Goal: Task Accomplishment & Management: Complete application form

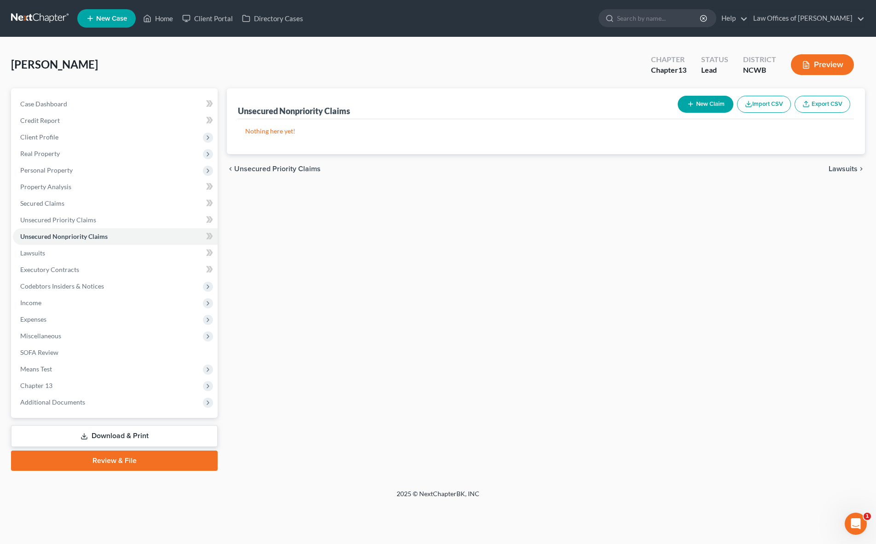
click at [700, 101] on button "New Claim" at bounding box center [706, 104] width 56 height 17
select select "0"
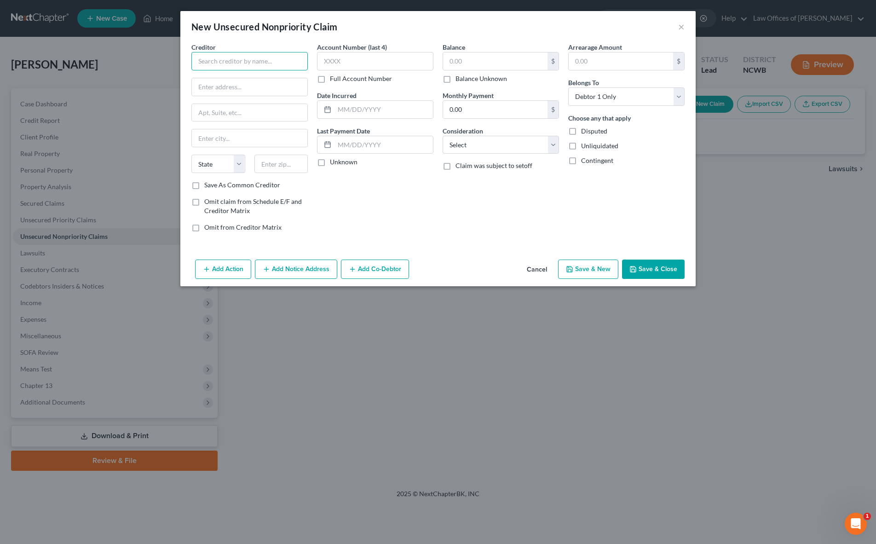
click at [220, 67] on input "text" at bounding box center [249, 61] width 116 height 18
type input "Citibank"
type input "PO Box 790046"
type input "[GEOGRAPHIC_DATA][PERSON_NAME]"
select select "26"
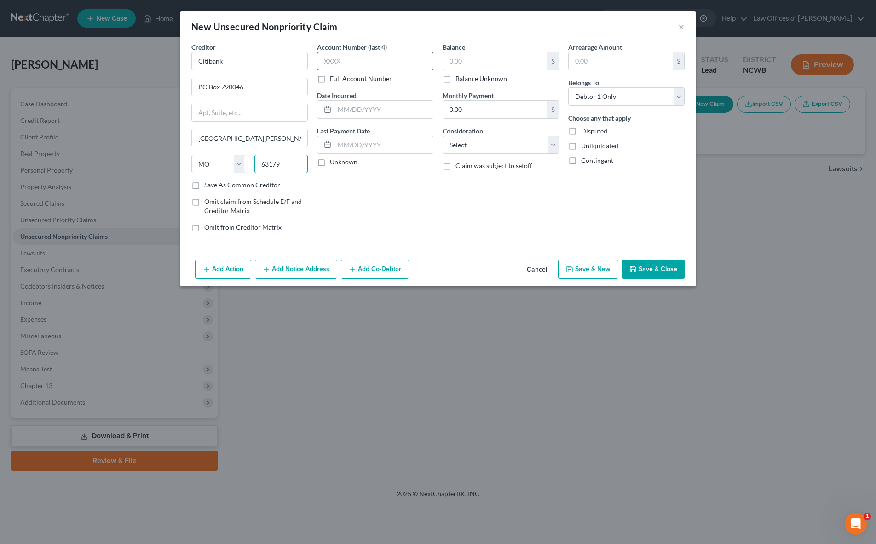
type input "63179"
type input "Saint Louis"
click at [324, 69] on input "text" at bounding box center [375, 61] width 116 height 18
type input "9975"
click at [526, 61] on input "text" at bounding box center [495, 60] width 104 height 17
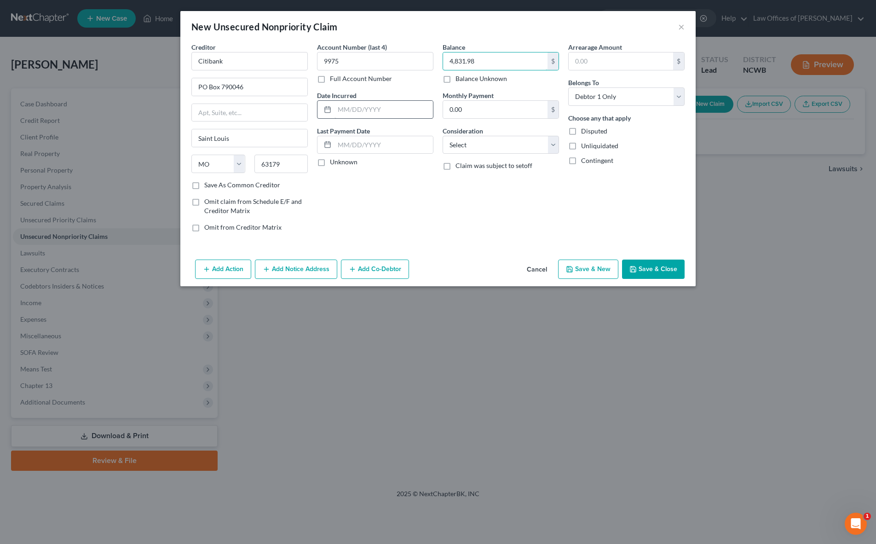
type input "4,831.98"
click at [336, 107] on input "text" at bounding box center [384, 109] width 98 height 17
drag, startPoint x: 370, startPoint y: 110, endPoint x: 297, endPoint y: 107, distance: 73.7
click at [297, 107] on div "Creditor * Citibank PO Box 790046 [GEOGRAPHIC_DATA] [US_STATE] AK AR AZ CA CO C…" at bounding box center [438, 140] width 503 height 197
type input "[DATE]"
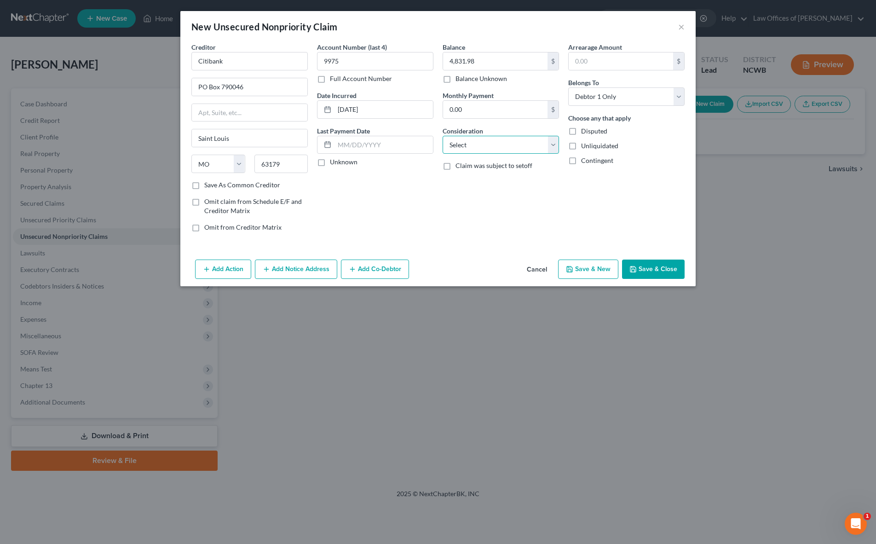
click at [499, 150] on select "Select Cable / Satellite Services Collection Agency Credit Card Debt Debt Couns…" at bounding box center [501, 145] width 116 height 18
select select "2"
click at [443, 136] on select "Select Cable / Satellite Services Collection Agency Credit Card Debt Debt Couns…" at bounding box center [501, 145] width 116 height 18
click at [659, 268] on button "Save & Close" at bounding box center [653, 269] width 63 height 19
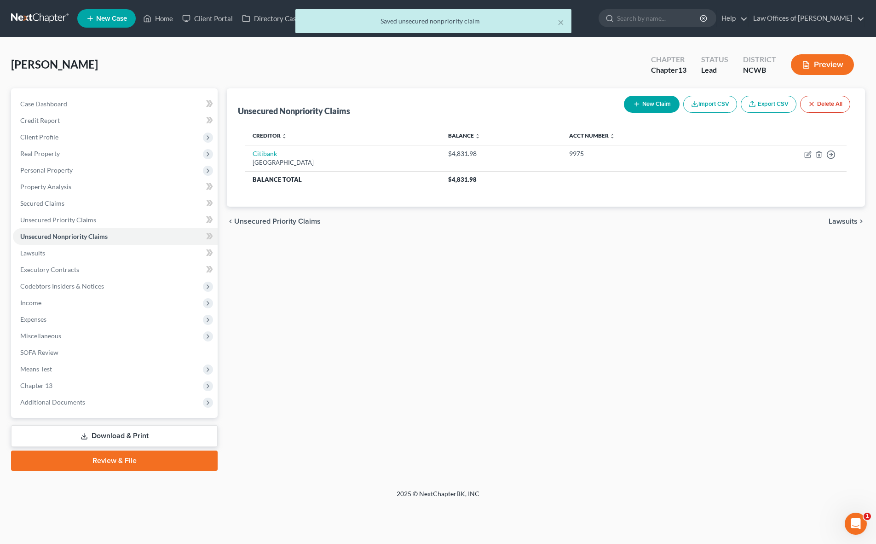
click at [659, 102] on button "New Claim" at bounding box center [652, 104] width 56 height 17
select select "0"
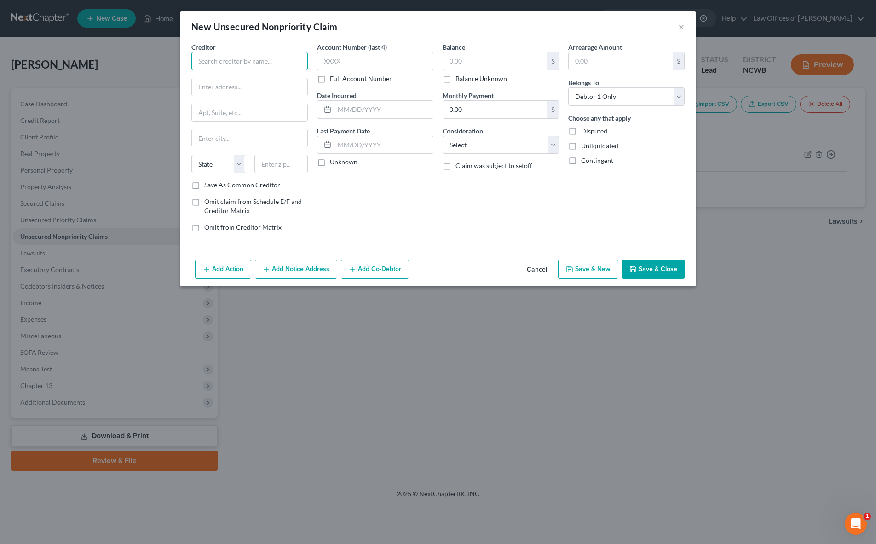
click at [276, 60] on input "text" at bounding box center [249, 61] width 116 height 18
type input "Comenity Sony Visa"
type input "PO Box 182273"
type input "Columbus"
select select "36"
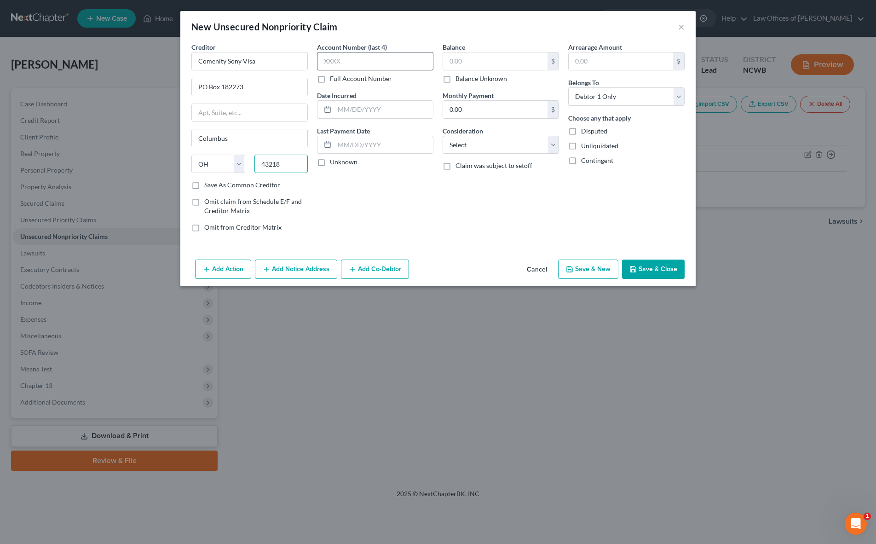
type input "43218"
click at [399, 61] on input "text" at bounding box center [375, 61] width 116 height 18
type input "2248"
click at [463, 63] on input "text" at bounding box center [495, 60] width 104 height 17
type input "8,793.78"
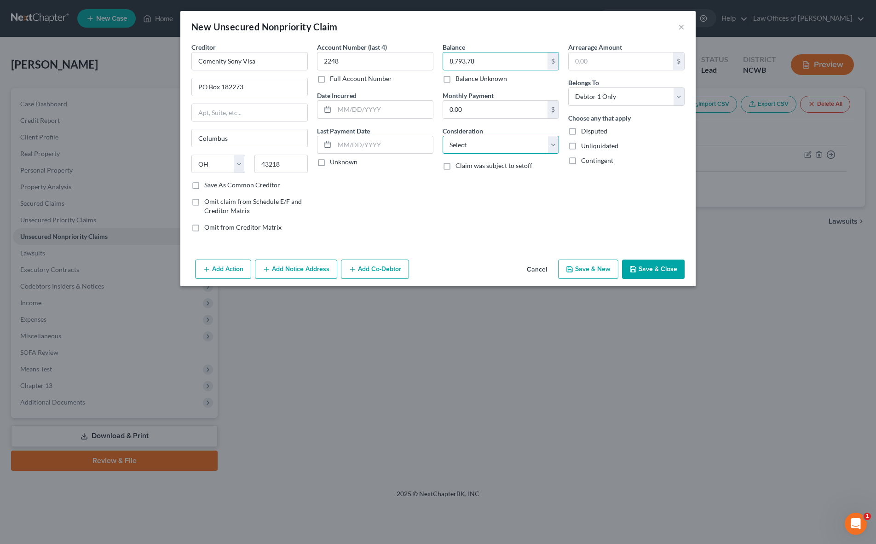
click at [505, 146] on select "Select Cable / Satellite Services Collection Agency Credit Card Debt Debt Couns…" at bounding box center [501, 145] width 116 height 18
select select "2"
click at [443, 136] on select "Select Cable / Satellite Services Collection Agency Credit Card Debt Debt Couns…" at bounding box center [501, 145] width 116 height 18
click at [345, 104] on input "text" at bounding box center [384, 109] width 98 height 17
type input "[DATE]"
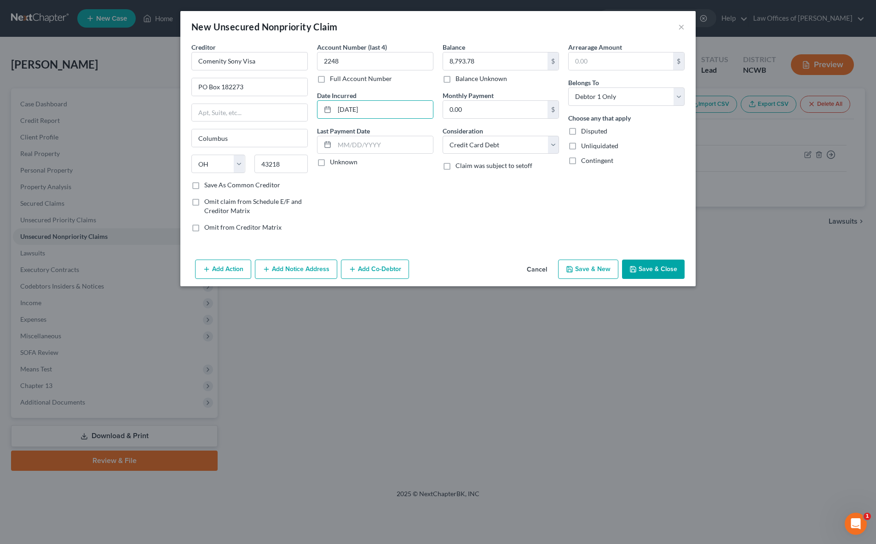
click at [660, 270] on button "Save & Close" at bounding box center [653, 269] width 63 height 19
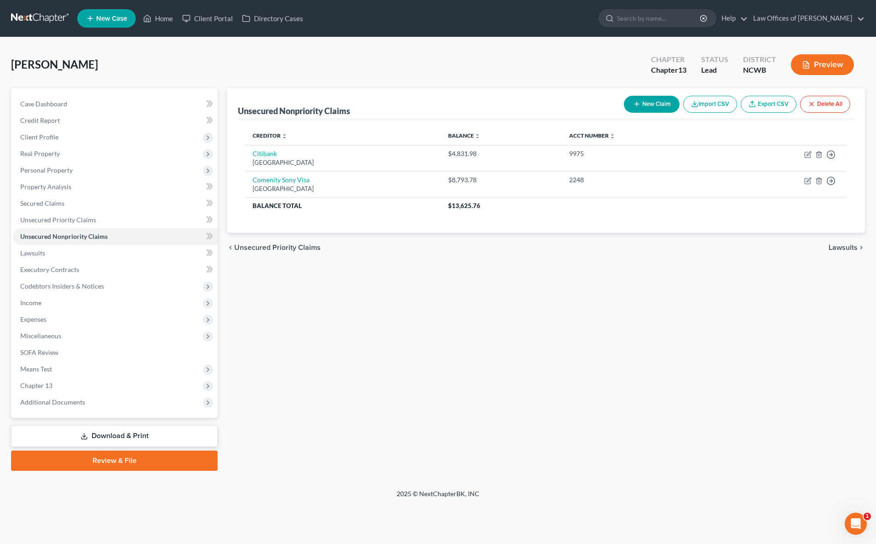
click at [646, 99] on button "New Claim" at bounding box center [652, 104] width 56 height 17
select select "0"
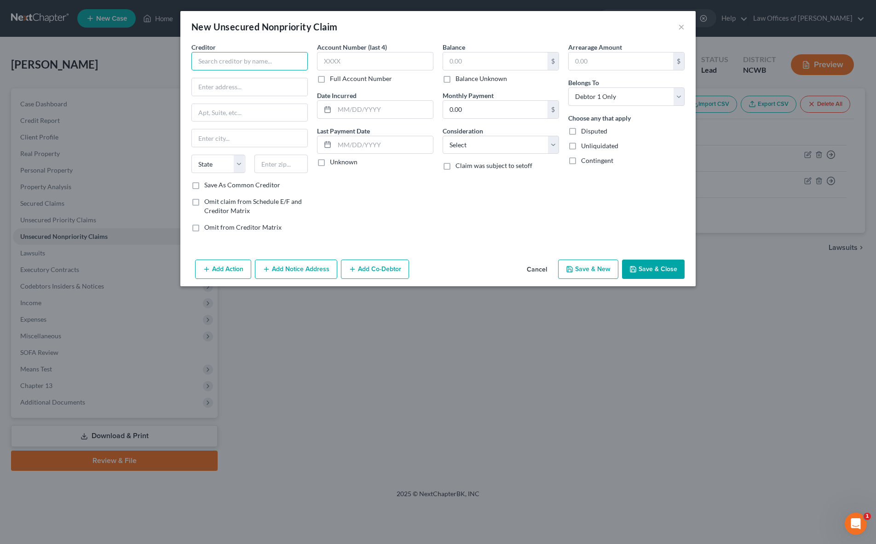
click at [244, 68] on input "text" at bounding box center [249, 61] width 116 height 18
type input "/"
type input "Synchrony Sweetwater"
click at [329, 63] on input "text" at bounding box center [375, 61] width 116 height 18
type input "0697"
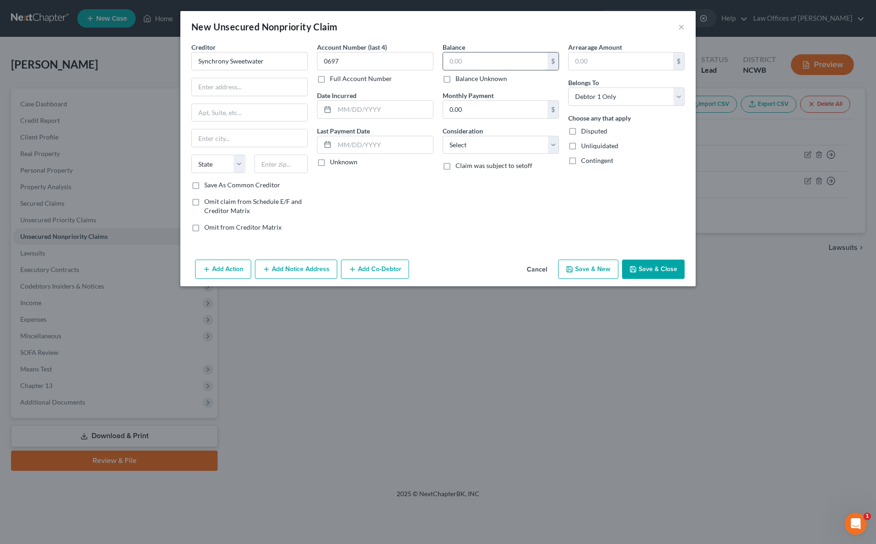
click at [485, 64] on input "text" at bounding box center [495, 60] width 104 height 17
type input "304.85"
click at [463, 139] on select "Select Cable / Satellite Services Collection Agency Credit Card Debt Debt Couns…" at bounding box center [501, 145] width 116 height 18
select select "2"
click at [443, 136] on select "Select Cable / Satellite Services Collection Agency Credit Card Debt Debt Couns…" at bounding box center [501, 145] width 116 height 18
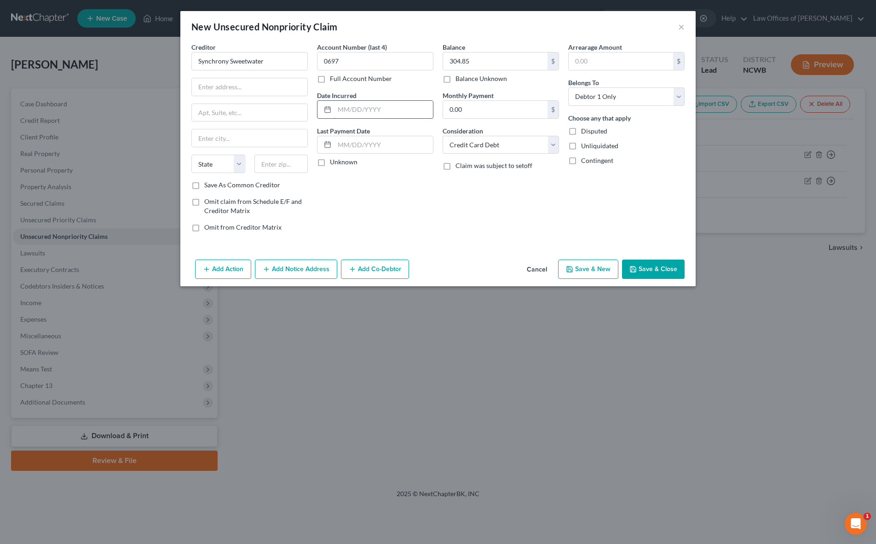
click at [381, 111] on input "text" at bounding box center [384, 109] width 98 height 17
type input "[DATE]"
click at [659, 269] on button "Save & Close" at bounding box center [653, 269] width 63 height 19
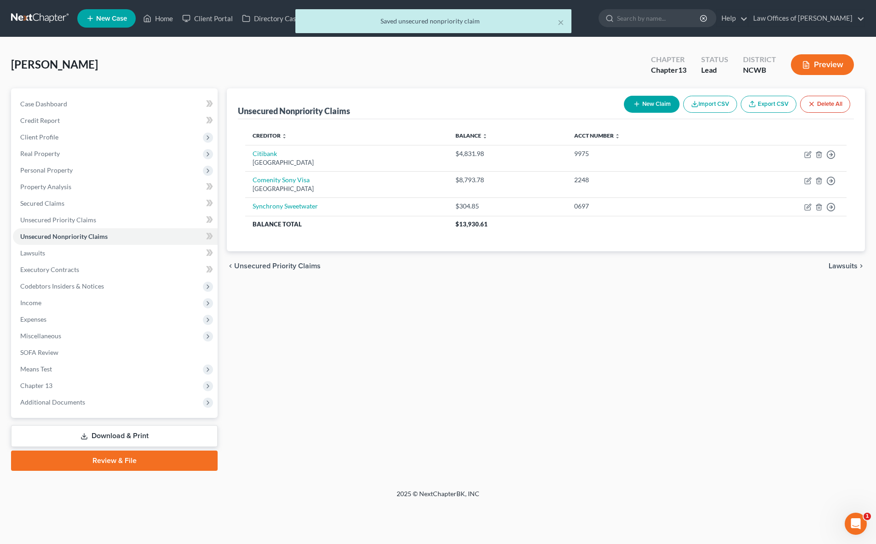
click at [665, 107] on button "New Claim" at bounding box center [652, 104] width 56 height 17
select select "0"
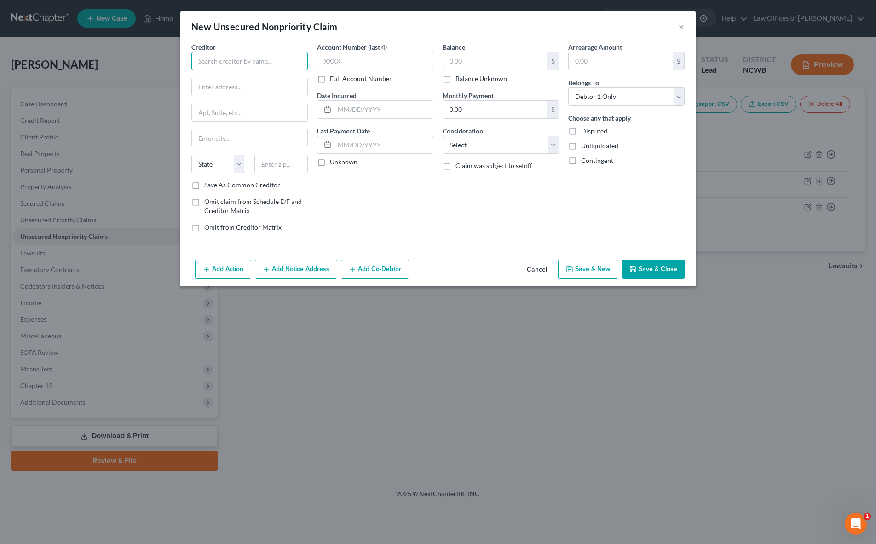
click at [240, 68] on input "text" at bounding box center [249, 61] width 116 height 18
type input "Synchrony Sam's Club"
click at [340, 62] on input "text" at bounding box center [375, 61] width 116 height 18
type input "9212"
click at [514, 60] on input "text" at bounding box center [495, 60] width 104 height 17
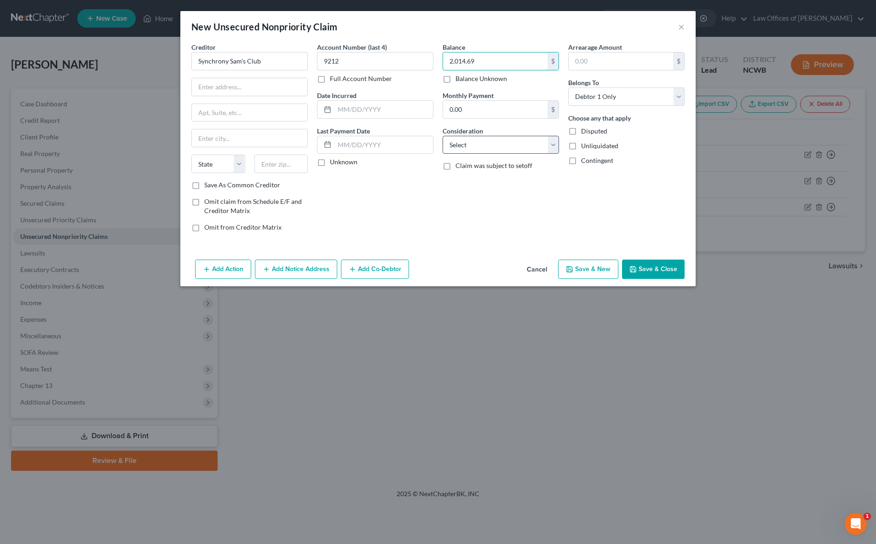
type input "2,014.69"
click at [480, 151] on select "Select Cable / Satellite Services Collection Agency Credit Card Debt Debt Couns…" at bounding box center [501, 145] width 116 height 18
select select "2"
click at [443, 136] on select "Select Cable / Satellite Services Collection Agency Credit Card Debt Debt Couns…" at bounding box center [501, 145] width 116 height 18
click at [351, 108] on input "text" at bounding box center [384, 109] width 98 height 17
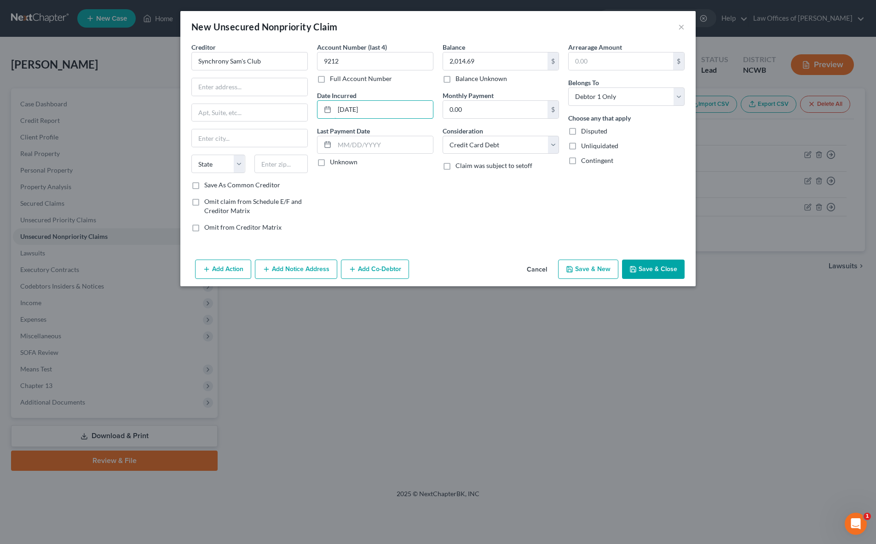
type input "[DATE]"
click at [647, 270] on button "Save & Close" at bounding box center [653, 269] width 63 height 19
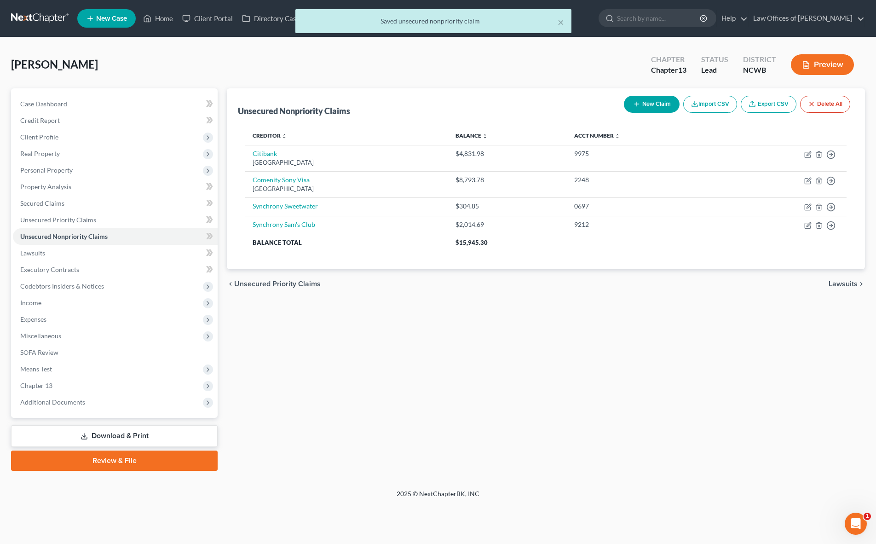
click at [644, 103] on button "New Claim" at bounding box center [652, 104] width 56 height 17
select select "0"
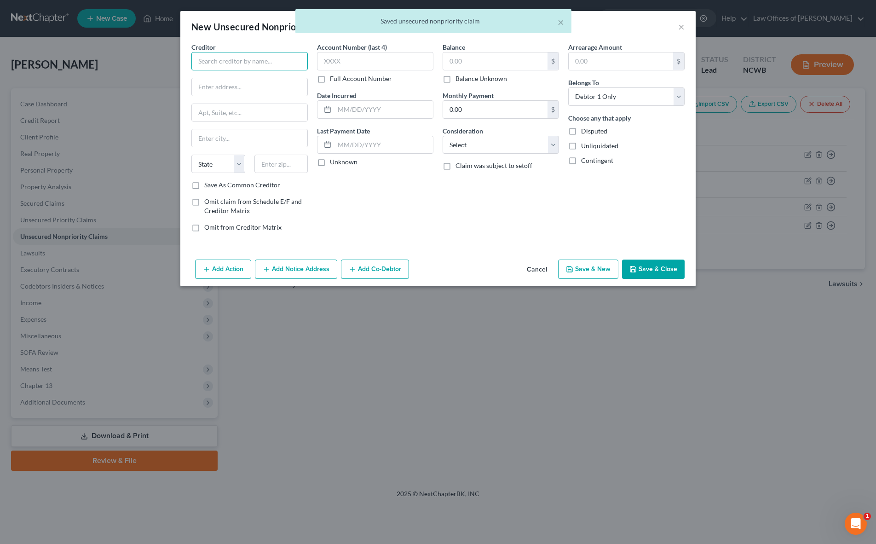
click at [232, 68] on input "text" at bounding box center [249, 61] width 116 height 18
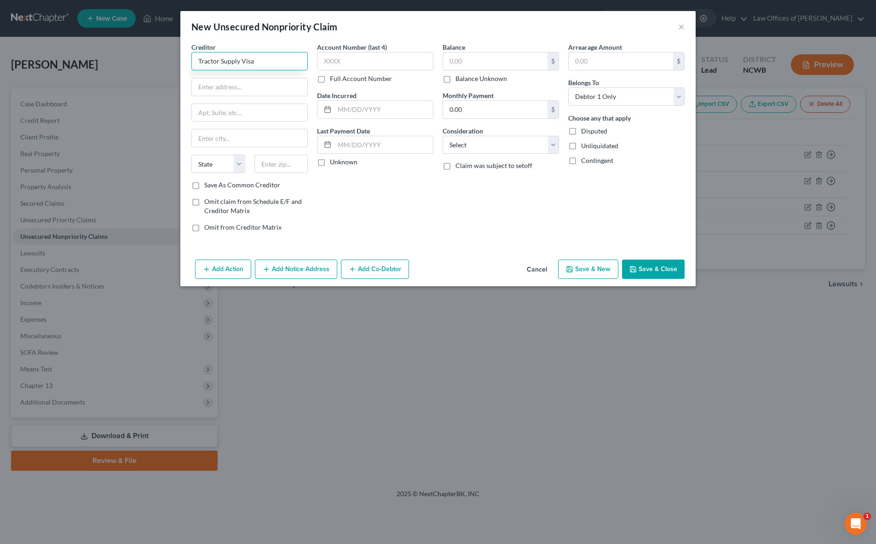
type input "Tractor Supply Visa"
click at [351, 54] on input "text" at bounding box center [375, 61] width 116 height 18
type input "7"
type input "8524"
click at [477, 61] on input "text" at bounding box center [495, 60] width 104 height 17
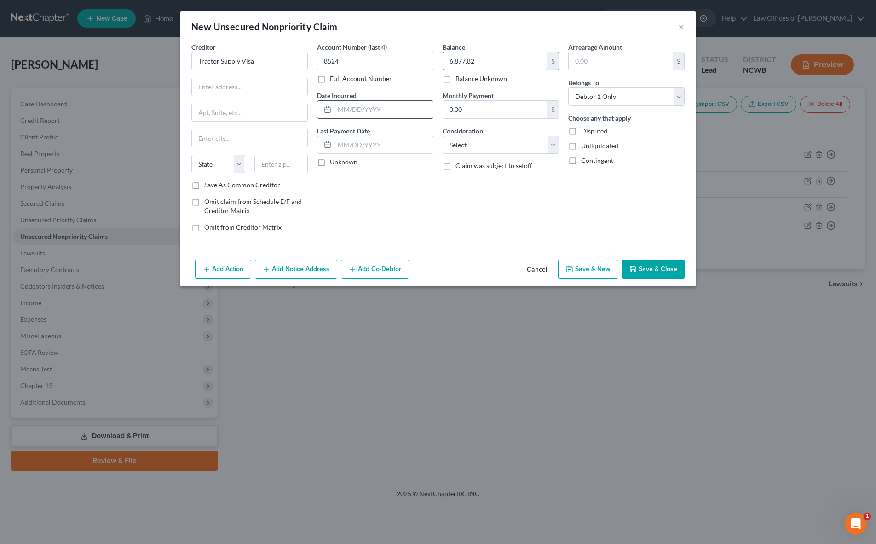
type input "6,877.82"
drag, startPoint x: 336, startPoint y: 109, endPoint x: 342, endPoint y: 129, distance: 21.0
click at [336, 109] on input "text" at bounding box center [384, 109] width 98 height 17
type input "[DATE]"
click at [466, 139] on select "Select Cable / Satellite Services Collection Agency Credit Card Debt Debt Couns…" at bounding box center [501, 145] width 116 height 18
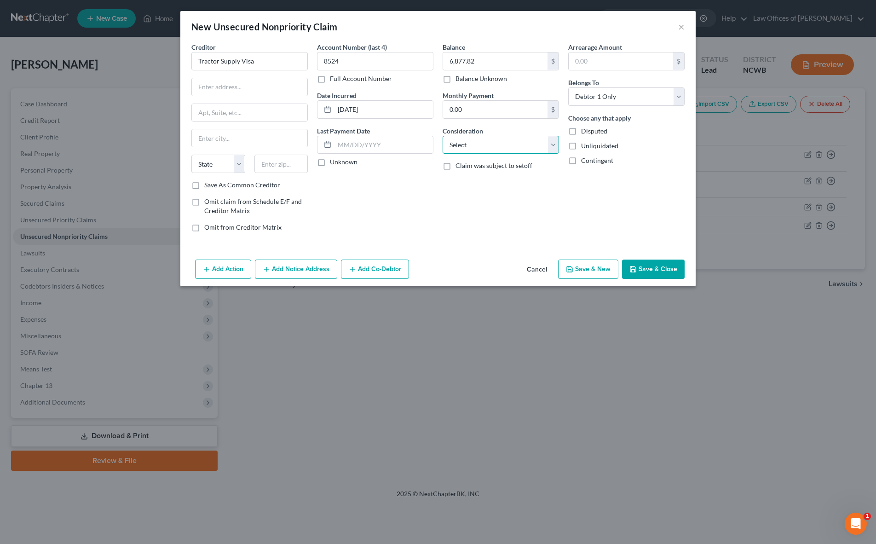
select select "2"
click at [443, 136] on select "Select Cable / Satellite Services Collection Agency Credit Card Debt Debt Couns…" at bounding box center [501, 145] width 116 height 18
click at [663, 270] on button "Save & Close" at bounding box center [653, 269] width 63 height 19
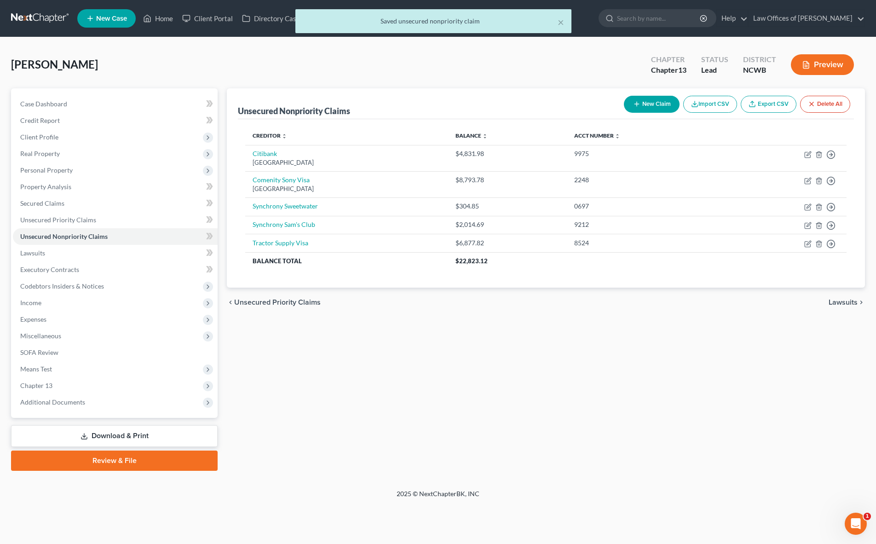
click at [648, 104] on button "New Claim" at bounding box center [652, 104] width 56 height 17
select select "0"
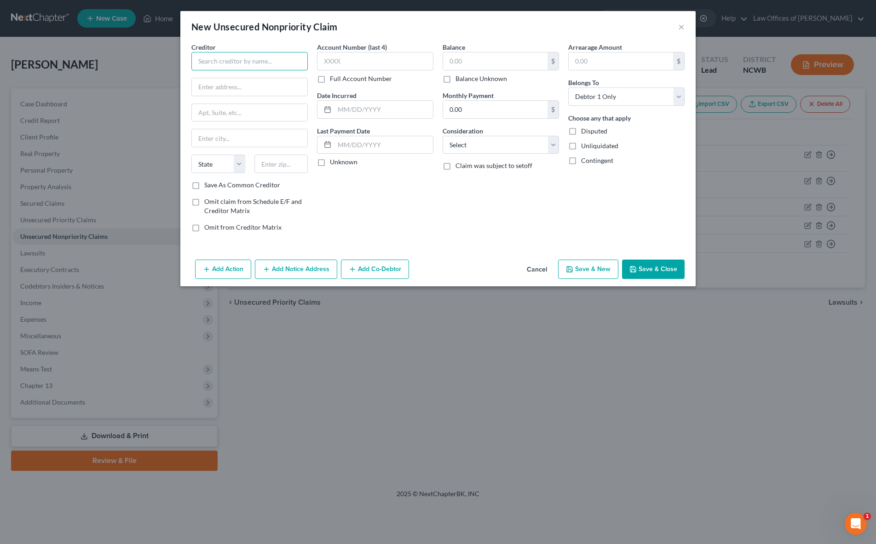
click at [241, 59] on input "text" at bounding box center [249, 61] width 116 height 18
type input "TD Retail Services"
click at [329, 58] on input "text" at bounding box center [375, 61] width 116 height 18
type input "6740"
click at [492, 63] on input "text" at bounding box center [495, 60] width 104 height 17
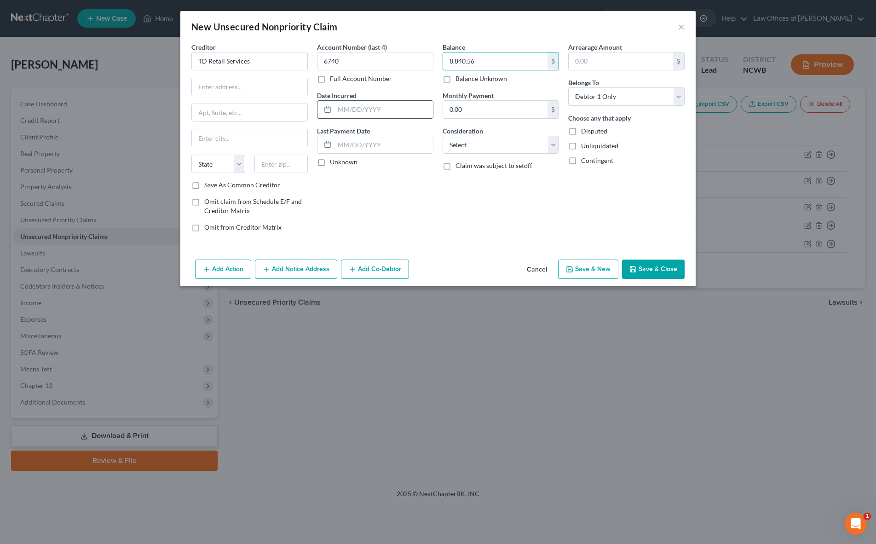
type input "8,840.56"
drag, startPoint x: 361, startPoint y: 112, endPoint x: 364, endPoint y: 117, distance: 6.0
click at [361, 112] on input "text" at bounding box center [384, 109] width 98 height 17
type input "[DATE]"
drag, startPoint x: 487, startPoint y: 144, endPoint x: 487, endPoint y: 152, distance: 8.7
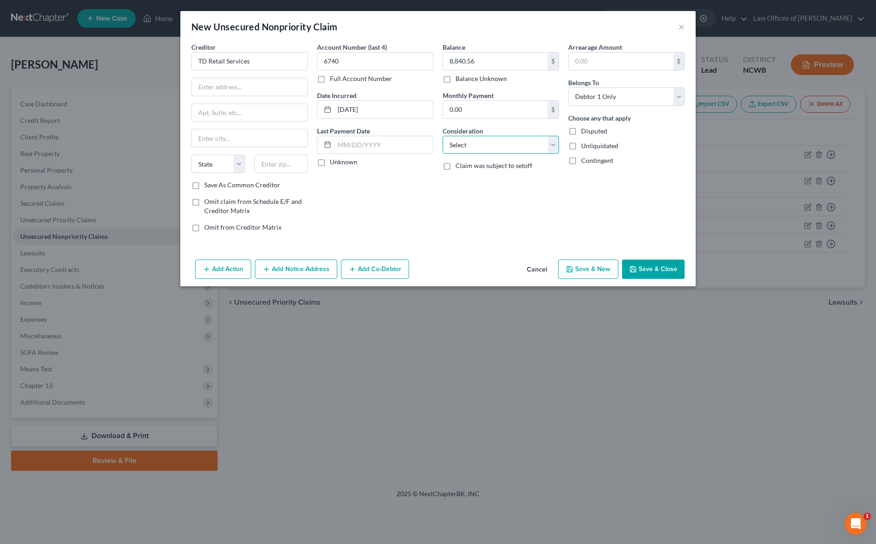
click at [487, 144] on select "Select Cable / Satellite Services Collection Agency Credit Card Debt Debt Couns…" at bounding box center [501, 145] width 116 height 18
select select "2"
click at [443, 136] on select "Select Cable / Satellite Services Collection Agency Credit Card Debt Debt Couns…" at bounding box center [501, 145] width 116 height 18
click at [644, 269] on button "Save & Close" at bounding box center [653, 269] width 63 height 19
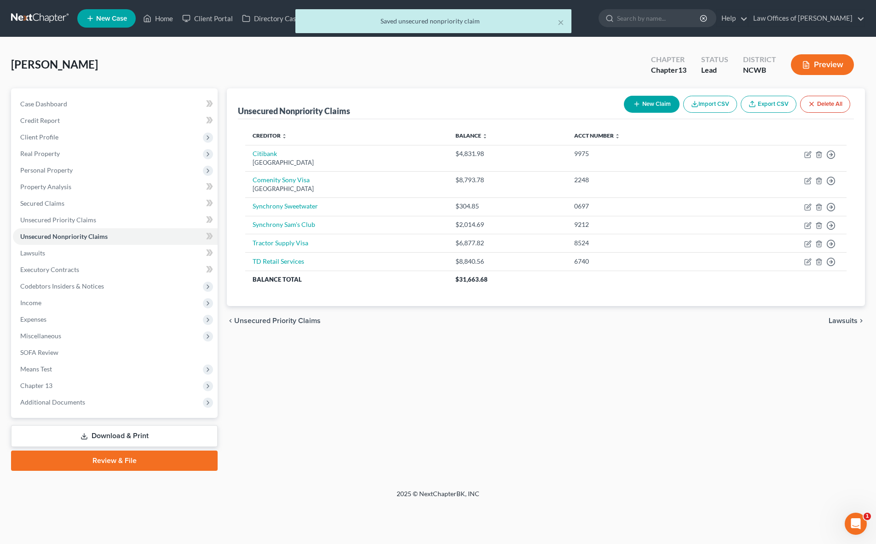
click at [662, 104] on button "New Claim" at bounding box center [652, 104] width 56 height 17
select select "0"
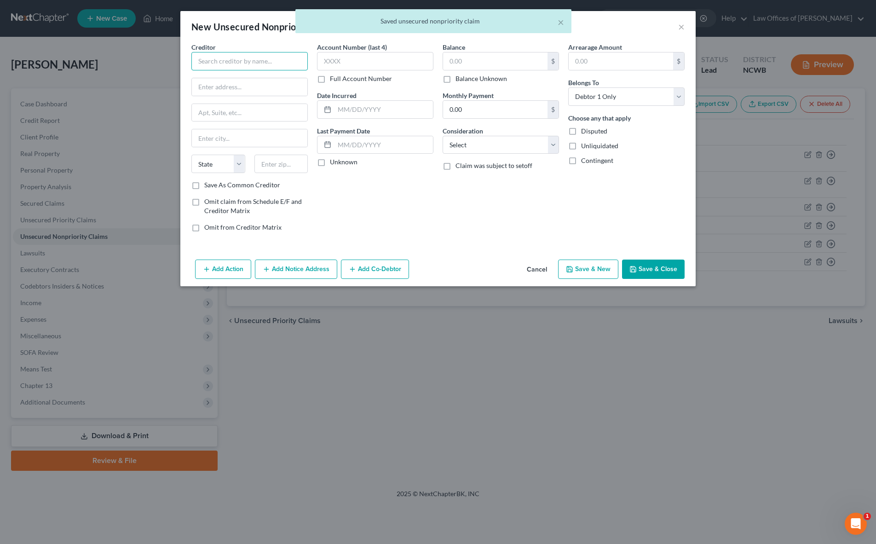
click at [223, 62] on input "text" at bounding box center [249, 61] width 116 height 18
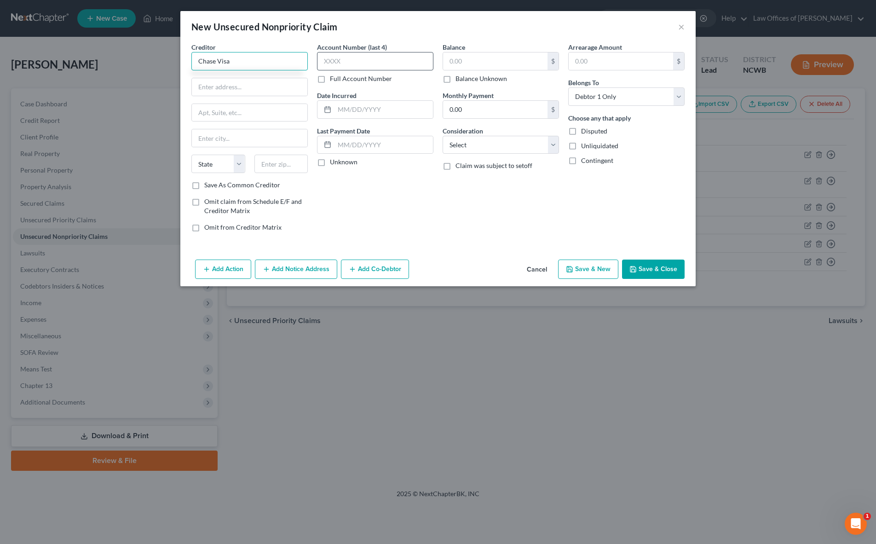
type input "Chase Visa"
click at [388, 61] on input "text" at bounding box center [375, 61] width 116 height 18
type input "8538"
click at [486, 57] on input "text" at bounding box center [495, 60] width 104 height 17
type input "11,180.15"
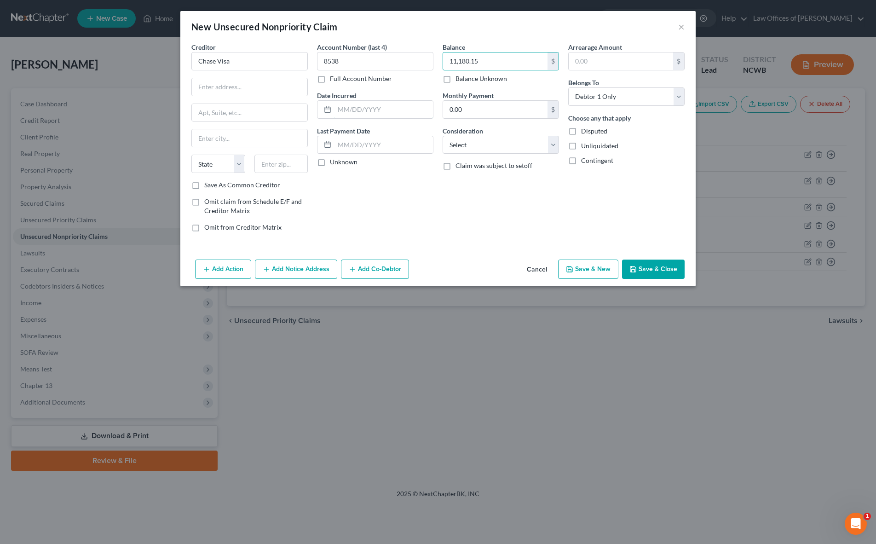
drag, startPoint x: 363, startPoint y: 113, endPoint x: 370, endPoint y: 186, distance: 74.0
click at [363, 113] on input "text" at bounding box center [384, 109] width 98 height 17
type input "[DATE]"
drag, startPoint x: 472, startPoint y: 142, endPoint x: 469, endPoint y: 153, distance: 10.9
click at [472, 142] on select "Select Cable / Satellite Services Collection Agency Credit Card Debt Debt Couns…" at bounding box center [501, 145] width 116 height 18
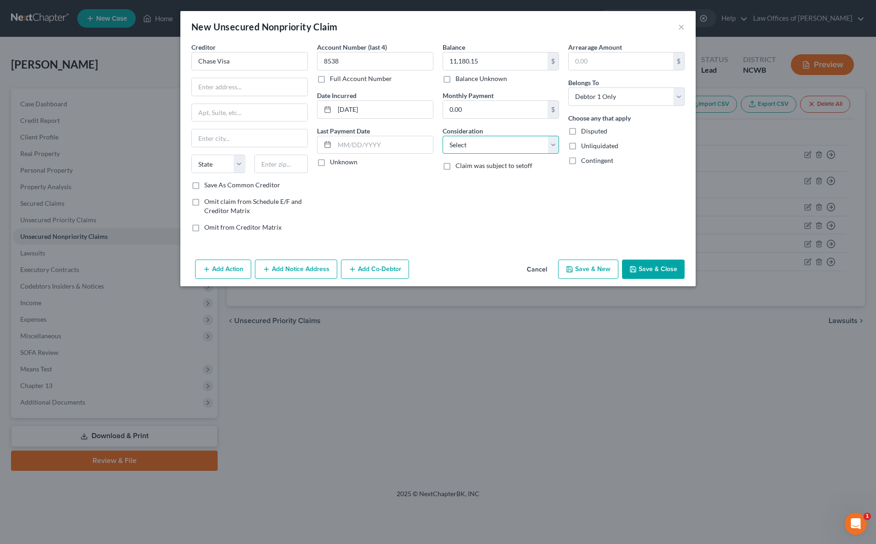
select select "2"
click at [443, 136] on select "Select Cable / Satellite Services Collection Agency Credit Card Debt Debt Couns…" at bounding box center [501, 145] width 116 height 18
click at [644, 271] on button "Save & Close" at bounding box center [653, 269] width 63 height 19
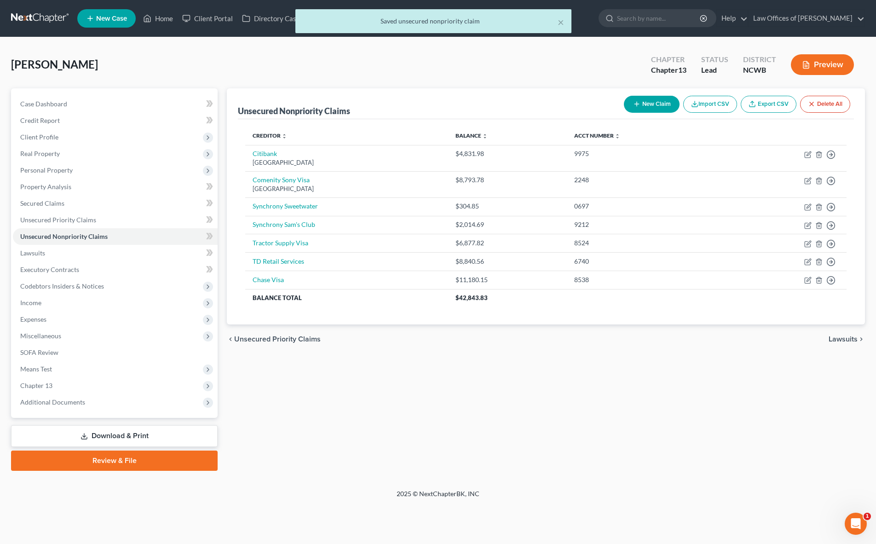
click at [671, 106] on button "New Claim" at bounding box center [652, 104] width 56 height 17
select select "0"
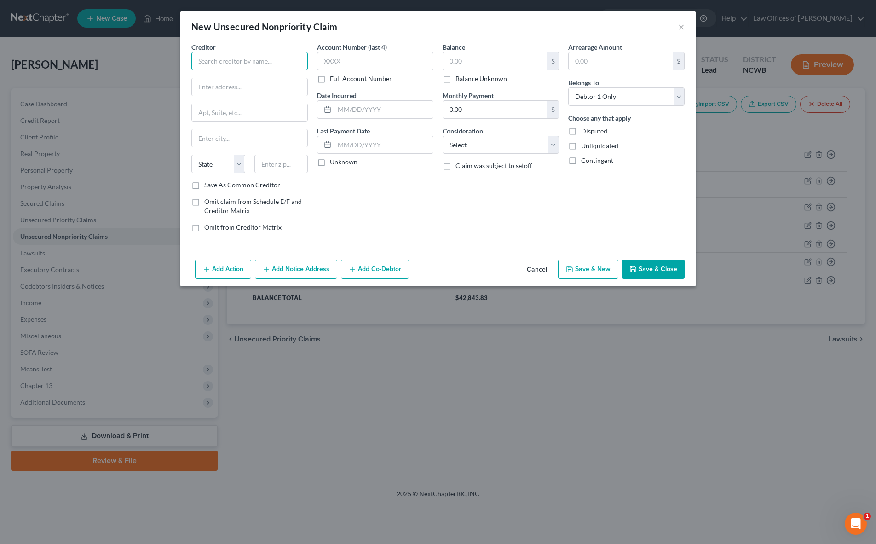
click at [240, 69] on input "text" at bounding box center [249, 61] width 116 height 18
type input "Toyota Visa"
type input "9880"
click at [535, 57] on input "text" at bounding box center [495, 60] width 104 height 17
type input "3,148.03"
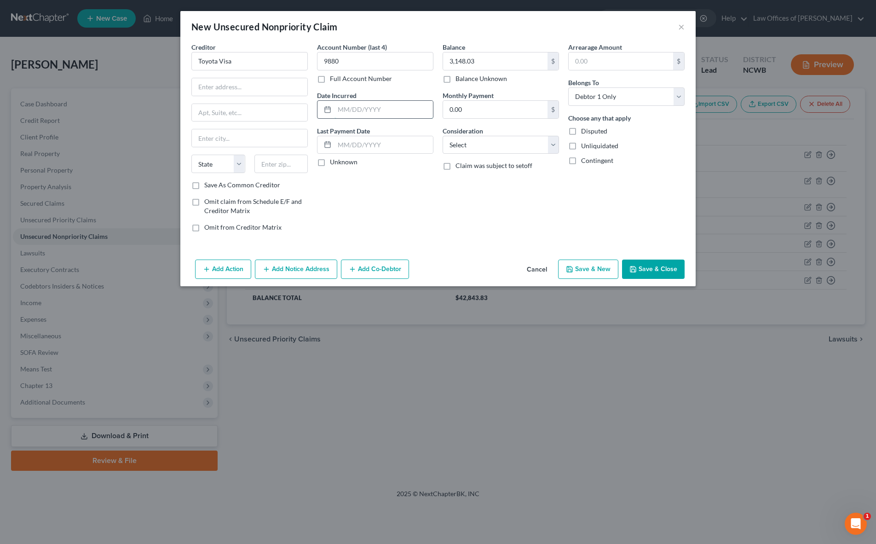
click at [336, 106] on input "text" at bounding box center [384, 109] width 98 height 17
type input "[DATE]"
click at [478, 149] on select "Select Cable / Satellite Services Collection Agency Credit Card Debt Debt Couns…" at bounding box center [501, 145] width 116 height 18
select select "2"
click at [443, 136] on select "Select Cable / Satellite Services Collection Agency Credit Card Debt Debt Couns…" at bounding box center [501, 145] width 116 height 18
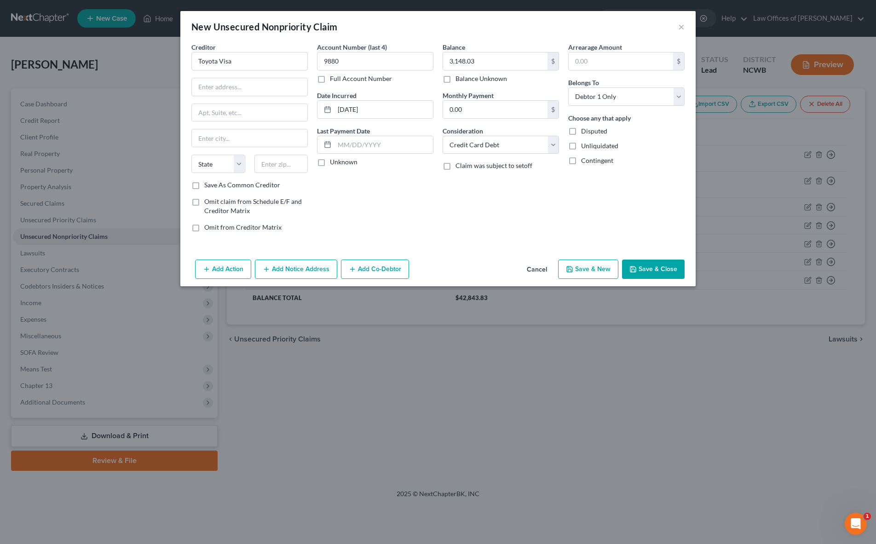
click at [668, 267] on button "Save & Close" at bounding box center [653, 269] width 63 height 19
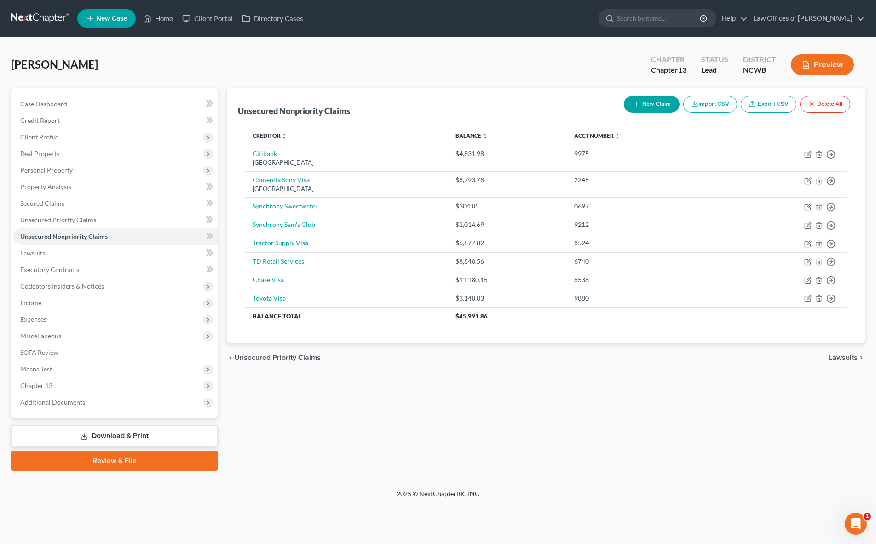
click at [654, 106] on button "New Claim" at bounding box center [652, 104] width 56 height 17
select select "0"
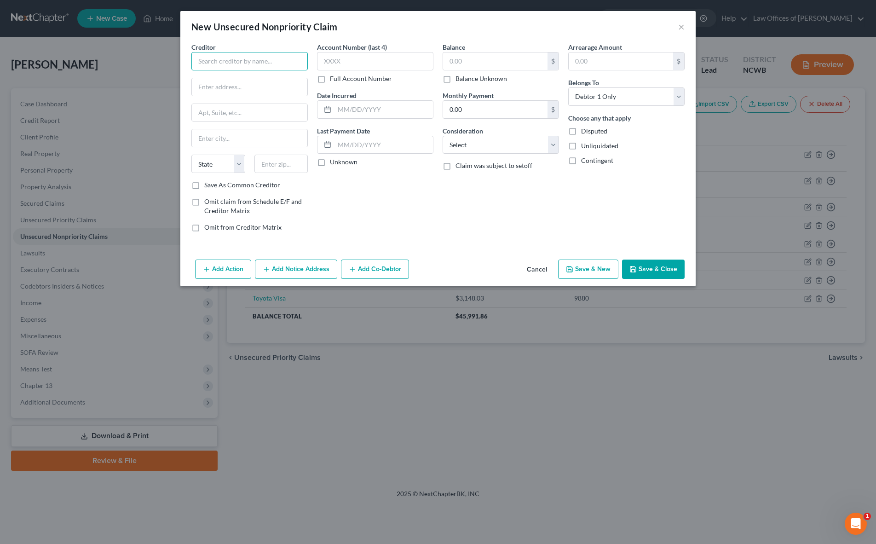
click at [221, 62] on input "text" at bounding box center [249, 61] width 116 height 18
type input "Fleet Response"
click at [393, 64] on input "text" at bounding box center [375, 61] width 116 height 18
type input "0102"
click at [466, 60] on input "text" at bounding box center [495, 60] width 104 height 17
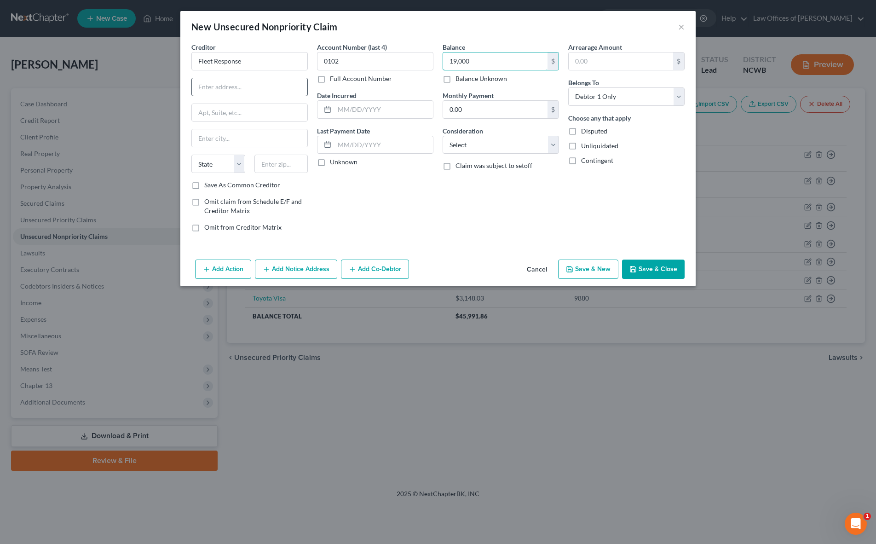
type input "19,000"
click at [247, 91] on input "text" at bounding box center [250, 86] width 116 height 17
type input "Spec. Plan to be pd from ED Settlement"
click at [673, 267] on button "Save & Close" at bounding box center [653, 269] width 63 height 19
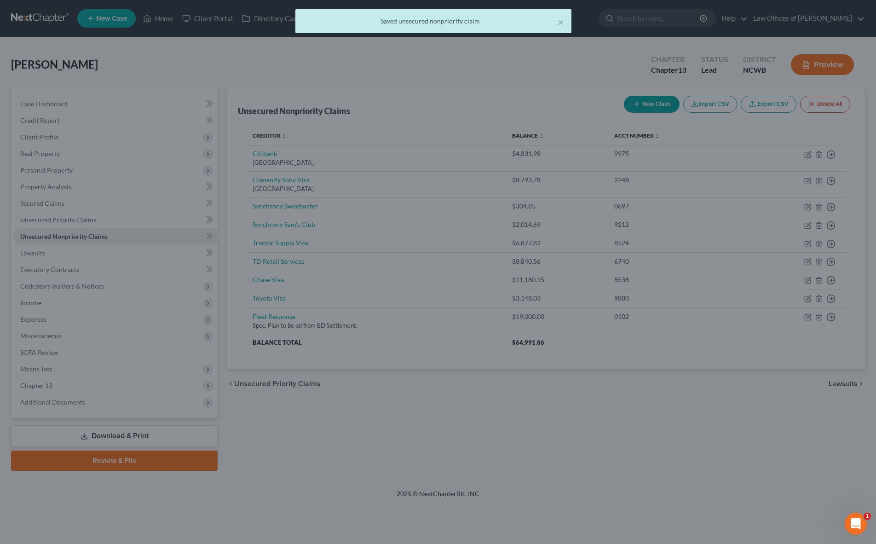
scroll to position [0, 0]
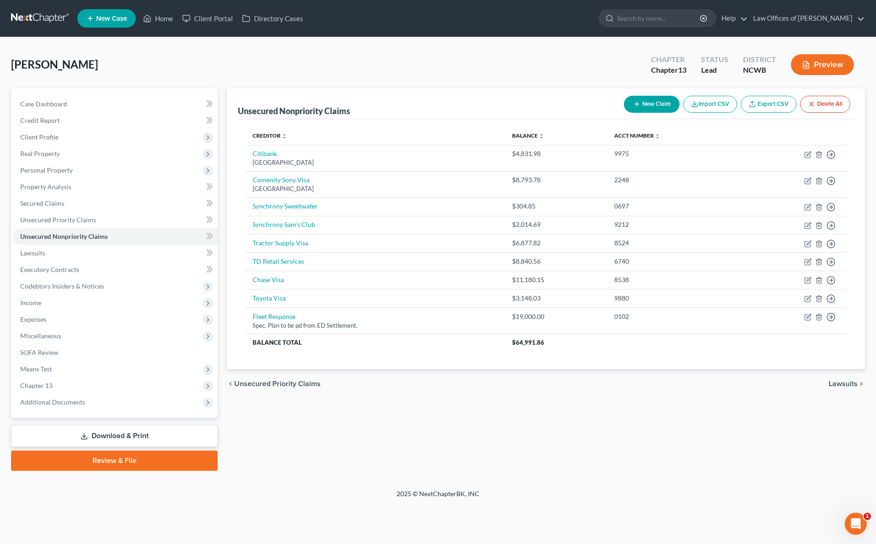
click at [645, 104] on button "New Claim" at bounding box center [652, 104] width 56 height 17
select select "0"
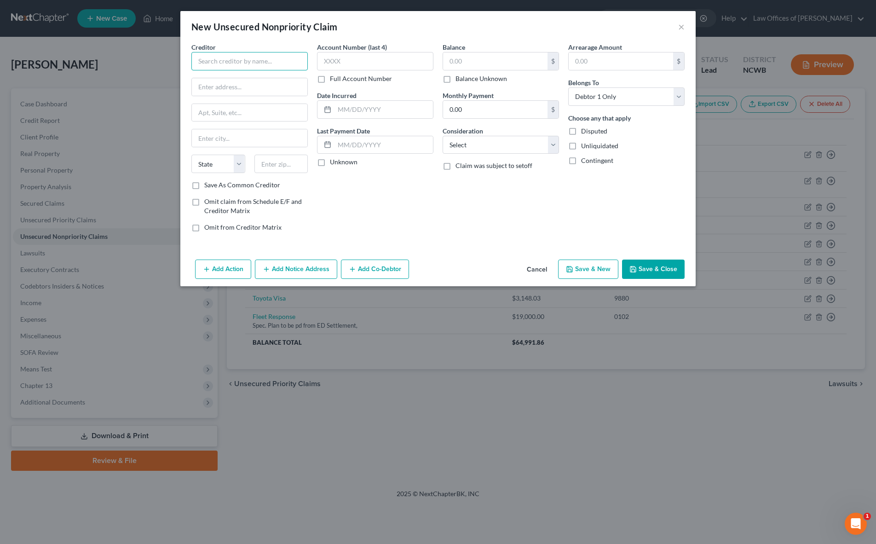
click at [268, 61] on input "text" at bounding box center [249, 61] width 116 height 18
type input "Veterans Affairs"
click at [502, 65] on input "text" at bounding box center [495, 60] width 104 height 17
type input "49,788.10"
click at [642, 268] on button "Save & Close" at bounding box center [653, 269] width 63 height 19
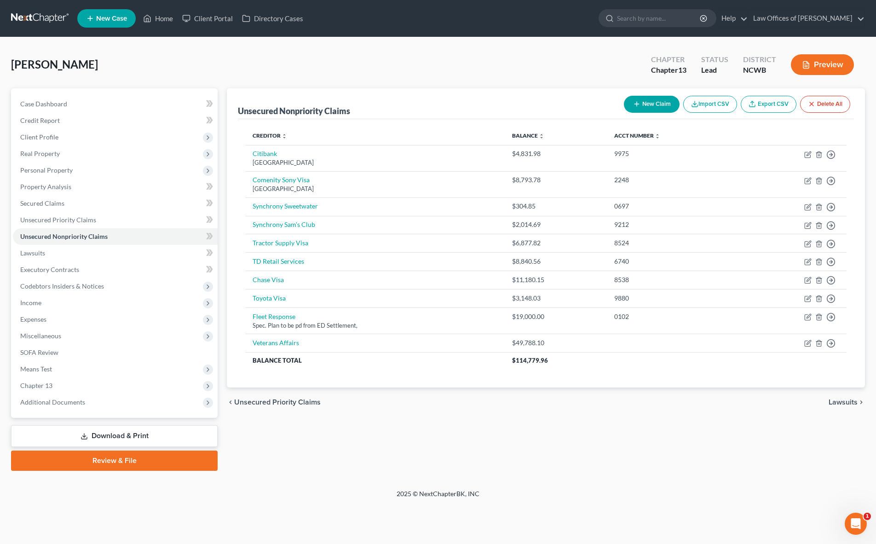
click at [659, 106] on button "New Claim" at bounding box center [652, 104] width 56 height 17
select select "0"
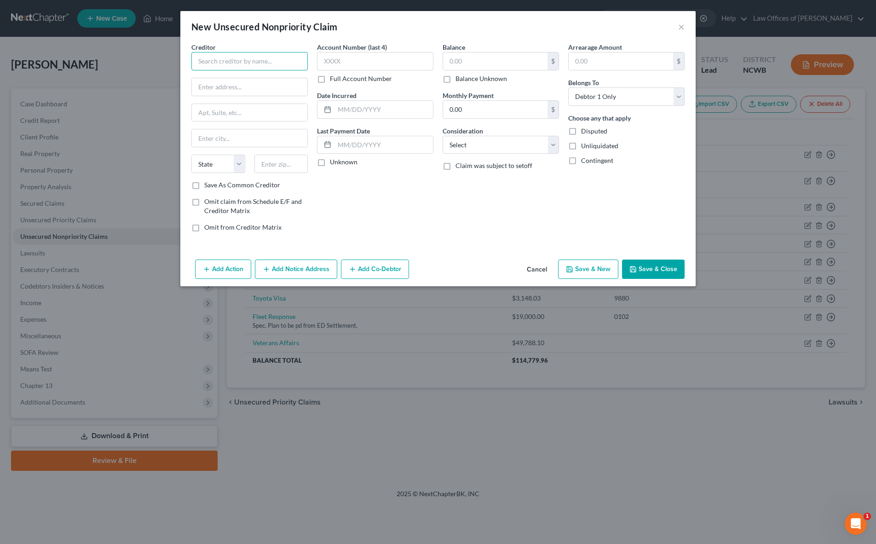
click at [210, 67] on input "text" at bounding box center [249, 61] width 116 height 18
type input "Mynd Mgmt"
click at [481, 68] on input "text" at bounding box center [495, 60] width 104 height 17
click at [642, 268] on button "Save & Close" at bounding box center [653, 269] width 63 height 19
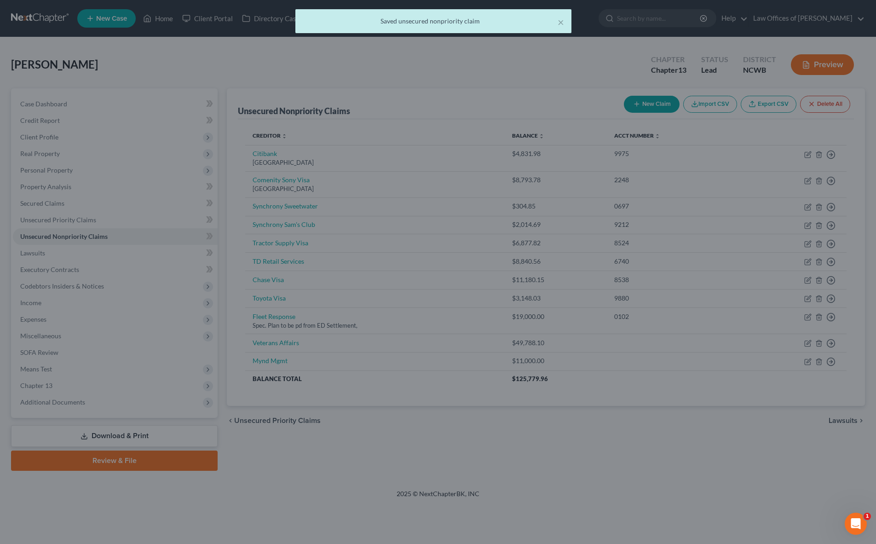
type input "11,000.00"
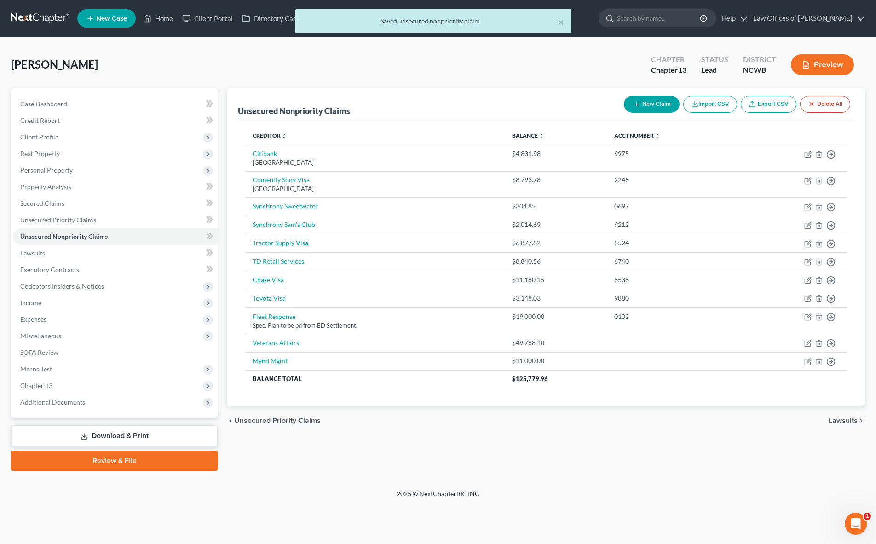
click at [659, 106] on button "New Claim" at bounding box center [652, 104] width 56 height 17
select select "0"
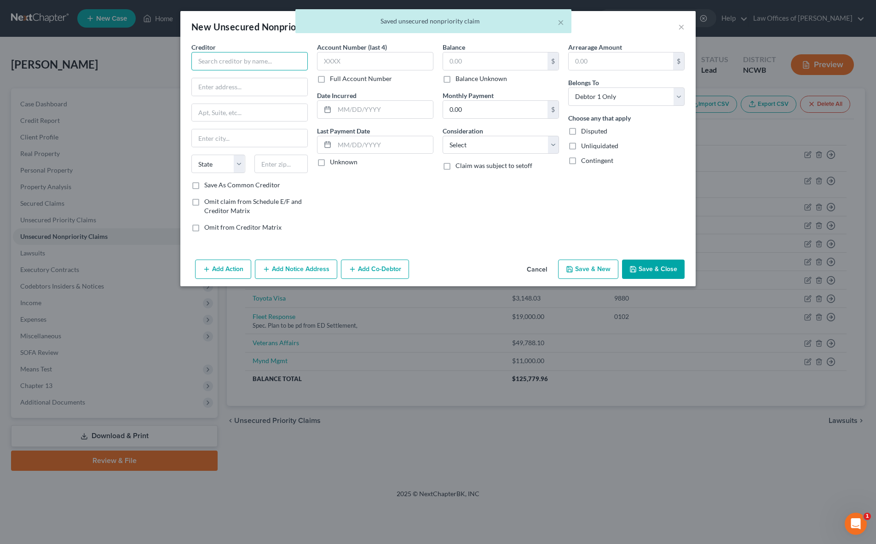
click at [251, 66] on input "text" at bounding box center [249, 61] width 116 height 18
type input "B"
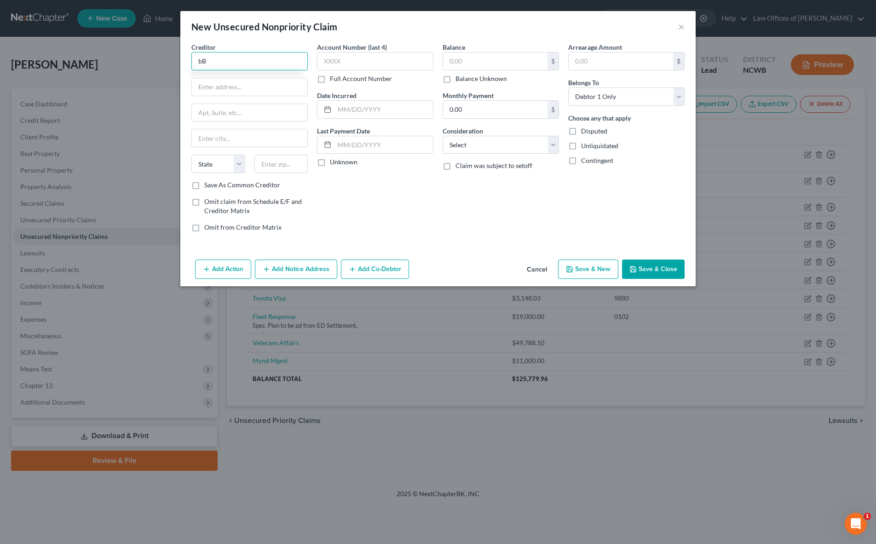
type input "b"
type input "BlueCross BlueShield"
click at [479, 65] on input "text" at bounding box center [495, 60] width 104 height 17
click at [653, 266] on button "Save & Close" at bounding box center [653, 269] width 63 height 19
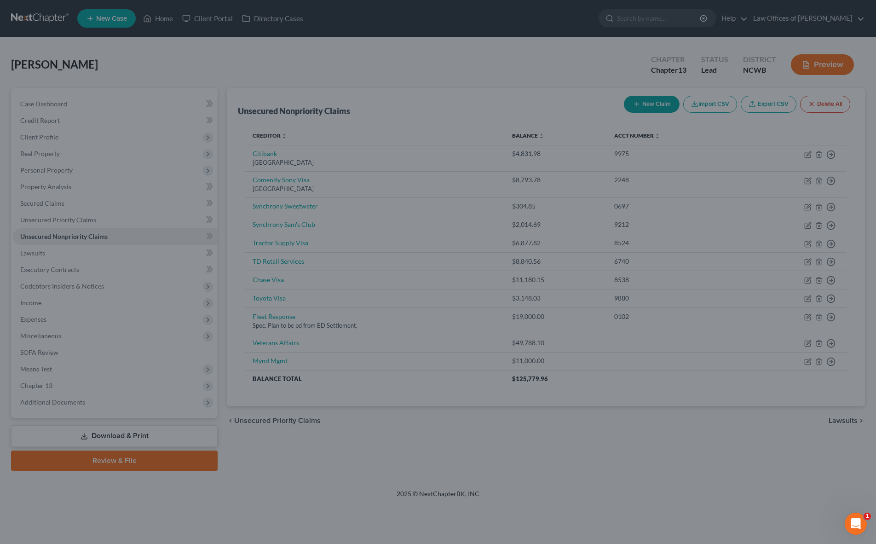
type input "19,000.00"
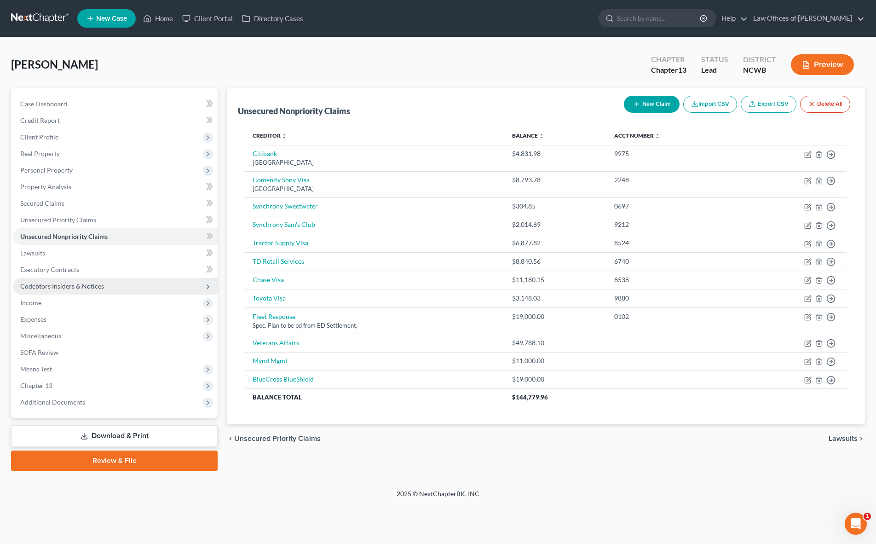
click at [41, 288] on span "Codebtors Insiders & Notices" at bounding box center [62, 286] width 84 height 8
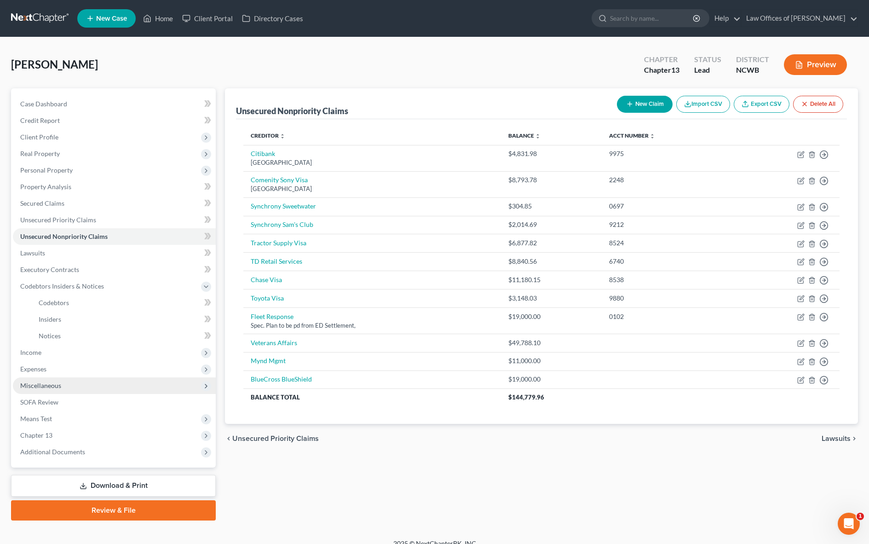
click at [36, 388] on span "Miscellaneous" at bounding box center [40, 386] width 41 height 8
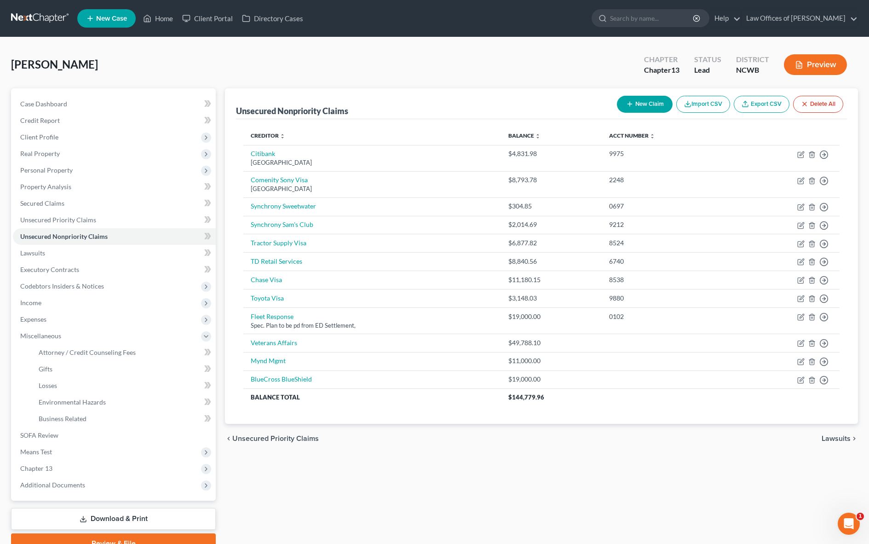
click at [824, 65] on button "Preview" at bounding box center [815, 64] width 63 height 21
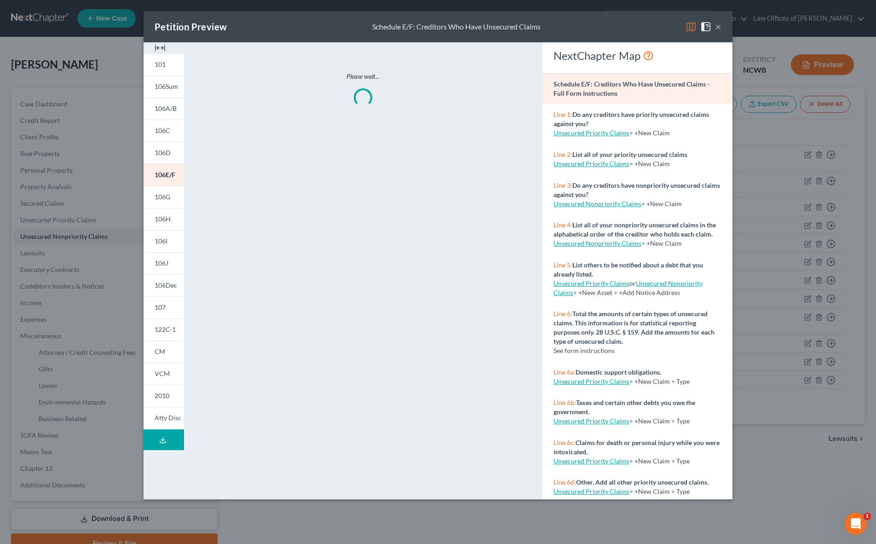
click at [690, 25] on img at bounding box center [691, 26] width 11 height 11
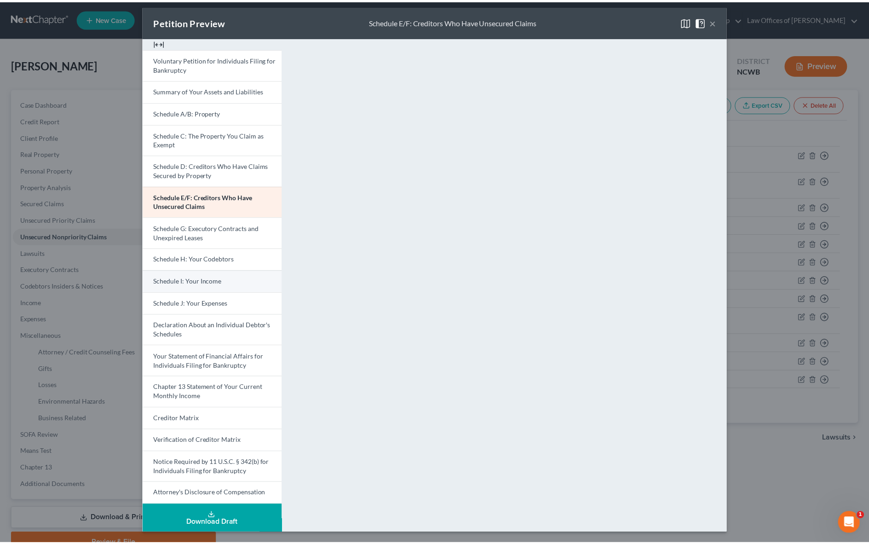
scroll to position [6, 0]
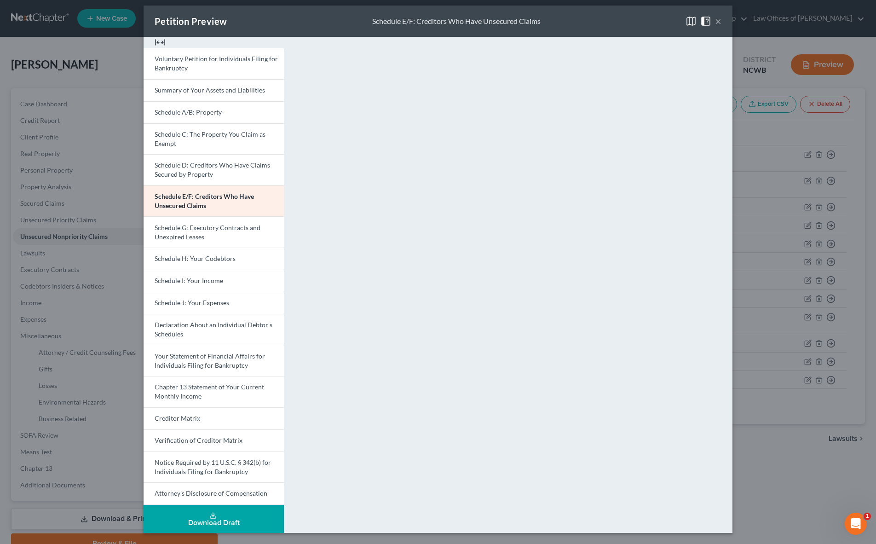
click at [718, 24] on button "×" at bounding box center [718, 21] width 6 height 11
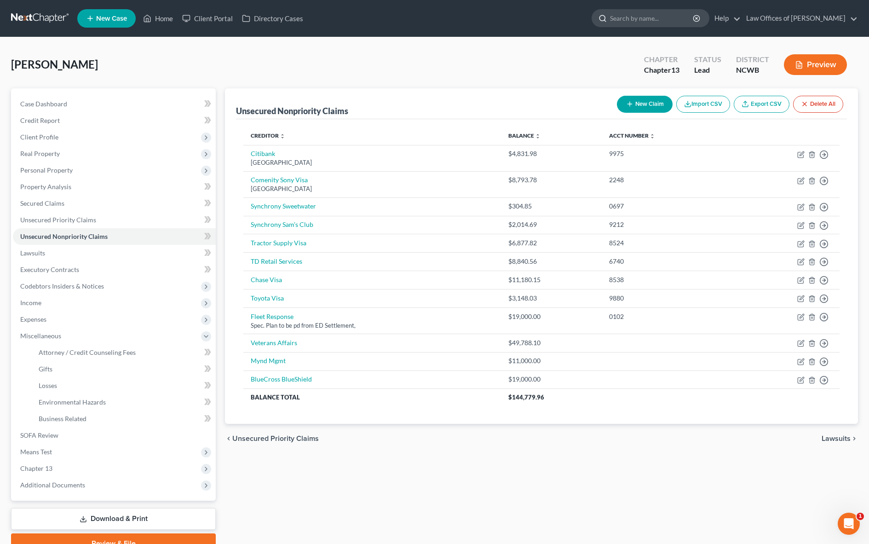
click at [626, 24] on input "search" at bounding box center [652, 18] width 84 height 17
click at [814, 60] on button "Preview" at bounding box center [815, 64] width 63 height 21
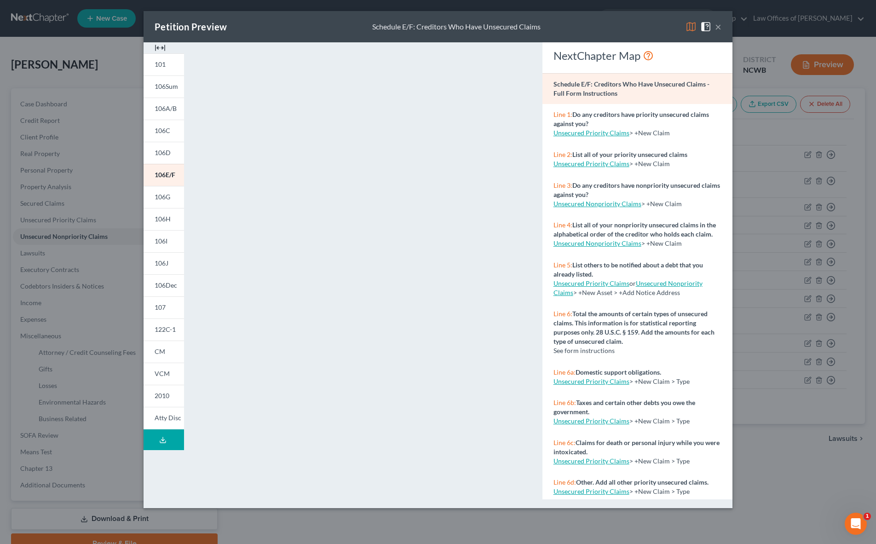
click at [601, 385] on link "Unsecured Priority Claims" at bounding box center [592, 381] width 76 height 8
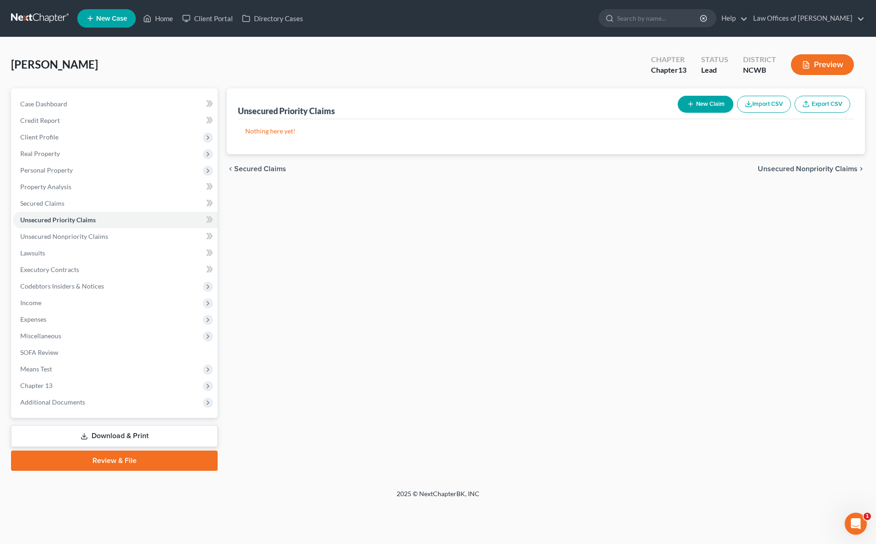
click at [709, 107] on button "New Claim" at bounding box center [706, 104] width 56 height 17
select select "0"
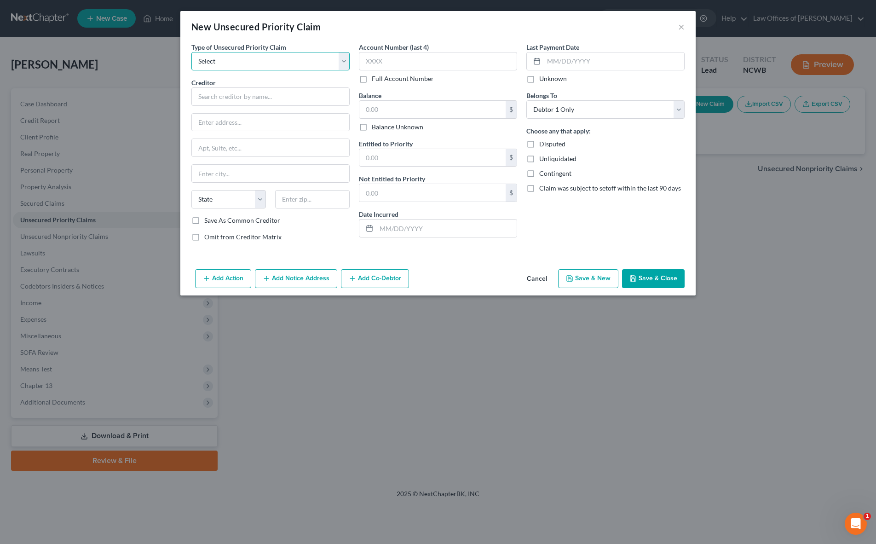
click at [287, 65] on select "Select Taxes & Other Government Units Domestic Support Obligations Extensions o…" at bounding box center [270, 61] width 158 height 18
select select "1"
click at [191, 52] on select "Select Taxes & Other Government Units Domestic Support Obligations Extensions o…" at bounding box center [270, 61] width 158 height 18
click at [274, 93] on input "text" at bounding box center [270, 96] width 158 height 18
type input "[PERSON_NAME]"
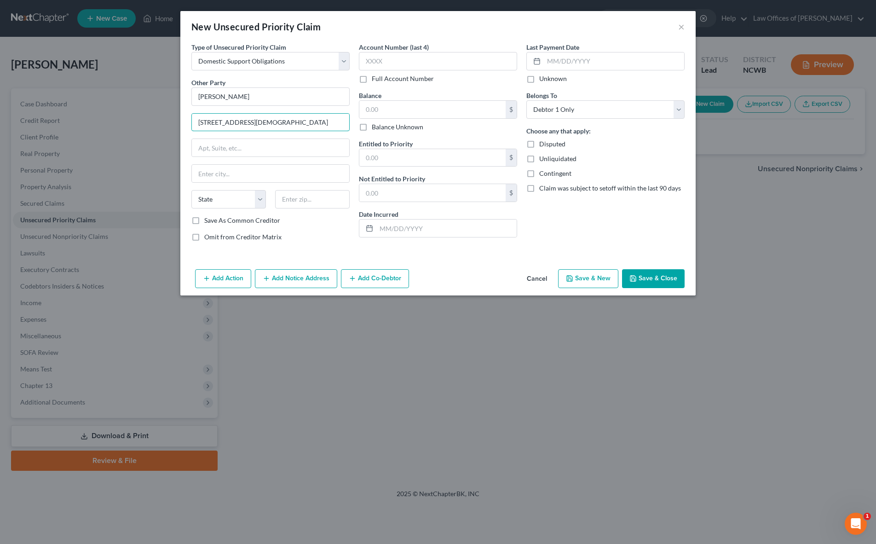
type input "[STREET_ADDRESS][DEMOGRAPHIC_DATA]"
type input "Louisburg"
select select "28"
type input "4038"
click at [642, 278] on button "Save & Close" at bounding box center [653, 278] width 63 height 19
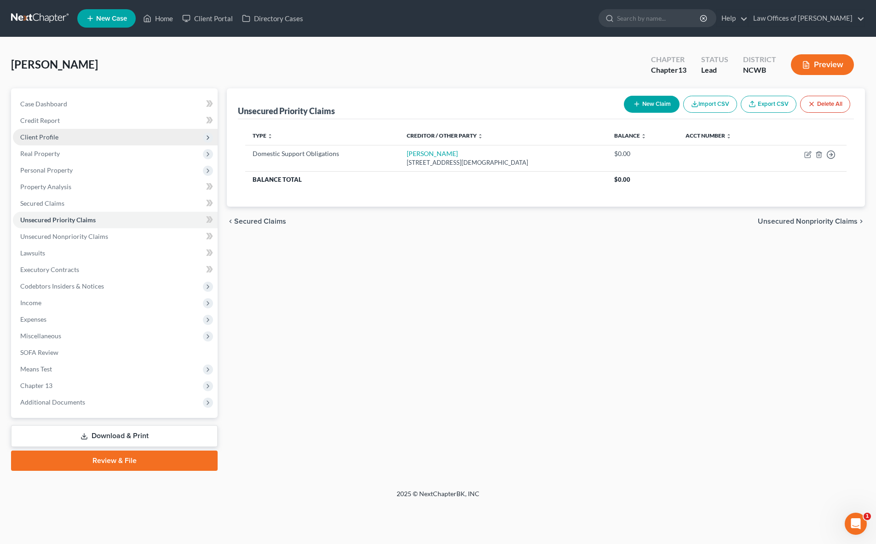
click at [43, 137] on span "Client Profile" at bounding box center [39, 137] width 38 height 8
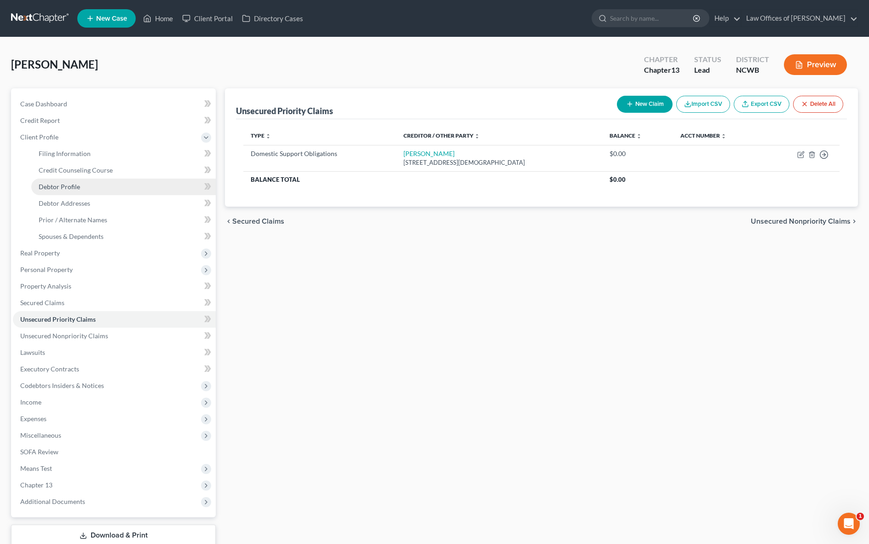
click at [57, 185] on span "Debtor Profile" at bounding box center [59, 187] width 41 height 8
select select "0"
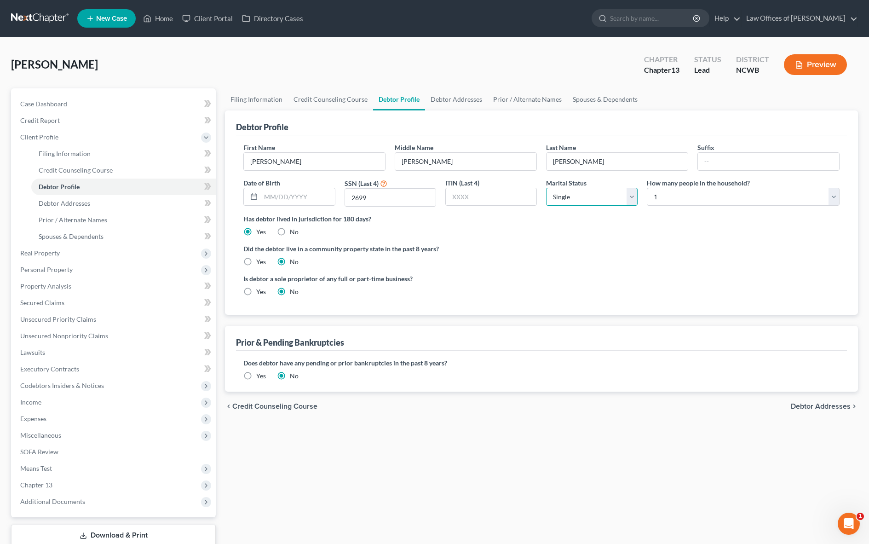
click at [615, 198] on select "Select Single Married Separated Divorced Widowed" at bounding box center [592, 197] width 92 height 18
select select "3"
click at [546, 188] on select "Select Single Married Separated Divorced Widowed" at bounding box center [592, 197] width 92 height 18
click at [40, 316] on span "Unsecured Priority Claims" at bounding box center [58, 319] width 76 height 8
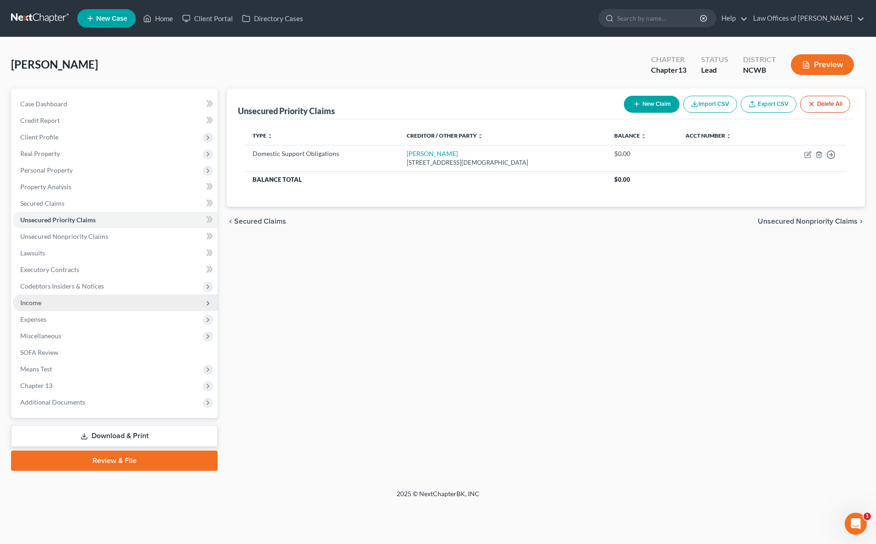
click at [30, 305] on span "Income" at bounding box center [30, 303] width 21 height 8
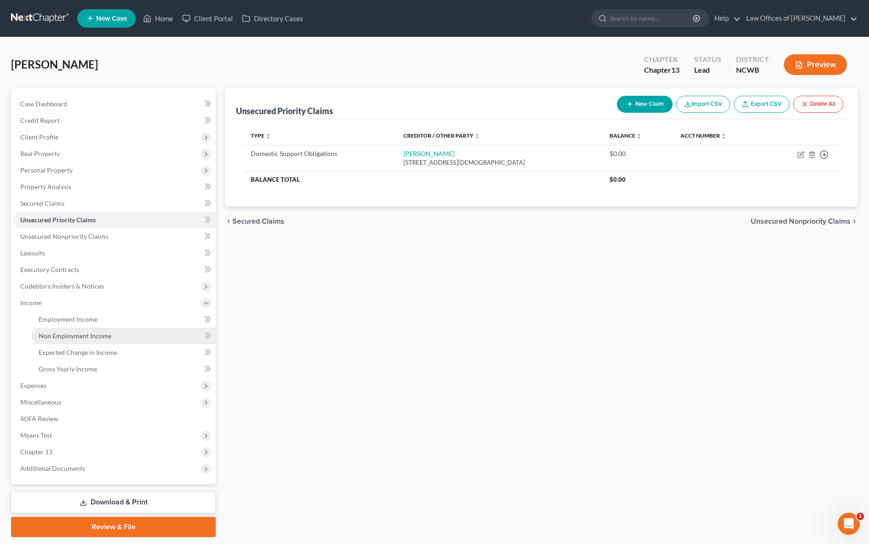
click at [64, 335] on span "Non Employment Income" at bounding box center [75, 336] width 73 height 8
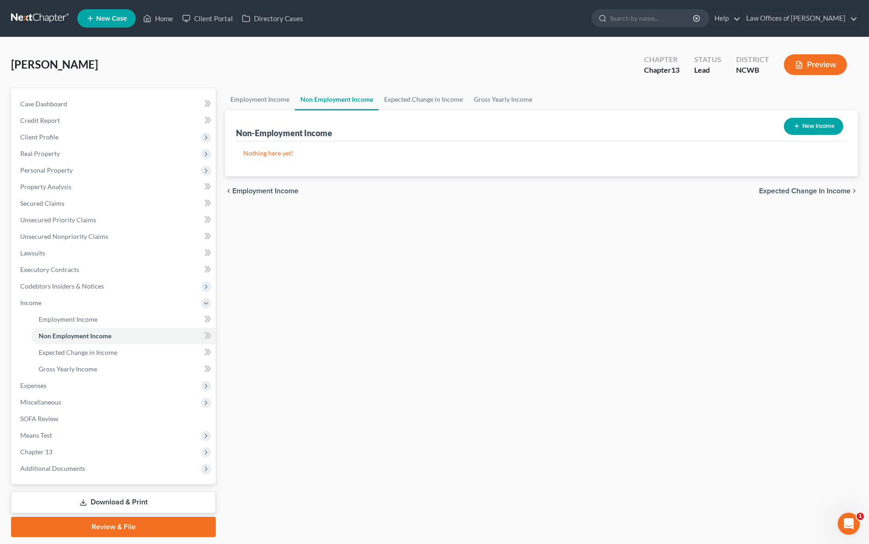
click at [812, 129] on button "New Income" at bounding box center [813, 126] width 59 height 17
select select "0"
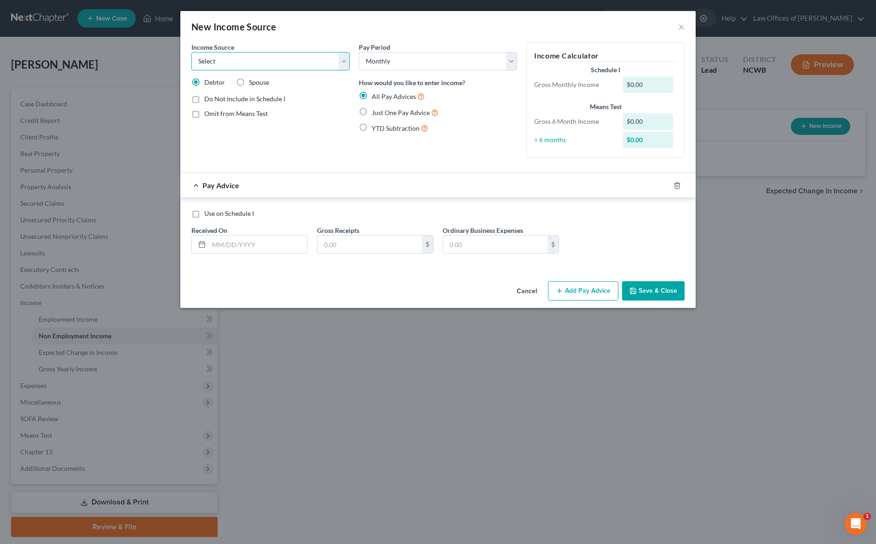
click at [303, 63] on select "Select Unemployment Disability (from employer) Pension Retirement Social Securi…" at bounding box center [270, 61] width 158 height 18
click at [683, 28] on button "×" at bounding box center [681, 26] width 6 height 11
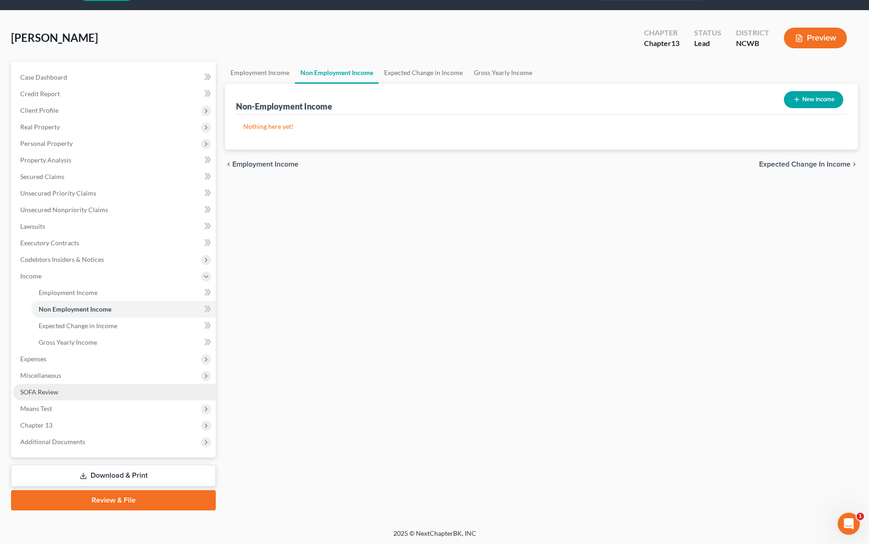
scroll to position [28, 0]
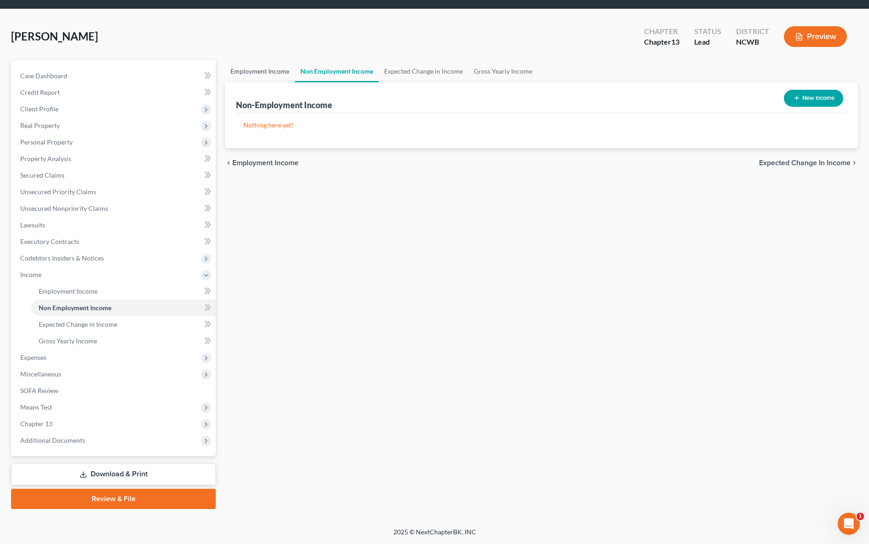
click at [261, 73] on link "Employment Income" at bounding box center [260, 71] width 70 height 22
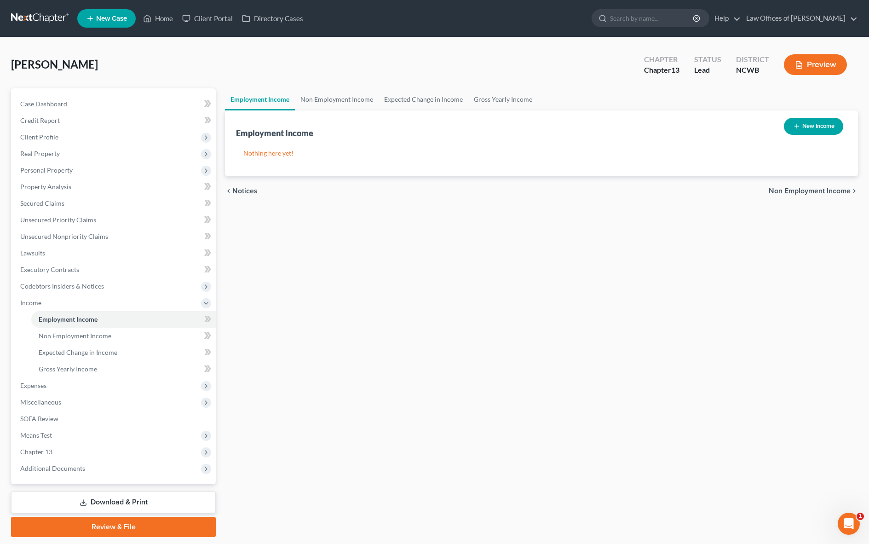
click at [820, 130] on button "New Income" at bounding box center [813, 126] width 59 height 17
select select "0"
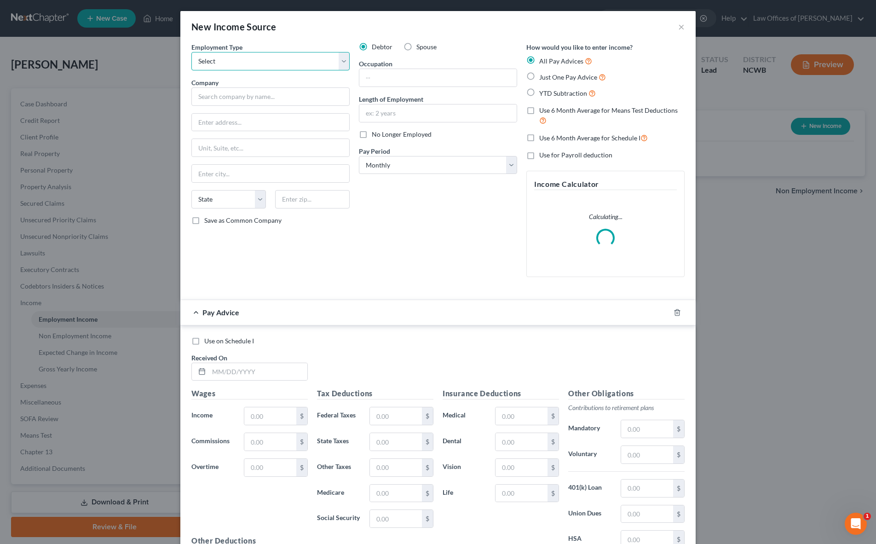
click at [285, 58] on select "Select Full or [DEMOGRAPHIC_DATA] Employment Self Employment" at bounding box center [270, 61] width 158 height 18
select select "0"
click at [191, 52] on select "Select Full or [DEMOGRAPHIC_DATA] Employment Self Employment" at bounding box center [270, 61] width 158 height 18
click at [281, 103] on input "text" at bounding box center [270, 96] width 158 height 18
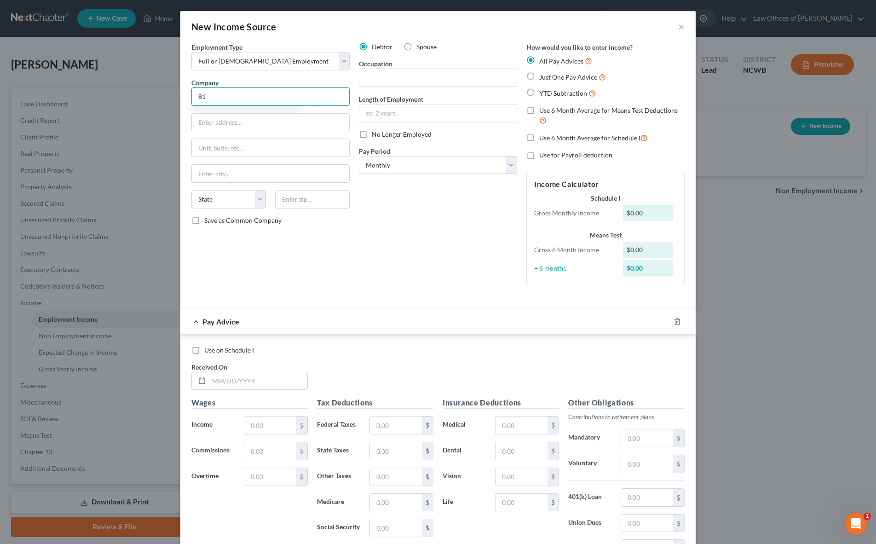
type input "8"
type input "[GEOGRAPHIC_DATA]"
type input "[STREET_ADDRESS]"
type input "Hickory"
select select "28"
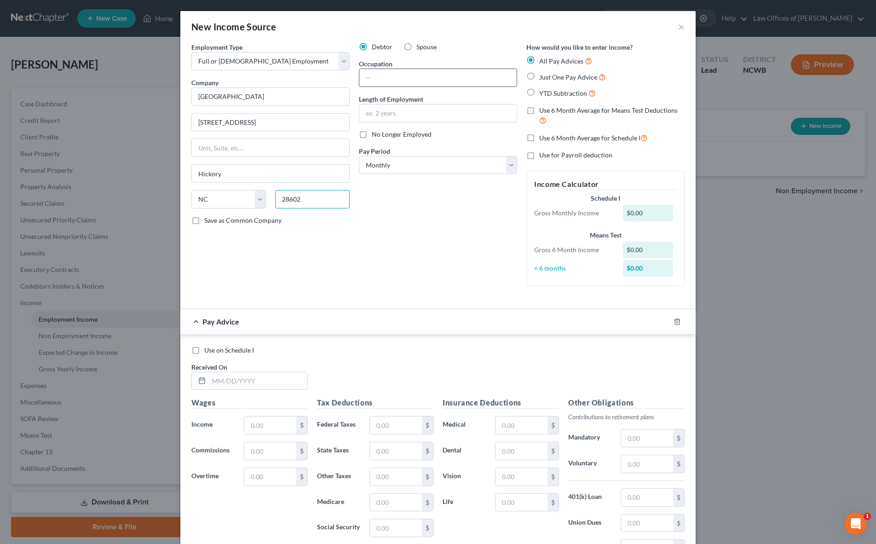
type input "28602"
click at [393, 78] on input "text" at bounding box center [437, 77] width 157 height 17
type input "ED. Tech"
click at [376, 113] on input "text" at bounding box center [437, 112] width 157 height 17
type input "1"
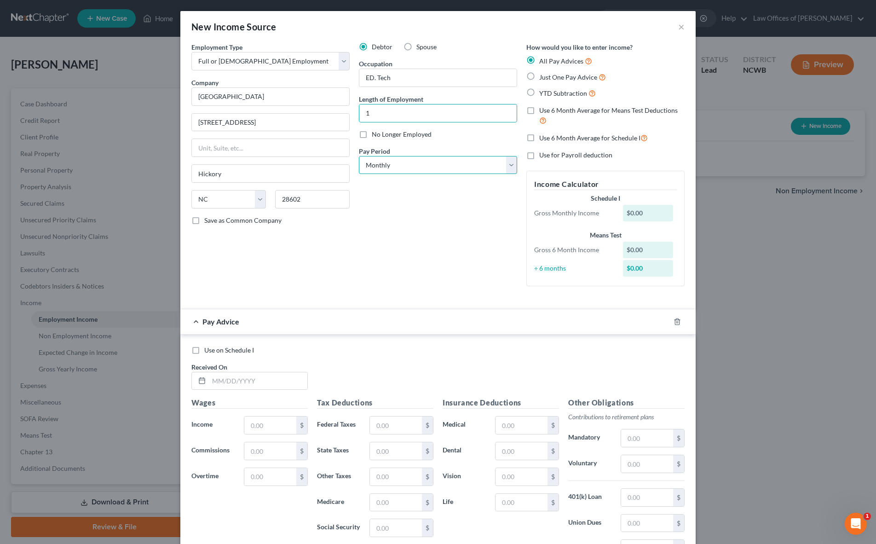
click at [427, 163] on select "Select Monthly Twice Monthly Every Other Week Weekly" at bounding box center [438, 165] width 158 height 18
select select "2"
click at [359, 156] on select "Select Monthly Twice Monthly Every Other Week Weekly" at bounding box center [438, 165] width 158 height 18
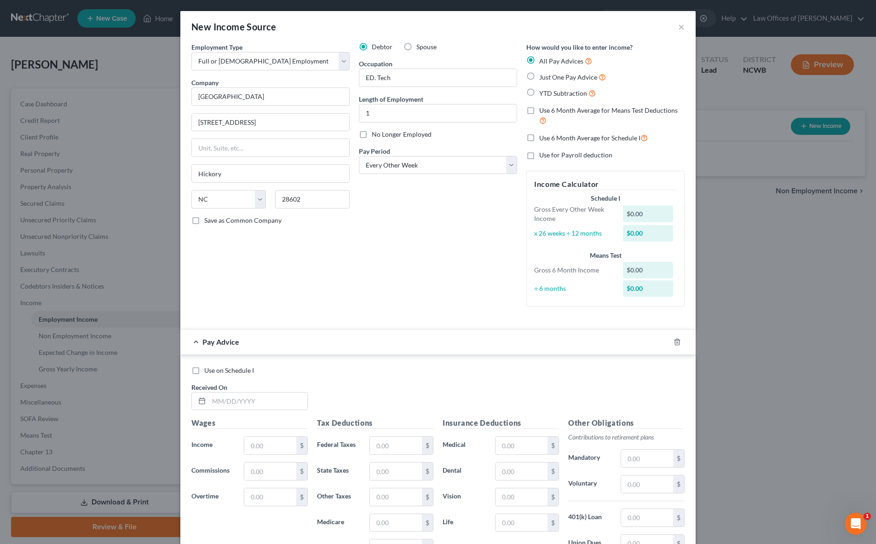
click at [539, 79] on label "Just One Pay Advice" at bounding box center [572, 77] width 67 height 11
click at [543, 78] on input "Just One Pay Advice" at bounding box center [546, 75] width 6 height 6
radio input "true"
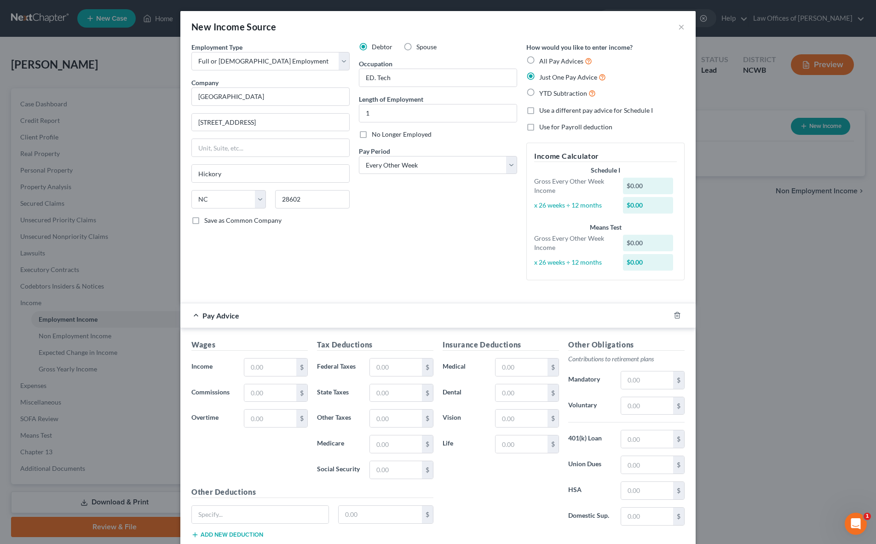
click at [541, 62] on span "All Pay Advices" at bounding box center [561, 61] width 44 height 8
click at [543, 62] on input "All Pay Advices" at bounding box center [546, 59] width 6 height 6
radio input "true"
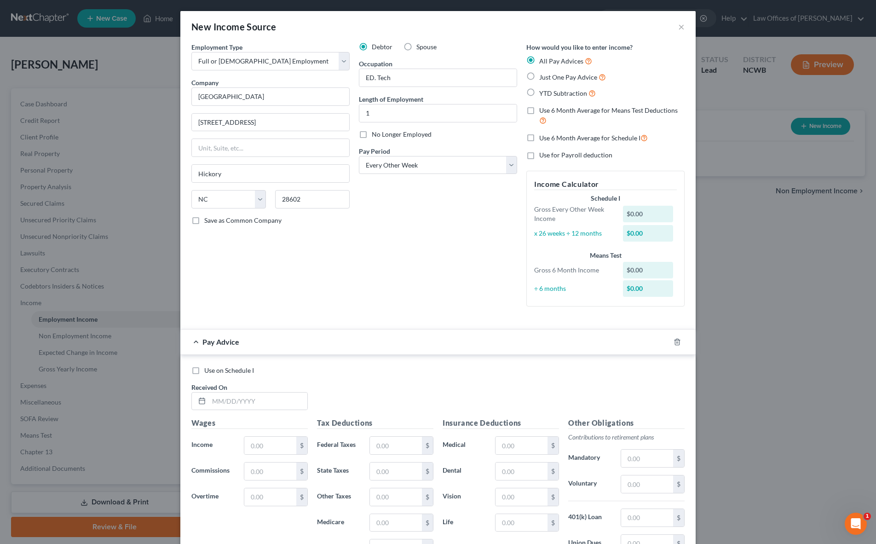
click at [539, 136] on label "Use 6 Month Average for Schedule I" at bounding box center [593, 138] width 109 height 11
click at [543, 136] on input "Use 6 Month Average for Schedule I" at bounding box center [546, 136] width 6 height 6
checkbox input "true"
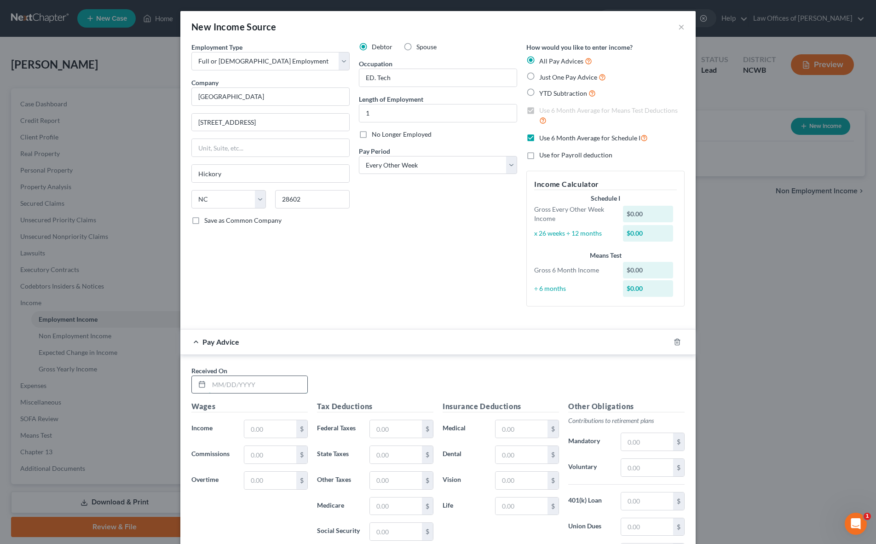
click at [217, 385] on input "text" at bounding box center [258, 384] width 98 height 17
type input "[DATE]"
click at [261, 433] on input "text" at bounding box center [270, 426] width 52 height 17
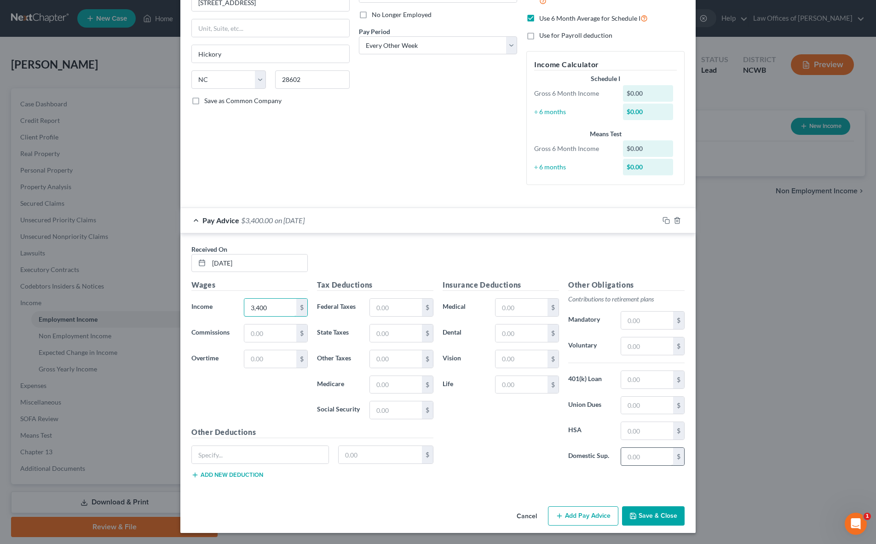
type input "3,400"
click at [637, 454] on input "text" at bounding box center [647, 456] width 52 height 17
type input "878"
click at [295, 264] on input "[DATE]" at bounding box center [258, 262] width 98 height 17
drag, startPoint x: 523, startPoint y: 309, endPoint x: 537, endPoint y: 301, distance: 16.5
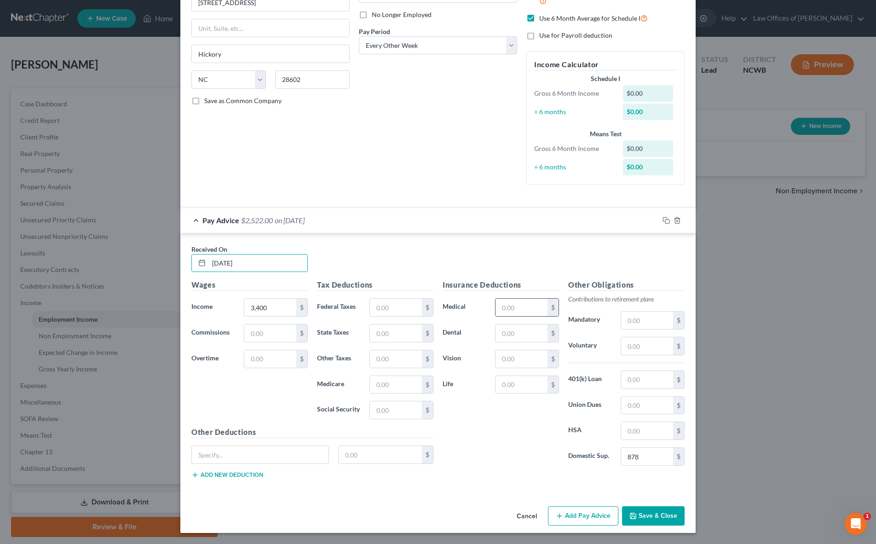
click at [523, 309] on input "text" at bounding box center [522, 307] width 52 height 17
type input "450"
click at [330, 262] on div "Received On * [DATE]" at bounding box center [438, 261] width 503 height 35
click at [359, 218] on div "Pay Advice $2,072.00 on [DATE]" at bounding box center [419, 220] width 479 height 24
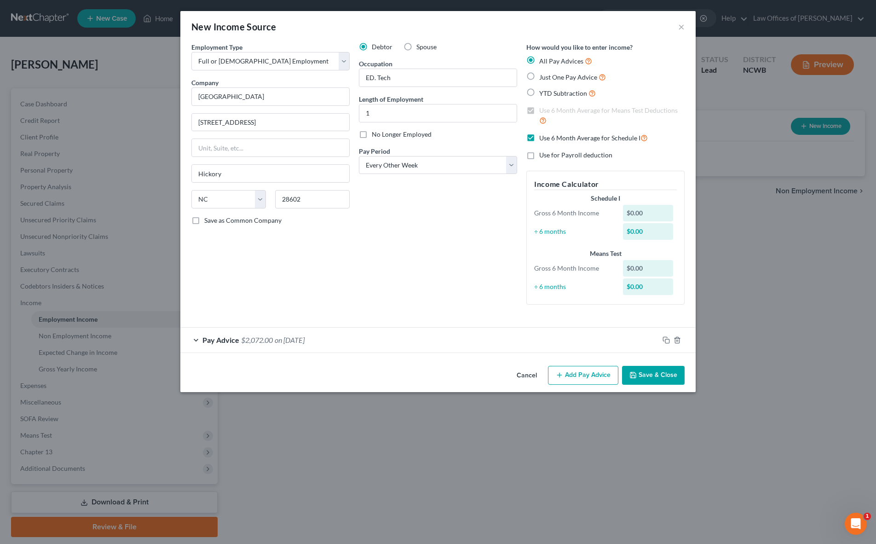
scroll to position [0, 0]
click at [246, 342] on span "$2,072.00" at bounding box center [257, 339] width 32 height 9
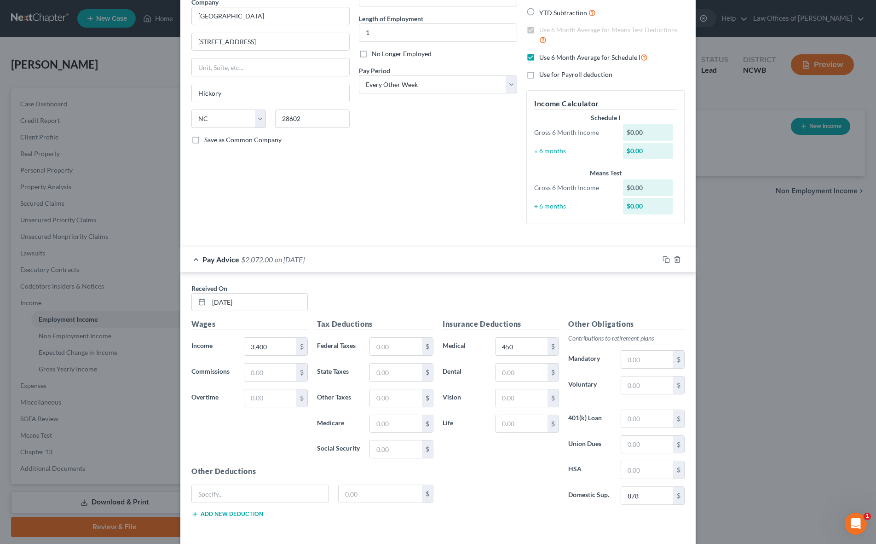
scroll to position [120, 0]
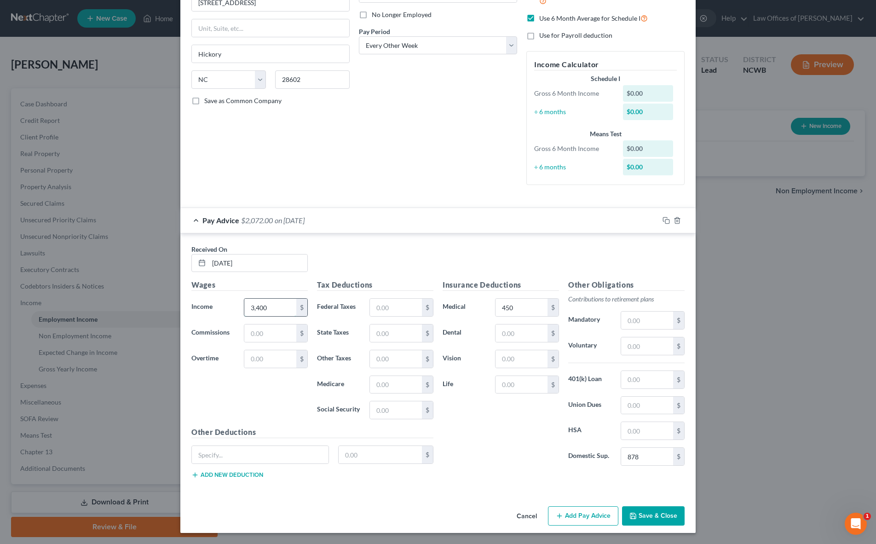
click at [276, 303] on input "3,400" at bounding box center [270, 307] width 52 height 17
type input "3,367.54"
click at [389, 306] on input "text" at bounding box center [396, 307] width 52 height 17
type input "672.56"
drag, startPoint x: 640, startPoint y: 345, endPoint x: 642, endPoint y: 311, distance: 34.6
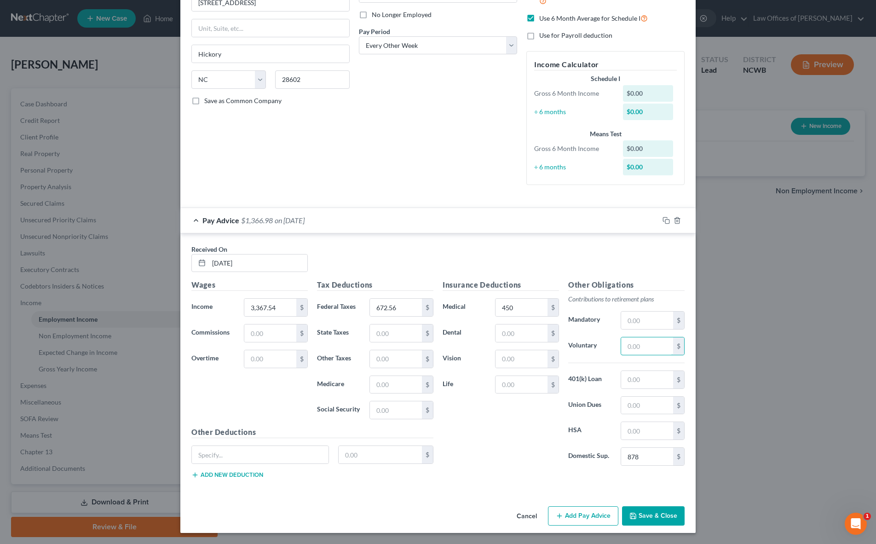
click at [640, 345] on input "text" at bounding box center [647, 345] width 52 height 17
type input "26.01"
click at [513, 311] on input "450" at bounding box center [522, 307] width 52 height 17
type input "424.28"
click at [397, 333] on input "text" at bounding box center [396, 332] width 52 height 17
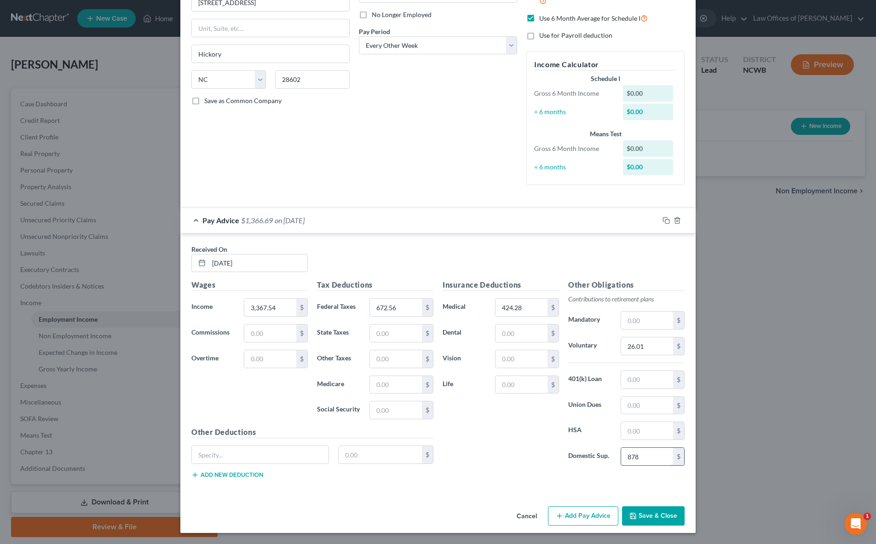
click at [646, 459] on input "878" at bounding box center [647, 456] width 52 height 17
click at [382, 334] on input "text" at bounding box center [396, 332] width 52 height 17
click at [403, 304] on input "672.56" at bounding box center [396, 307] width 52 height 17
type input "679.48"
click at [538, 309] on input "424.28" at bounding box center [522, 307] width 52 height 17
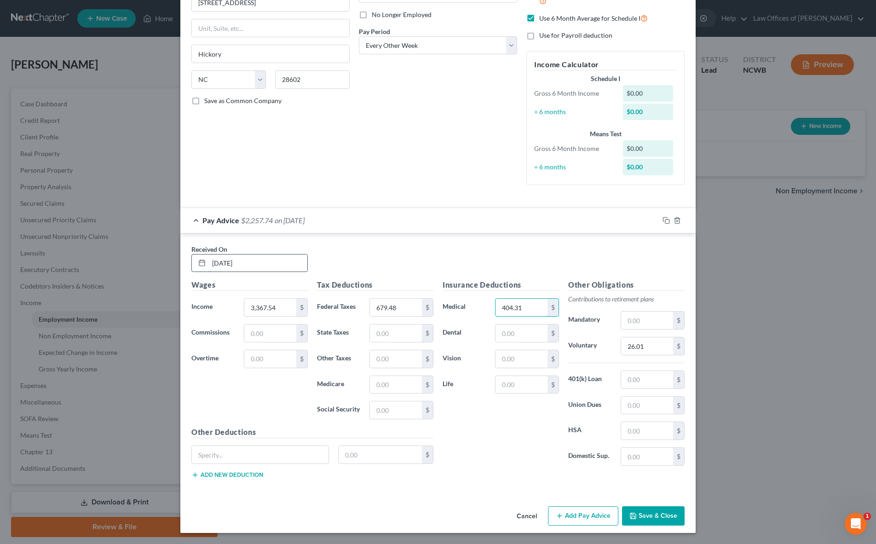
type input "404.31"
click at [263, 269] on input "[DATE]" at bounding box center [258, 262] width 98 height 17
click at [411, 307] on input "679.48" at bounding box center [396, 307] width 52 height 17
click at [410, 306] on input "679.48" at bounding box center [396, 307] width 52 height 17
type input "679.70"
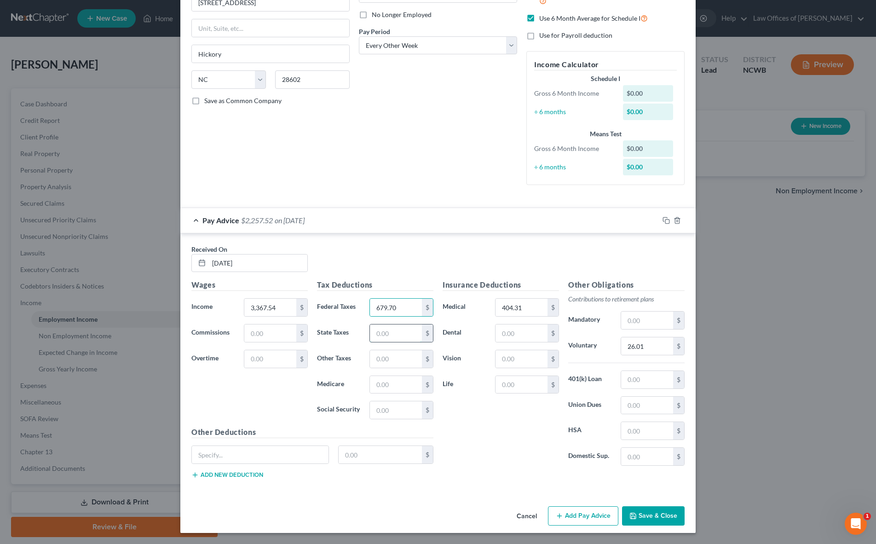
click at [400, 336] on input "text" at bounding box center [396, 332] width 52 height 17
click at [275, 266] on input "[DATE]" at bounding box center [258, 262] width 98 height 17
type input "1"
type input "[DATE]"
click at [409, 337] on input "text" at bounding box center [396, 332] width 52 height 17
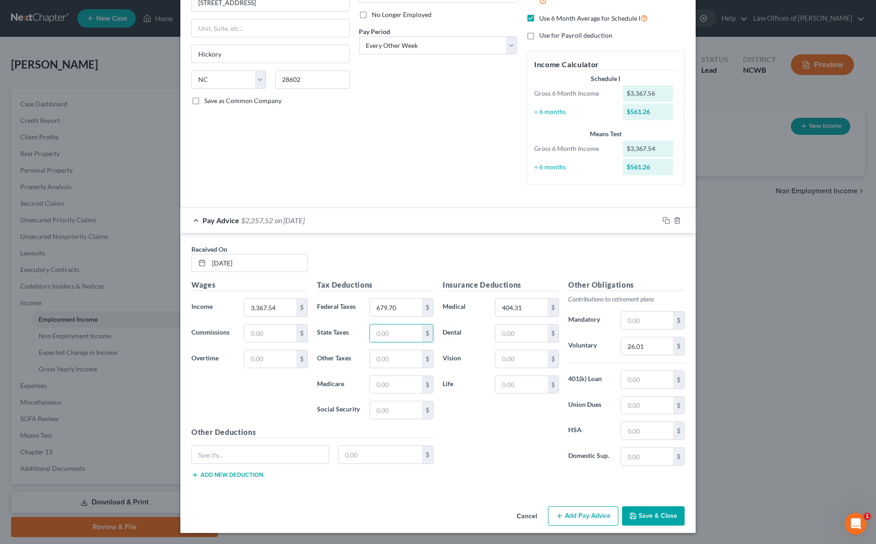
click at [734, 307] on div "New Income Source × Employment Type * Select Full or [DEMOGRAPHIC_DATA] Employm…" at bounding box center [438, 272] width 876 height 544
click at [354, 178] on div "Debtor Spouse Occupation ED. Tech Length of Employment 1 No Longer Employed Pay…" at bounding box center [438, 58] width 168 height 270
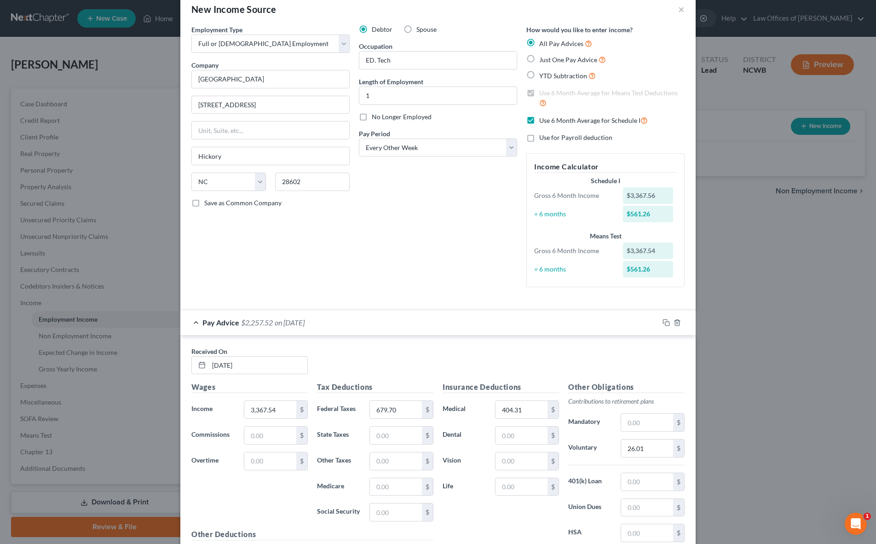
scroll to position [0, 0]
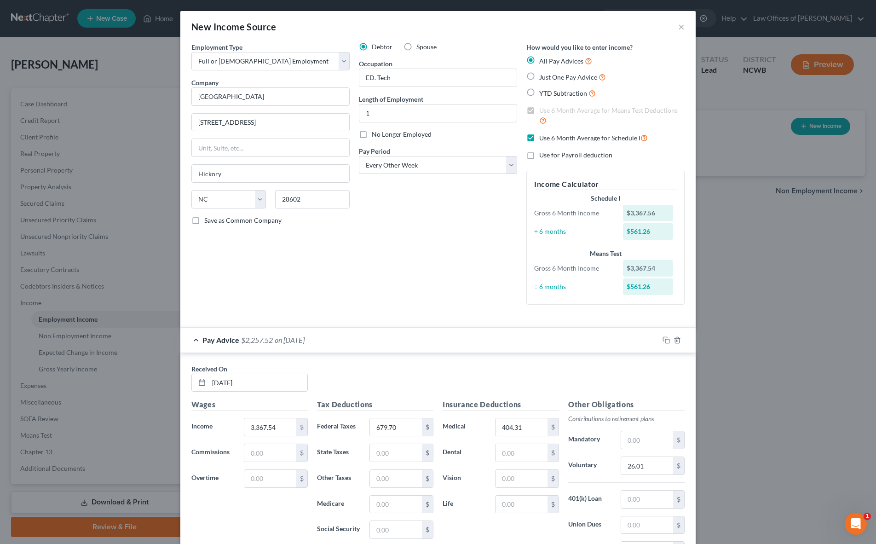
click at [447, 138] on div "No Longer Employed" at bounding box center [438, 134] width 158 height 9
click at [678, 31] on button "×" at bounding box center [681, 26] width 6 height 11
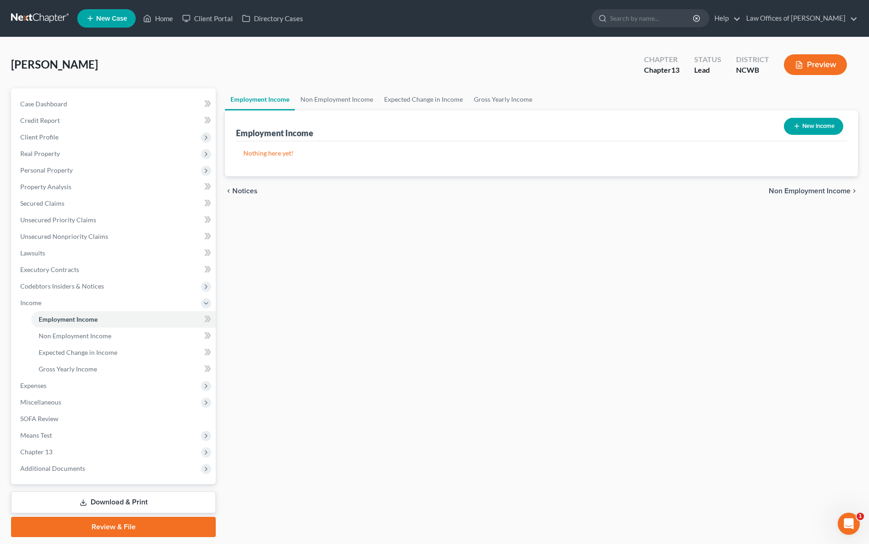
click at [811, 123] on button "New Income" at bounding box center [813, 126] width 59 height 17
select select "0"
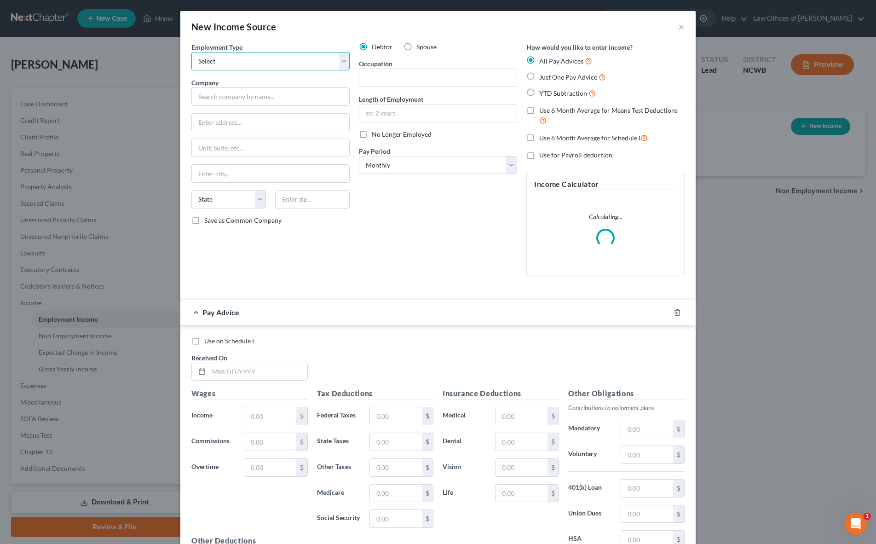
click at [299, 58] on select "Select Full or [DEMOGRAPHIC_DATA] Employment Self Employment" at bounding box center [270, 61] width 158 height 18
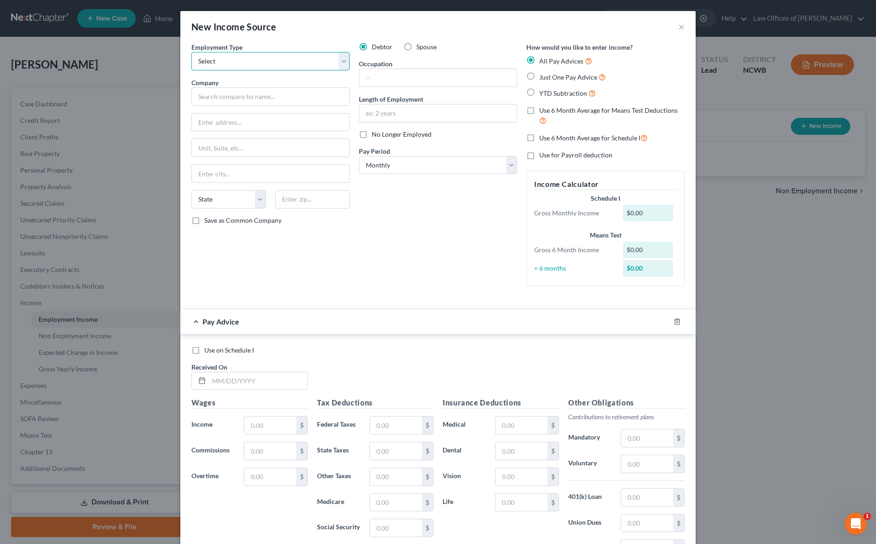
select select "0"
click at [191, 52] on select "Select Full or [DEMOGRAPHIC_DATA] Employment Self Employment" at bounding box center [270, 61] width 158 height 18
click at [303, 95] on input "text" at bounding box center [270, 96] width 158 height 18
type input "c"
type input "[GEOGRAPHIC_DATA]"
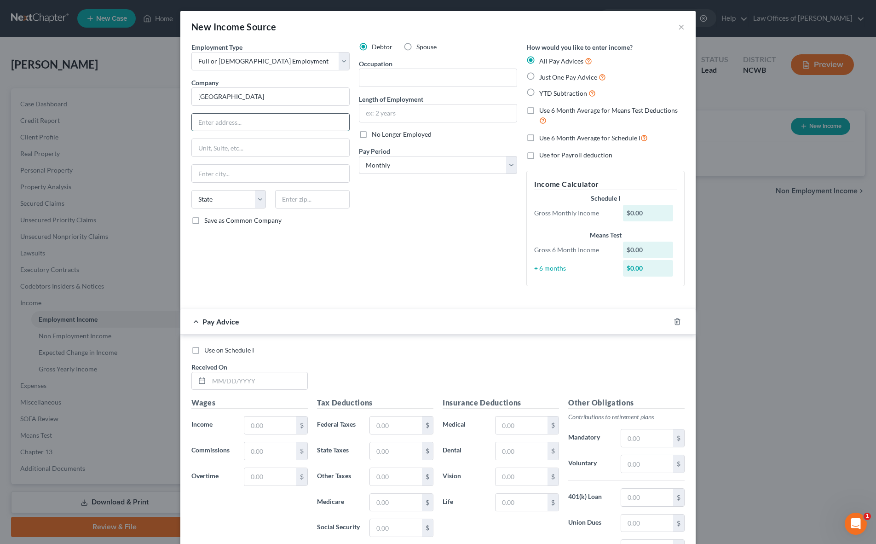
click at [231, 120] on input "text" at bounding box center [270, 122] width 157 height 17
type input "[STREET_ADDRESS]"
type input "Hickory"
type input "28602"
select select "28"
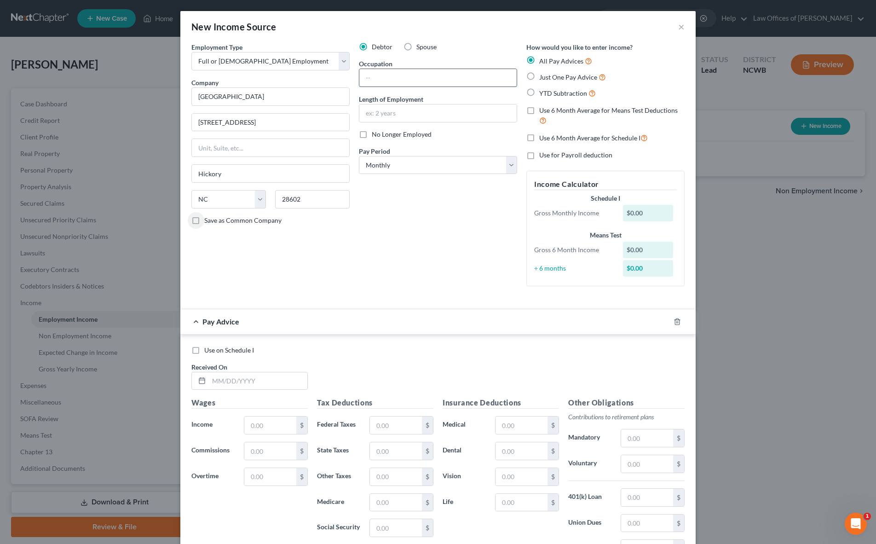
click at [438, 70] on input "text" at bounding box center [437, 77] width 157 height 17
type input "ED Tech"
click at [389, 113] on input "text" at bounding box center [437, 112] width 157 height 17
type input "1"
click at [539, 77] on label "Just One Pay Advice" at bounding box center [572, 77] width 67 height 11
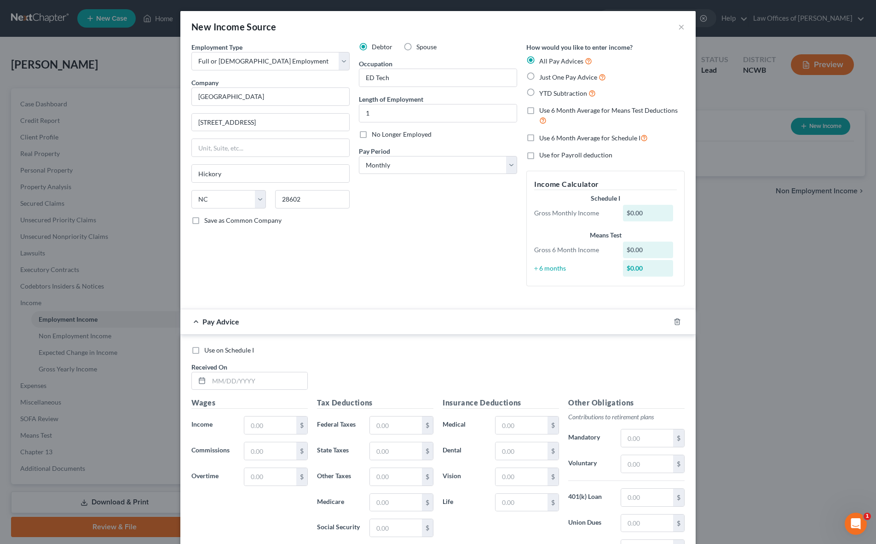
click at [543, 77] on input "Just One Pay Advice" at bounding box center [546, 75] width 6 height 6
radio input "true"
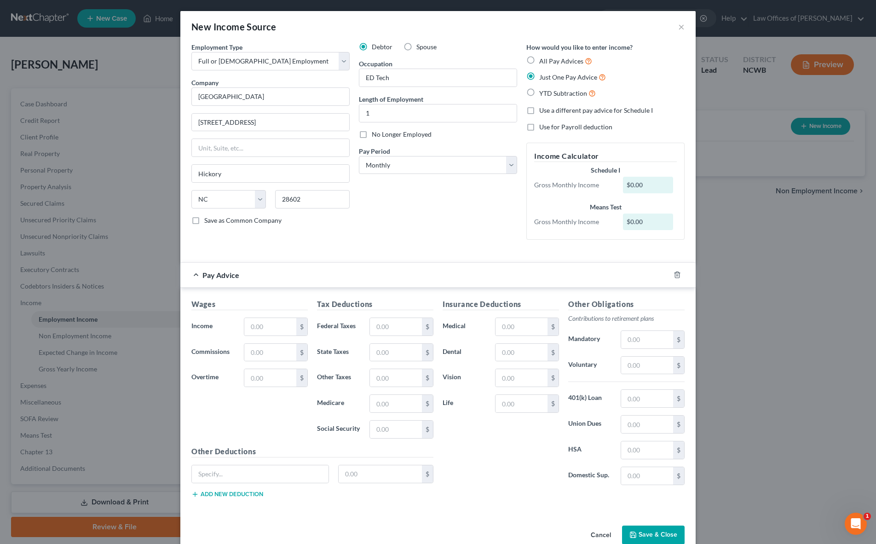
click at [539, 58] on label "All Pay Advices" at bounding box center [565, 61] width 53 height 11
click at [543, 58] on input "All Pay Advices" at bounding box center [546, 59] width 6 height 6
radio input "true"
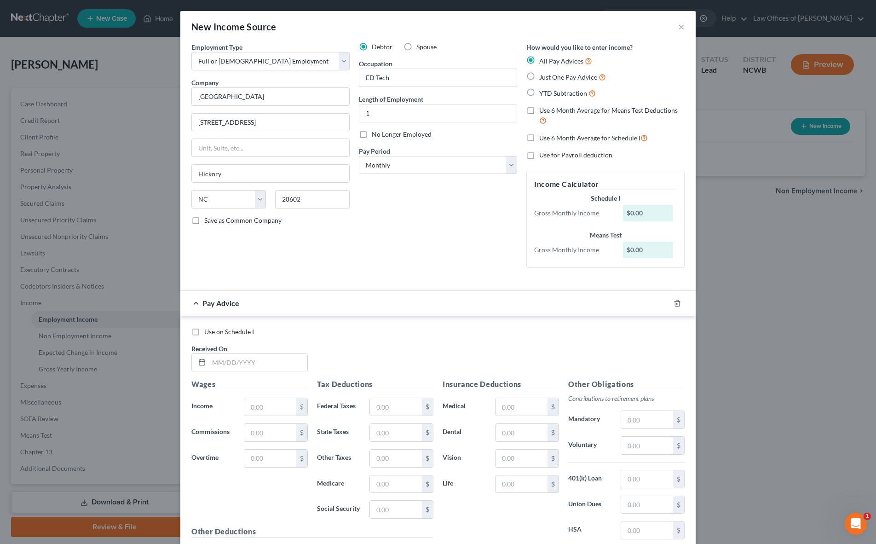
click at [539, 139] on label "Use 6 Month Average for Schedule I" at bounding box center [593, 138] width 109 height 11
click at [543, 139] on input "Use 6 Month Average for Schedule I" at bounding box center [546, 136] width 6 height 6
checkbox input "true"
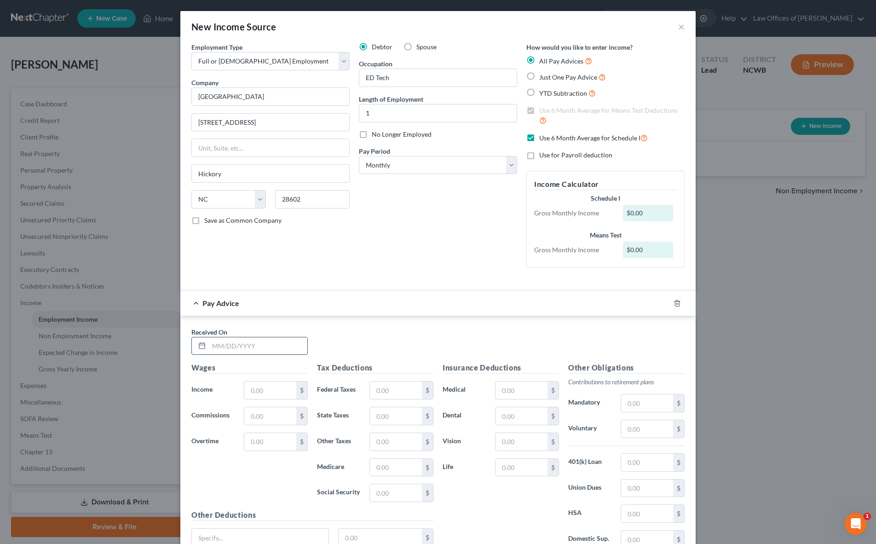
click at [246, 347] on input "text" at bounding box center [258, 345] width 98 height 17
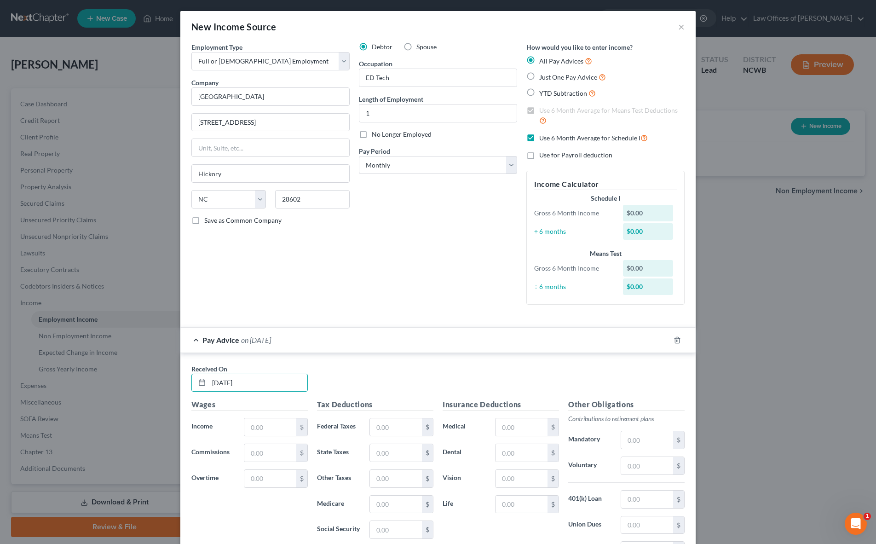
type input "[DATE]"
click at [254, 430] on input "text" at bounding box center [270, 426] width 52 height 17
type input "3,367.54"
click at [380, 428] on input "text" at bounding box center [396, 426] width 52 height 17
click at [377, 428] on input "379.70" at bounding box center [396, 426] width 52 height 17
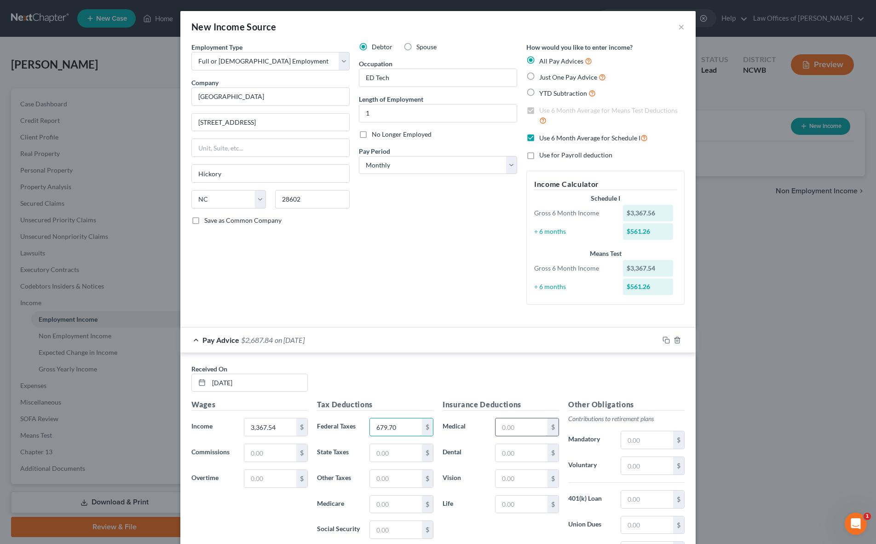
type input "679.70"
click at [515, 427] on input "text" at bounding box center [522, 426] width 52 height 17
type input "404.31"
click at [374, 450] on input "text" at bounding box center [396, 452] width 52 height 17
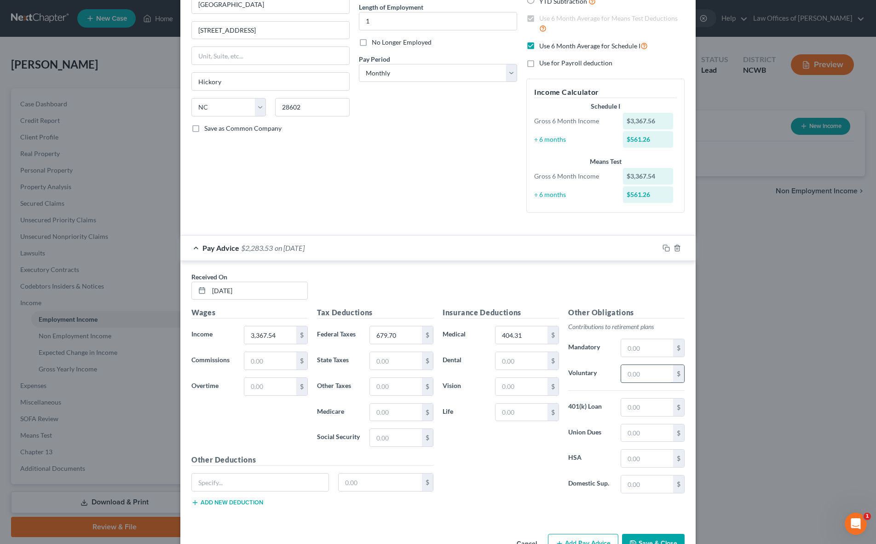
click at [650, 379] on input "text" at bounding box center [647, 373] width 52 height 17
type input "18.69"
click at [638, 409] on input "text" at bounding box center [647, 407] width 52 height 17
click at [516, 418] on input "text" at bounding box center [522, 412] width 52 height 17
type input "7.54"
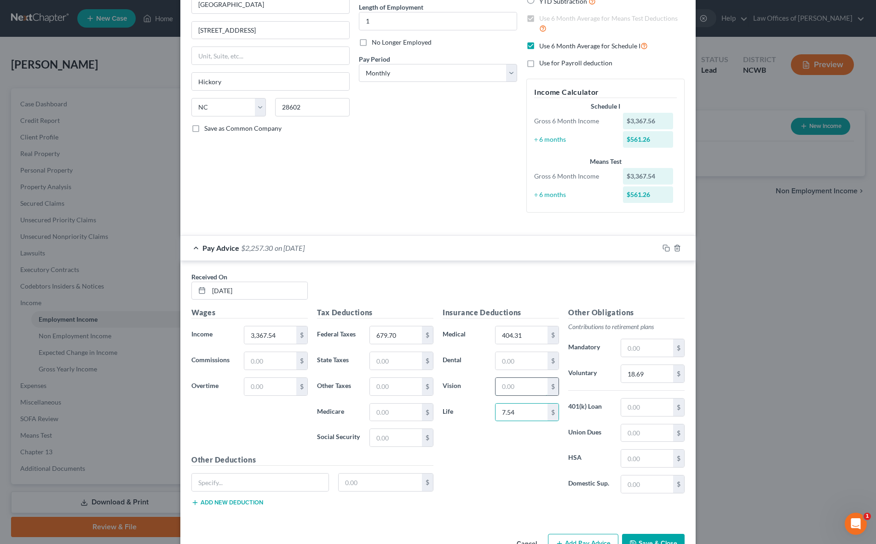
click at [510, 392] on input "text" at bounding box center [522, 386] width 52 height 17
click at [407, 340] on input "679.70" at bounding box center [396, 334] width 52 height 17
type input "679.48"
click at [394, 363] on input "text" at bounding box center [396, 360] width 52 height 17
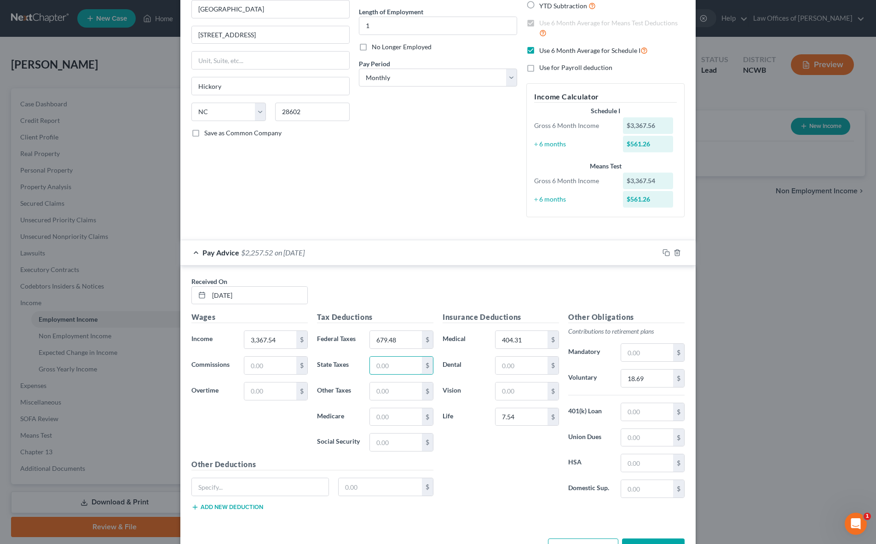
scroll to position [120, 0]
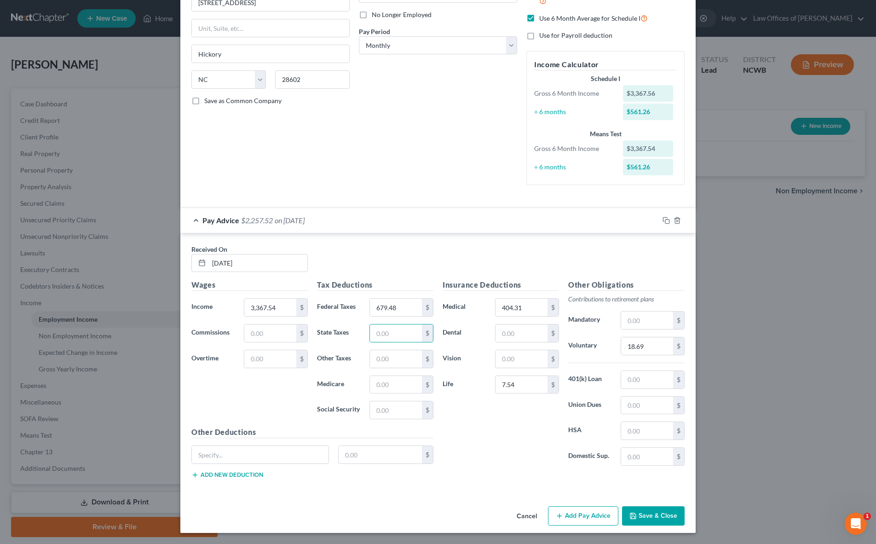
click at [346, 132] on div "Employment Type * Select Full or [DEMOGRAPHIC_DATA] Employment Self Employment …" at bounding box center [271, 58] width 168 height 270
click at [259, 454] on input "text" at bounding box center [260, 454] width 137 height 17
click at [386, 180] on div "Debtor Spouse Occupation ED Tech Length of Employment 1 No Longer Employed Pay …" at bounding box center [438, 58] width 168 height 270
click at [645, 522] on button "Save & Close" at bounding box center [653, 515] width 63 height 19
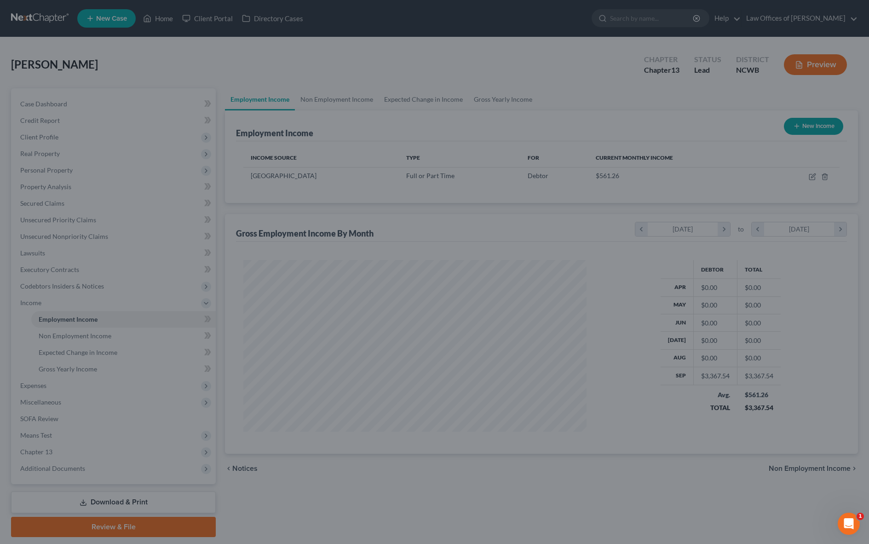
scroll to position [460044, 459855]
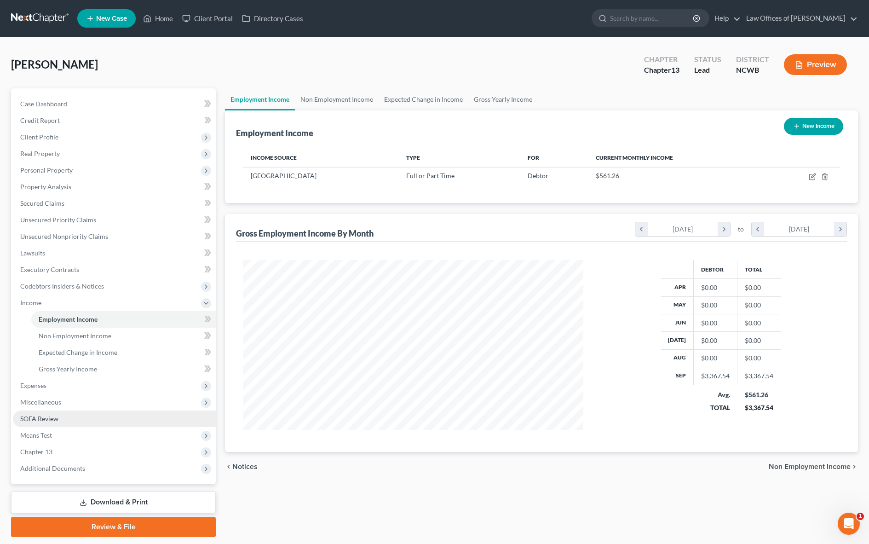
click at [36, 418] on span "SOFA Review" at bounding box center [39, 419] width 38 height 8
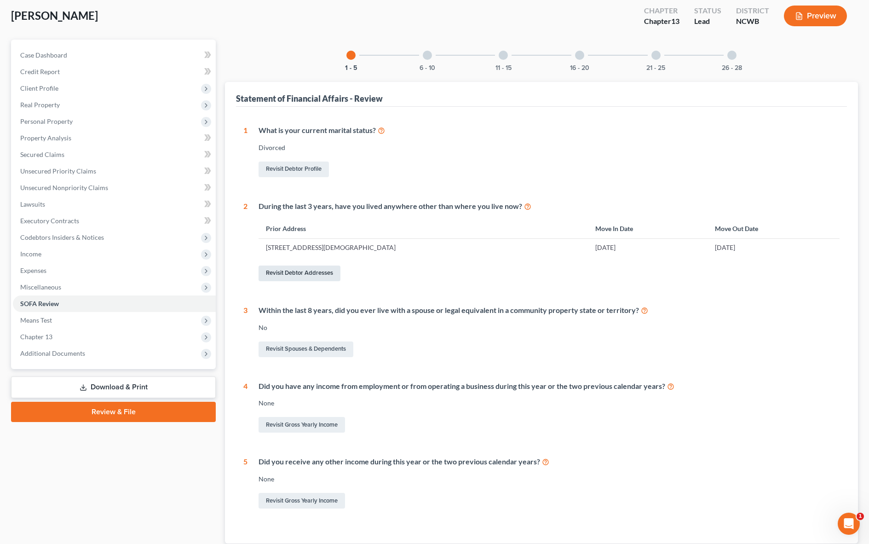
scroll to position [92, 0]
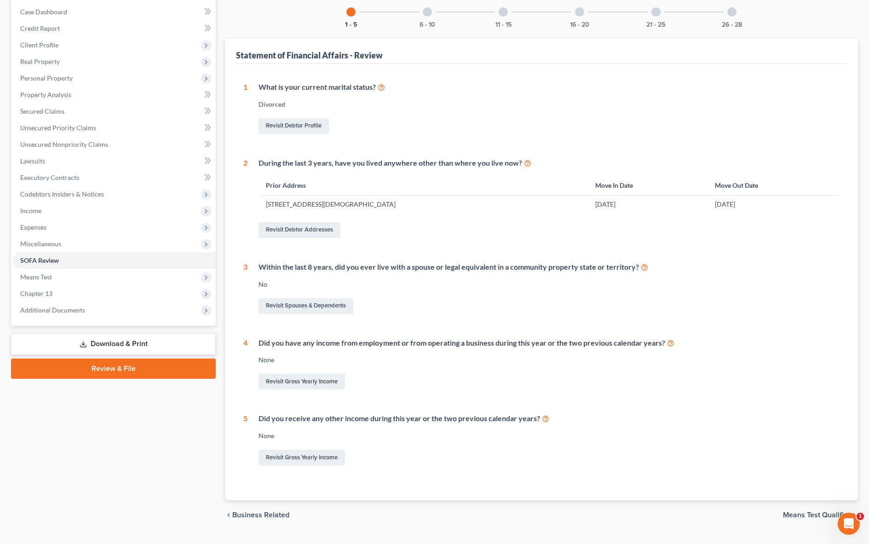
click at [430, 14] on div at bounding box center [427, 11] width 9 height 9
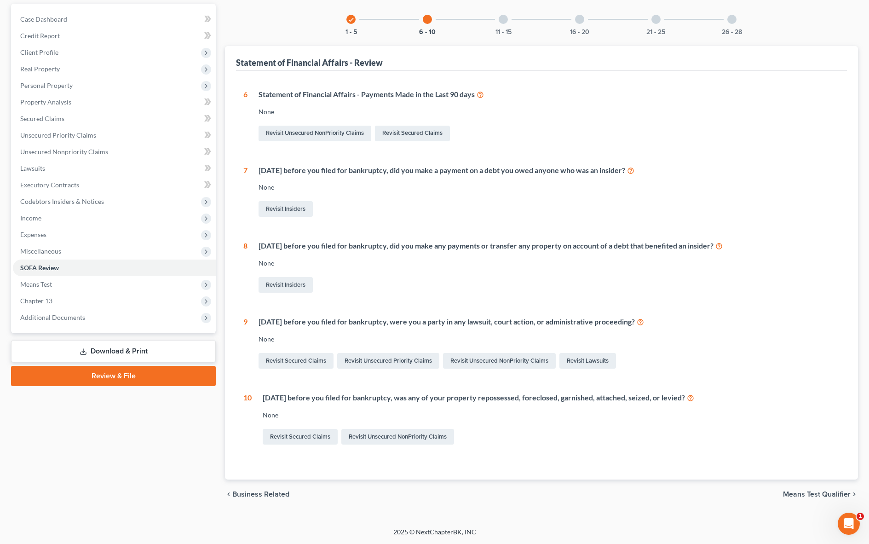
scroll to position [85, 0]
click at [500, 23] on div at bounding box center [503, 19] width 9 height 9
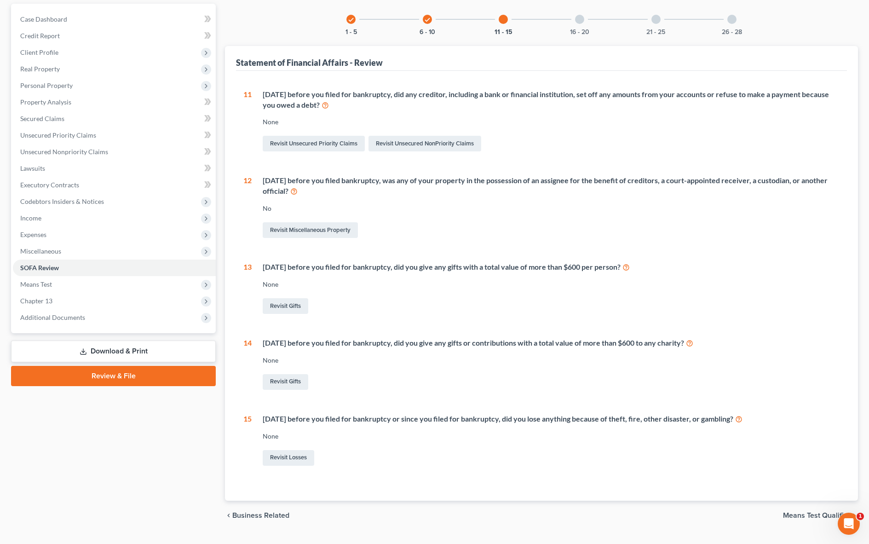
scroll to position [92, 0]
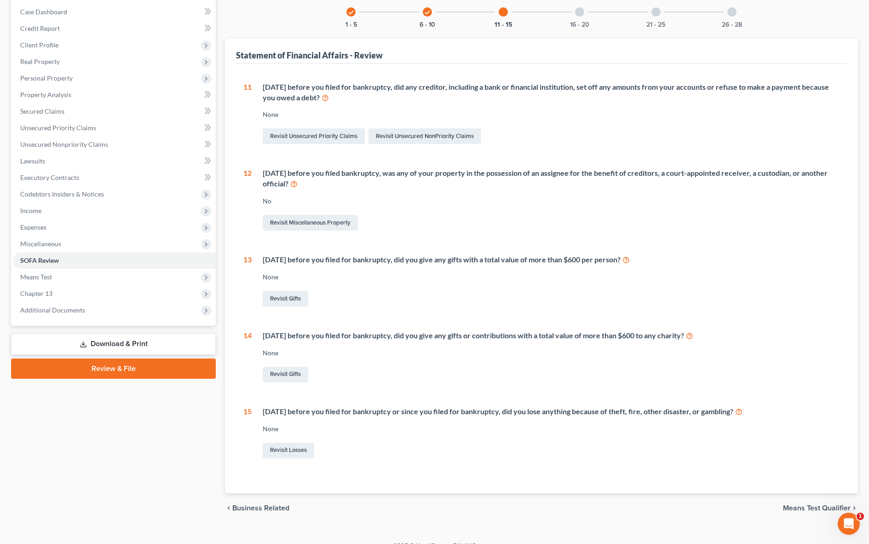
click at [577, 16] on div at bounding box center [579, 11] width 9 height 9
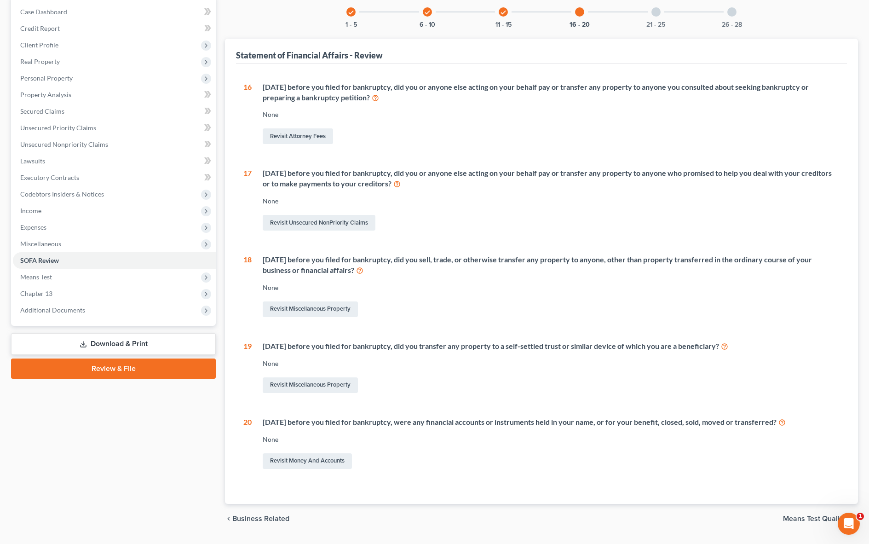
click at [656, 12] on div at bounding box center [656, 11] width 9 height 9
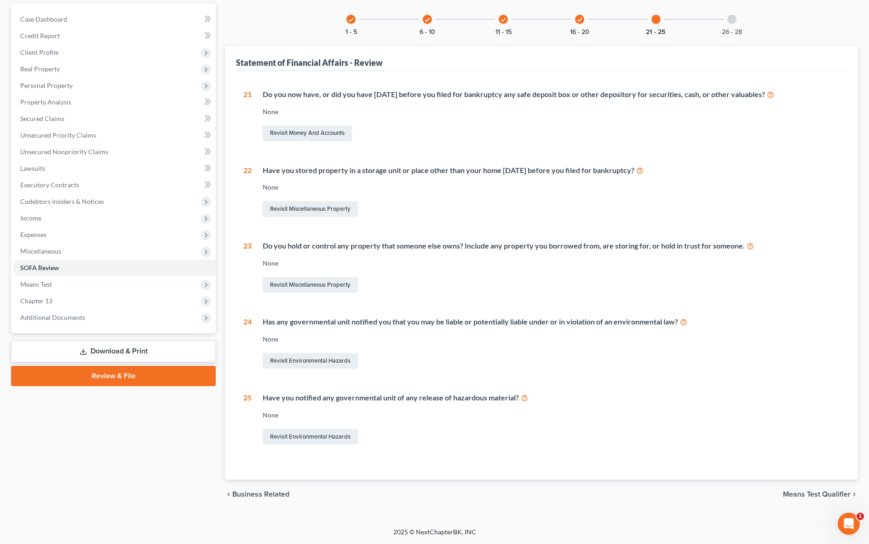
scroll to position [85, 0]
click at [733, 19] on div at bounding box center [732, 19] width 9 height 9
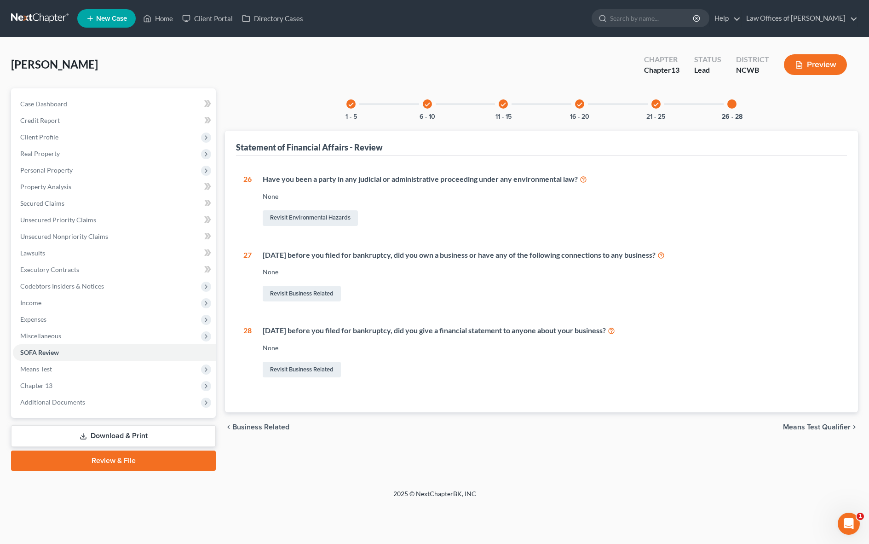
scroll to position [0, 0]
click at [356, 107] on icon "check" at bounding box center [356, 104] width 6 height 6
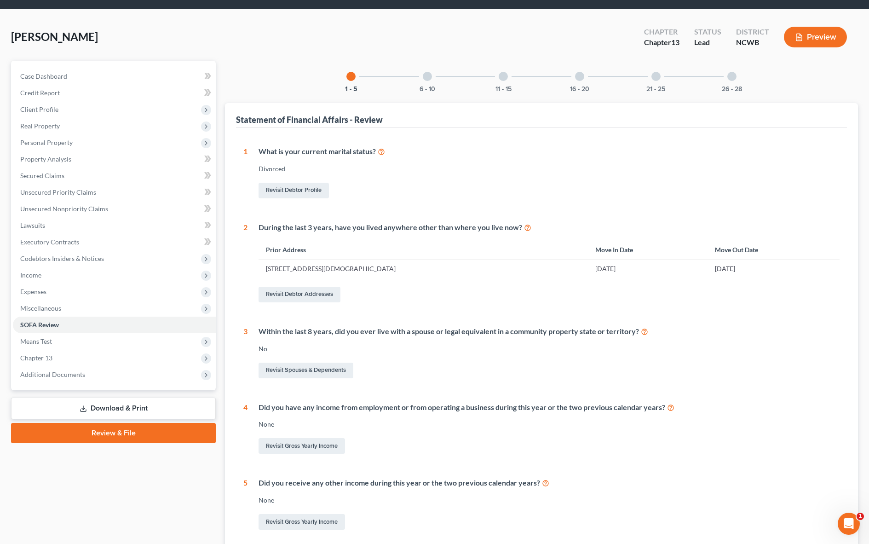
scroll to position [92, 0]
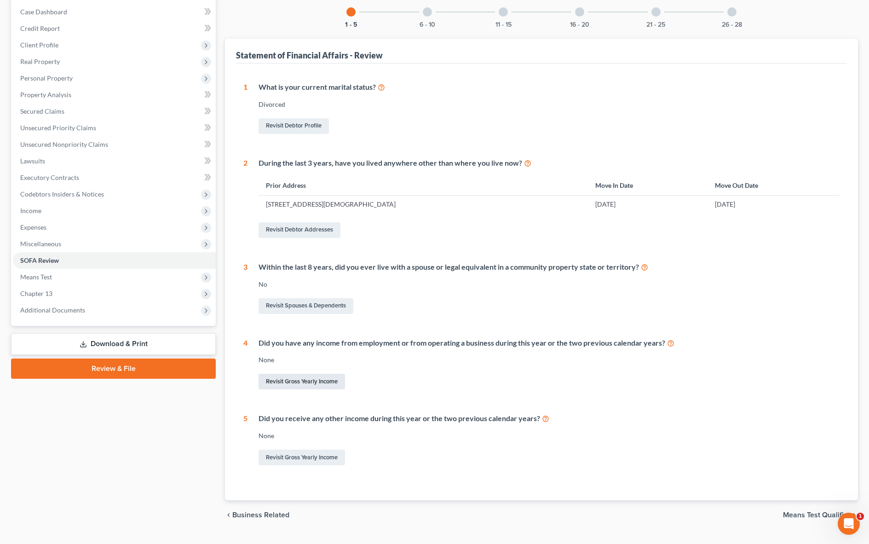
click at [298, 380] on link "Revisit Gross Yearly Income" at bounding box center [302, 382] width 87 height 16
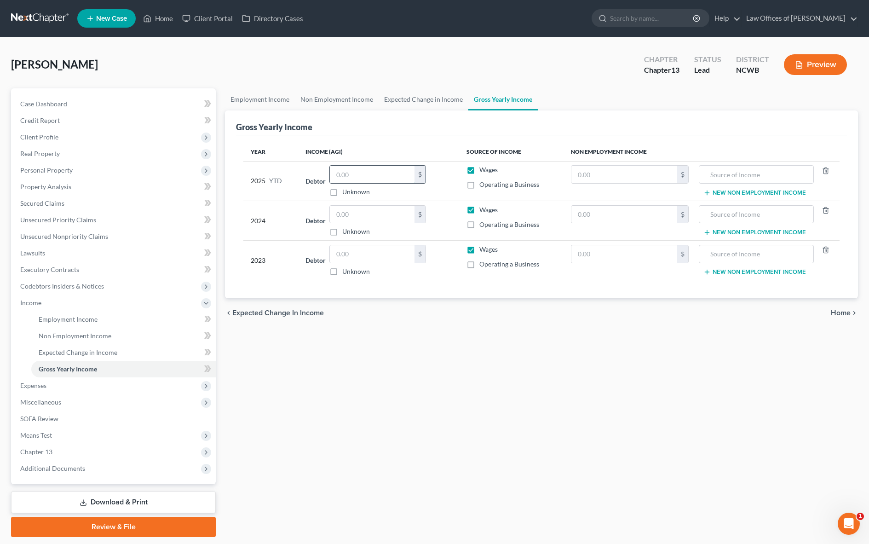
click at [362, 173] on input "text" at bounding box center [372, 174] width 85 height 17
type input "59,479.16"
click at [391, 213] on input "text" at bounding box center [372, 214] width 85 height 17
click at [383, 211] on input "text" at bounding box center [372, 214] width 85 height 17
type input "64,477"
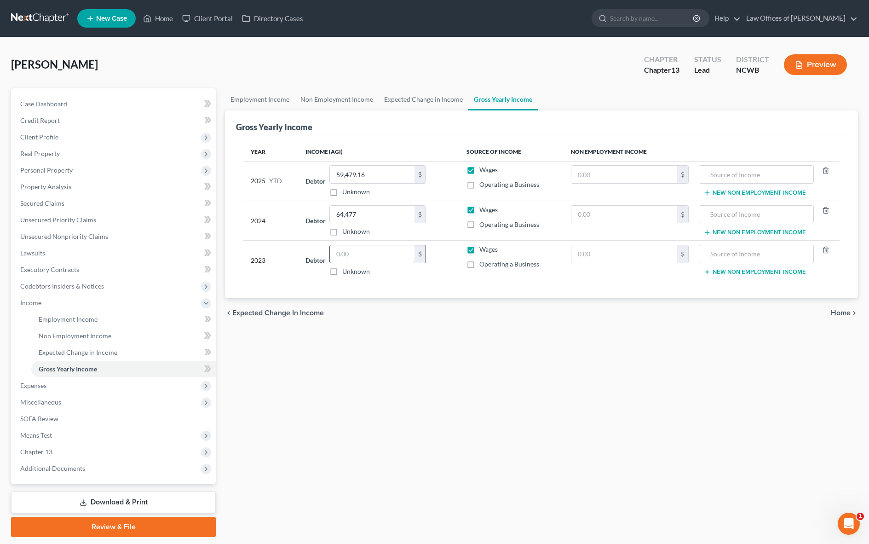
click at [360, 253] on input "text" at bounding box center [372, 253] width 85 height 17
click at [31, 256] on span "Lawsuits" at bounding box center [32, 253] width 25 height 8
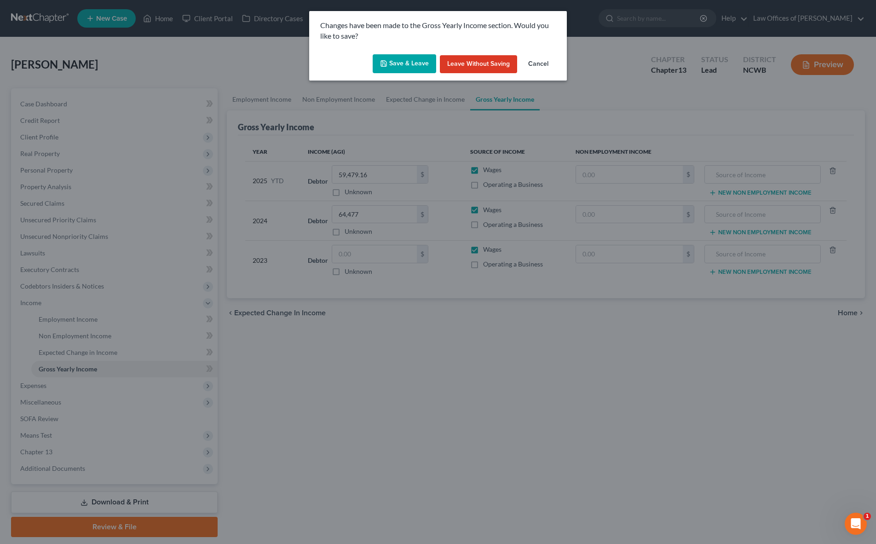
click at [414, 58] on button "Save & Leave" at bounding box center [405, 63] width 64 height 19
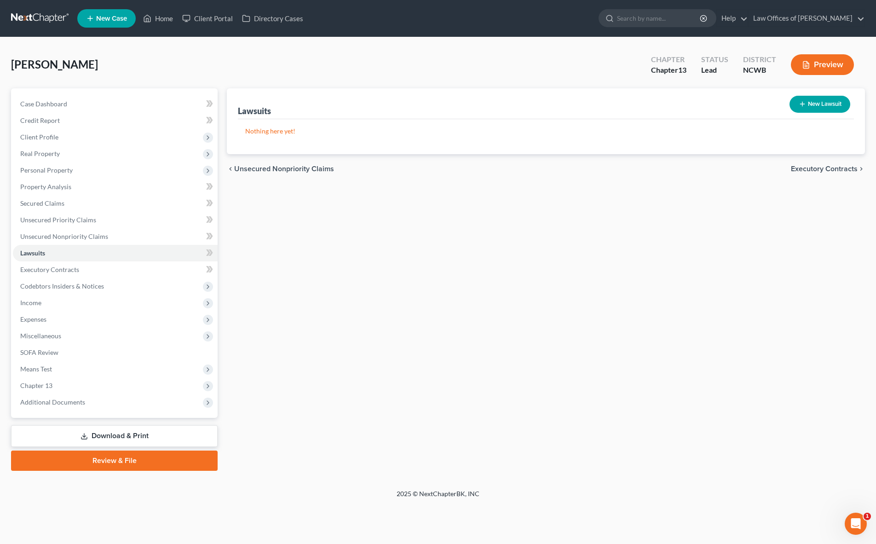
click at [822, 103] on button "New Lawsuit" at bounding box center [820, 104] width 61 height 17
select select "0"
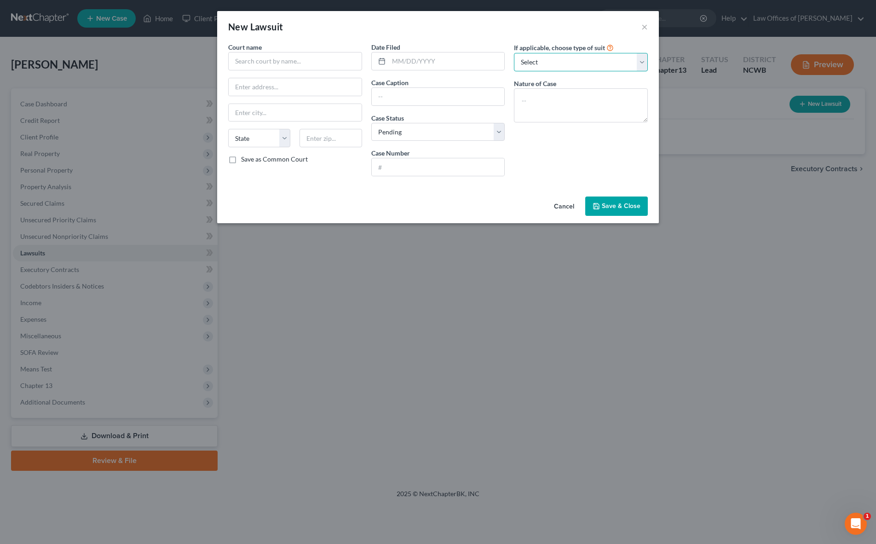
click at [556, 58] on select "Select Repossession Garnishment Foreclosure Attached, Seized, Or Levied Other" at bounding box center [581, 62] width 134 height 18
click at [514, 53] on select "Select Repossession Garnishment Foreclosure Attached, Seized, Or Levied Other" at bounding box center [581, 62] width 134 height 18
click at [270, 60] on input "text" at bounding box center [295, 61] width 134 height 18
type input "[GEOGRAPHIC_DATA]"
click at [410, 165] on input "text" at bounding box center [438, 166] width 133 height 17
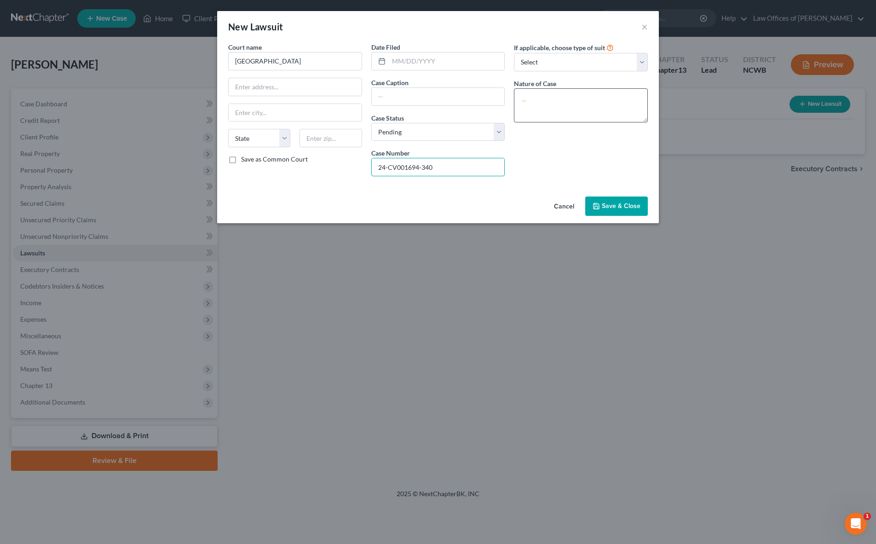
type input "24-CV001694-340"
click at [532, 93] on textarea at bounding box center [581, 105] width 134 height 34
type textarea "Divorce"
click at [616, 208] on span "Save & Close" at bounding box center [621, 206] width 39 height 8
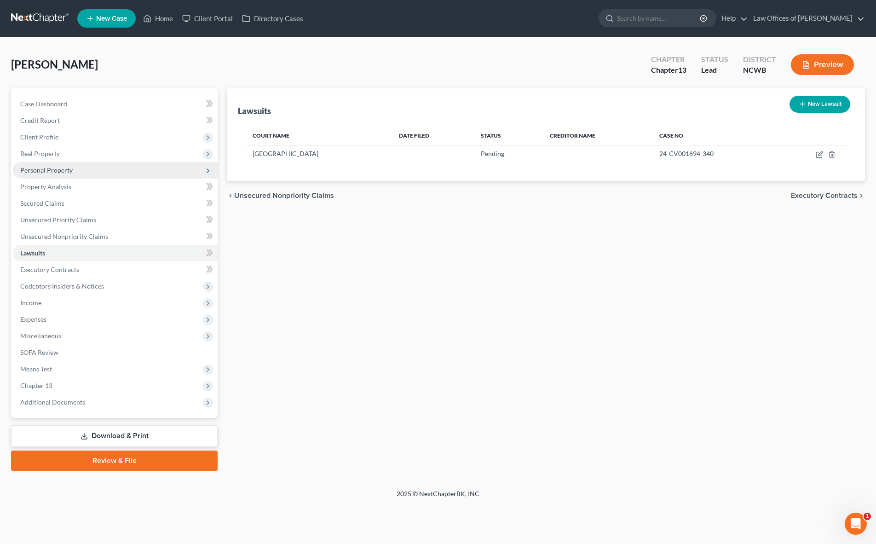
click at [50, 173] on span "Personal Property" at bounding box center [46, 170] width 52 height 8
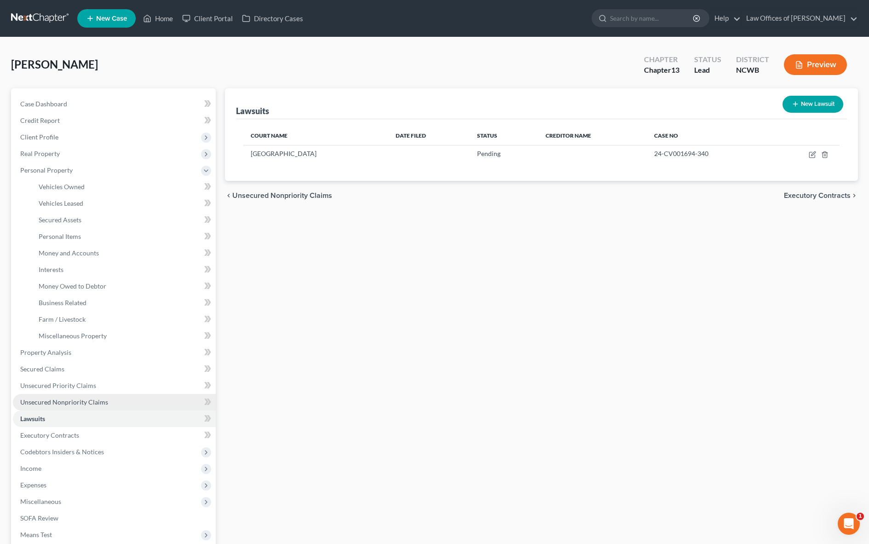
click at [55, 402] on span "Unsecured Nonpriority Claims" at bounding box center [64, 402] width 88 height 8
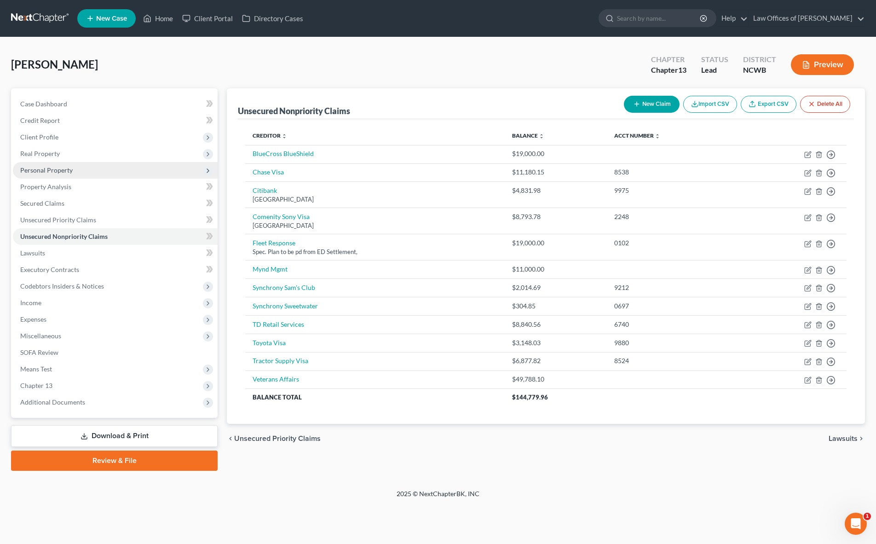
click at [52, 171] on span "Personal Property" at bounding box center [46, 170] width 52 height 8
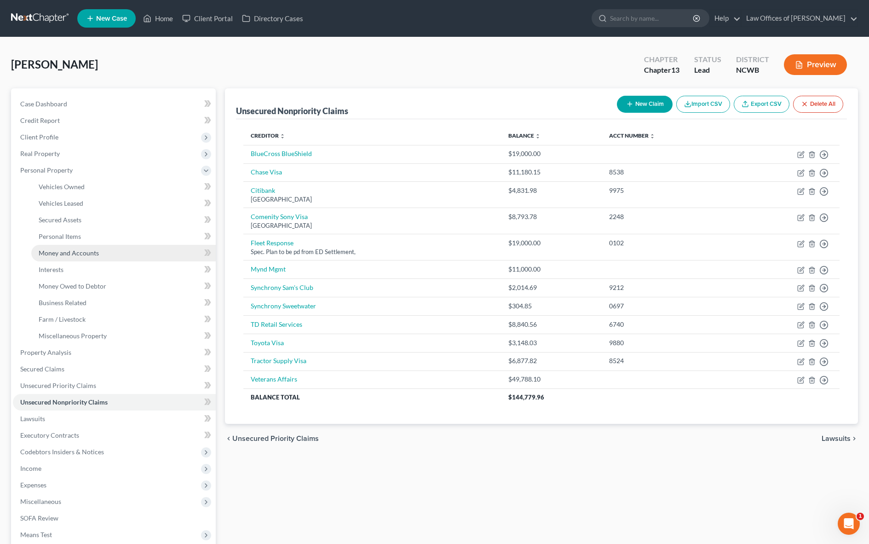
click at [61, 253] on span "Money and Accounts" at bounding box center [69, 253] width 60 height 8
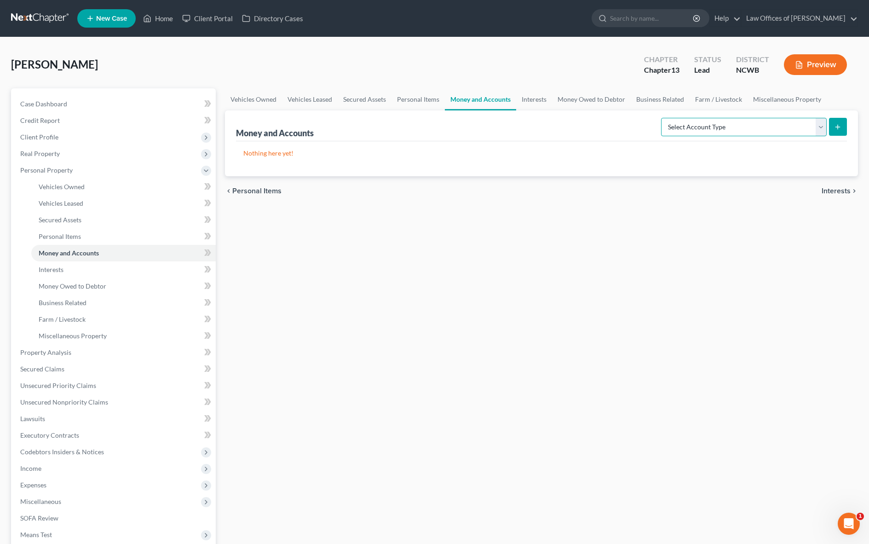
click at [777, 130] on select "Select Account Type Brokerage Cash on Hand Certificates of Deposit Checking Acc…" at bounding box center [744, 127] width 166 height 18
select select "checking"
click at [663, 118] on select "Select Account Type Brokerage Cash on Hand Certificates of Deposit Checking Acc…" at bounding box center [744, 127] width 166 height 18
click at [842, 129] on button "submit" at bounding box center [838, 127] width 18 height 18
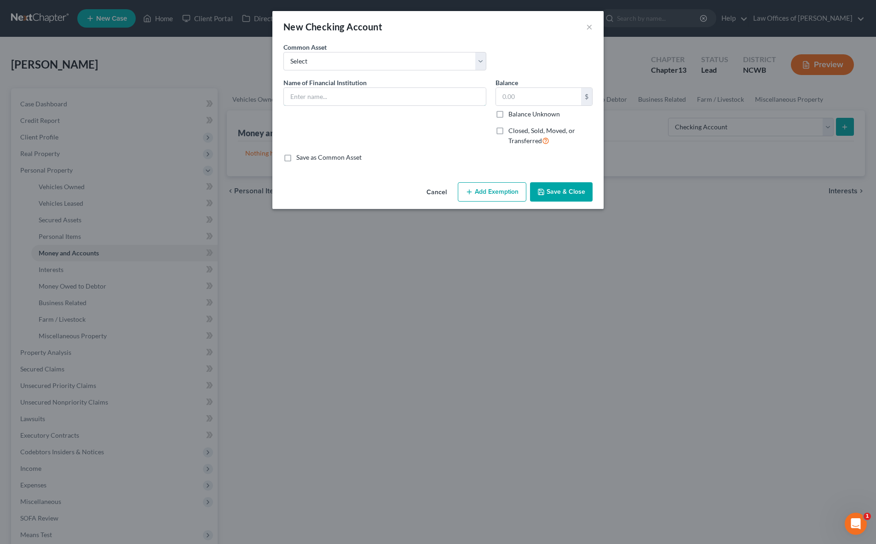
drag, startPoint x: 322, startPoint y: 102, endPoint x: 327, endPoint y: 139, distance: 37.7
click at [322, 102] on input "text" at bounding box center [385, 96] width 202 height 17
type input "V"
type input "Chase - Checking Acct # 1528"
click at [573, 194] on button "Save & Close" at bounding box center [561, 191] width 63 height 19
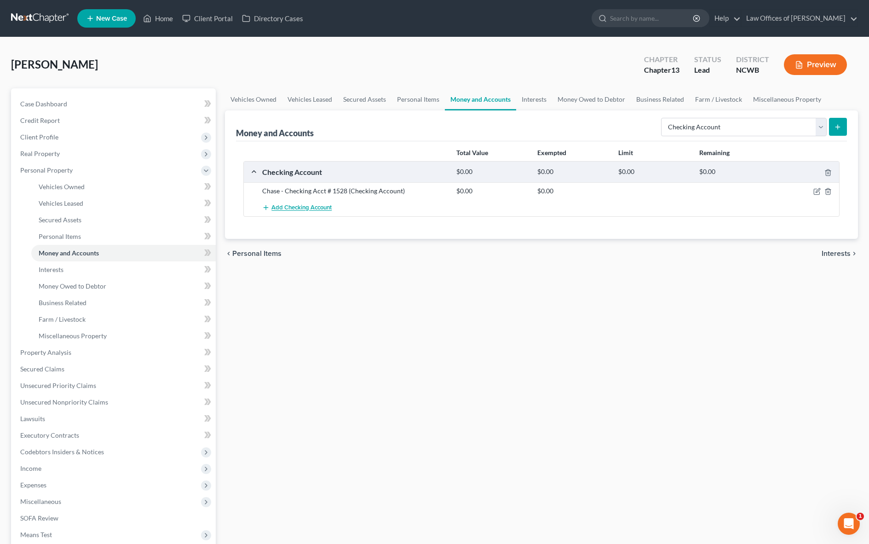
click at [321, 207] on span "Add Checking Account" at bounding box center [302, 207] width 60 height 7
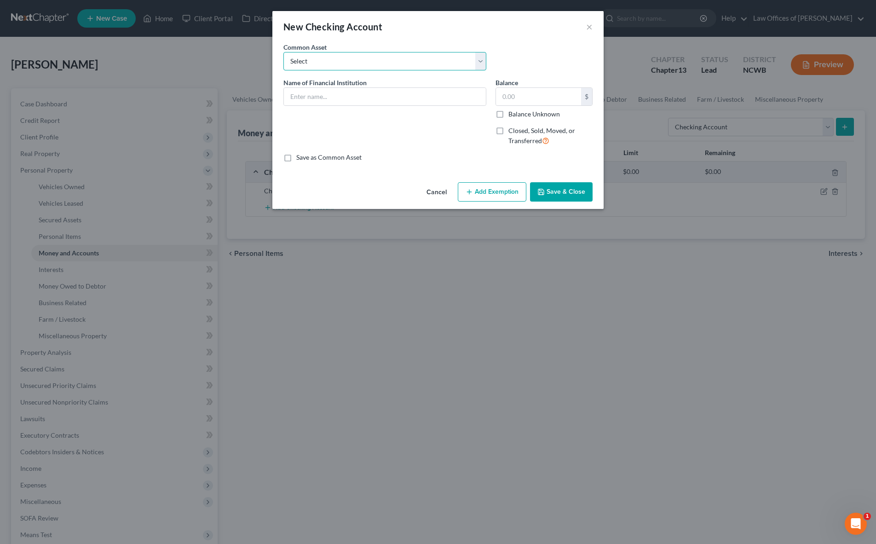
click at [359, 64] on select "Select Truist Checking account ending -8787 SECU BBT Jnt w/girlfriend. 1/2 val …" at bounding box center [384, 61] width 203 height 18
click at [387, 67] on select "Select Truist Checking account ending -8787 SECU BBT Jnt w/girlfriend. 1/2 val …" at bounding box center [384, 61] width 203 height 18
click at [381, 100] on input "text" at bounding box center [385, 96] width 202 height 17
click at [383, 99] on input "First Citizens Bank - Checking Avvt # 8453" at bounding box center [385, 96] width 202 height 17
type input "First Citizens Bank - Checking Acct # 8453"
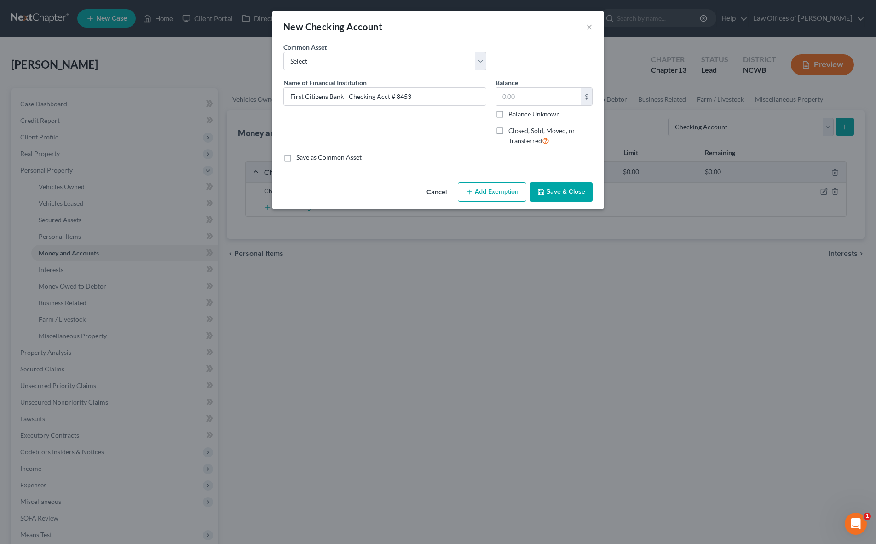
click at [555, 197] on button "Save & Close" at bounding box center [561, 191] width 63 height 19
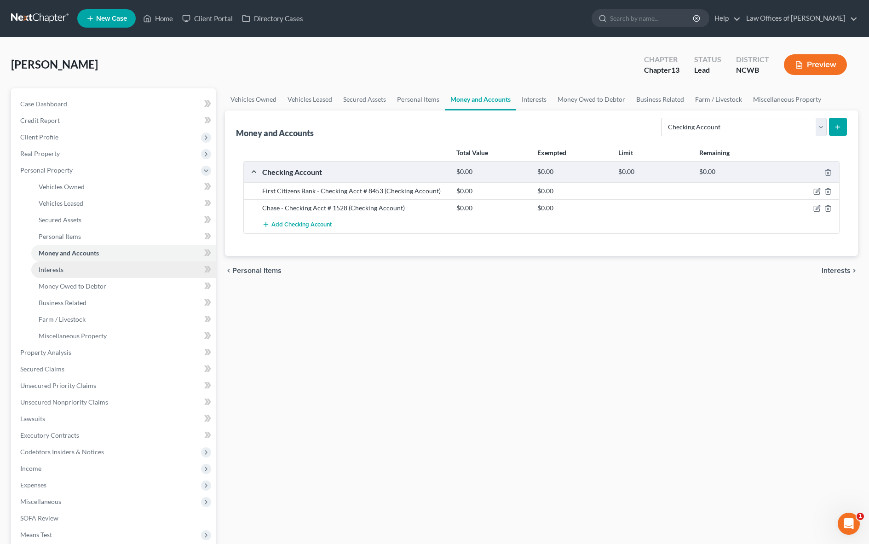
click at [54, 268] on span "Interests" at bounding box center [51, 270] width 25 height 8
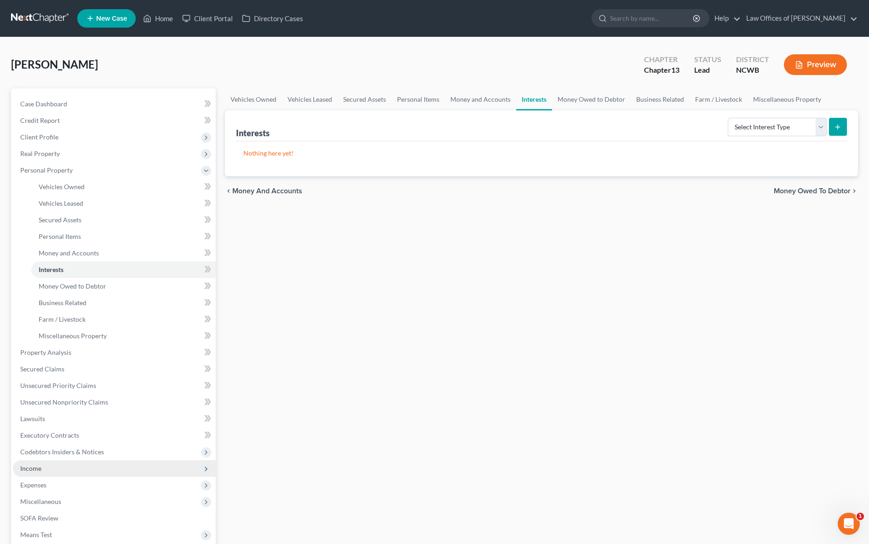
click at [27, 468] on span "Income" at bounding box center [30, 468] width 21 height 8
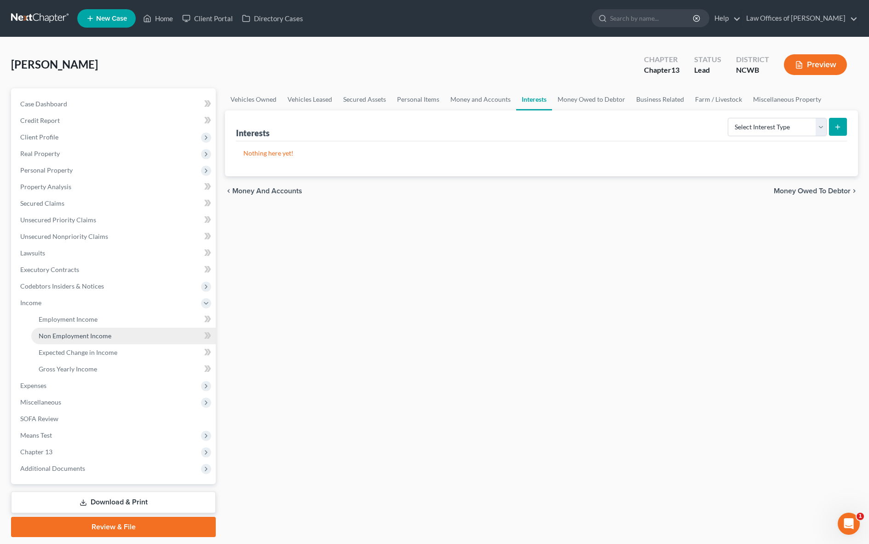
click at [47, 335] on span "Non Employment Income" at bounding box center [75, 336] width 73 height 8
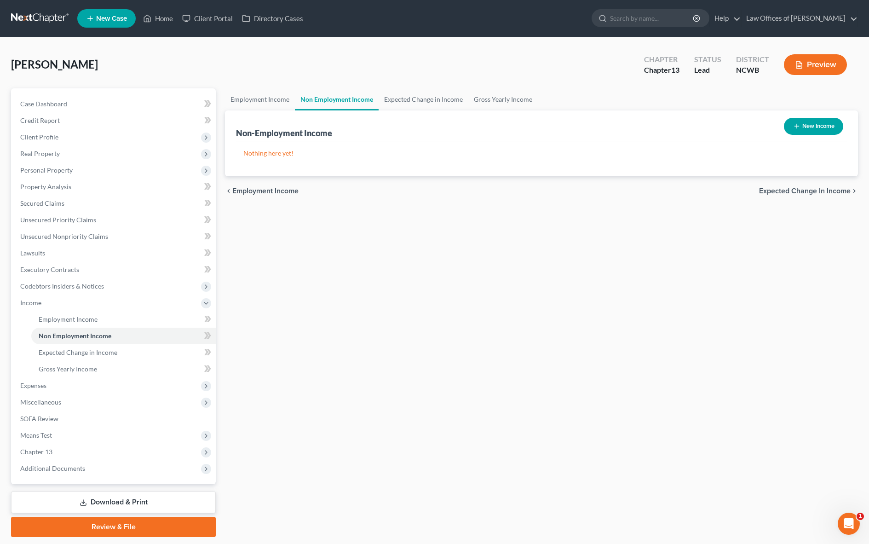
click at [821, 127] on button "New Income" at bounding box center [813, 126] width 59 height 17
select select "0"
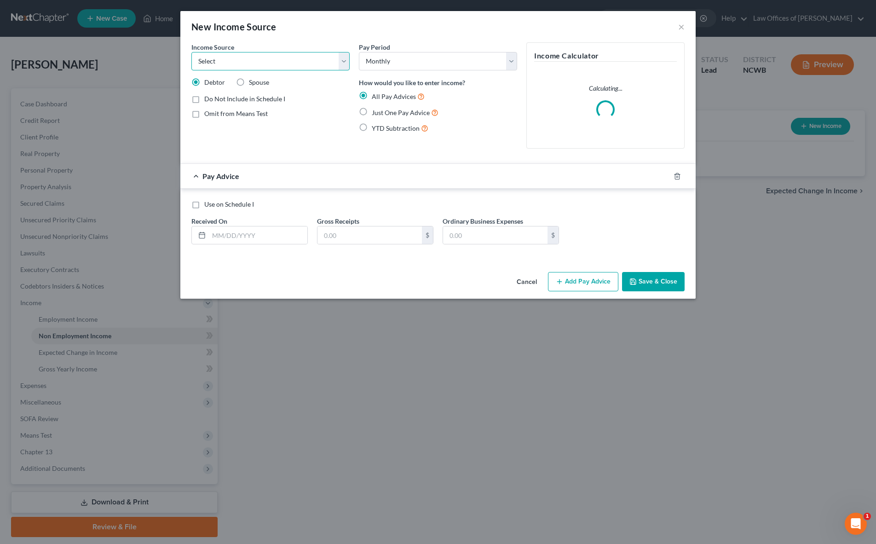
click at [234, 63] on select "Select Unemployment Disability (from employer) Pension Retirement Social Securi…" at bounding box center [270, 61] width 158 height 18
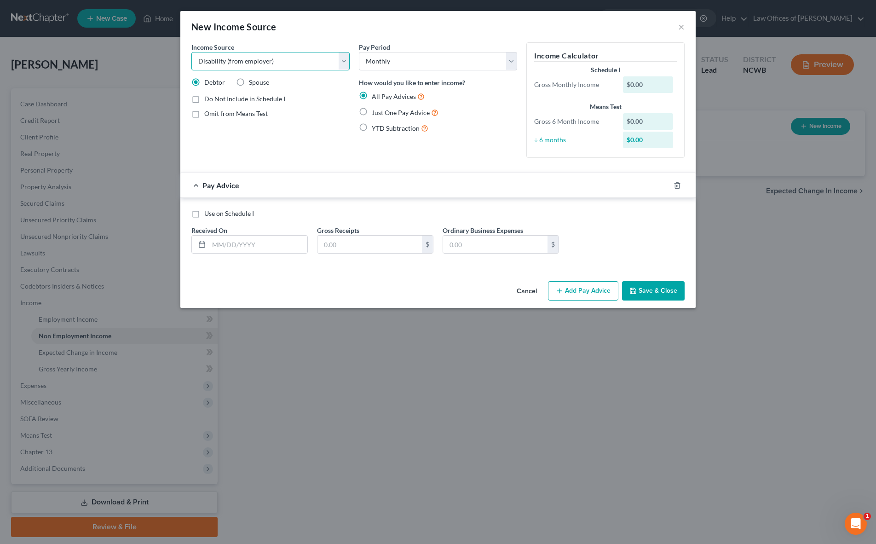
click at [191, 52] on select "Select Unemployment Disability (from employer) Pension Retirement Social Securi…" at bounding box center [270, 61] width 158 height 18
click at [254, 59] on select "Select Unemployment Disability (from employer) Pension Retirement Social Securi…" at bounding box center [270, 61] width 158 height 18
select select "4"
click at [191, 52] on select "Select Unemployment Disability (from employer) Pension Retirement Social Securi…" at bounding box center [270, 61] width 158 height 18
click at [204, 115] on label "Omit from Means Test" at bounding box center [236, 113] width 64 height 9
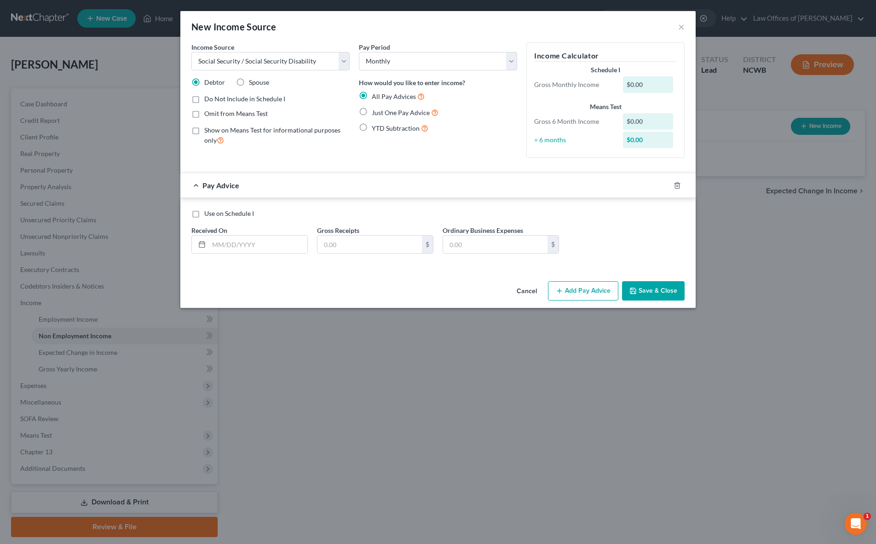
click at [208, 115] on input "Omit from Means Test" at bounding box center [211, 112] width 6 height 6
checkbox input "true"
click at [352, 244] on input "text" at bounding box center [370, 244] width 104 height 17
type input "4"
type input "451"
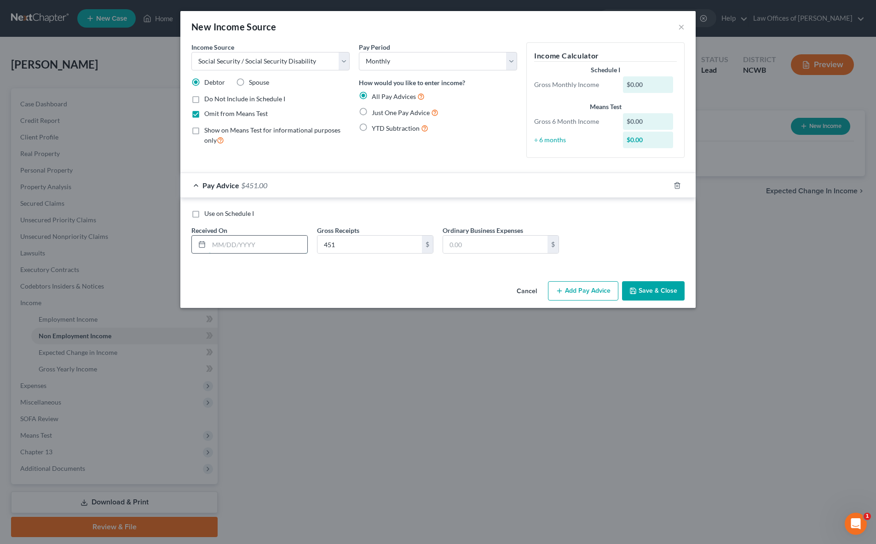
click at [242, 248] on input "text" at bounding box center [258, 244] width 98 height 17
type input "[DATE]"
click at [659, 291] on button "Save & Close" at bounding box center [653, 290] width 63 height 19
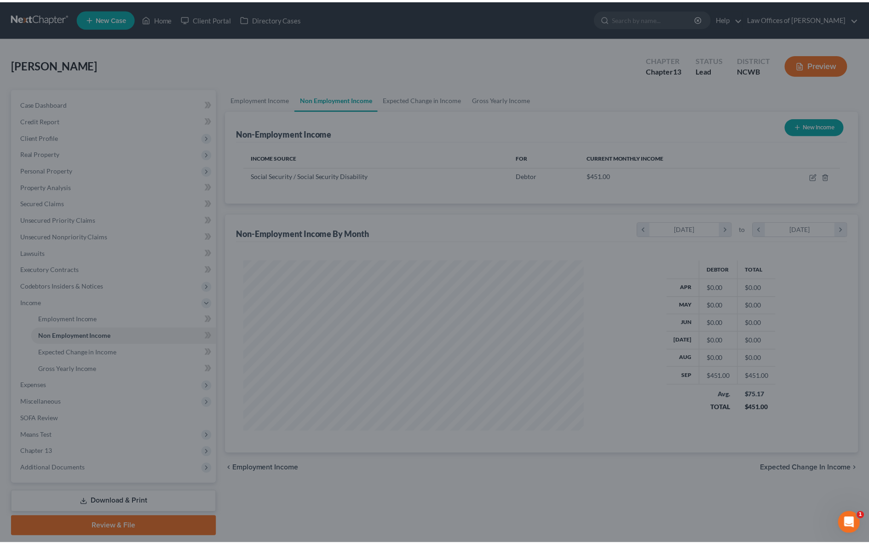
scroll to position [170, 359]
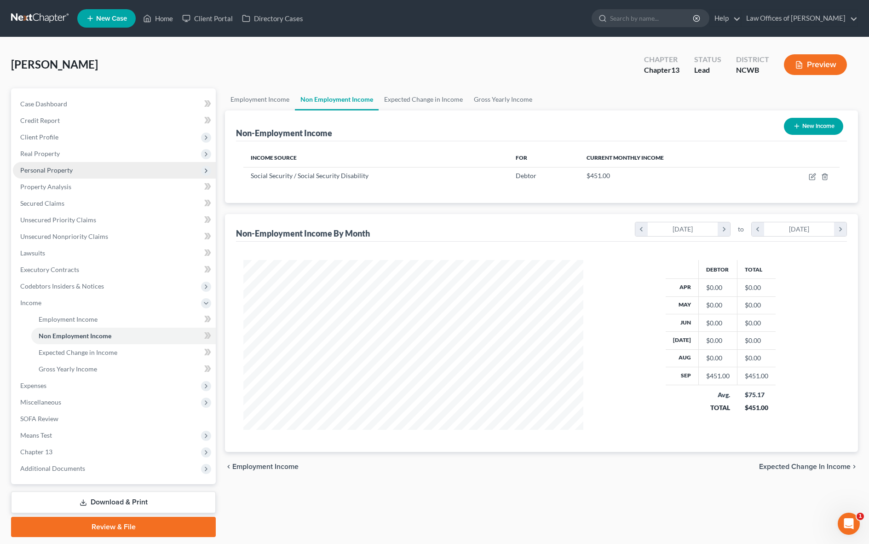
click at [32, 168] on span "Personal Property" at bounding box center [46, 170] width 52 height 8
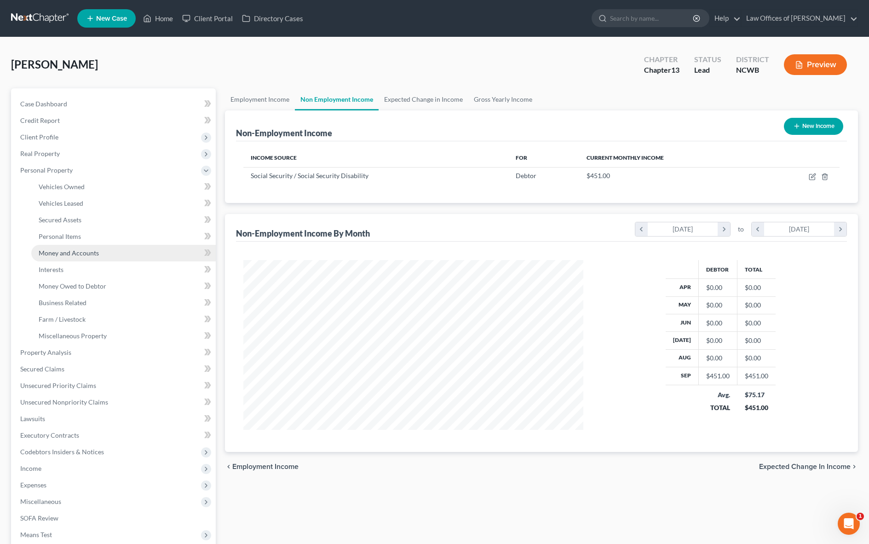
click at [58, 249] on span "Money and Accounts" at bounding box center [69, 253] width 60 height 8
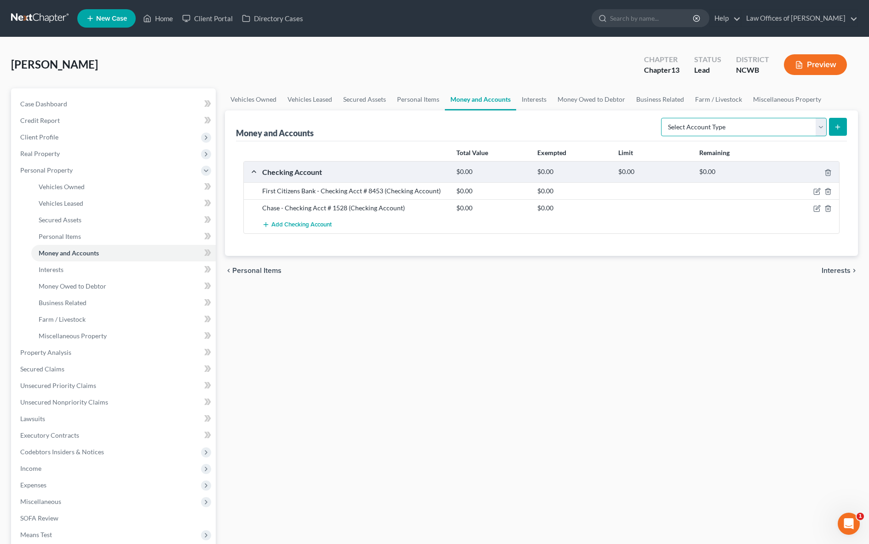
click at [745, 132] on select "Select Account Type Brokerage Cash on Hand Certificates of Deposit Checking Acc…" at bounding box center [744, 127] width 166 height 18
select select "savings"
click at [663, 118] on select "Select Account Type Brokerage Cash on Hand Certificates of Deposit Checking Acc…" at bounding box center [744, 127] width 166 height 18
click at [834, 133] on button "submit" at bounding box center [838, 127] width 18 height 18
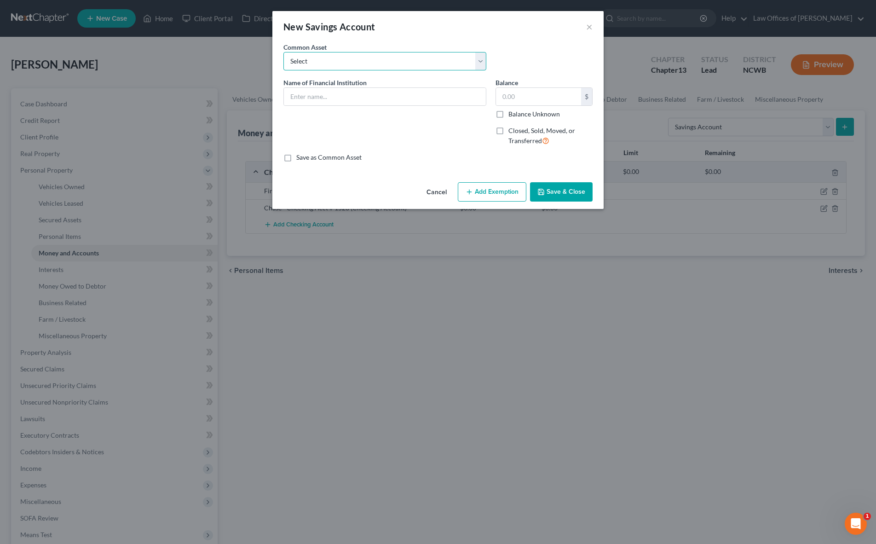
click at [372, 64] on select "Select Acorn svgs (UTMA) Fifth Third Svgs Credit Union Truist savings account e…" at bounding box center [384, 61] width 203 height 18
click at [283, 52] on select "Select Acorn svgs (UTMA) Fifth Third Svgs Credit Union Truist savings account e…" at bounding box center [384, 61] width 203 height 18
click at [363, 90] on input "text" at bounding box center [385, 96] width 202 height 17
type input "First Citizens Bank - Savings Acct # 8049"
click at [573, 194] on button "Save & Close" at bounding box center [561, 191] width 63 height 19
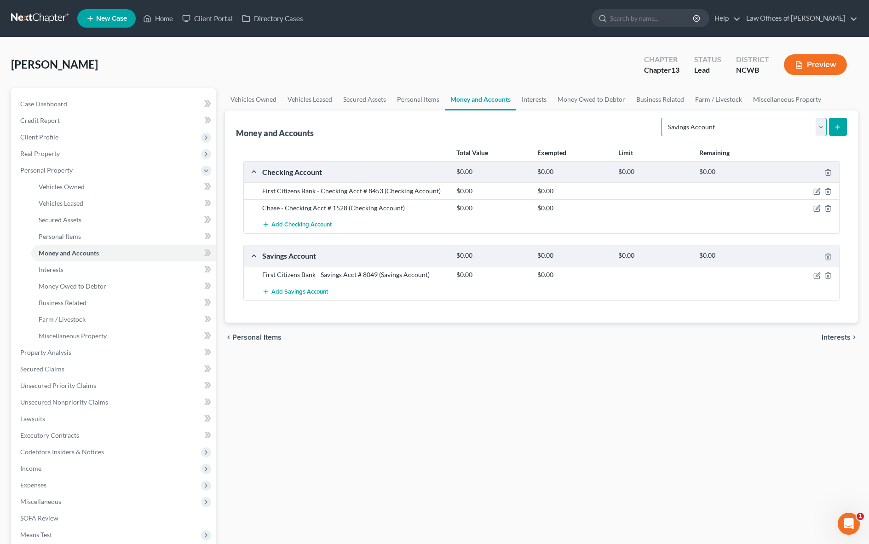
click at [714, 132] on select "Select Account Type Brokerage Cash on Hand Certificates of Deposit Checking Acc…" at bounding box center [744, 127] width 166 height 18
select select "cash_on_hand"
click at [663, 118] on select "Select Account Type Brokerage Cash on Hand Certificates of Deposit Checking Acc…" at bounding box center [744, 127] width 166 height 18
click at [838, 126] on icon "submit" at bounding box center [837, 126] width 7 height 7
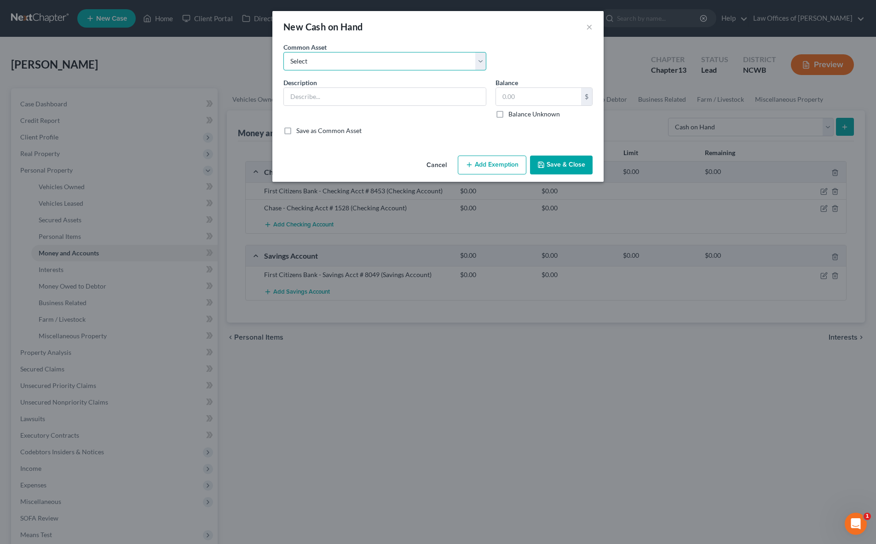
click at [445, 61] on select "Select Cash on hand Checking Checking- Savings- Cash on hand Cash on hand Cash …" at bounding box center [384, 61] width 203 height 18
select select "0"
click at [283, 52] on select "Select Cash on hand Checking Checking- Savings- Cash on hand Cash on hand Cash …" at bounding box center [384, 61] width 203 height 18
type input "Cash on hand"
type input "0"
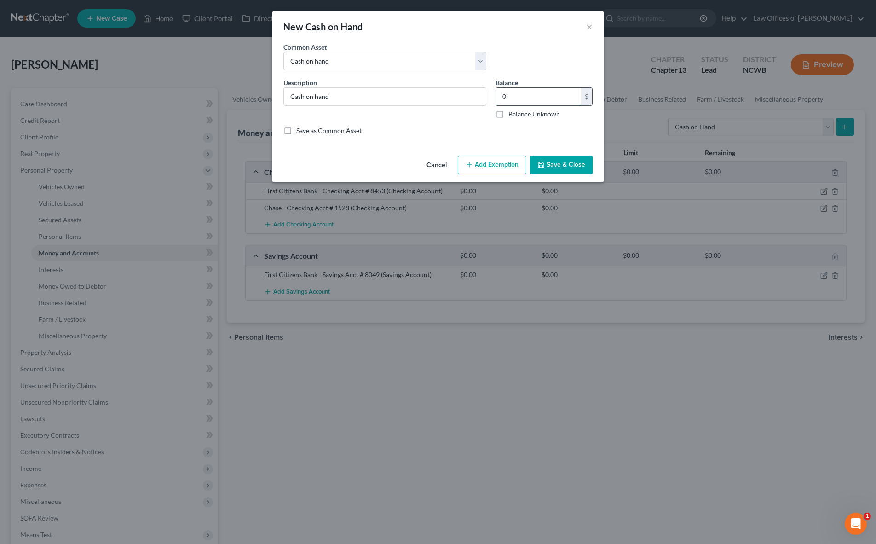
click at [516, 98] on input "0" at bounding box center [538, 96] width 85 height 17
click at [553, 167] on button "Save & Close" at bounding box center [561, 165] width 63 height 19
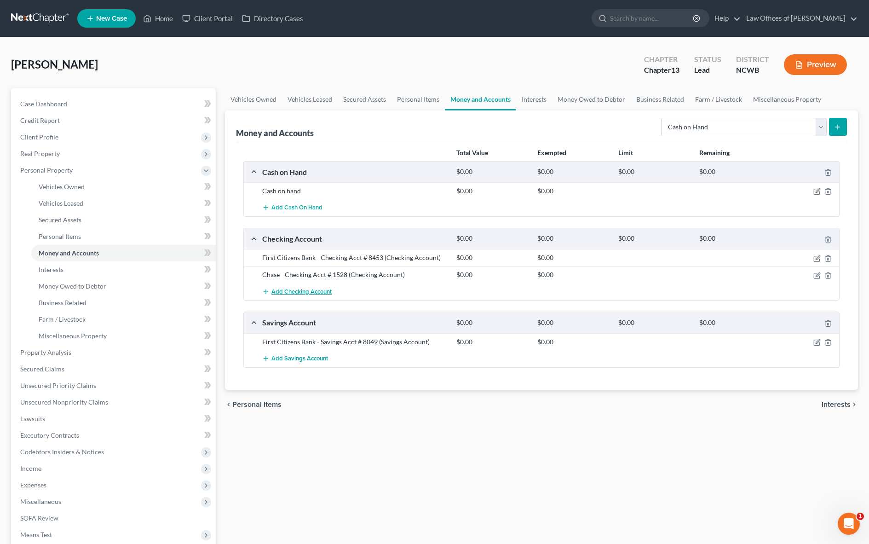
click at [284, 291] on span "Add Checking Account" at bounding box center [302, 291] width 60 height 7
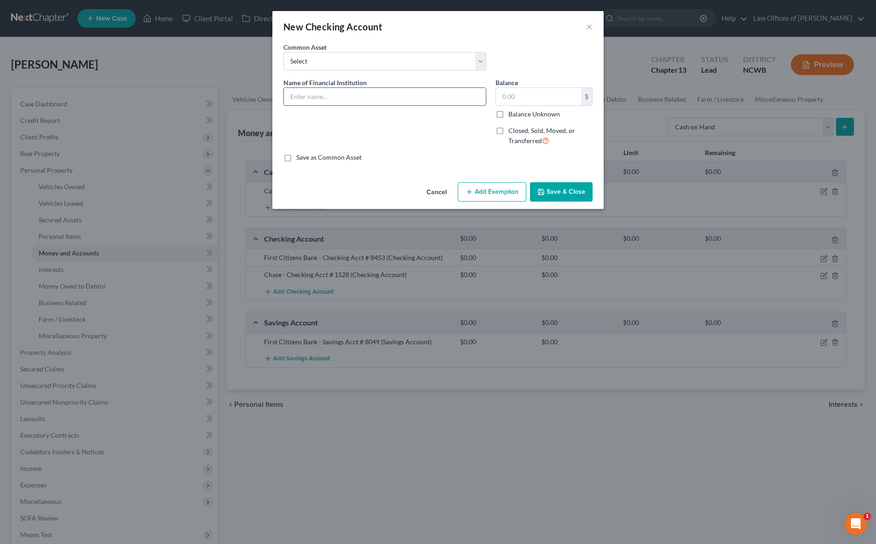
click at [318, 100] on input "text" at bounding box center [385, 96] width 202 height 17
type input "Skyline National Bank - Checking"
click at [570, 192] on button "Save & Close" at bounding box center [561, 191] width 63 height 19
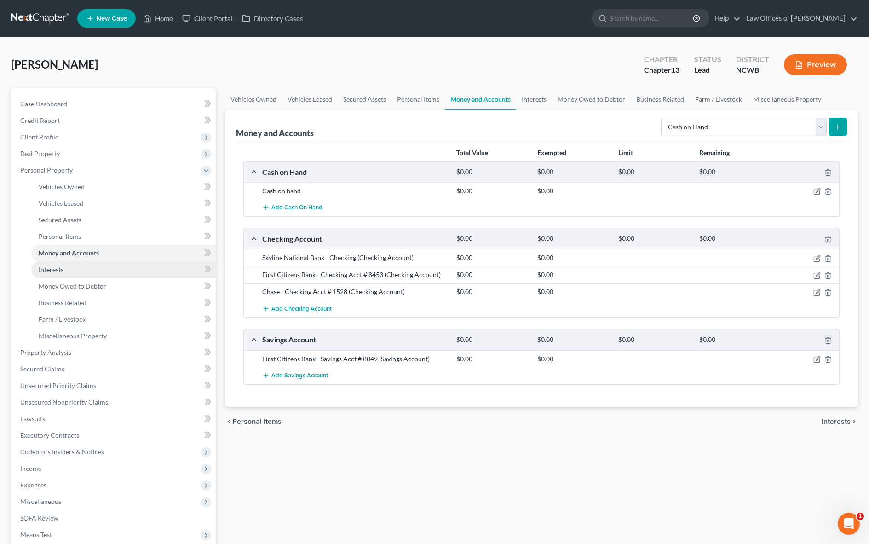
click at [53, 272] on span "Interests" at bounding box center [51, 270] width 25 height 8
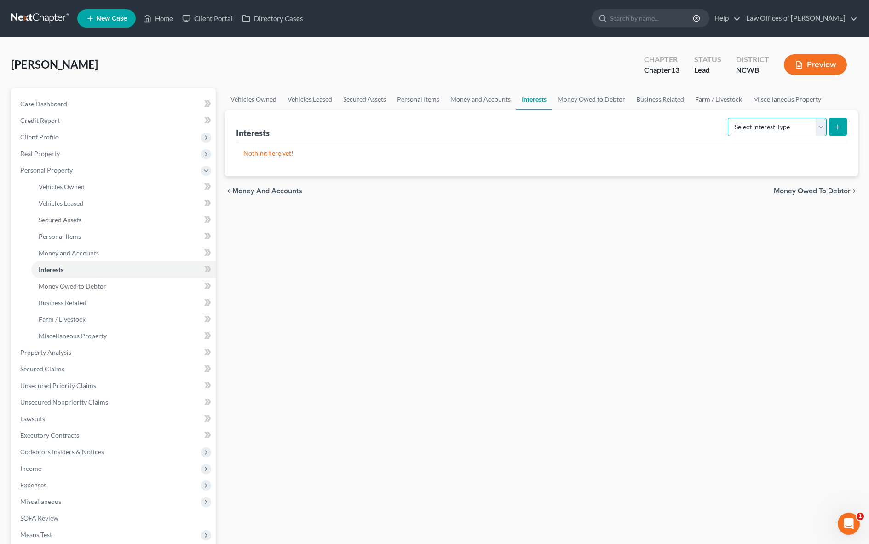
click at [773, 131] on select "Select Interest Type 401K Annuity Bond Education IRA Government Bond Government…" at bounding box center [777, 127] width 99 height 18
select select "other_retirement_plan"
click at [729, 118] on select "Select Interest Type 401K Annuity Bond Education IRA Government Bond Government…" at bounding box center [777, 127] width 99 height 18
click at [841, 127] on icon "submit" at bounding box center [837, 126] width 7 height 7
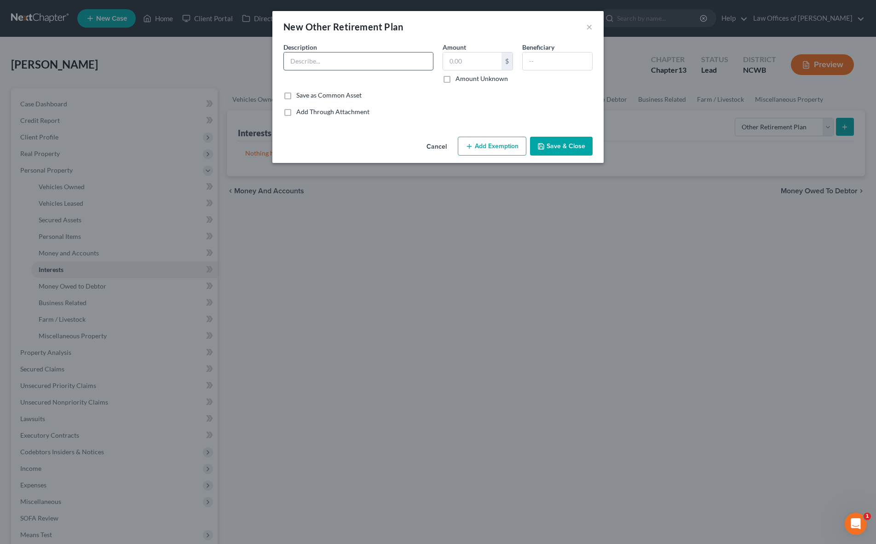
click at [392, 64] on input "text" at bounding box center [358, 60] width 149 height 17
type input "Unc Benefits"
click at [496, 63] on input "text" at bounding box center [472, 60] width 58 height 17
type input "21,301.31"
click at [546, 148] on button "Save & Close" at bounding box center [561, 146] width 63 height 19
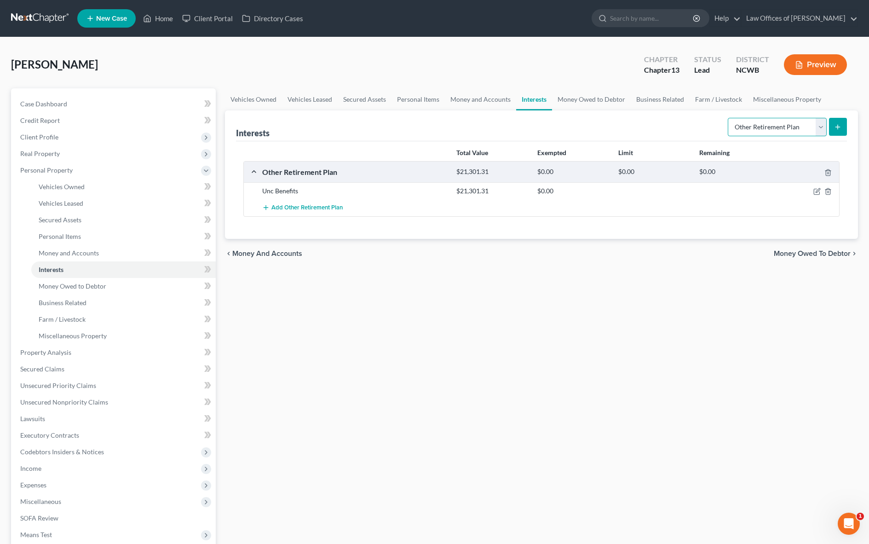
click at [751, 126] on select "Select Interest Type 401K Annuity Bond Education IRA Government Bond Government…" at bounding box center [777, 127] width 99 height 18
select select "401k"
click at [729, 118] on select "Select Interest Type 401K Annuity Bond Education IRA Government Bond Government…" at bounding box center [777, 127] width 99 height 18
click at [836, 126] on icon "submit" at bounding box center [837, 126] width 7 height 7
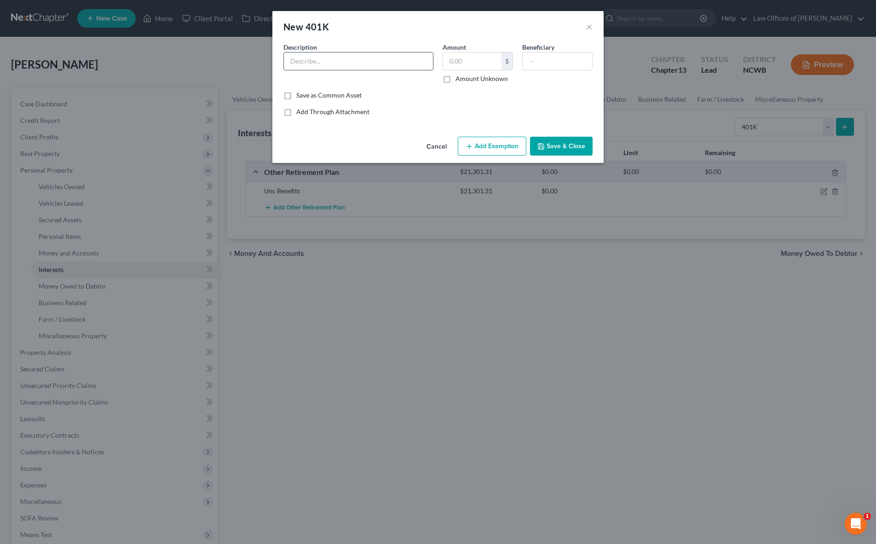
click at [329, 62] on input "text" at bounding box center [358, 60] width 149 height 17
type input "Lincoln Financial"
click at [452, 58] on input "text" at bounding box center [472, 60] width 58 height 17
type input "4,493.07"
click at [545, 151] on button "Save & Close" at bounding box center [561, 146] width 63 height 19
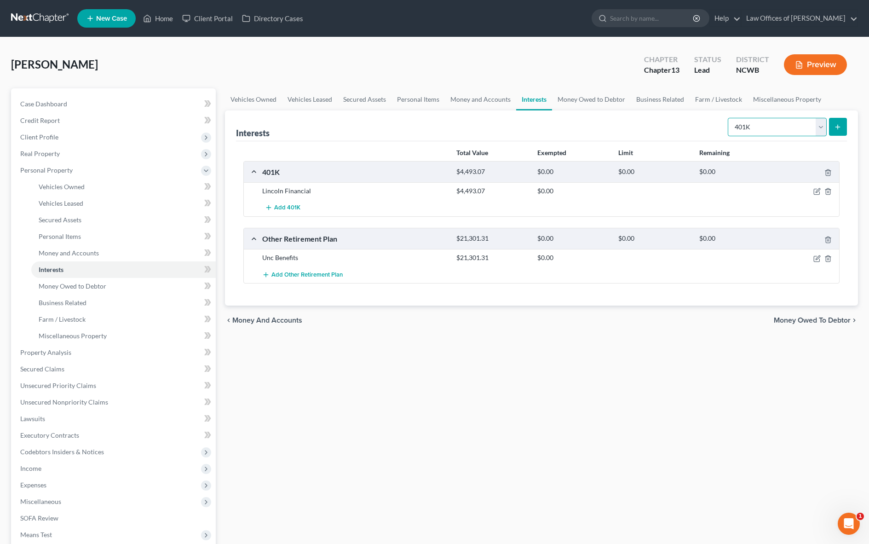
click at [773, 132] on select "Select Interest Type 401K Annuity Bond Education IRA Government Bond Government…" at bounding box center [777, 127] width 99 height 18
select select "ira"
click at [729, 118] on select "Select Interest Type 401K Annuity Bond Education IRA Government Bond Government…" at bounding box center [777, 127] width 99 height 18
click at [839, 128] on icon "submit" at bounding box center [837, 126] width 7 height 7
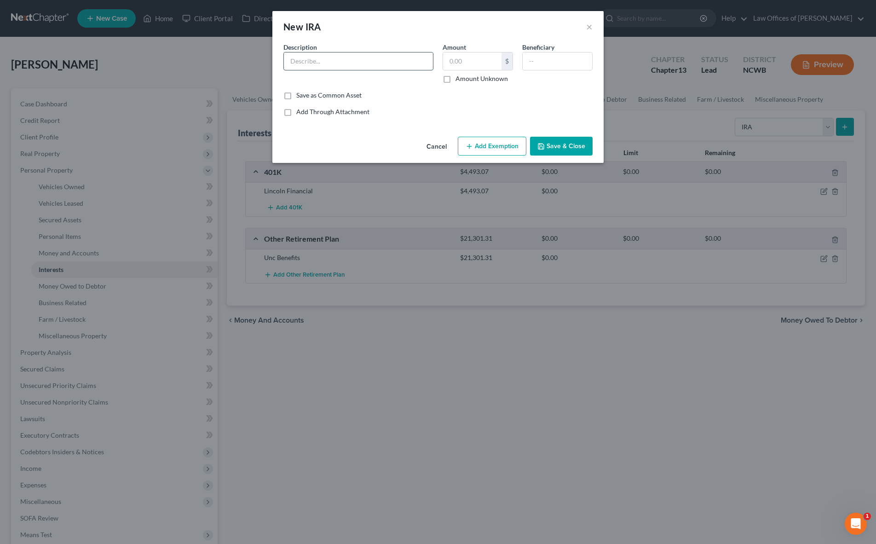
click at [382, 67] on input "text" at bounding box center [358, 60] width 149 height 17
type input "First Citizens"
type input "1,371.32"
click at [571, 144] on button "Save & Close" at bounding box center [561, 146] width 63 height 19
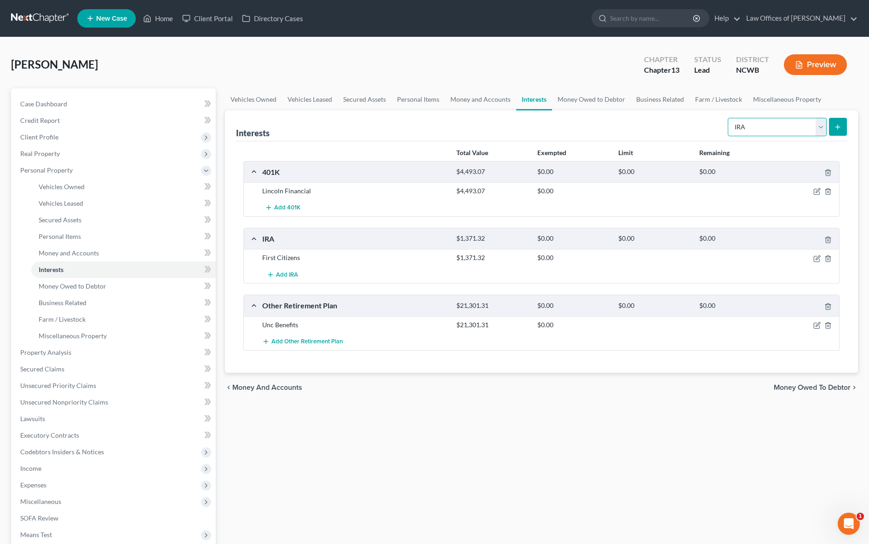
click at [754, 127] on select "Select Interest Type 401K Annuity Bond Education IRA Government Bond Government…" at bounding box center [777, 127] width 99 height 18
select select "term_life_insurance"
click at [729, 118] on select "Select Interest Type 401K Annuity Bond Education IRA Government Bond Government…" at bounding box center [777, 127] width 99 height 18
click at [838, 127] on line "submit" at bounding box center [838, 127] width 0 height 4
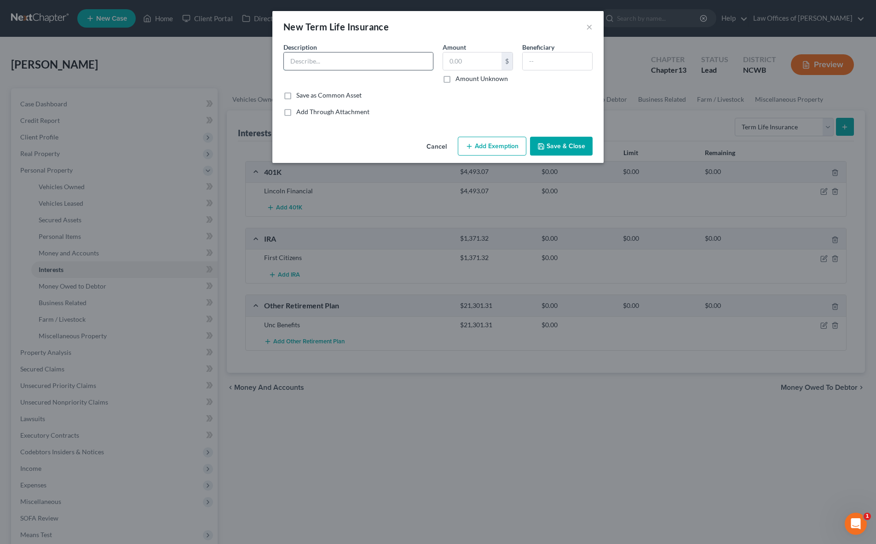
drag, startPoint x: 368, startPoint y: 63, endPoint x: 375, endPoint y: 60, distance: 7.9
click at [368, 63] on input "text" at bounding box center [358, 60] width 149 height 17
type input "[GEOGRAPHIC_DATA] - Term Life Insurance $87,000 benefit - No Cash Value"
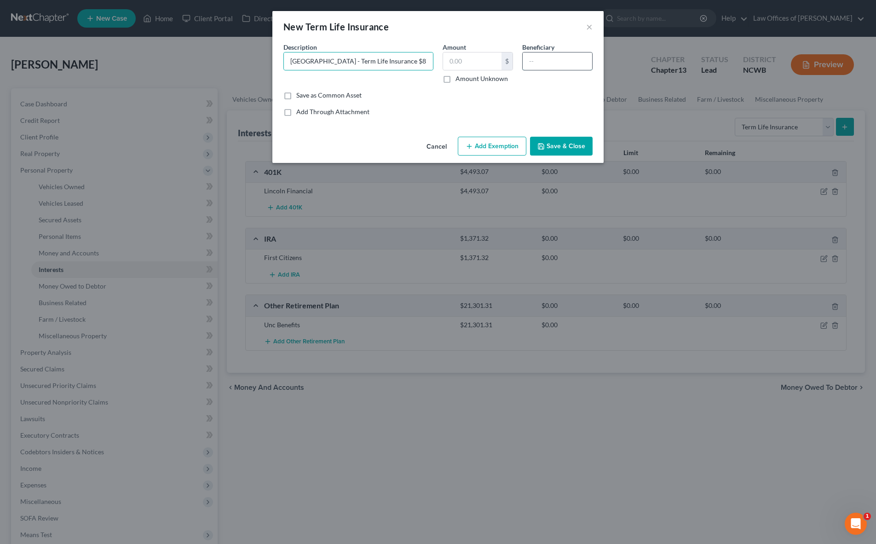
click at [540, 64] on input "text" at bounding box center [557, 60] width 69 height 17
type input "mother/daughter"
click at [554, 147] on button "Save & Close" at bounding box center [561, 146] width 63 height 19
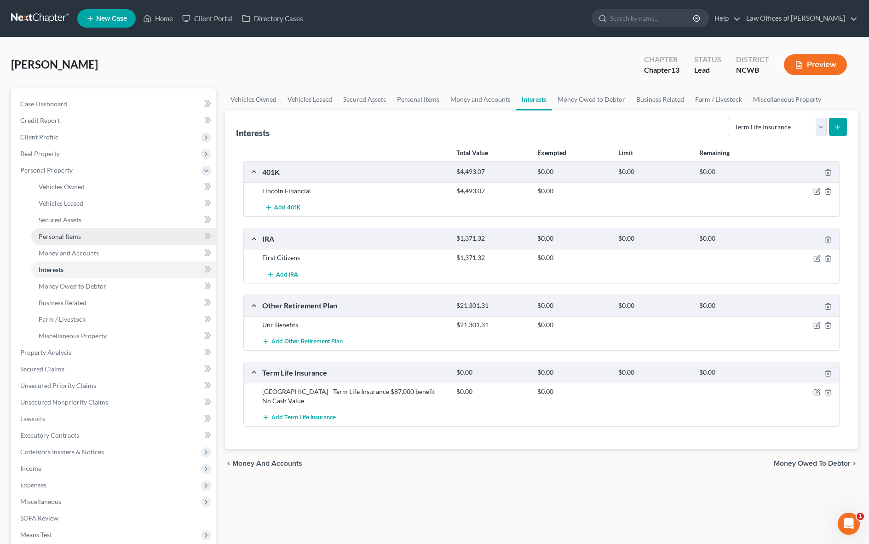
click at [55, 236] on span "Personal Items" at bounding box center [60, 236] width 42 height 8
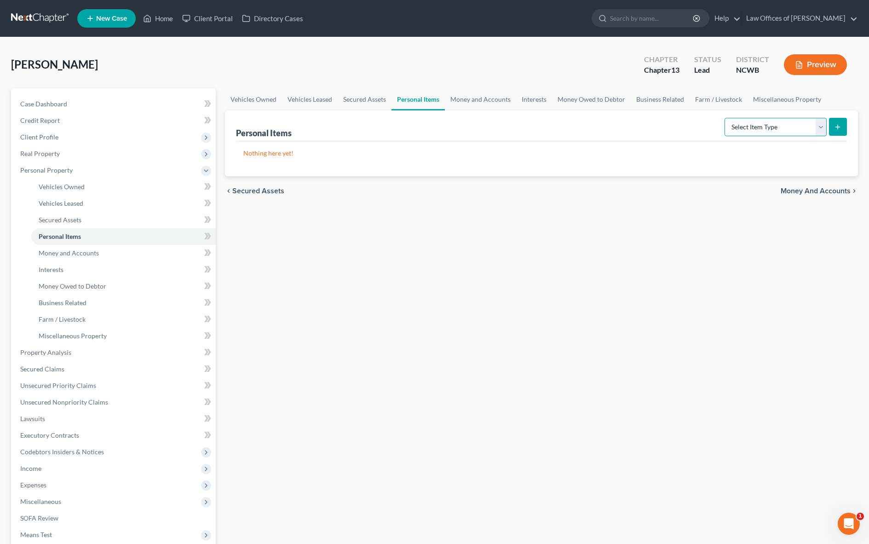
click at [770, 131] on select "Select Item Type Clothing Collectibles Of Value Electronics Firearms Household …" at bounding box center [776, 127] width 102 height 18
select select "other"
click at [726, 118] on select "Select Item Type Clothing Collectibles Of Value Electronics Firearms Household …" at bounding box center [776, 127] width 102 height 18
click at [836, 123] on icon "submit" at bounding box center [837, 126] width 7 height 7
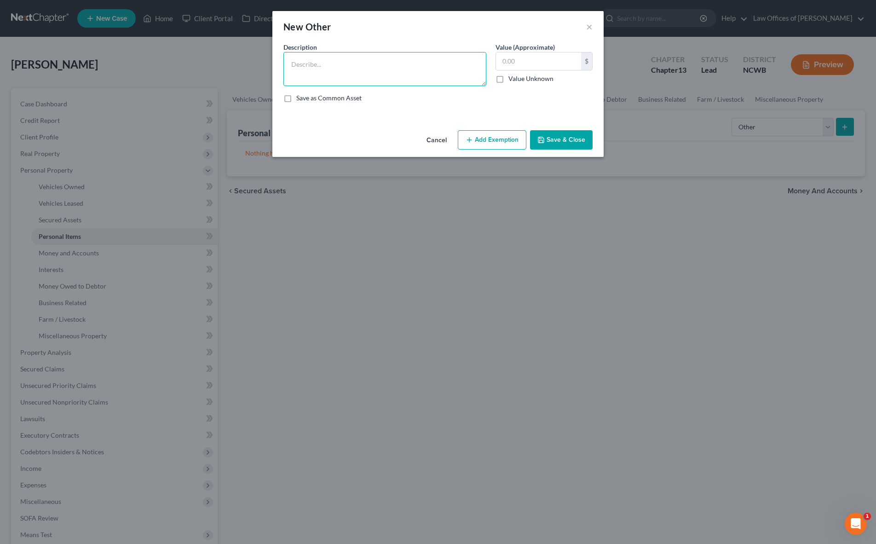
click at [330, 58] on textarea at bounding box center [384, 69] width 203 height 34
type textarea "T"
type textarea "Tractor, [PERSON_NAME] Hog, Finishing Mower"
type input "7,500"
click at [555, 141] on button "Save & Close" at bounding box center [561, 139] width 63 height 19
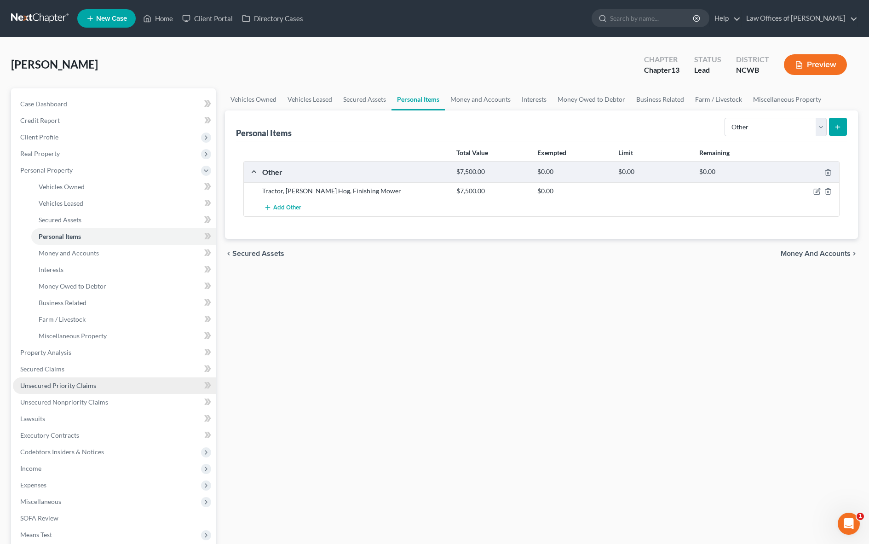
click at [65, 384] on span "Unsecured Priority Claims" at bounding box center [58, 386] width 76 height 8
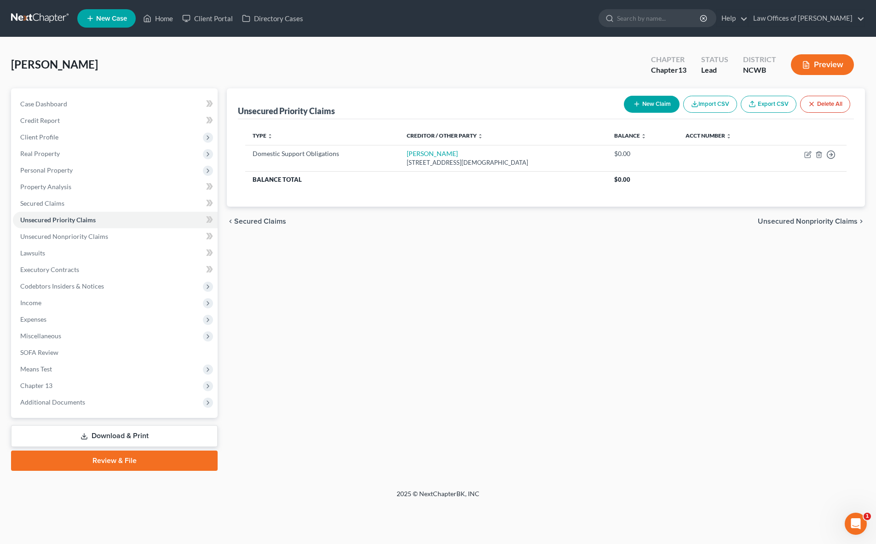
click at [651, 104] on button "New Claim" at bounding box center [652, 104] width 56 height 17
select select "0"
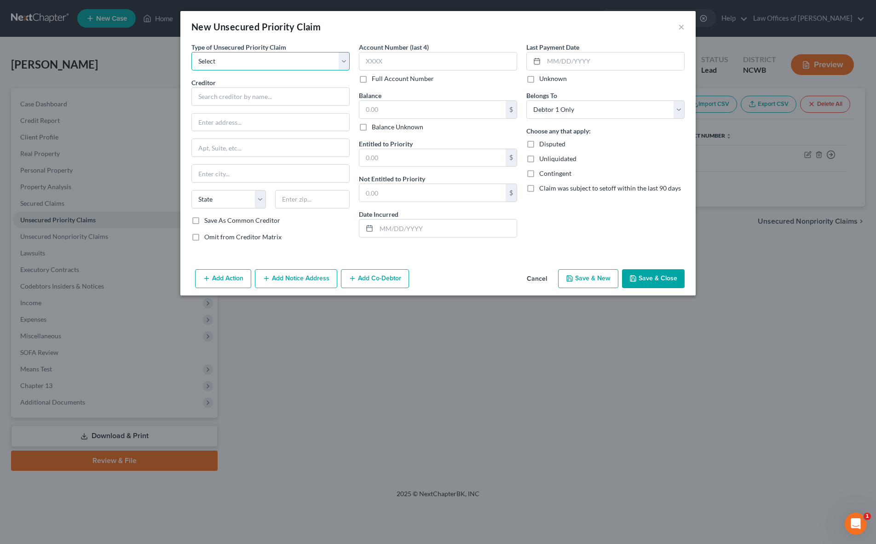
drag, startPoint x: 274, startPoint y: 62, endPoint x: 273, endPoint y: 69, distance: 7.4
click at [274, 62] on select "Select Taxes & Other Government Units Domestic Support Obligations Extensions o…" at bounding box center [270, 61] width 158 height 18
select select "0"
click at [191, 52] on select "Select Taxes & Other Government Units Domestic Support Obligations Extensions o…" at bounding box center [270, 61] width 158 height 18
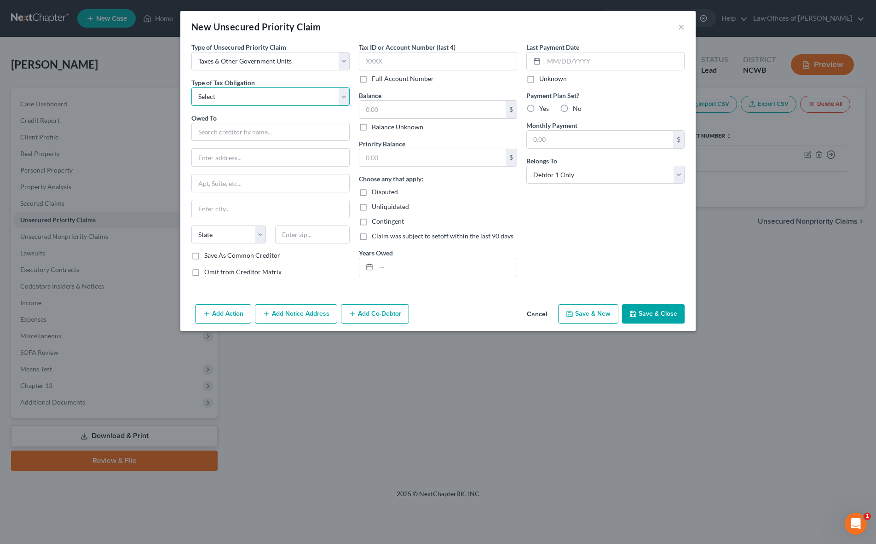
drag, startPoint x: 271, startPoint y: 97, endPoint x: 271, endPoint y: 104, distance: 7.4
click at [271, 97] on select "Select Federal City State Franchise Tax Board Other" at bounding box center [270, 96] width 158 height 18
select select "0"
click at [191, 87] on select "Select Federal City State Franchise Tax Board Other" at bounding box center [270, 96] width 158 height 18
click at [265, 137] on input "text" at bounding box center [270, 132] width 158 height 18
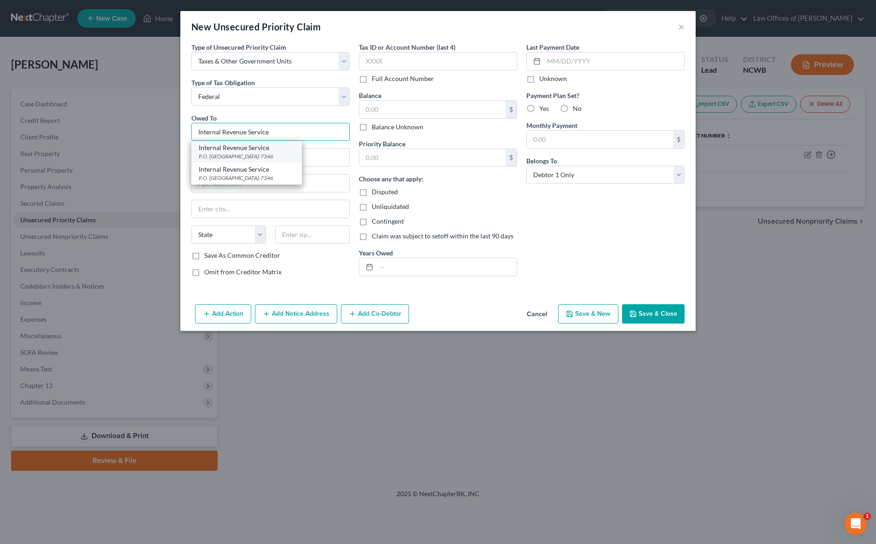
type input "Internal Revenue Service"
click at [278, 158] on div "P.O. [GEOGRAPHIC_DATA]-7346" at bounding box center [247, 156] width 96 height 8
type input "P.O. Box 7346"
type input "[GEOGRAPHIC_DATA]"
select select "39"
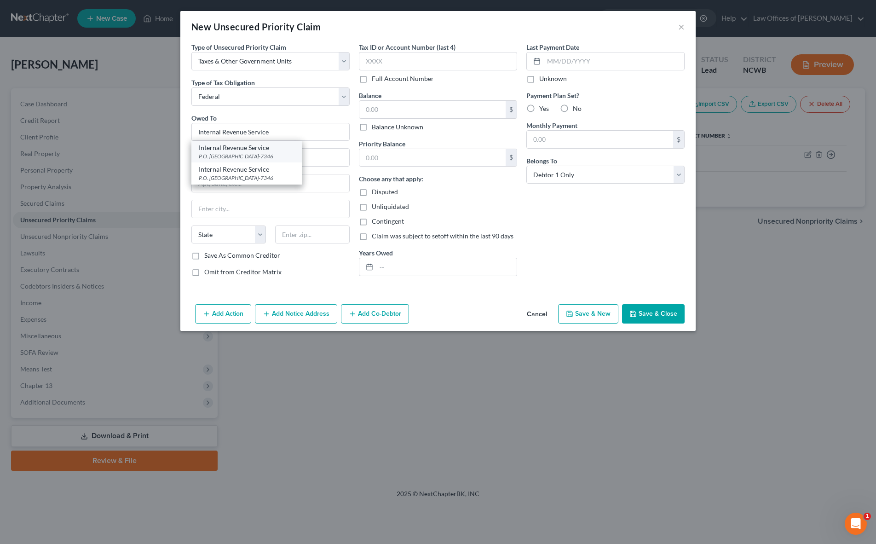
type input "19101-7346"
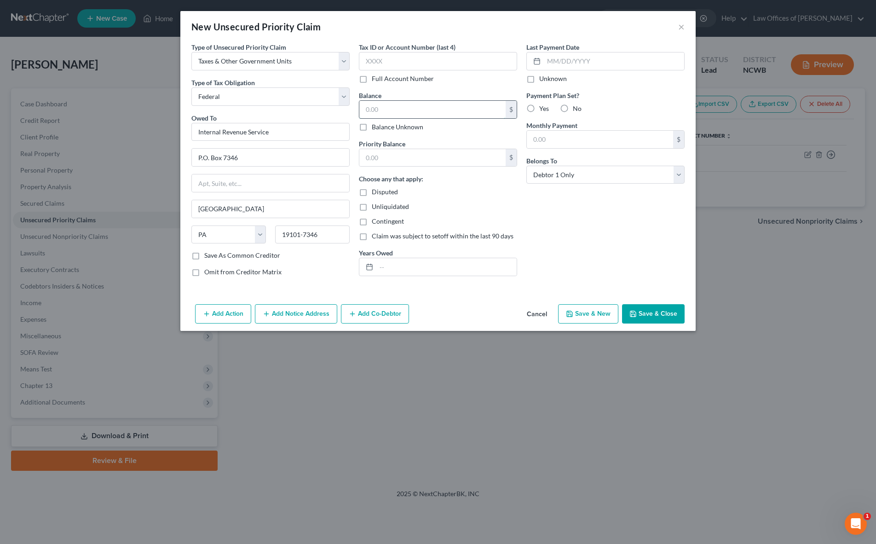
click at [426, 109] on input "text" at bounding box center [432, 109] width 146 height 17
type input "4,487"
click at [652, 311] on button "Save & Close" at bounding box center [653, 313] width 63 height 19
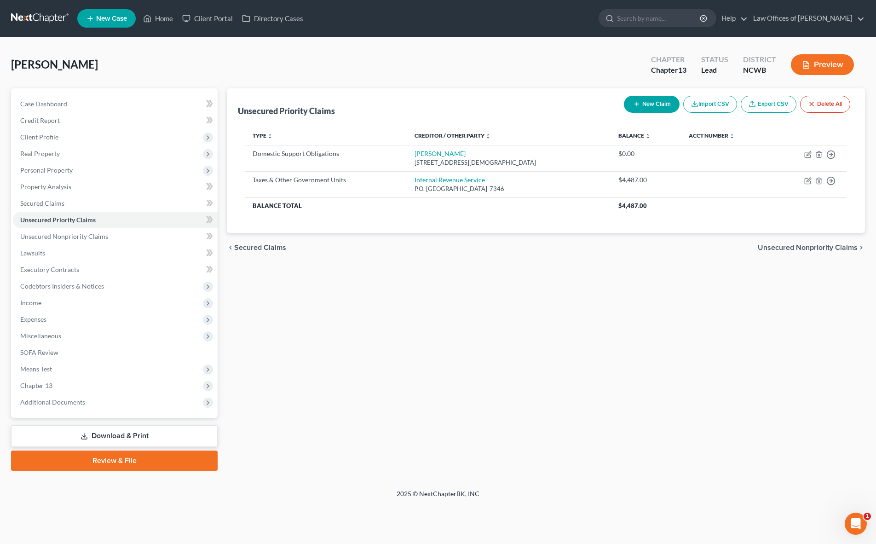
click at [653, 103] on button "New Claim" at bounding box center [652, 104] width 56 height 17
select select "0"
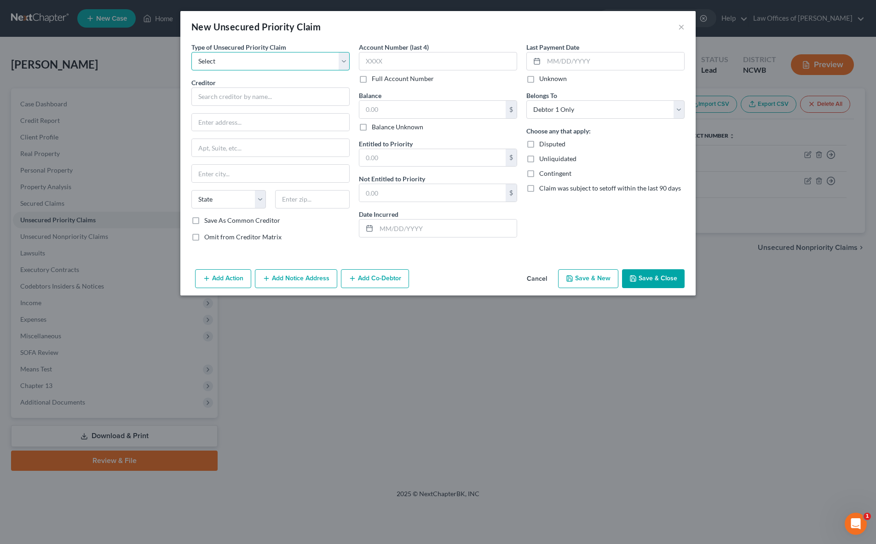
drag, startPoint x: 217, startPoint y: 56, endPoint x: 215, endPoint y: 68, distance: 12.1
click at [217, 56] on select "Select Taxes & Other Government Units Domestic Support Obligations Extensions o…" at bounding box center [270, 61] width 158 height 18
select select "0"
click at [191, 52] on select "Select Taxes & Other Government Units Domestic Support Obligations Extensions o…" at bounding box center [270, 61] width 158 height 18
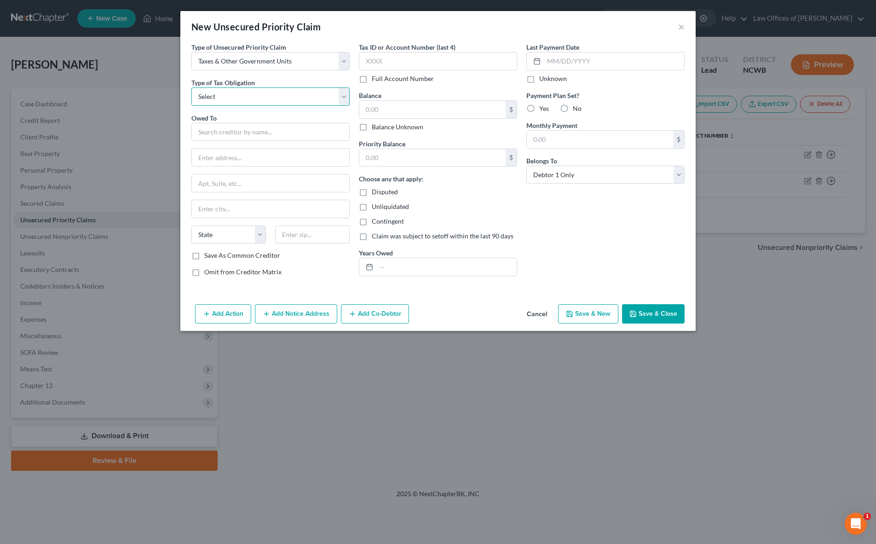
click at [215, 98] on select "Select Federal City State Franchise Tax Board Other" at bounding box center [270, 96] width 158 height 18
select select "2"
click at [191, 87] on select "Select Federal City State Franchise Tax Board Other" at bounding box center [270, 96] width 158 height 18
click at [230, 138] on input "text" at bounding box center [270, 132] width 158 height 18
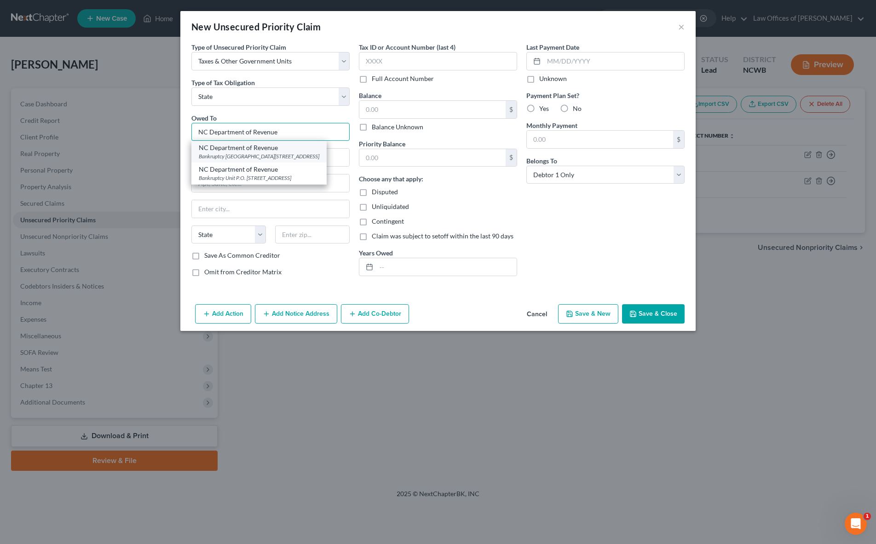
type input "NC Department of Revenue"
click at [269, 153] on div "Bankruptcy [GEOGRAPHIC_DATA][STREET_ADDRESS]" at bounding box center [259, 156] width 121 height 8
type input "Bankruptcy Unit"
type input "PO Box 1168"
type input "[GEOGRAPHIC_DATA]"
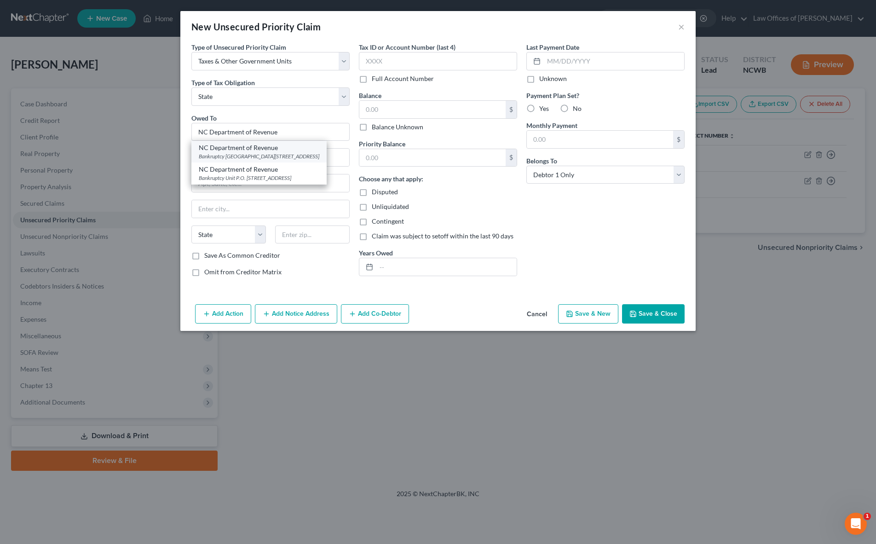
select select "28"
type input "27602-1168"
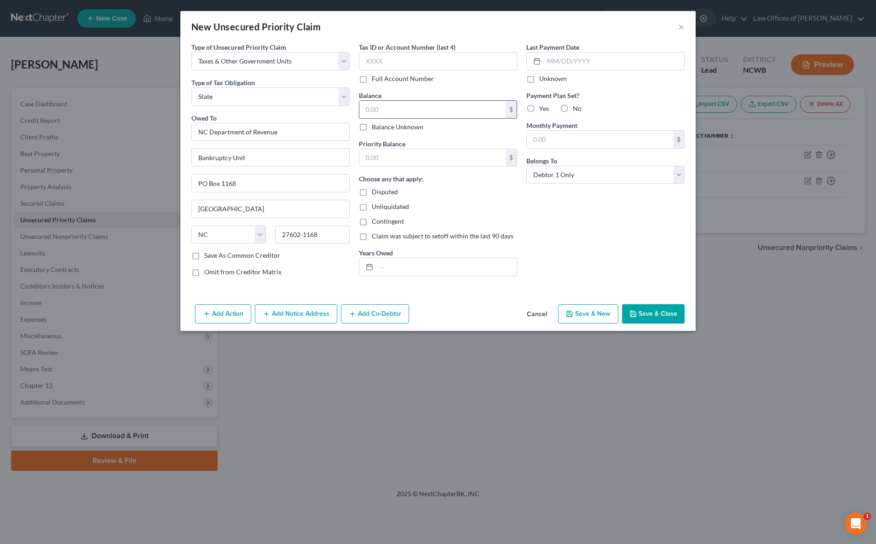
click at [451, 114] on input "text" at bounding box center [432, 109] width 146 height 17
type input "3,000"
click at [645, 313] on button "Save & Close" at bounding box center [653, 313] width 63 height 19
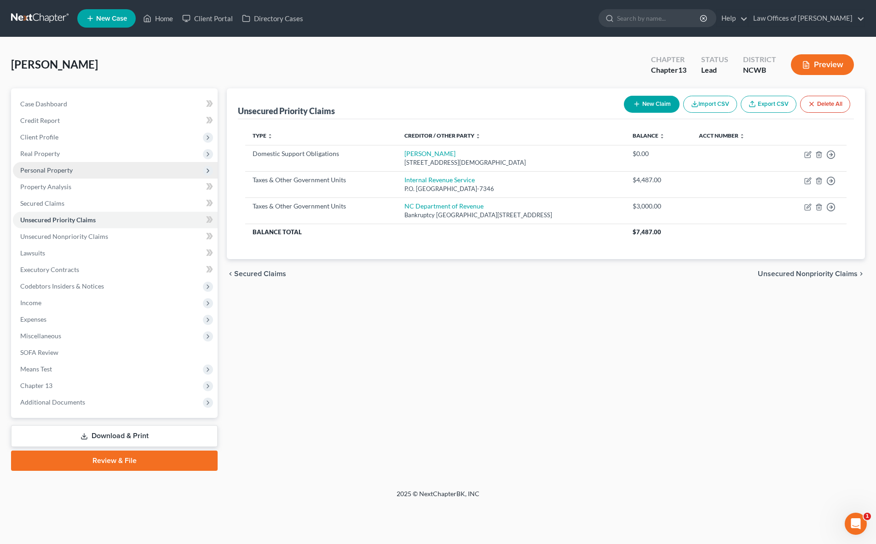
click at [38, 169] on span "Personal Property" at bounding box center [46, 170] width 52 height 8
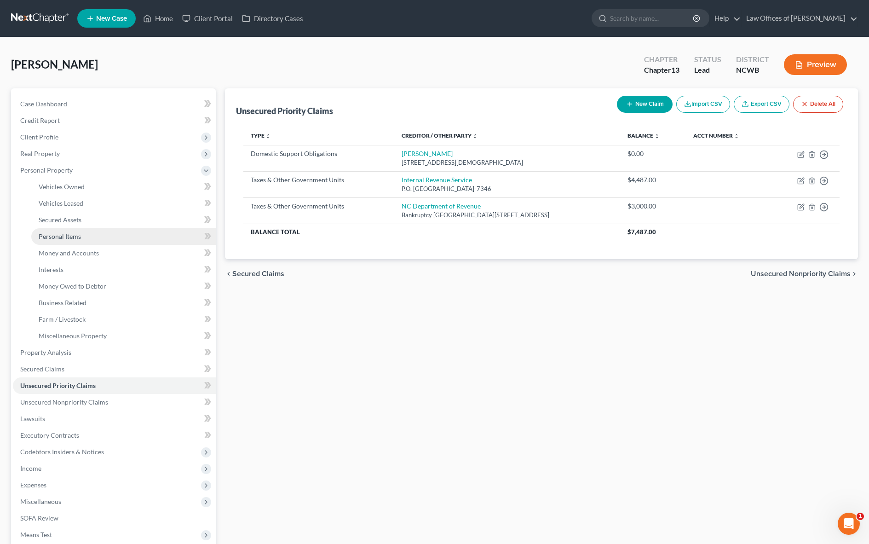
click at [58, 236] on span "Personal Items" at bounding box center [60, 236] width 42 height 8
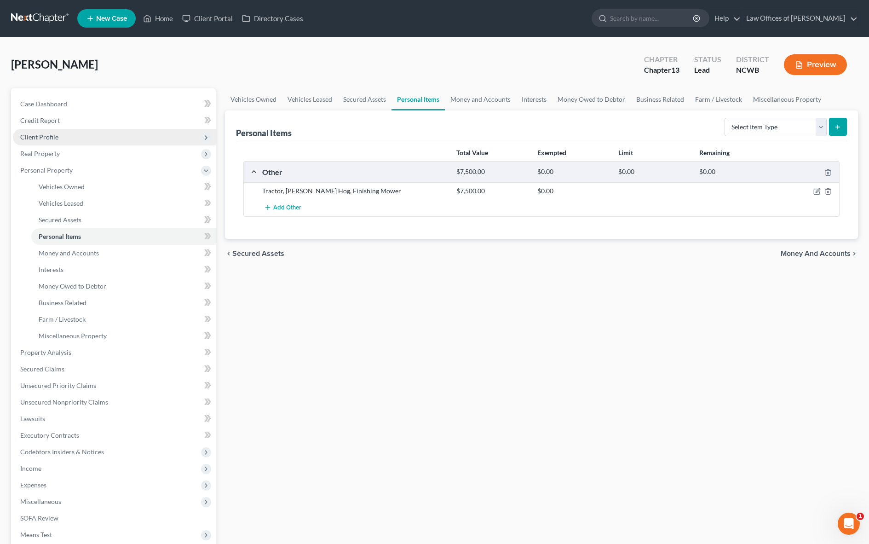
click at [41, 136] on span "Client Profile" at bounding box center [39, 137] width 38 height 8
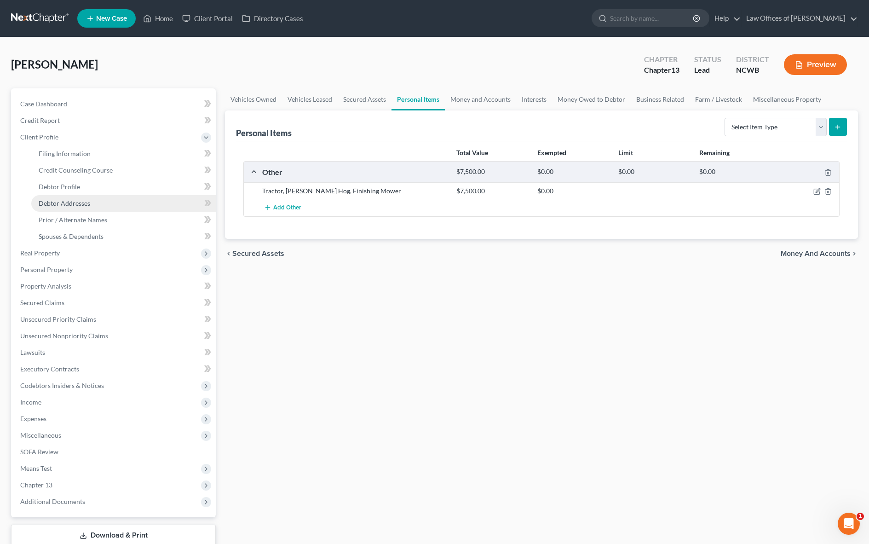
click at [62, 204] on span "Debtor Addresses" at bounding box center [65, 203] width 52 height 8
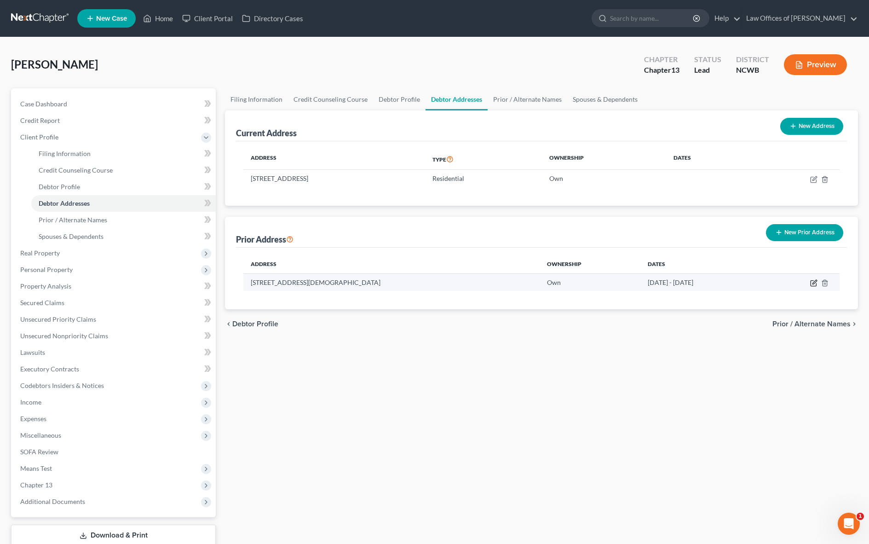
click at [814, 284] on icon "button" at bounding box center [813, 282] width 7 height 7
select select "28"
select select "34"
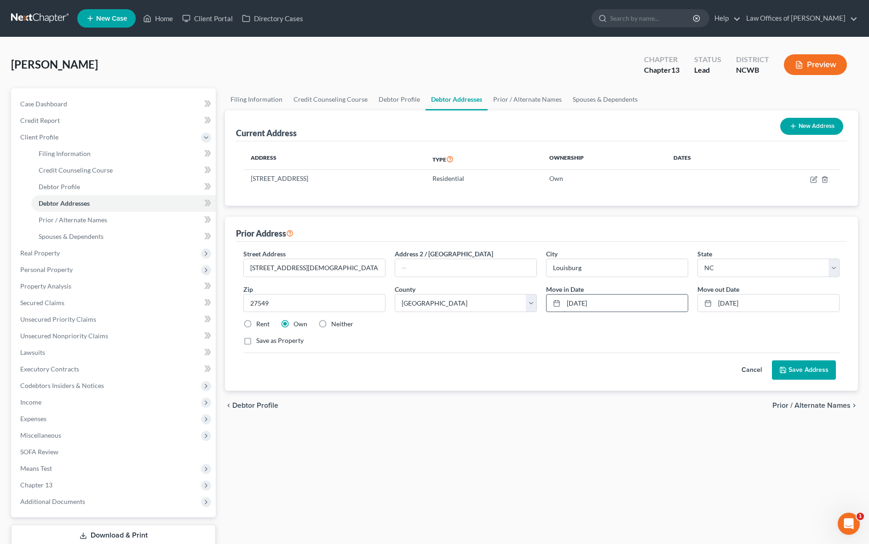
click at [572, 301] on input "[DATE]" at bounding box center [626, 303] width 124 height 17
type input "[DATE]"
click at [726, 306] on input "[DATE]" at bounding box center [777, 303] width 124 height 17
click at [766, 303] on input "[DATE]" at bounding box center [777, 303] width 124 height 17
type input "[DATE]"
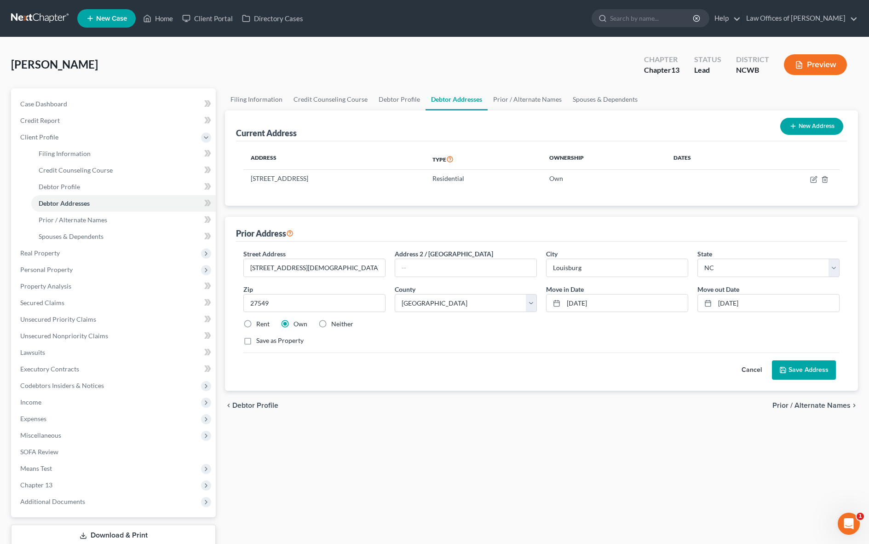
click at [795, 372] on button "Save Address" at bounding box center [804, 369] width 64 height 19
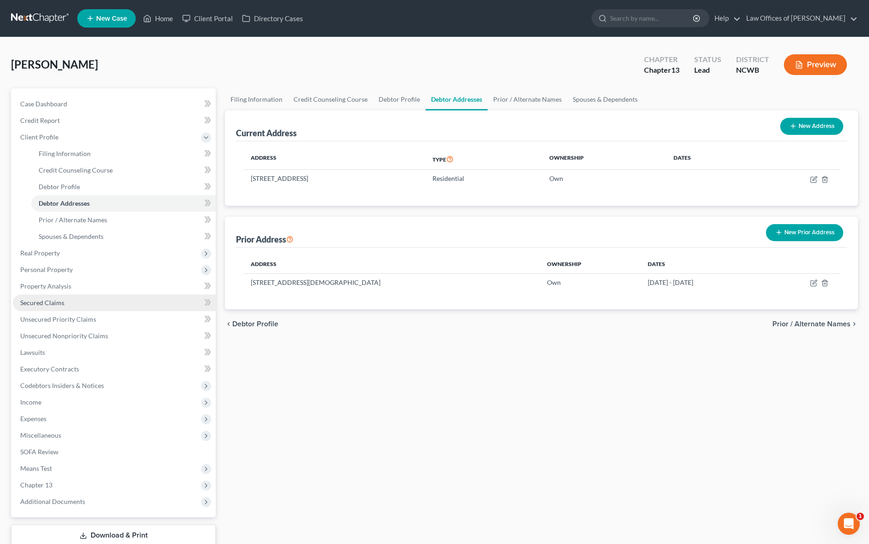
click at [51, 300] on span "Secured Claims" at bounding box center [42, 303] width 44 height 8
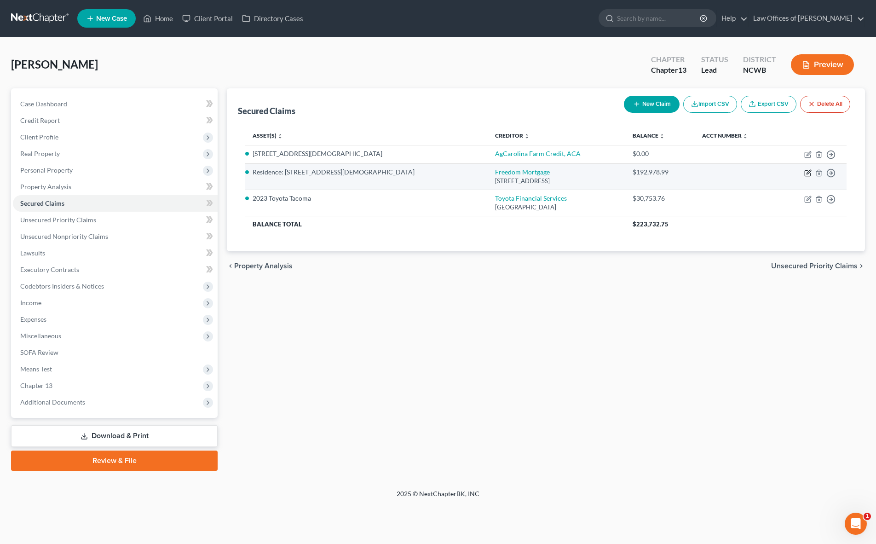
click at [811, 173] on icon "button" at bounding box center [807, 172] width 7 height 7
select select "9"
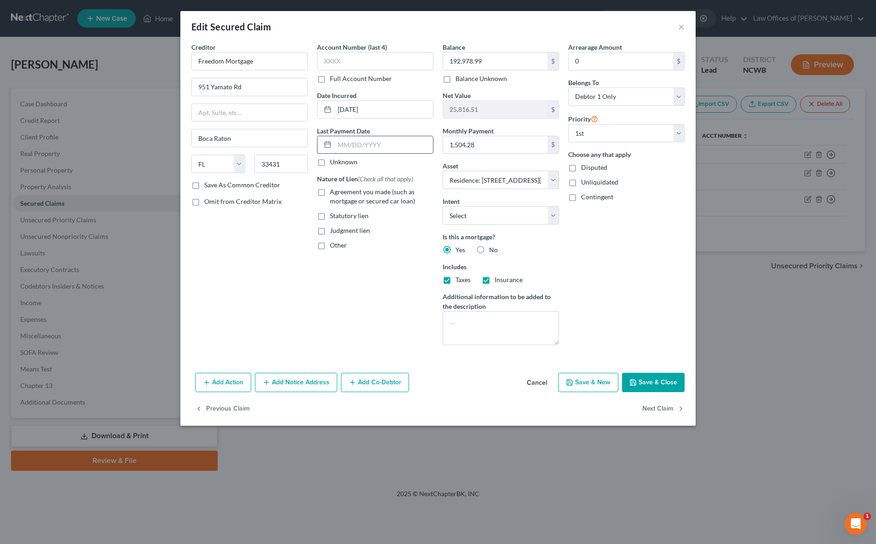
click at [379, 142] on input "text" at bounding box center [384, 144] width 98 height 17
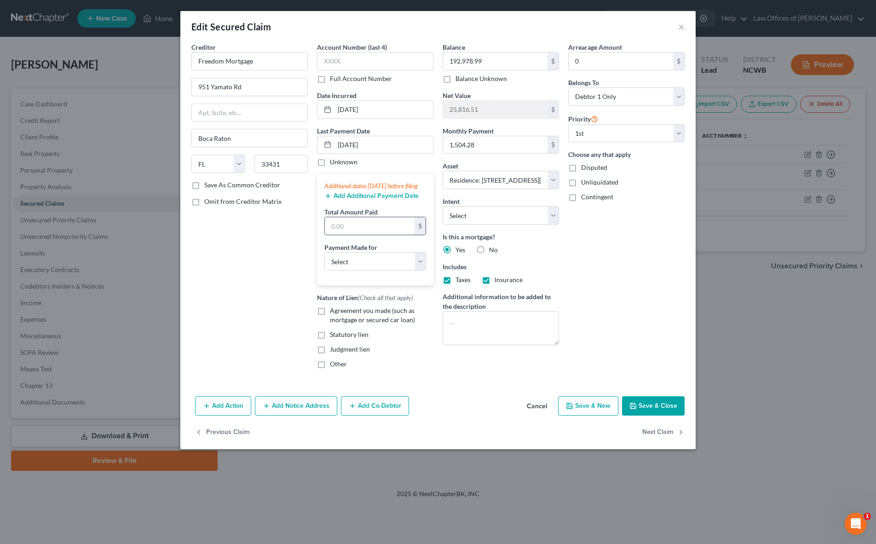
click at [355, 235] on input "text" at bounding box center [370, 225] width 90 height 17
click at [384, 200] on button "Add Additional Payment Date" at bounding box center [371, 195] width 94 height 7
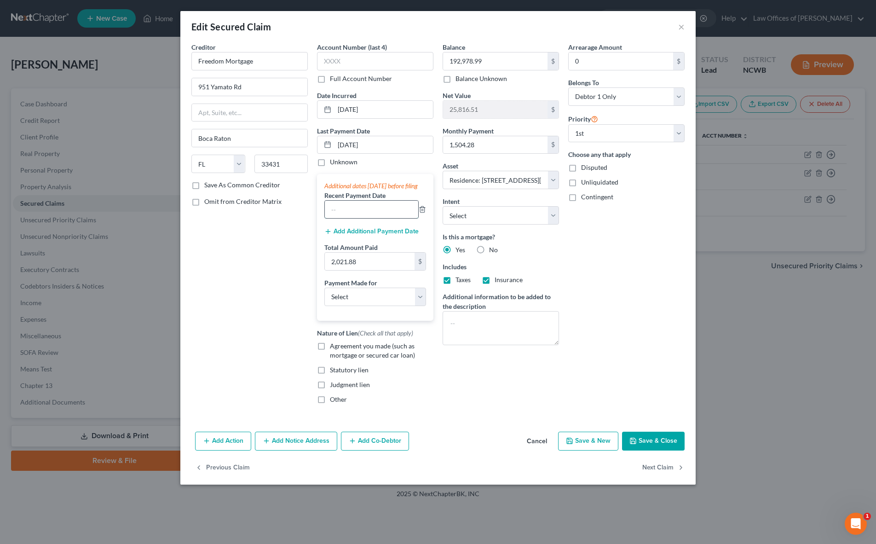
click at [368, 218] on input "text" at bounding box center [371, 209] width 93 height 17
click at [392, 235] on button "Add Additional Payment Date" at bounding box center [371, 231] width 94 height 7
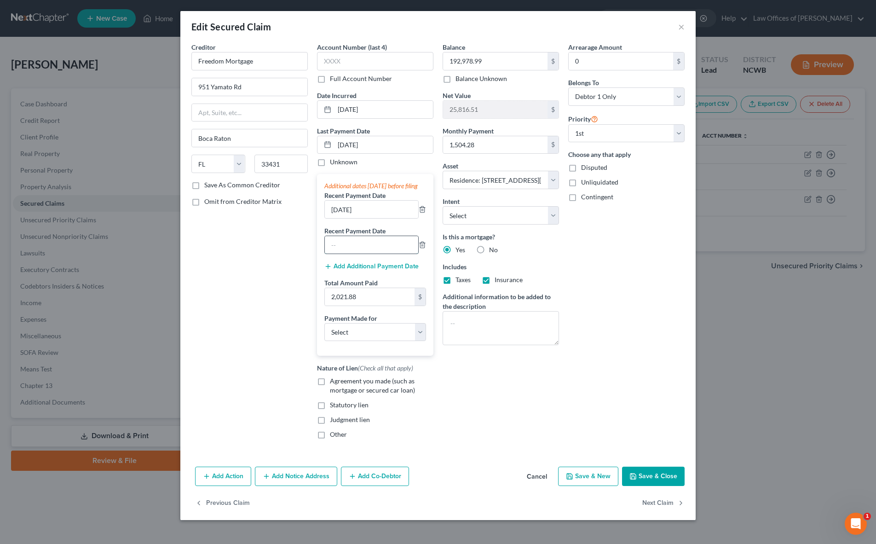
click at [373, 254] on input "text" at bounding box center [371, 244] width 93 height 17
click at [347, 140] on input "[DATE]" at bounding box center [384, 144] width 98 height 17
click at [373, 218] on input "[DATE]" at bounding box center [371, 209] width 93 height 17
click at [344, 218] on input "[DATE]" at bounding box center [371, 209] width 93 height 17
click at [341, 254] on input "[DATE]" at bounding box center [371, 244] width 93 height 17
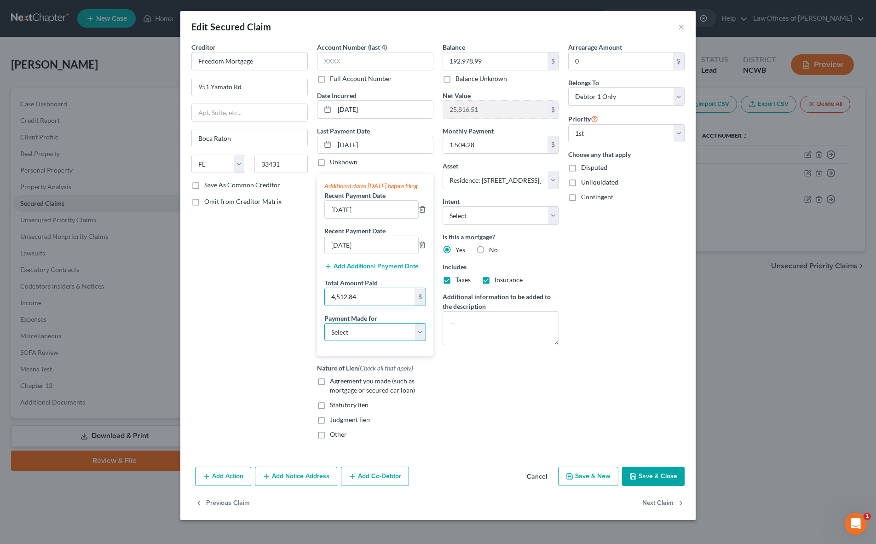
click at [384, 341] on select "Select Car Credit Card Loan Repayment Mortgage Other Suppliers Or Vendors" at bounding box center [375, 332] width 102 height 18
click at [324, 332] on select "Select Car Credit Card Loan Repayment Mortgage Other Suppliers Or Vendors" at bounding box center [375, 332] width 102 height 18
click at [330, 390] on label "Agreement you made (such as mortgage or secured car loan)" at bounding box center [382, 385] width 104 height 18
click at [334, 382] on input "Agreement you made (such as mortgage or secured car loan)" at bounding box center [337, 379] width 6 height 6
click at [636, 480] on icon "button" at bounding box center [633, 476] width 7 height 7
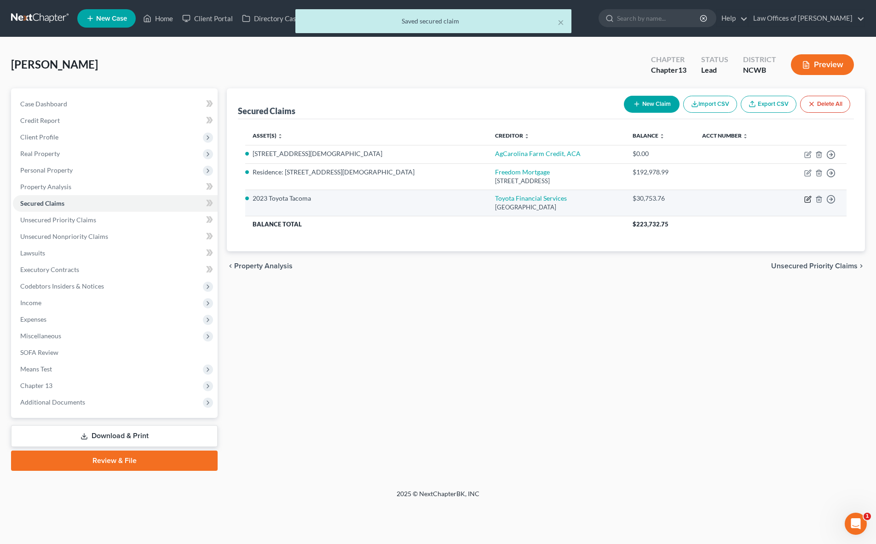
click at [808, 200] on icon "button" at bounding box center [809, 198] width 4 height 4
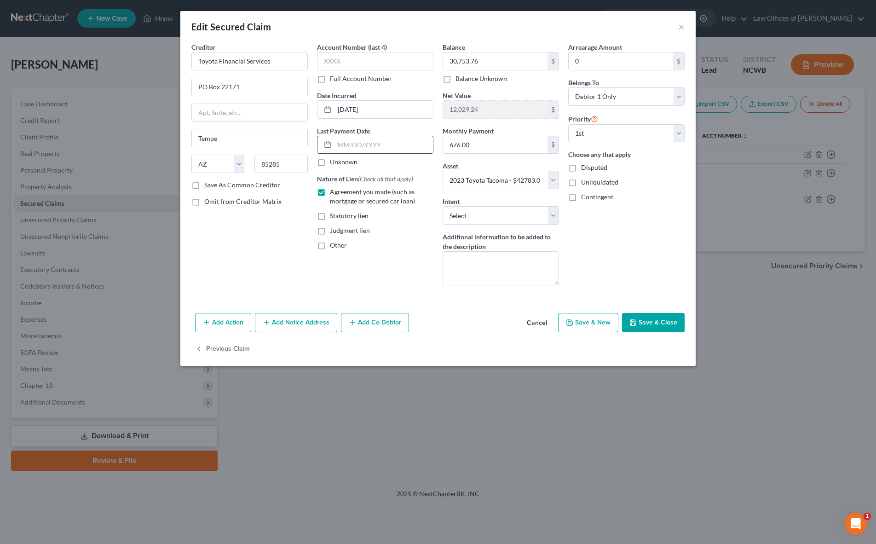
drag, startPoint x: 381, startPoint y: 145, endPoint x: 390, endPoint y: 152, distance: 11.8
click at [381, 144] on input "text" at bounding box center [384, 144] width 98 height 17
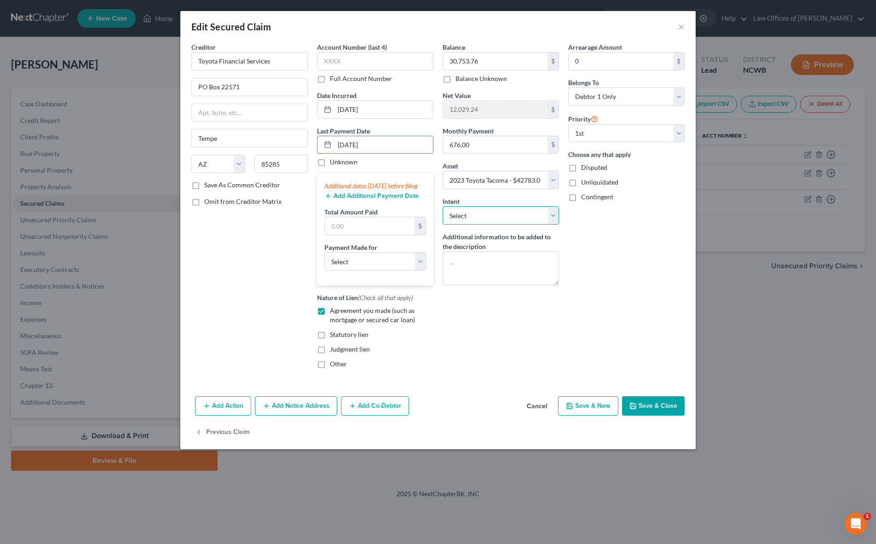
click at [472, 214] on select "Select Surrender Redeem Reaffirm Avoid Other" at bounding box center [501, 215] width 116 height 18
click at [443, 206] on select "Select Surrender Redeem Reaffirm Avoid Other" at bounding box center [501, 215] width 116 height 18
click at [374, 235] on input "text" at bounding box center [370, 225] width 90 height 17
click at [380, 200] on button "Add Additional Payment Date" at bounding box center [371, 195] width 94 height 7
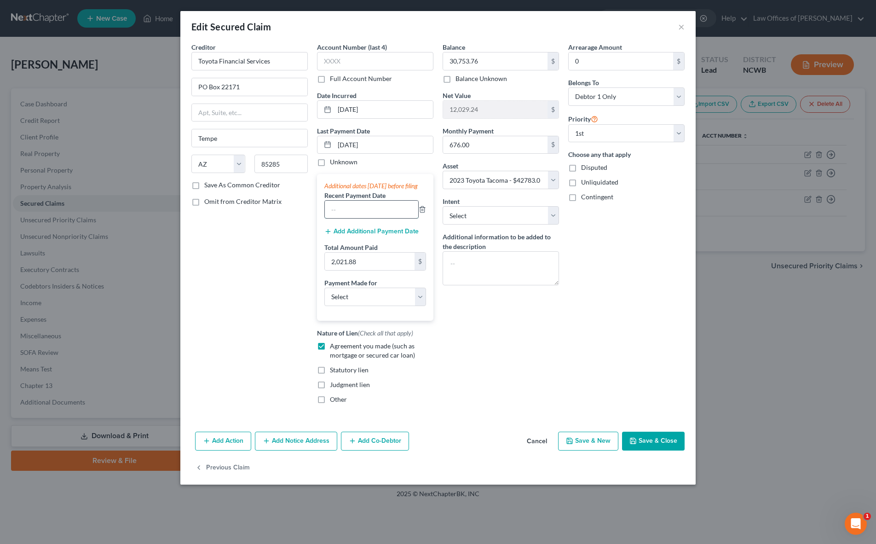
click at [377, 218] on input "text" at bounding box center [371, 209] width 93 height 17
click at [382, 235] on button "Add Additional Payment Date" at bounding box center [371, 231] width 94 height 7
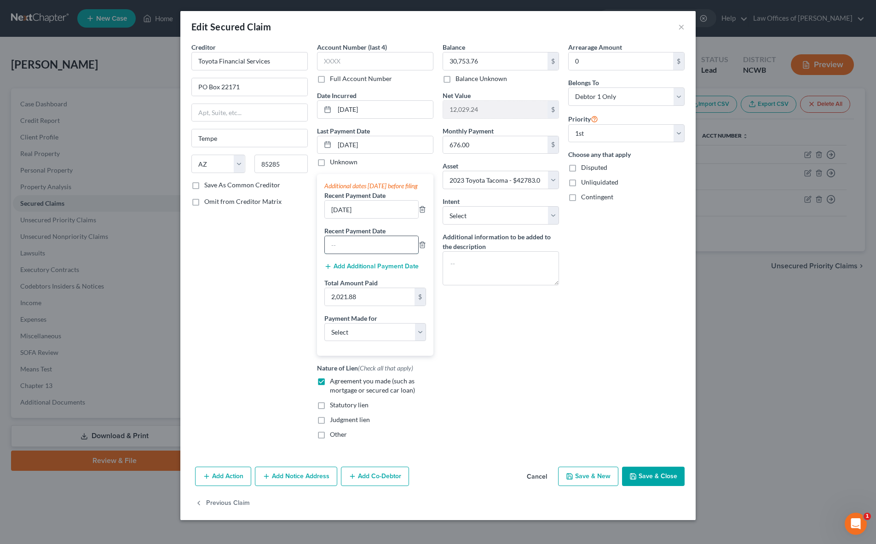
click at [381, 248] on input "text" at bounding box center [371, 244] width 93 height 17
drag, startPoint x: 364, startPoint y: 343, endPoint x: 364, endPoint y: 350, distance: 6.5
click at [364, 341] on select "Select Car Credit Card Loan Repayment Mortgage Other Suppliers Or Vendors" at bounding box center [375, 332] width 102 height 18
click at [324, 332] on select "Select Car Credit Card Loan Repayment Mortgage Other Suppliers Or Vendors" at bounding box center [375, 332] width 102 height 18
click at [649, 485] on button "Save & Close" at bounding box center [653, 476] width 63 height 19
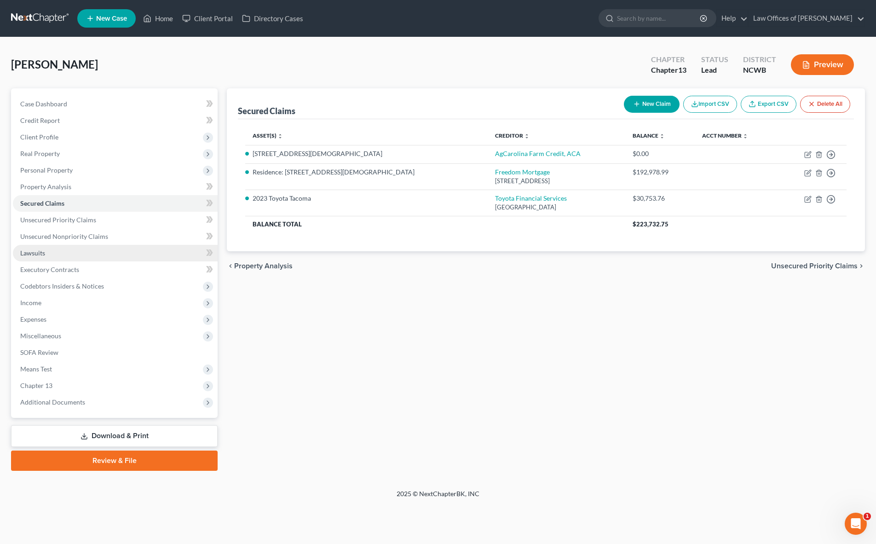
click at [30, 255] on span "Lawsuits" at bounding box center [32, 253] width 25 height 8
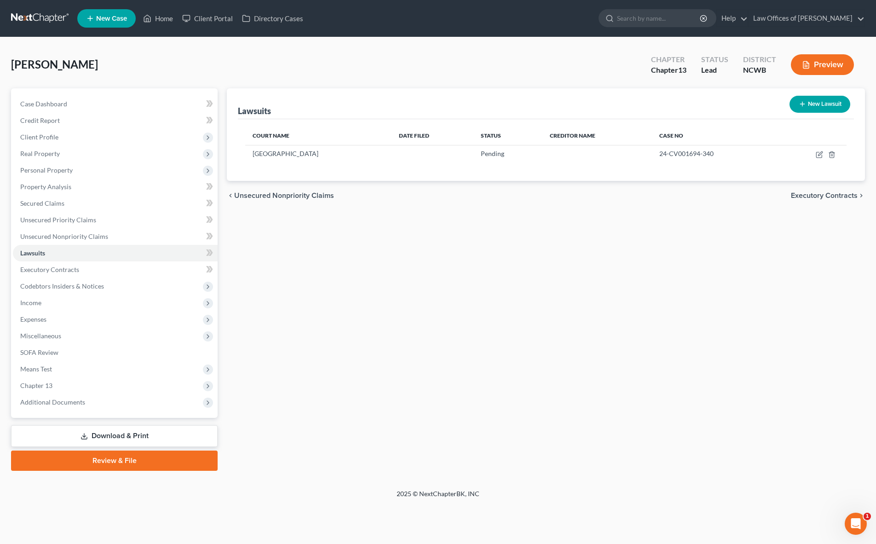
click at [833, 104] on button "New Lawsuit" at bounding box center [820, 104] width 61 height 17
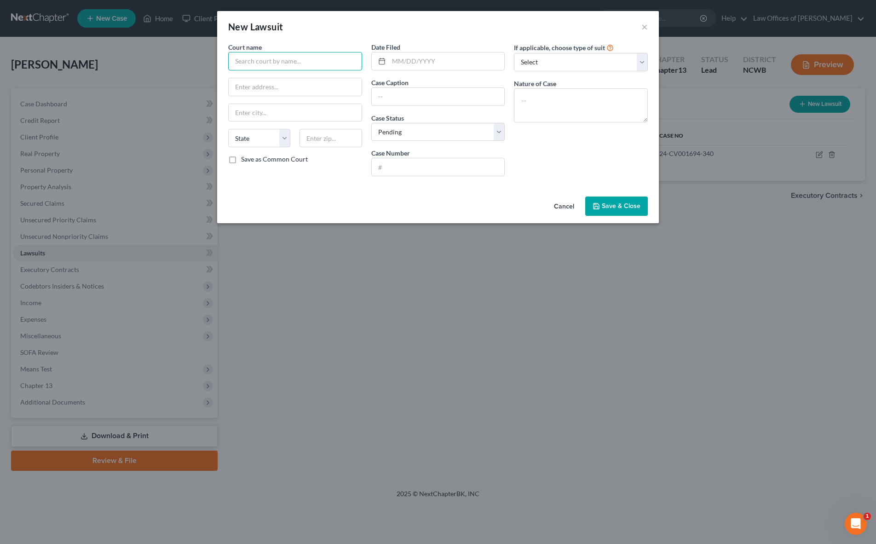
click at [268, 64] on input "text" at bounding box center [295, 61] width 134 height 18
click at [410, 96] on input "text" at bounding box center [438, 96] width 133 height 17
click at [573, 59] on select "Select Repossession Garnishment Foreclosure Attached, Seized, Or Levied Other" at bounding box center [581, 62] width 134 height 18
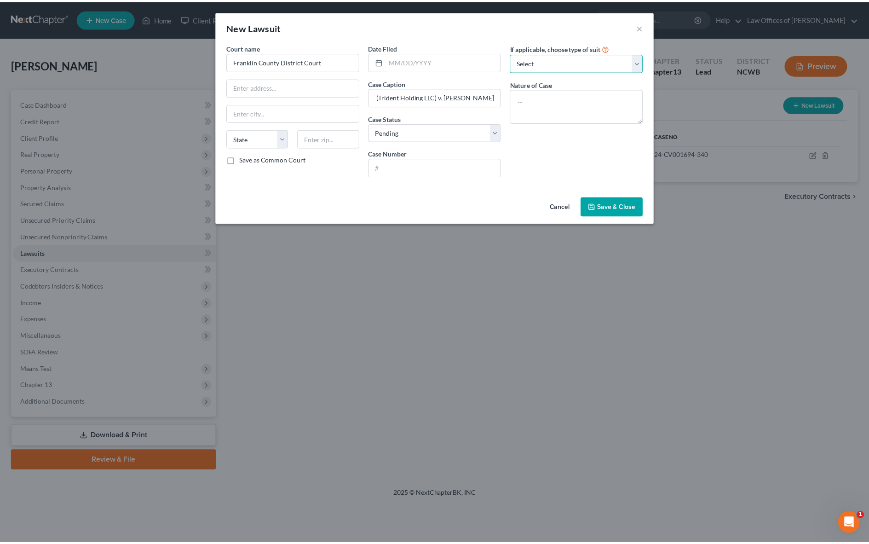
scroll to position [0, 0]
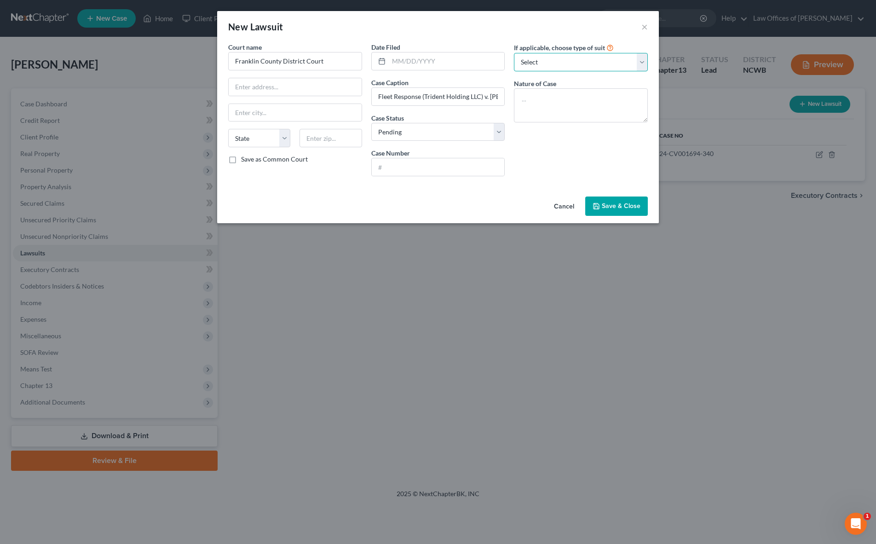
click at [514, 53] on select "Select Repossession Garnishment Foreclosure Attached, Seized, Or Levied Other" at bounding box center [581, 62] width 134 height 18
click at [574, 101] on textarea at bounding box center [581, 105] width 134 height 34
click at [428, 173] on input "text" at bounding box center [438, 166] width 133 height 17
click at [270, 92] on input "text" at bounding box center [295, 86] width 133 height 17
drag, startPoint x: 411, startPoint y: 63, endPoint x: 561, endPoint y: 121, distance: 162.0
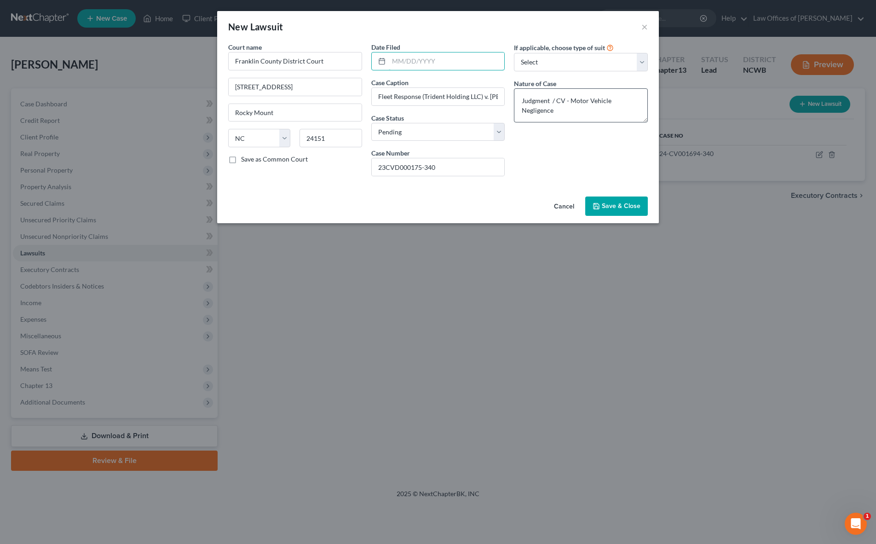
click at [411, 63] on input "text" at bounding box center [447, 60] width 116 height 17
click at [419, 137] on select "Select Pending On Appeal Concluded" at bounding box center [438, 132] width 134 height 18
click at [617, 211] on button "Save & Close" at bounding box center [616, 206] width 63 height 19
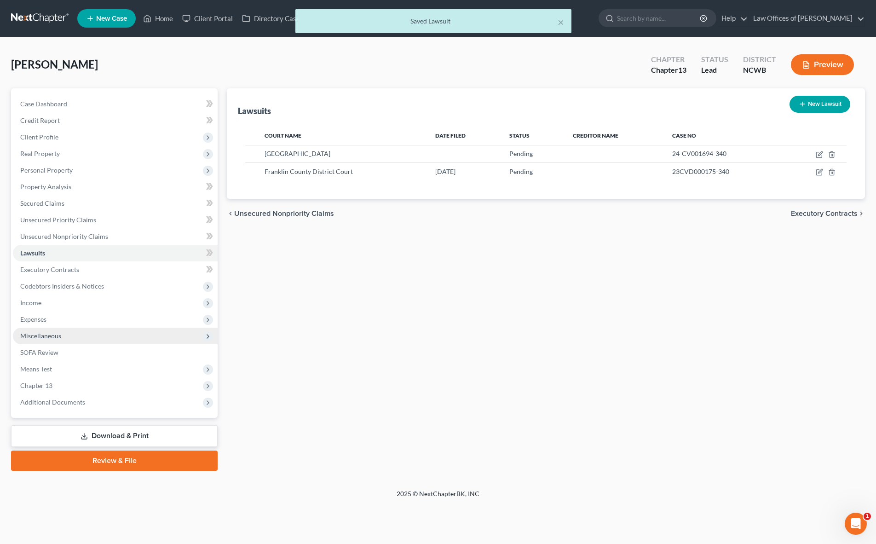
click at [44, 336] on span "Miscellaneous" at bounding box center [40, 336] width 41 height 8
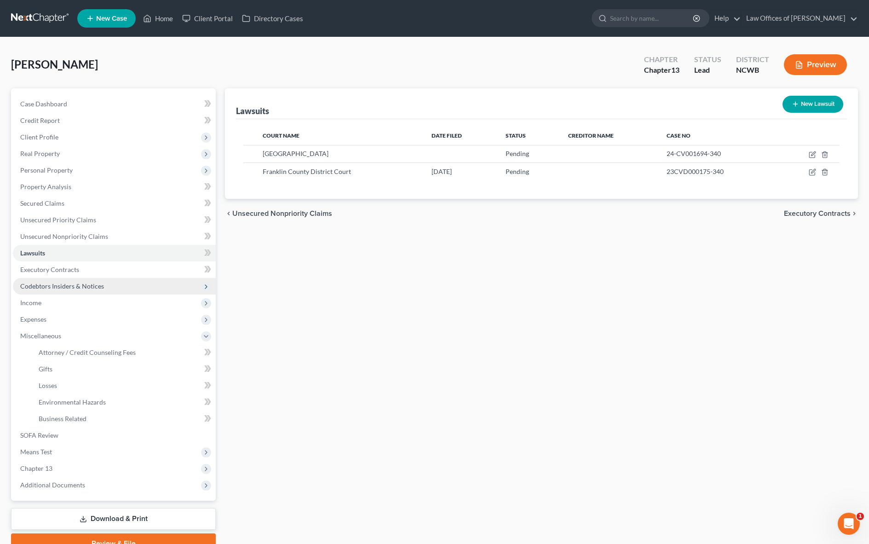
click at [58, 287] on span "Codebtors Insiders & Notices" at bounding box center [62, 286] width 84 height 8
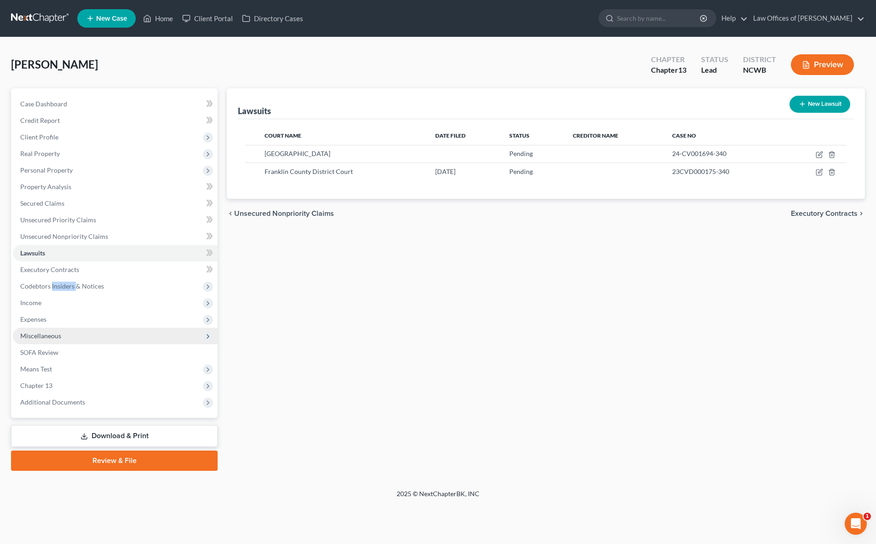
click at [46, 336] on span "Miscellaneous" at bounding box center [40, 336] width 41 height 8
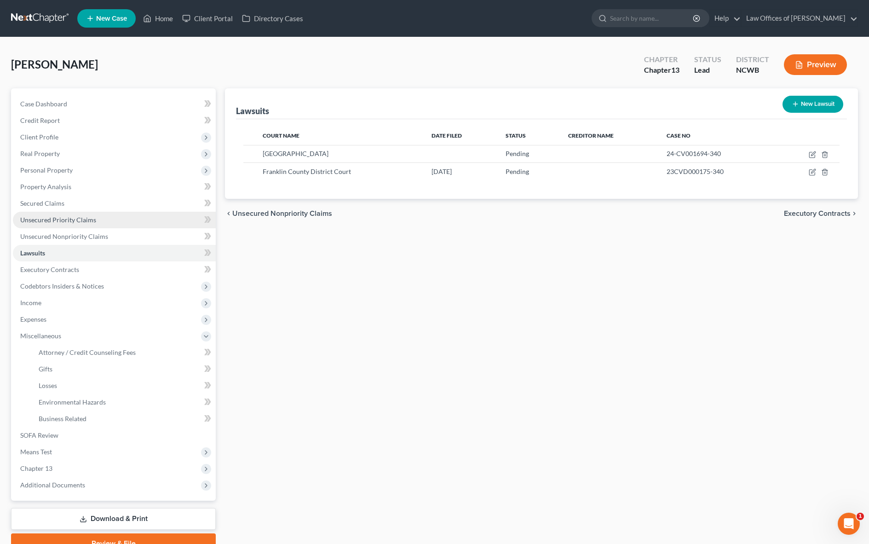
click at [84, 221] on span "Unsecured Priority Claims" at bounding box center [58, 220] width 76 height 8
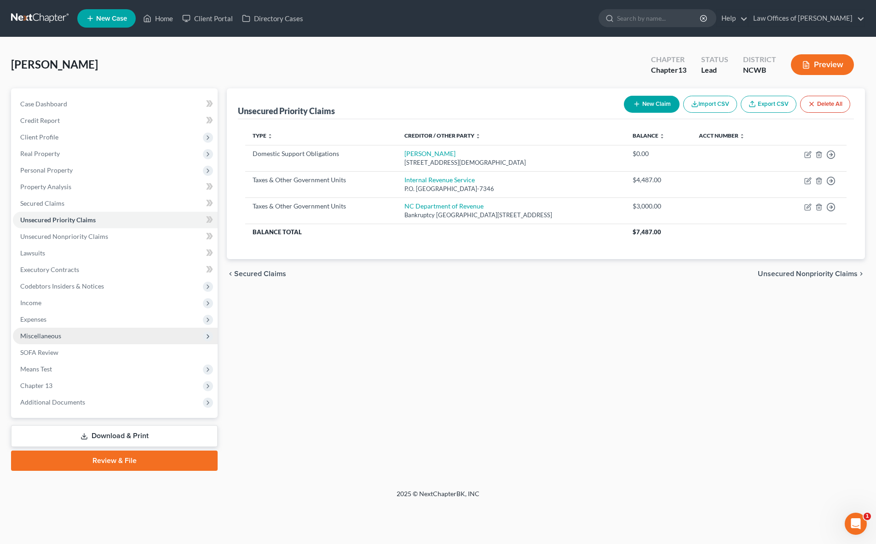
click at [40, 335] on span "Miscellaneous" at bounding box center [40, 336] width 41 height 8
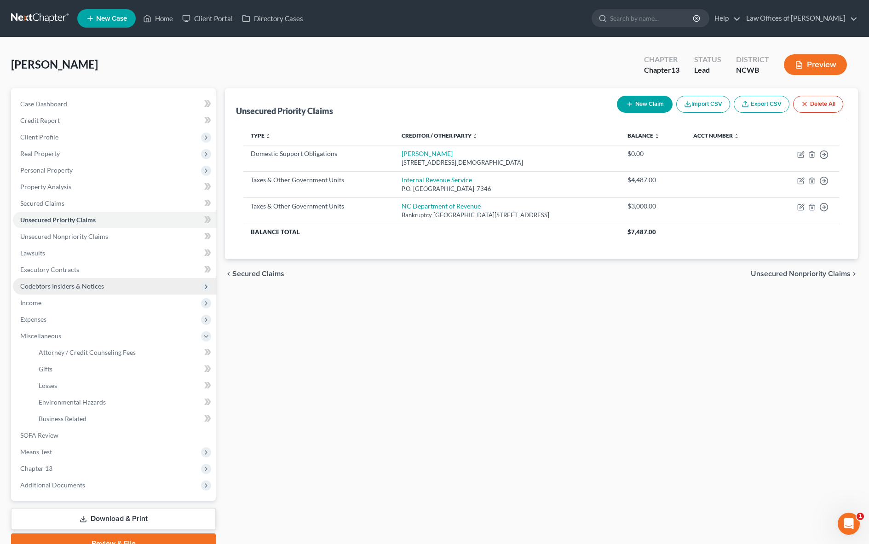
click at [56, 284] on span "Codebtors Insiders & Notices" at bounding box center [62, 286] width 84 height 8
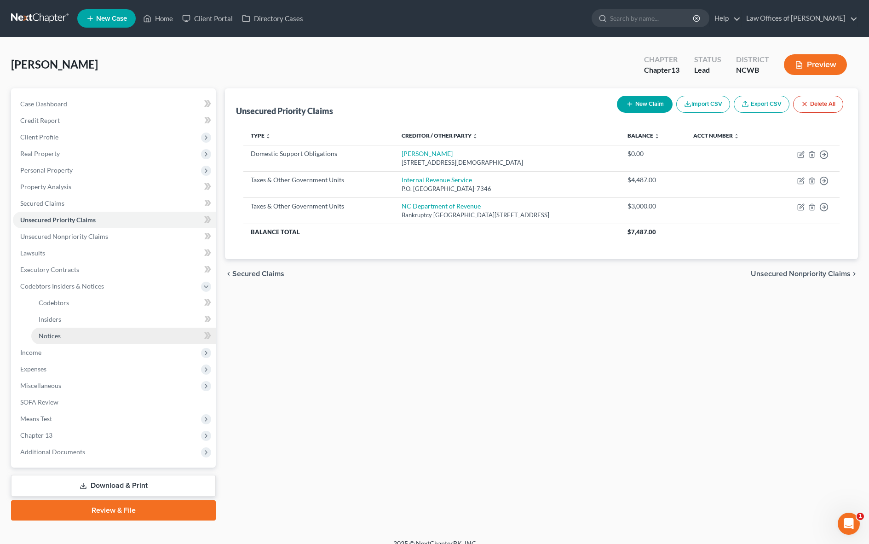
click at [42, 337] on span "Notices" at bounding box center [50, 336] width 22 height 8
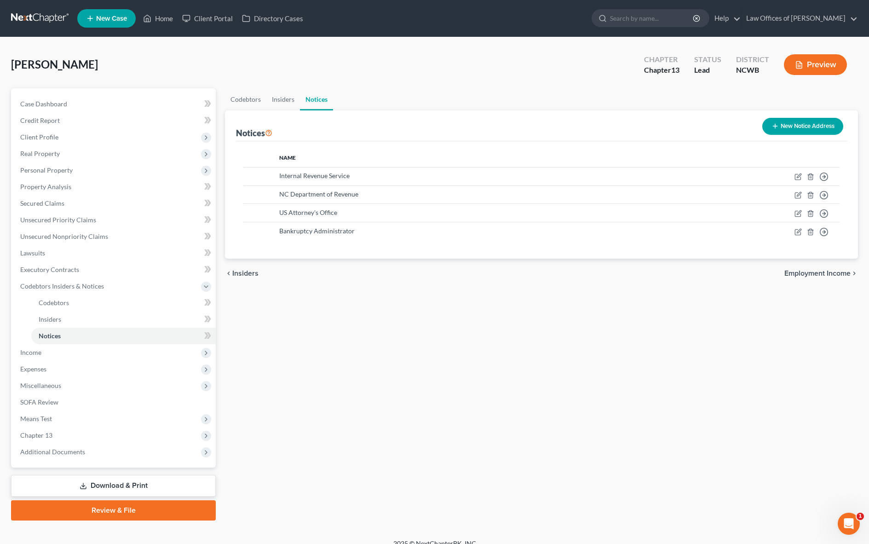
click at [799, 129] on button "New Notice Address" at bounding box center [803, 126] width 81 height 17
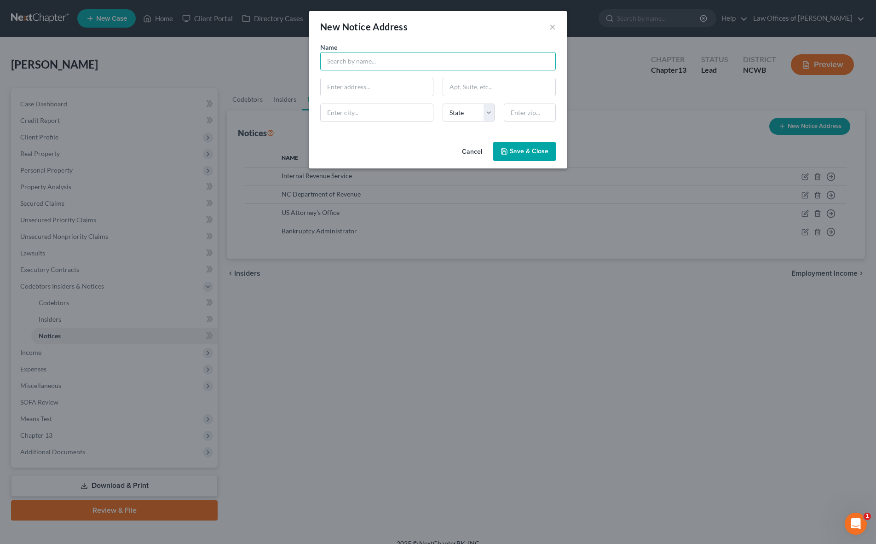
click at [474, 64] on input "text" at bounding box center [438, 61] width 236 height 18
click at [388, 87] on div "[STREET_ADDRESS]" at bounding box center [376, 86] width 96 height 8
click at [538, 151] on span "Save & Close" at bounding box center [529, 151] width 39 height 8
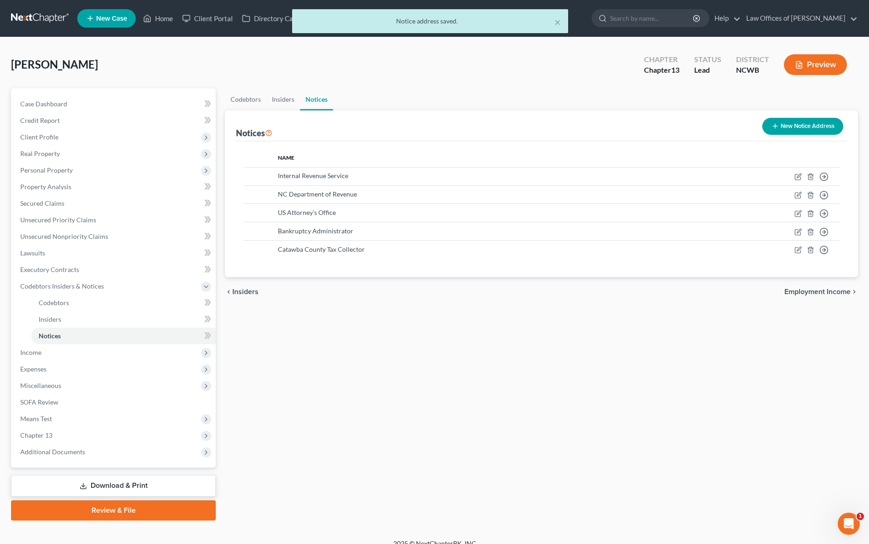
click at [791, 127] on button "New Notice Address" at bounding box center [803, 126] width 81 height 17
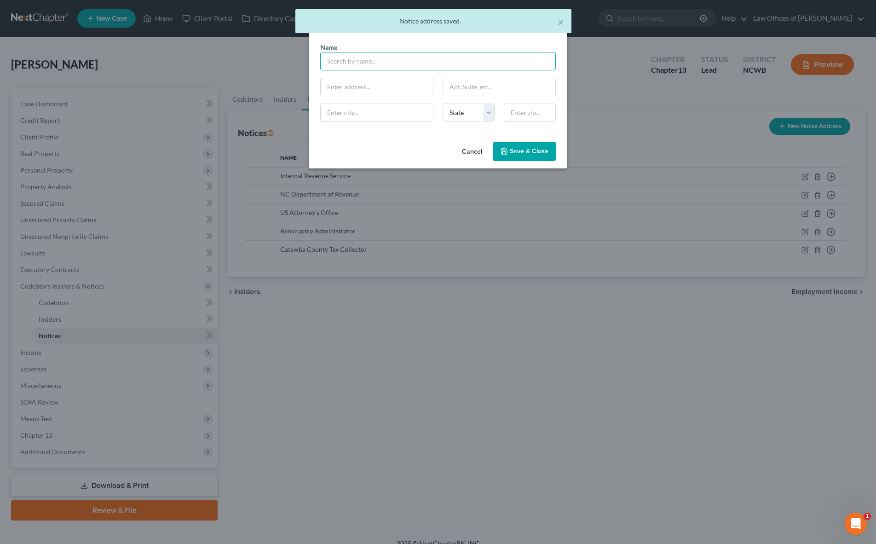
click at [376, 57] on input "text" at bounding box center [438, 61] width 236 height 18
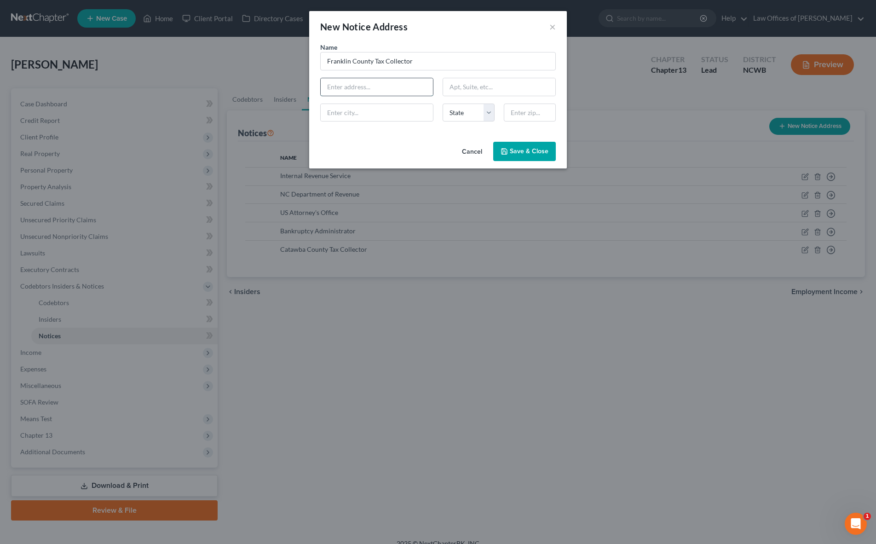
click at [338, 80] on input "text" at bounding box center [377, 86] width 112 height 17
click at [528, 156] on button "Save & Close" at bounding box center [524, 151] width 63 height 19
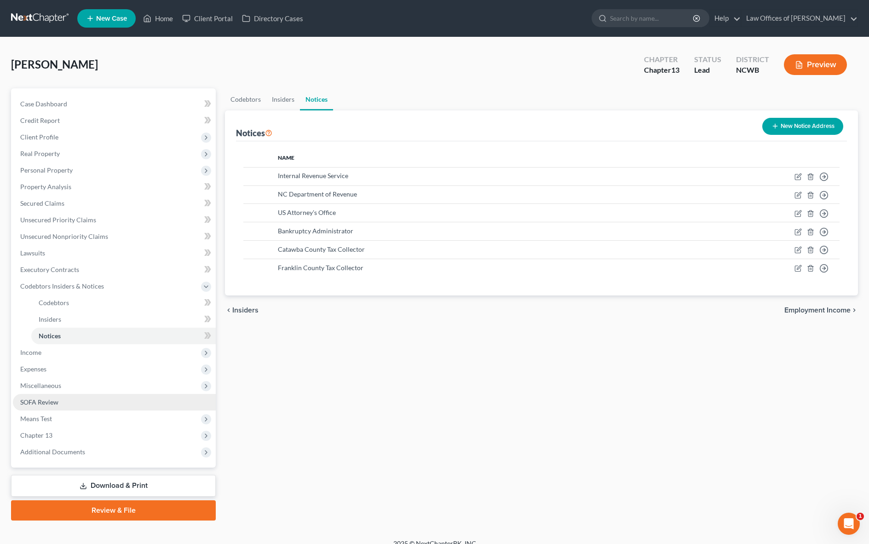
click at [37, 403] on span "SOFA Review" at bounding box center [39, 402] width 38 height 8
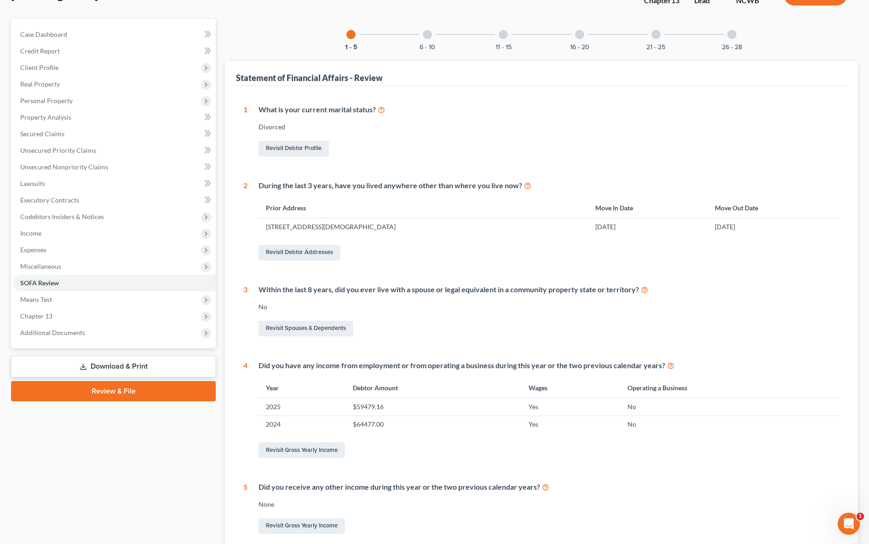
scroll to position [92, 0]
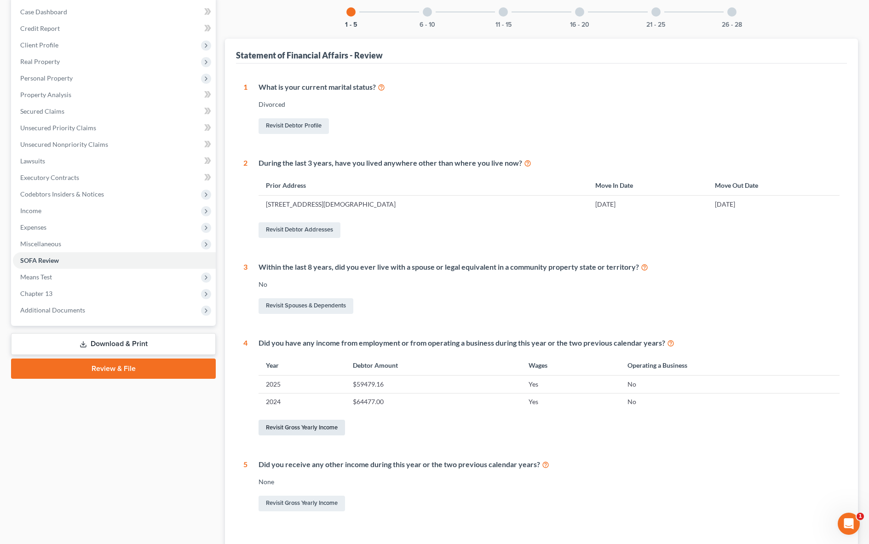
click at [280, 425] on link "Revisit Gross Yearly Income" at bounding box center [302, 428] width 87 height 16
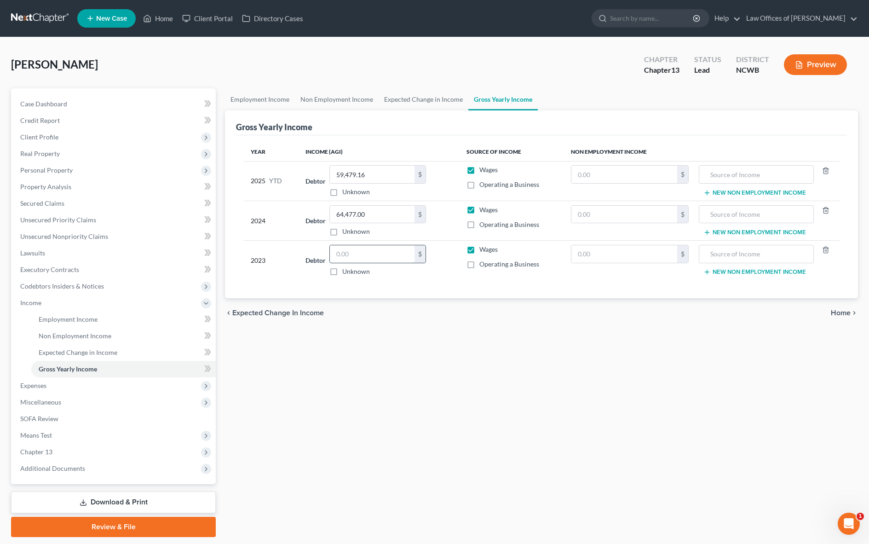
click at [353, 259] on input "text" at bounding box center [372, 253] width 85 height 17
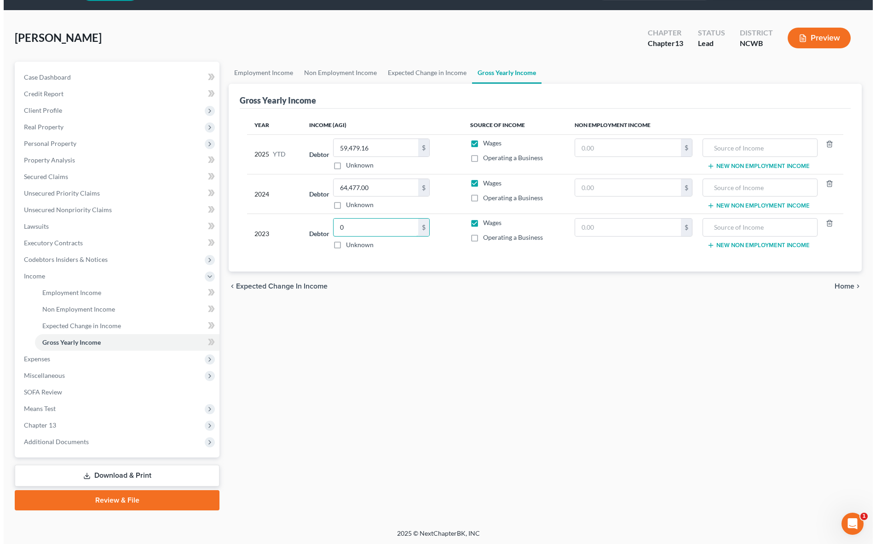
scroll to position [28, 0]
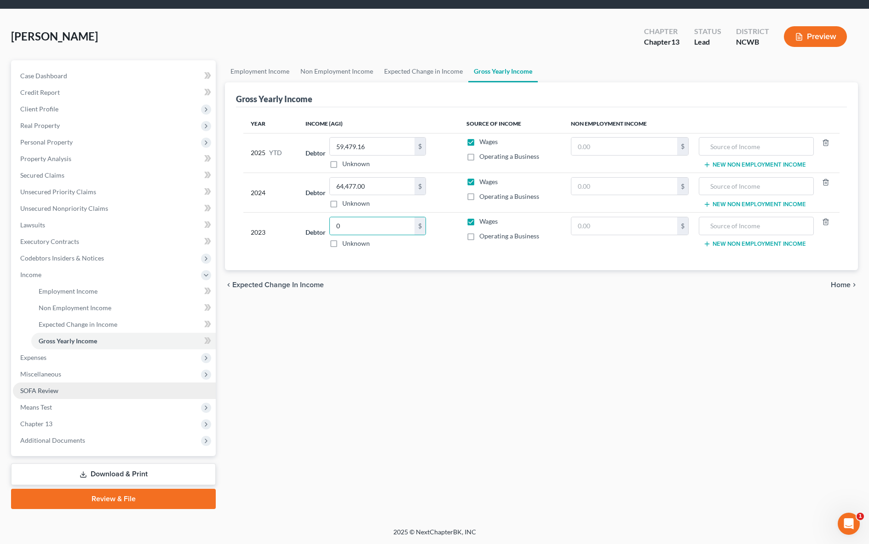
click at [40, 391] on span "SOFA Review" at bounding box center [39, 391] width 38 height 8
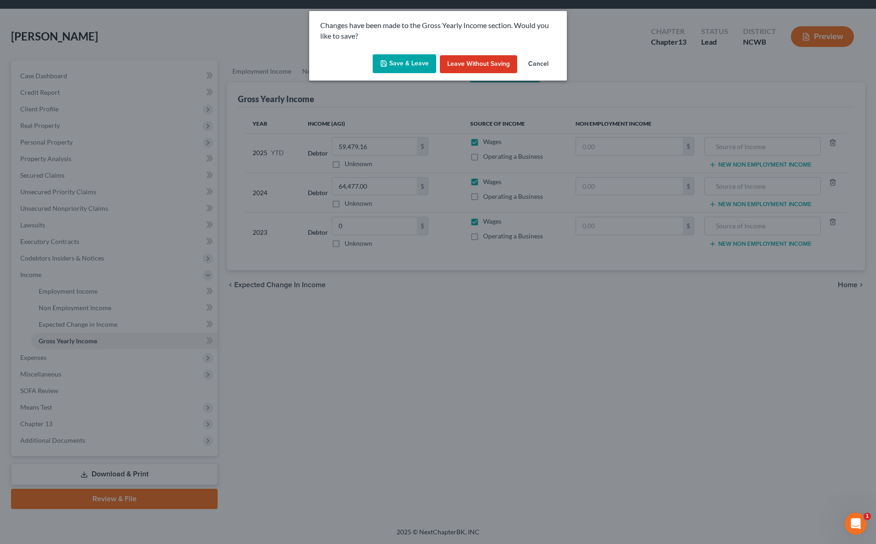
click at [400, 63] on button "Save & Leave" at bounding box center [405, 63] width 64 height 19
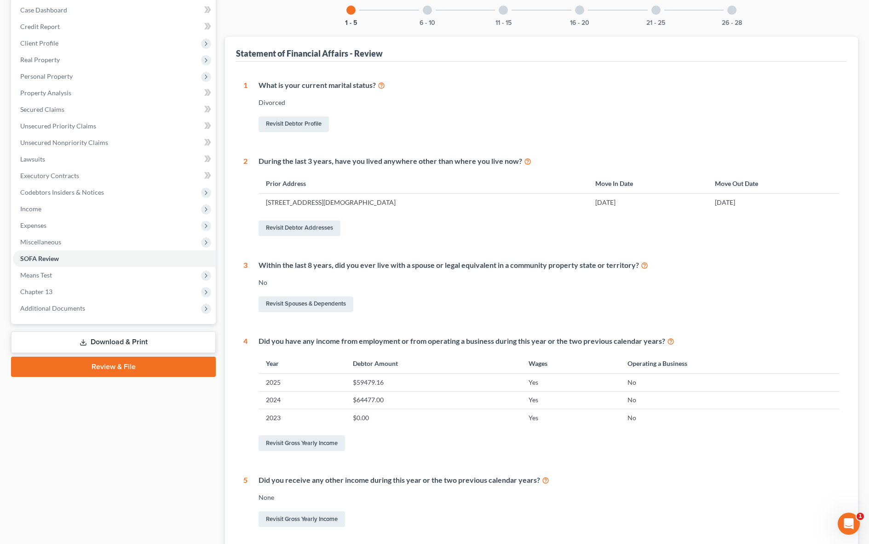
scroll to position [84, 0]
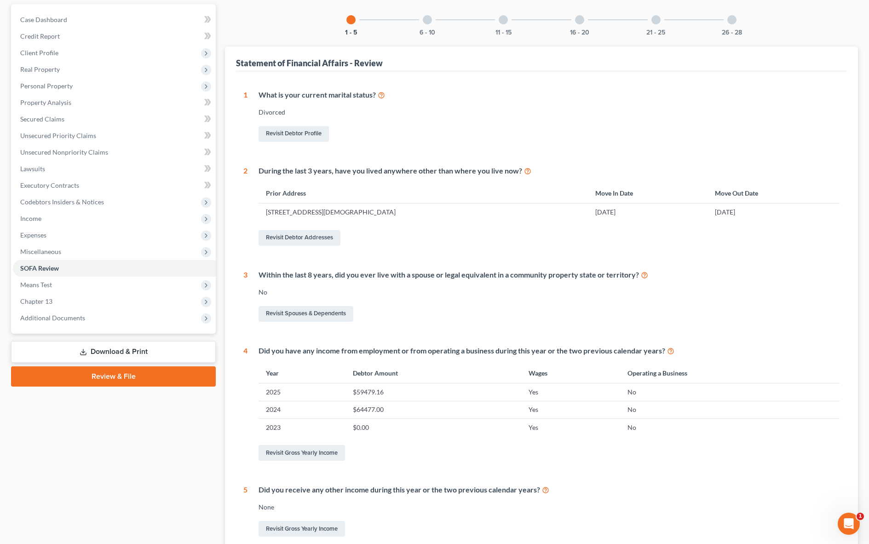
click at [428, 23] on div at bounding box center [427, 19] width 9 height 9
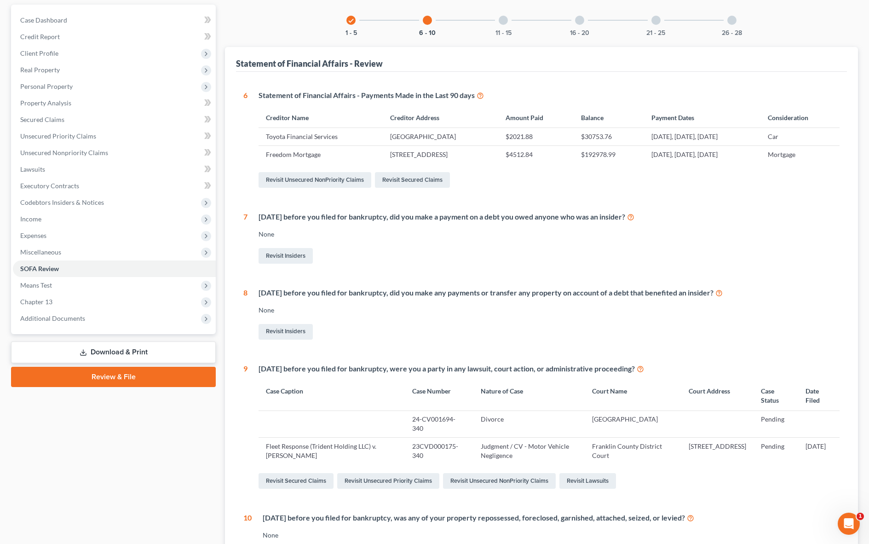
scroll to position [66, 0]
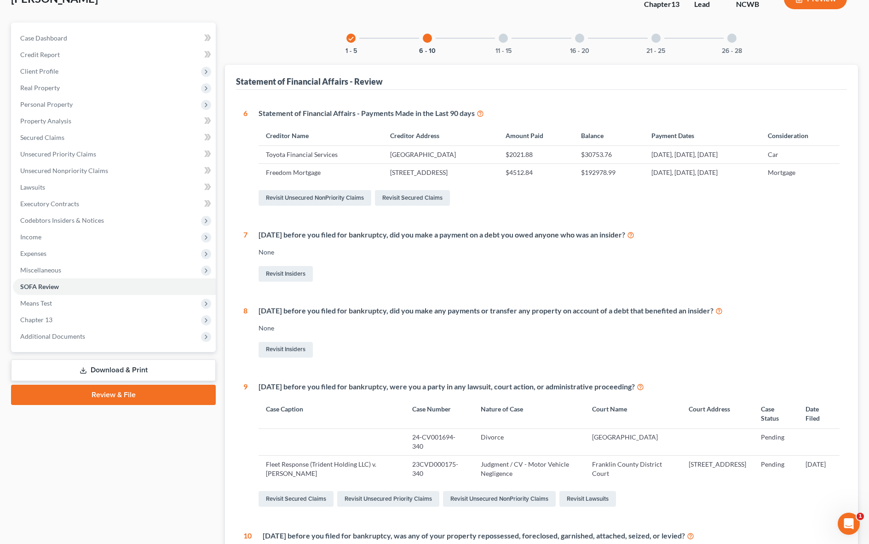
click at [503, 38] on div at bounding box center [503, 38] width 9 height 9
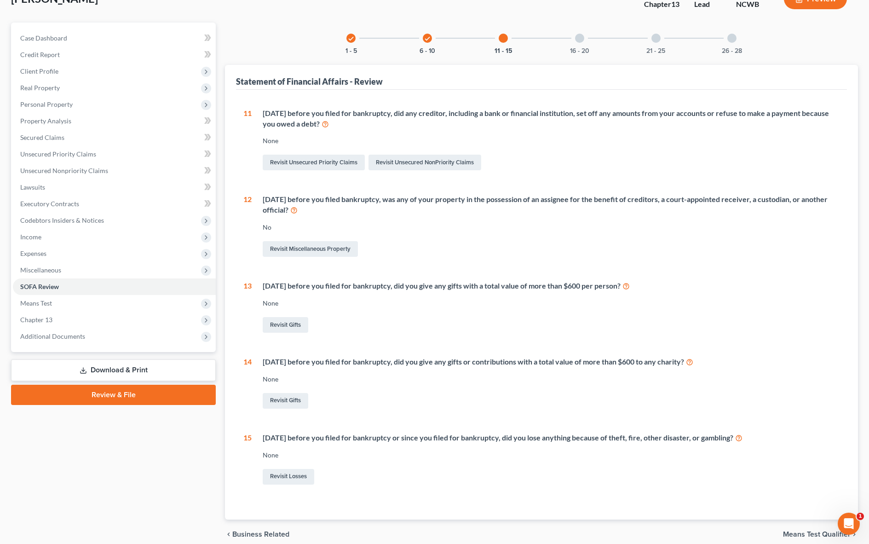
click at [577, 37] on div at bounding box center [579, 38] width 9 height 9
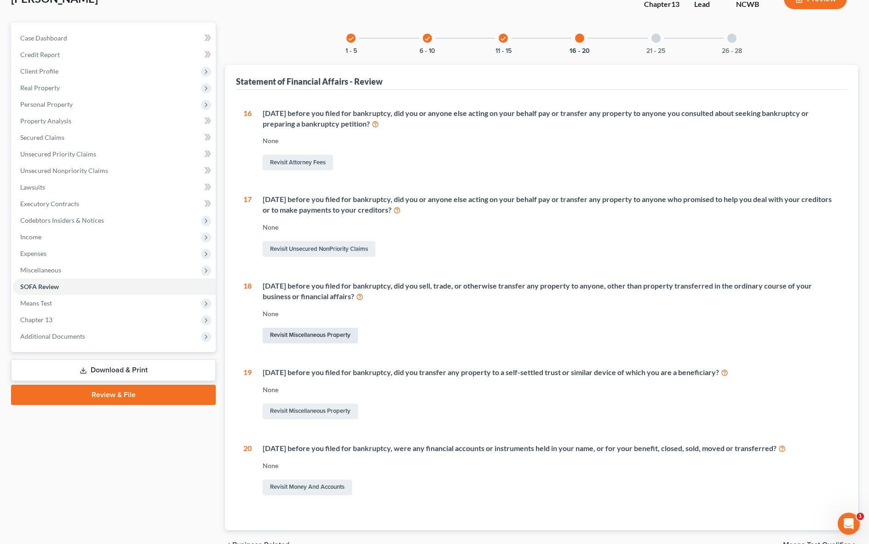
click at [300, 336] on link "Revisit Miscellaneous Property" at bounding box center [310, 336] width 95 height 16
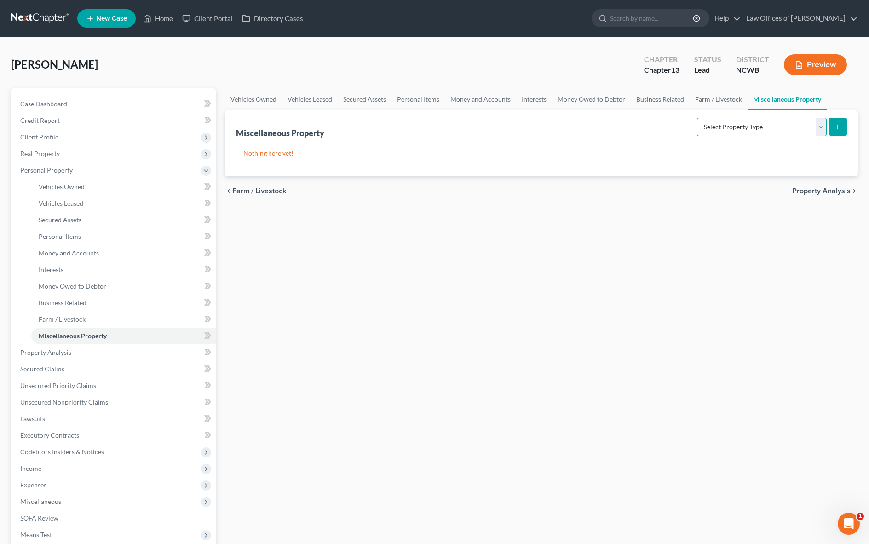
click at [721, 131] on select "Select Property Type Assigned for Creditor Benefit [DATE] Holding for Another N…" at bounding box center [762, 127] width 130 height 18
drag, startPoint x: 691, startPoint y: 223, endPoint x: 707, endPoint y: 156, distance: 68.6
click at [691, 223] on div "Vehicles Owned Vehicles Leased Secured Assets Personal Items Money and Accounts…" at bounding box center [541, 362] width 642 height 548
drag, startPoint x: 663, startPoint y: 167, endPoint x: 707, endPoint y: 132, distance: 56.0
click at [663, 167] on div "Nothing here yet!" at bounding box center [541, 158] width 611 height 35
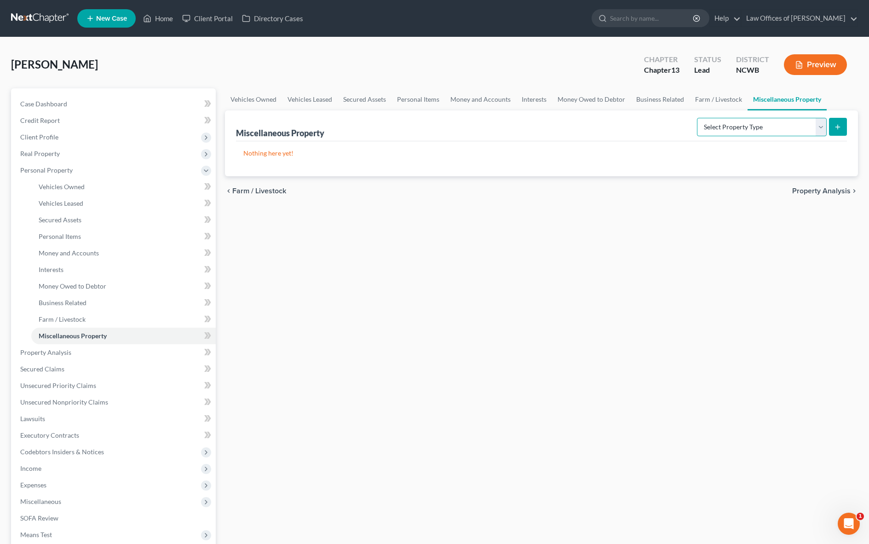
click at [714, 125] on select "Select Property Type Assigned for Creditor Benefit [DATE] Holding for Another N…" at bounding box center [762, 127] width 130 height 18
click at [697, 118] on select "Select Property Type Assigned for Creditor Benefit [DATE] Holding for Another N…" at bounding box center [762, 127] width 130 height 18
click at [837, 131] on button "submit" at bounding box center [838, 127] width 18 height 18
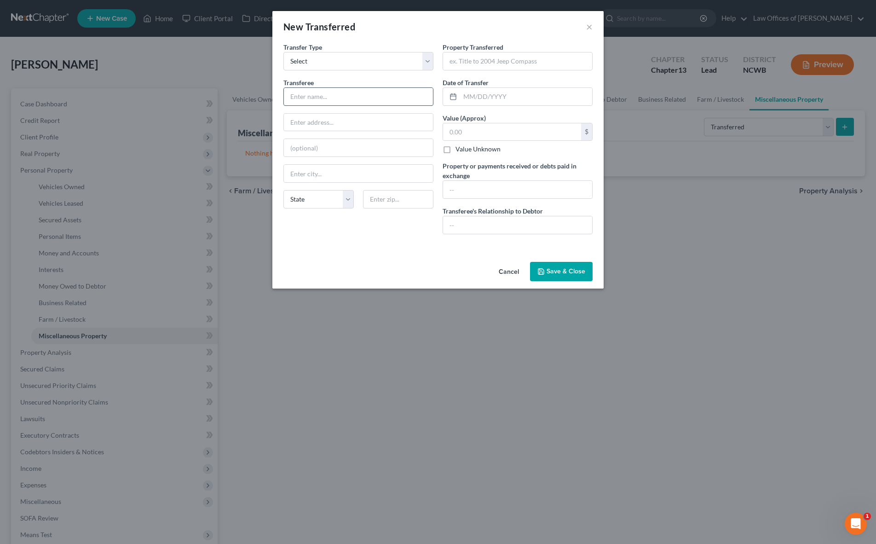
click at [364, 89] on input "text" at bounding box center [358, 96] width 149 height 17
click at [531, 61] on input "text" at bounding box center [517, 60] width 149 height 17
click at [461, 133] on input "text" at bounding box center [512, 131] width 138 height 17
click at [484, 188] on input "text" at bounding box center [517, 189] width 149 height 17
click at [504, 223] on input "text" at bounding box center [517, 224] width 149 height 17
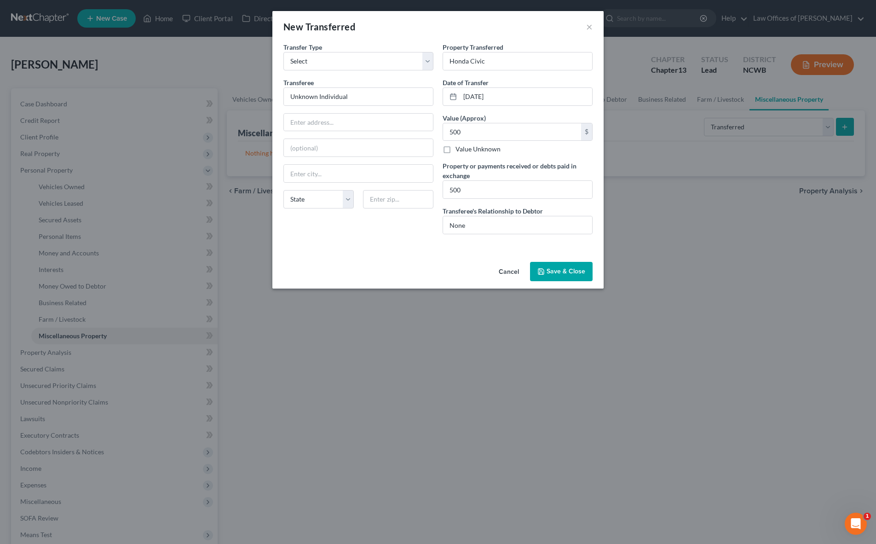
click at [559, 268] on button "Save & Close" at bounding box center [561, 271] width 63 height 19
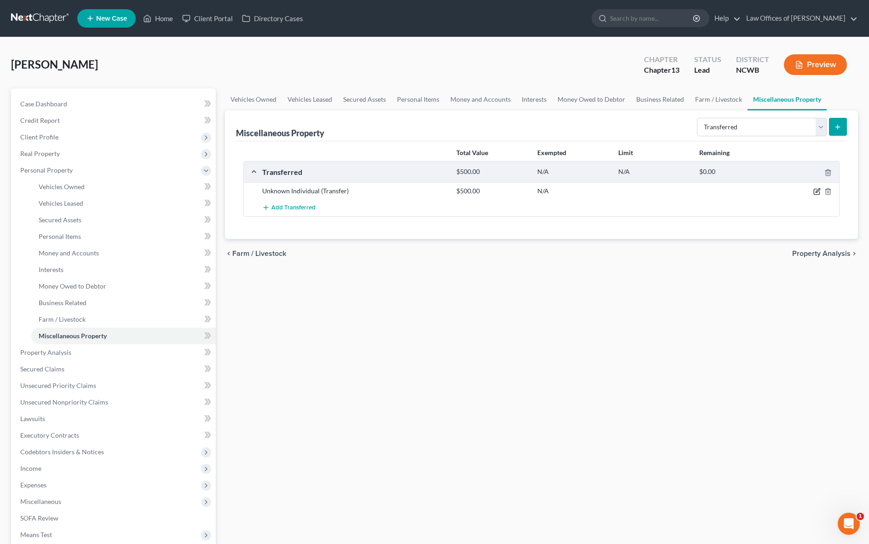
click at [816, 191] on icon "button" at bounding box center [817, 191] width 7 height 7
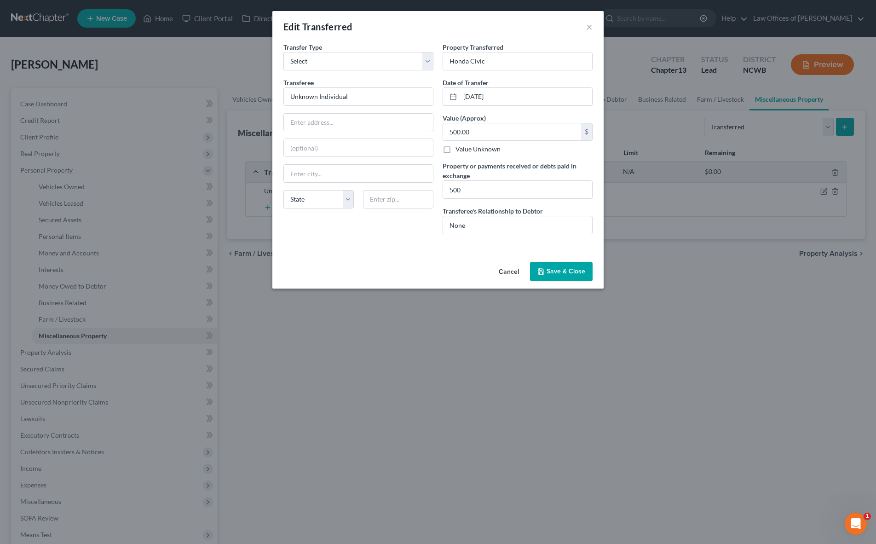
click at [553, 272] on button "Save & Close" at bounding box center [561, 271] width 63 height 19
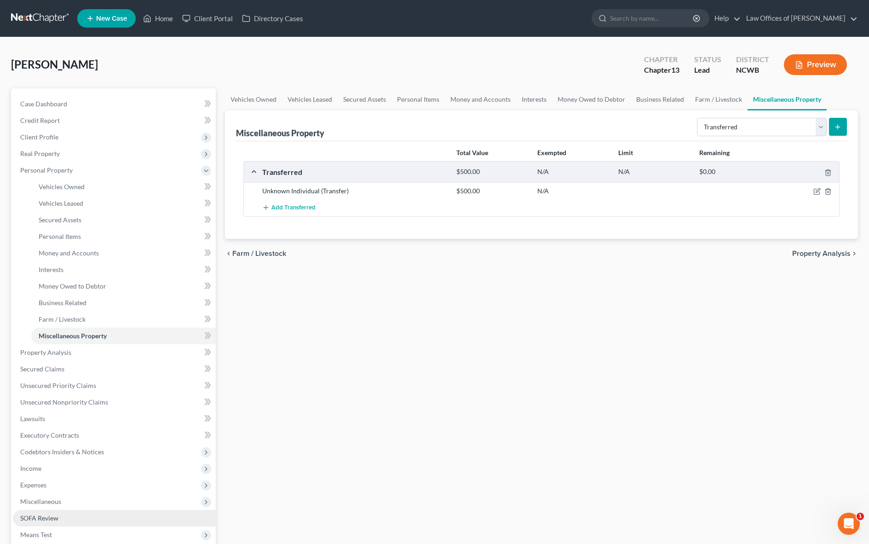
click at [26, 516] on span "SOFA Review" at bounding box center [39, 518] width 38 height 8
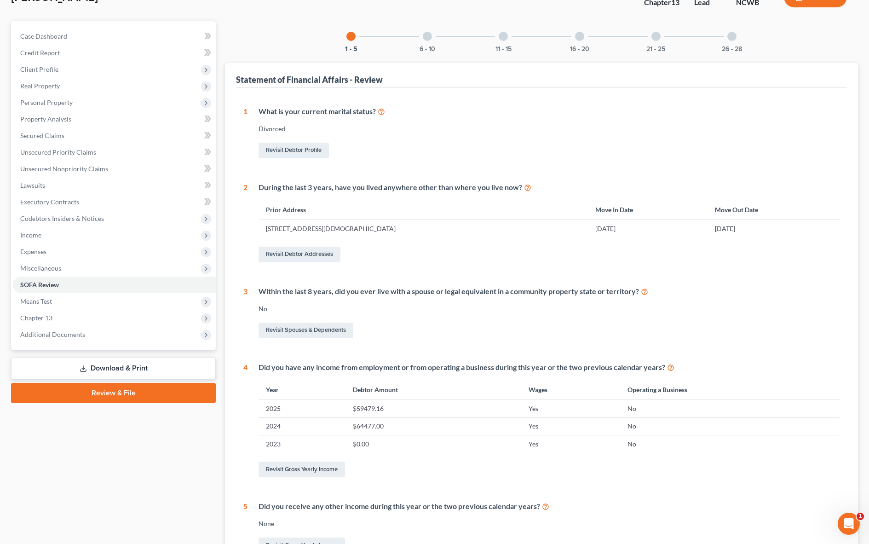
scroll to position [176, 0]
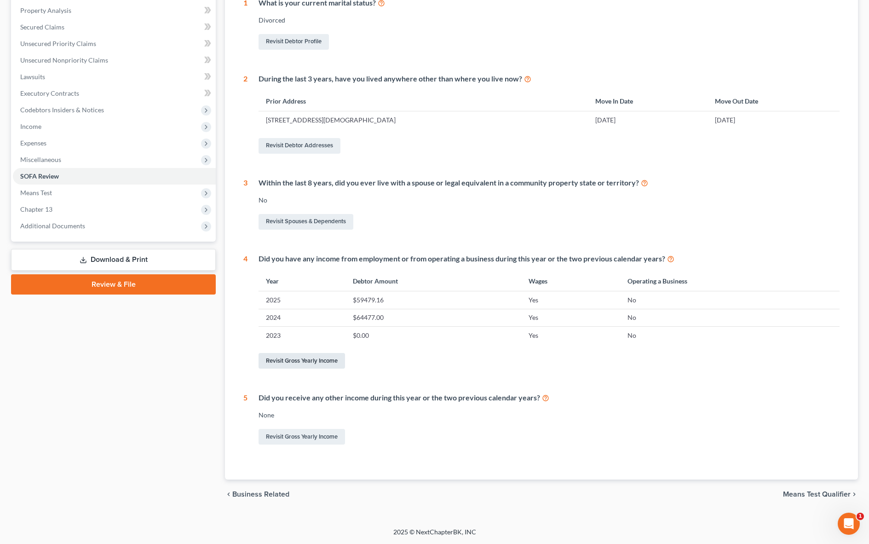
click at [302, 363] on link "Revisit Gross Yearly Income" at bounding box center [302, 361] width 87 height 16
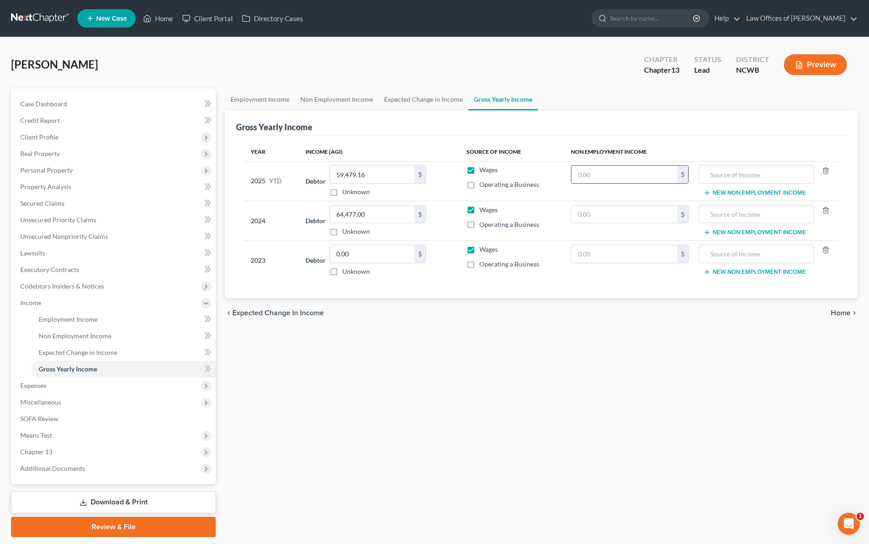
click at [654, 174] on input "text" at bounding box center [625, 174] width 106 height 17
click at [722, 194] on button "New Non Employment Income" at bounding box center [755, 192] width 103 height 7
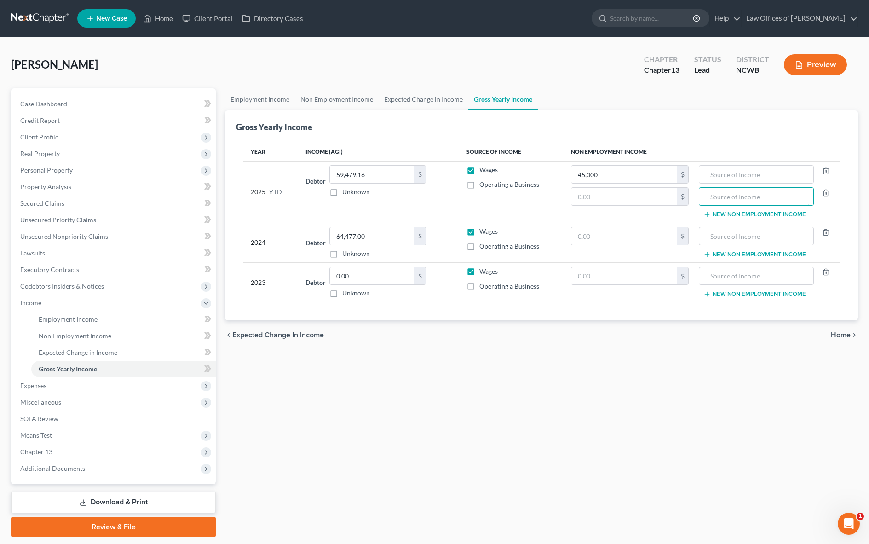
click at [722, 194] on input "text" at bounding box center [756, 196] width 105 height 17
click at [644, 176] on input "45,000" at bounding box center [625, 174] width 106 height 17
click at [744, 177] on input "text" at bounding box center [756, 174] width 105 height 17
click at [791, 170] on input "withdrawal from VA Pension" at bounding box center [756, 174] width 105 height 17
click at [42, 171] on span "Personal Property" at bounding box center [46, 170] width 52 height 8
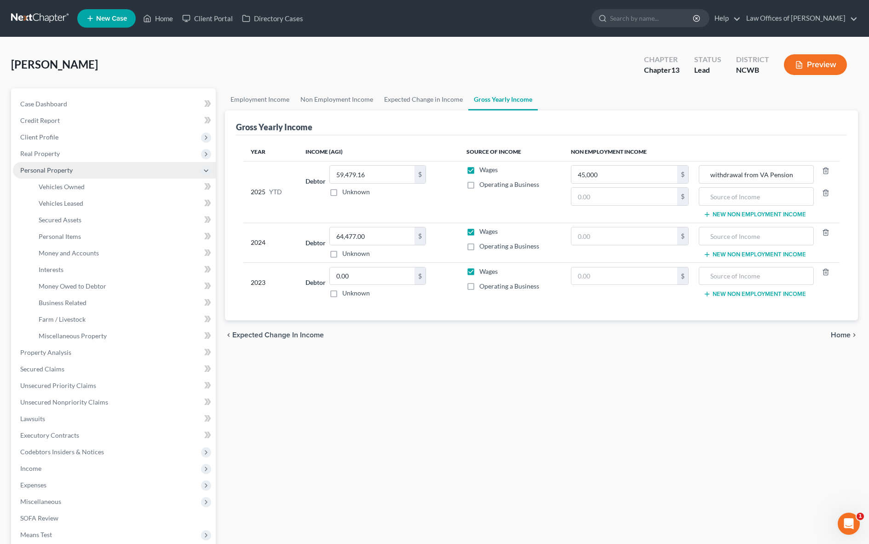
click at [42, 171] on span "Personal Property" at bounding box center [46, 170] width 52 height 8
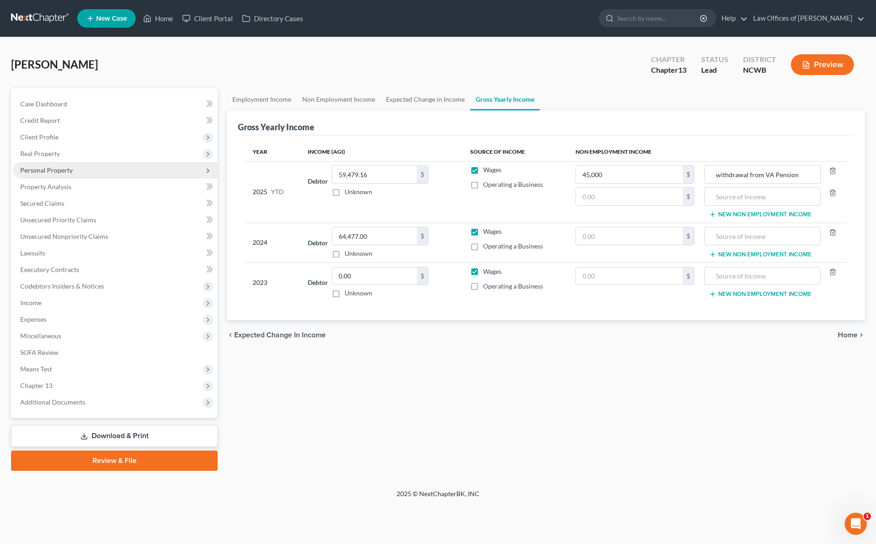
click at [47, 168] on span "Personal Property" at bounding box center [46, 170] width 52 height 8
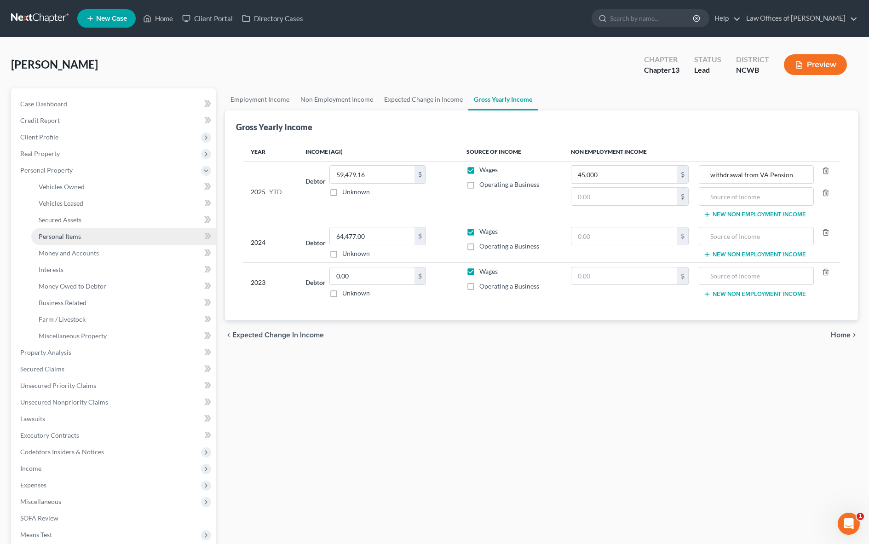
click at [62, 233] on span "Personal Items" at bounding box center [60, 236] width 42 height 8
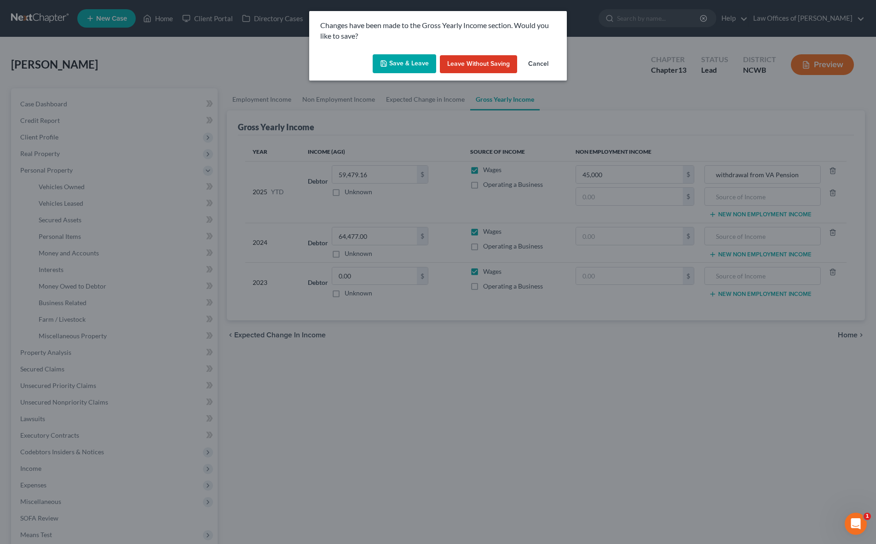
click at [421, 64] on button "Save & Leave" at bounding box center [405, 63] width 64 height 19
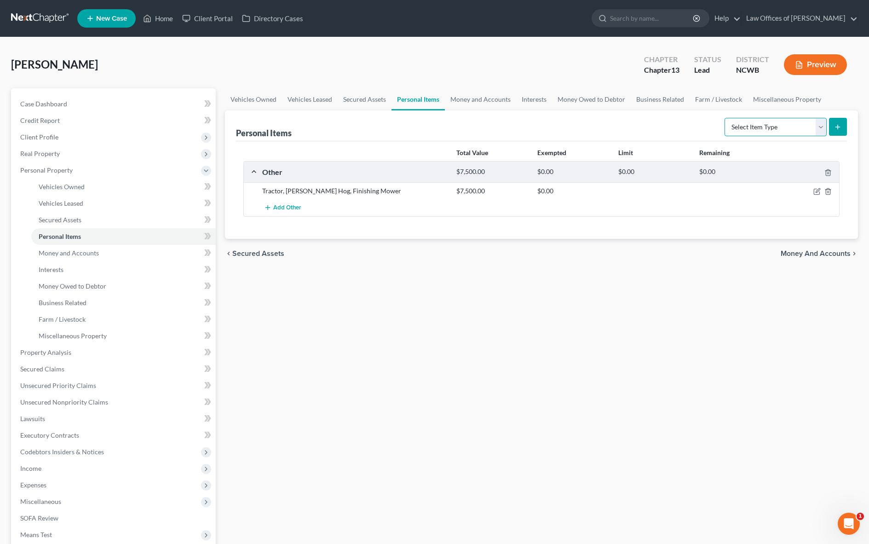
click at [765, 130] on select "Select Item Type Clothing Collectibles Of Value Electronics Firearms Household …" at bounding box center [776, 127] width 102 height 18
click at [726, 118] on select "Select Item Type Clothing Collectibles Of Value Electronics Firearms Household …" at bounding box center [776, 127] width 102 height 18
click at [839, 127] on icon "submit" at bounding box center [837, 126] width 7 height 7
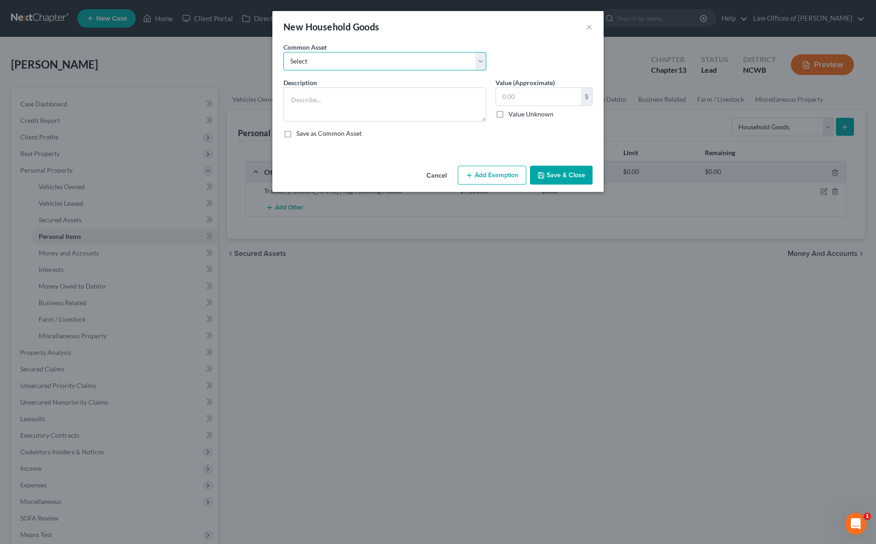
click at [336, 66] on select "Select Bedroom, Dining, Living room, Family room, Patio, Kitchen furniture; Was…" at bounding box center [384, 61] width 203 height 18
click at [283, 52] on select "Select Bedroom, Dining, Living room, Family room, Patio, Kitchen furniture; Was…" at bounding box center [384, 61] width 203 height 18
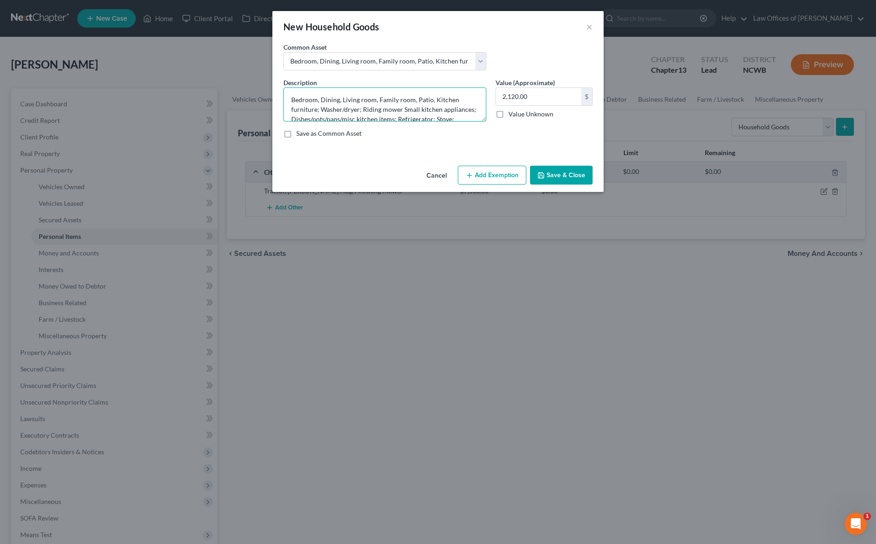
click at [419, 99] on textarea "Bedroom, Dining, Living room, Family room, Patio, Kitchen furniture; Washer/dry…" at bounding box center [384, 104] width 203 height 34
click at [418, 119] on textarea "Bedroom, Dining, Living room, Family room; Washer/dryer; Riding mower, Push mow…" at bounding box center [384, 104] width 203 height 34
click at [529, 102] on input "2,120.00" at bounding box center [538, 96] width 85 height 17
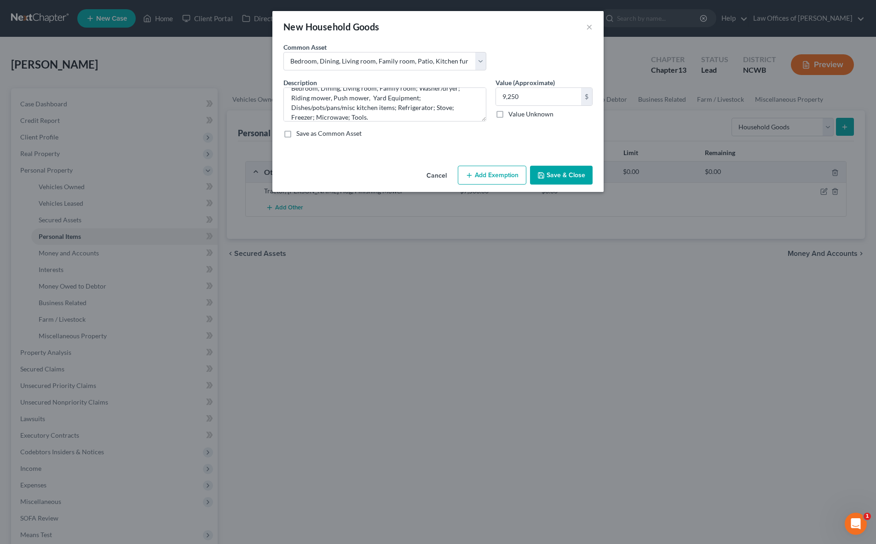
click at [558, 174] on button "Save & Close" at bounding box center [561, 175] width 63 height 19
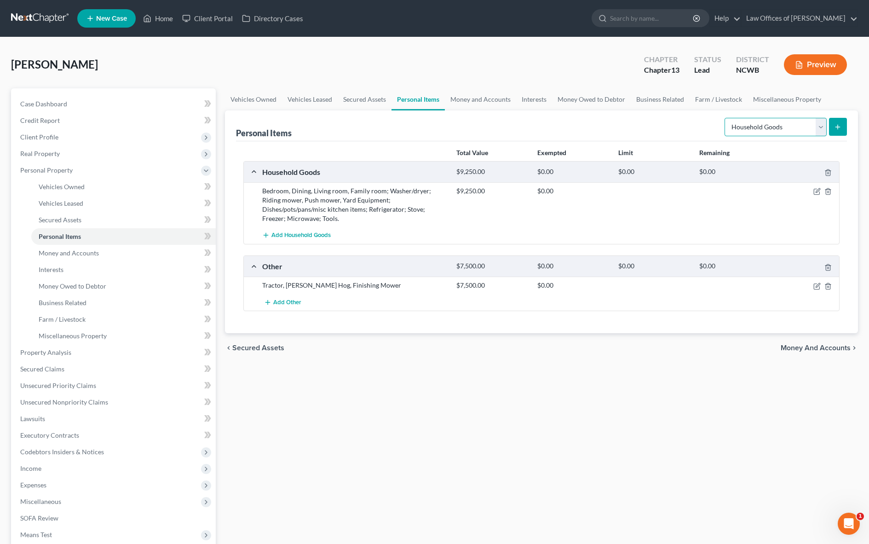
drag, startPoint x: 750, startPoint y: 128, endPoint x: 750, endPoint y: 135, distance: 6.9
click at [750, 128] on select "Select Item Type Clothing Collectibles Of Value Electronics Firearms Household …" at bounding box center [776, 127] width 102 height 18
click at [726, 118] on select "Select Item Type Clothing Collectibles Of Value Electronics Firearms Household …" at bounding box center [776, 127] width 102 height 18
click at [837, 123] on icon "submit" at bounding box center [837, 126] width 7 height 7
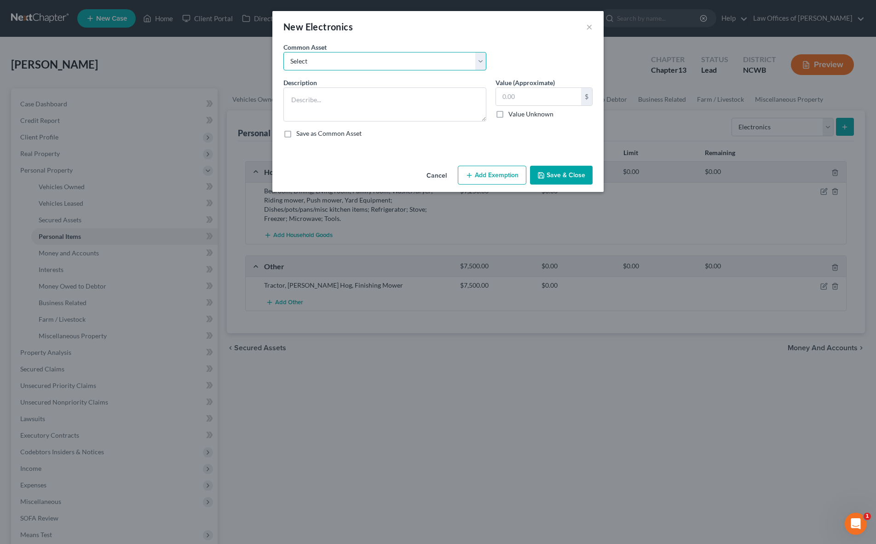
drag, startPoint x: 407, startPoint y: 65, endPoint x: 403, endPoint y: 70, distance: 6.2
click at [407, 65] on select "Select Tv, DVD Player, Cell Phone, Computer, Printer, , 2 Boom boxes, Tablet, C…" at bounding box center [384, 61] width 203 height 18
click at [283, 52] on select "Select Tv, DVD Player, Cell Phone, Computer, Printer, , 2 Boom boxes, Tablet, C…" at bounding box center [384, 61] width 203 height 18
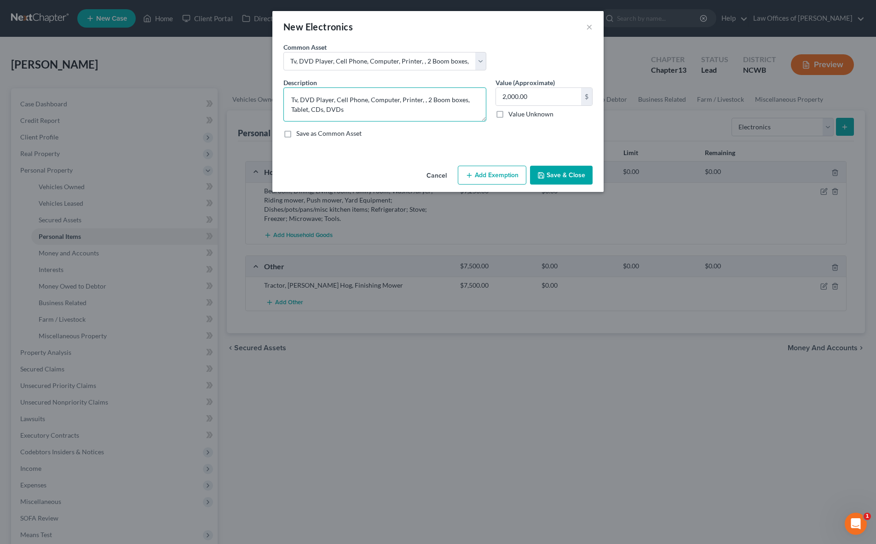
click at [302, 98] on textarea "Tv, DVD Player, Cell Phone, Computer, Printer, , 2 Boom boxes, Tablet, CDs, DVDs" at bounding box center [384, 104] width 203 height 34
drag, startPoint x: 330, startPoint y: 110, endPoint x: 460, endPoint y: 94, distance: 130.4
click at [460, 94] on textarea "Tv, Video game system - Sony, Cell Phone, Computer, Printer, , 2 Boom boxes, Ta…" at bounding box center [384, 104] width 203 height 34
drag, startPoint x: 319, startPoint y: 110, endPoint x: 283, endPoint y: 112, distance: 35.5
click at [283, 112] on textarea "Tv, Video game system - Sony, Cell Phone, Computer, Printer; tablet, CDs, DVDs" at bounding box center [384, 104] width 203 height 34
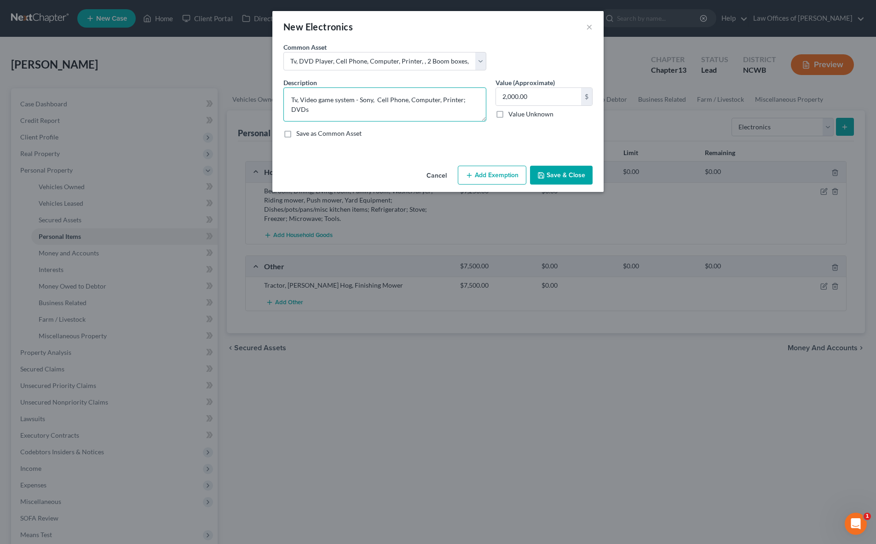
click at [364, 109] on textarea "Tv, Video game system - Sony, Cell Phone, Computer, Printer; DVDs" at bounding box center [384, 104] width 203 height 34
click at [543, 91] on input "2,000.00" at bounding box center [538, 96] width 85 height 17
click at [551, 176] on button "Save & Close" at bounding box center [561, 175] width 63 height 19
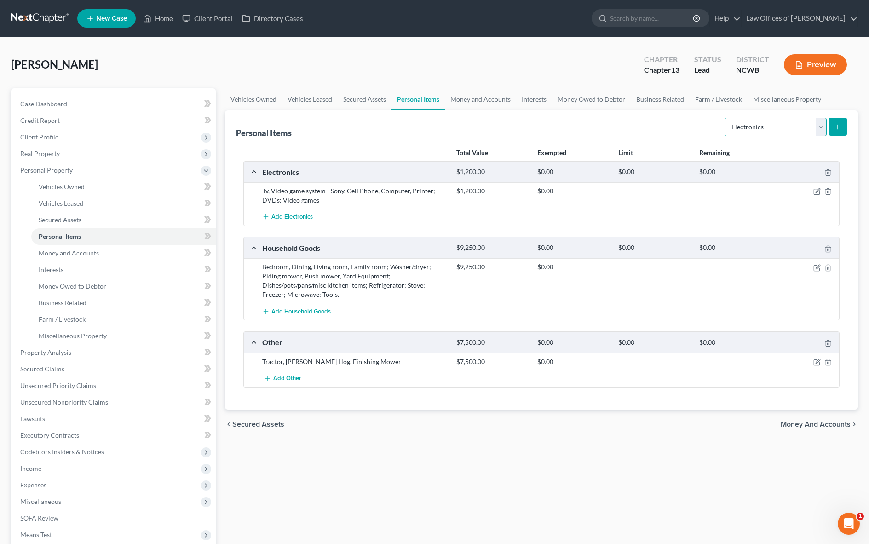
click at [734, 128] on select "Select Item Type Clothing Collectibles Of Value Electronics Firearms Household …" at bounding box center [776, 127] width 102 height 18
click at [726, 118] on select "Select Item Type Clothing Collectibles Of Value Electronics Firearms Household …" at bounding box center [776, 127] width 102 height 18
click at [833, 126] on button "submit" at bounding box center [838, 127] width 18 height 18
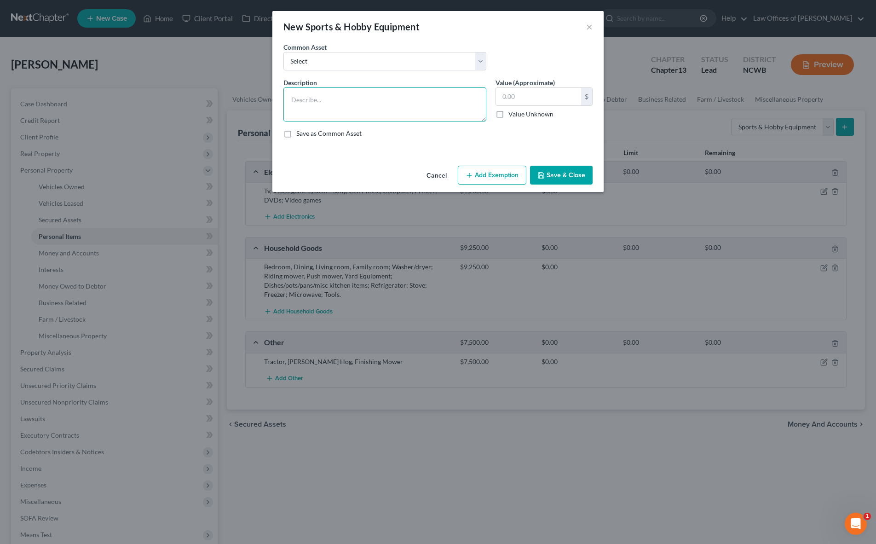
click at [337, 102] on textarea at bounding box center [384, 104] width 203 height 34
click at [540, 174] on icon "button" at bounding box center [541, 175] width 7 height 7
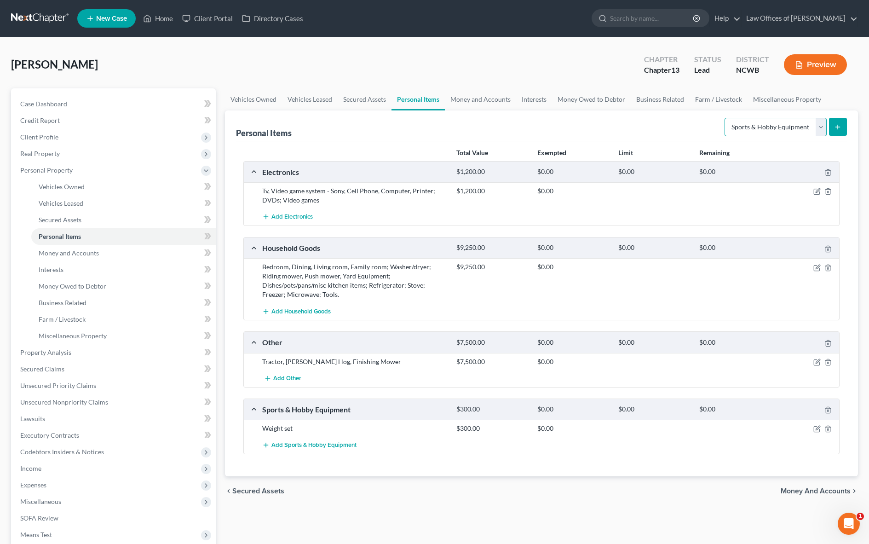
click at [789, 127] on select "Select Item Type Clothing Collectibles Of Value Electronics Firearms Household …" at bounding box center [776, 127] width 102 height 18
click at [726, 118] on select "Select Item Type Clothing Collectibles Of Value Electronics Firearms Household …" at bounding box center [776, 127] width 102 height 18
click at [840, 127] on icon "submit" at bounding box center [837, 126] width 7 height 7
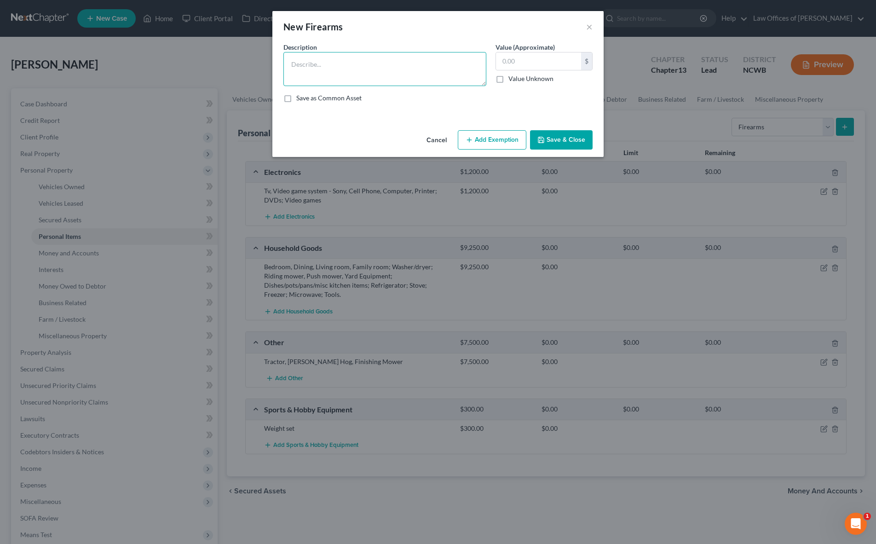
click at [405, 57] on textarea at bounding box center [384, 69] width 203 height 34
click at [309, 64] on textarea "[PERSON_NAME] .357 Magnum, Taurus 9mm, Tuaurs 45 ACP, [PERSON_NAME] .270, Winch…" at bounding box center [384, 69] width 203 height 34
click at [311, 78] on textarea "[PERSON_NAME] .357 Magnum, Taurus 9mm, Taurus 45 ACP, [PERSON_NAME] .270, Winch…" at bounding box center [384, 69] width 203 height 34
click at [312, 75] on textarea "[PERSON_NAME] .357 Magnum, Taurus 9mm, Taurus 45 ACP, [PERSON_NAME] .270, Winch…" at bounding box center [384, 69] width 203 height 34
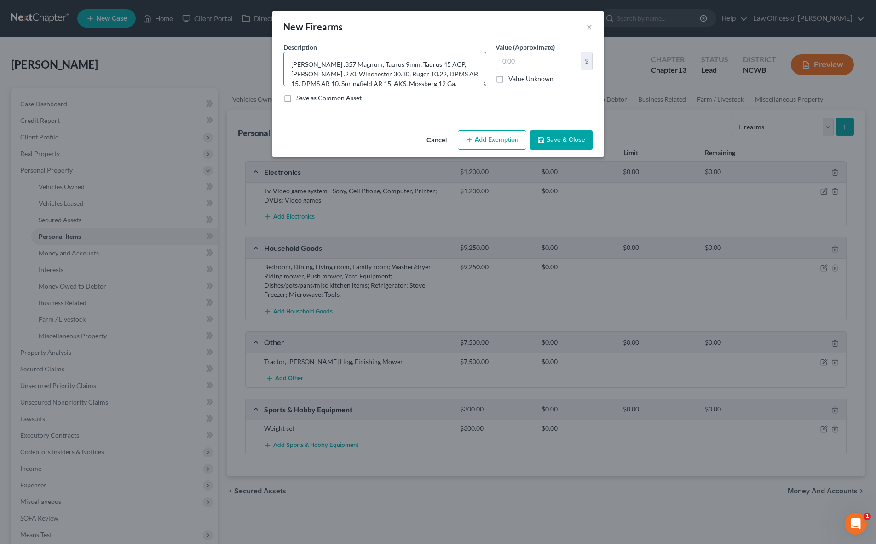
click at [347, 83] on textarea "[PERSON_NAME] .357 Magnum, Taurus 9mm, Taurus 45 ACP, [PERSON_NAME] .270, Winch…" at bounding box center [384, 69] width 203 height 34
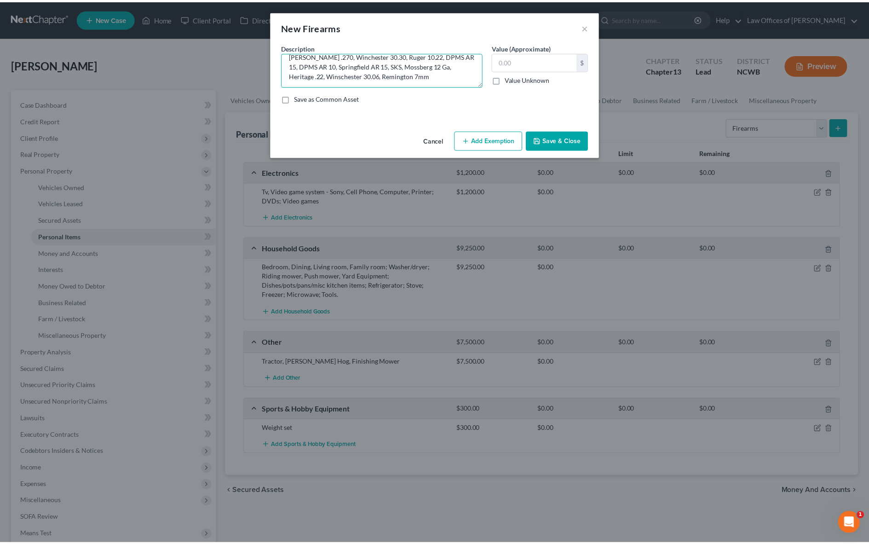
scroll to position [19, 0]
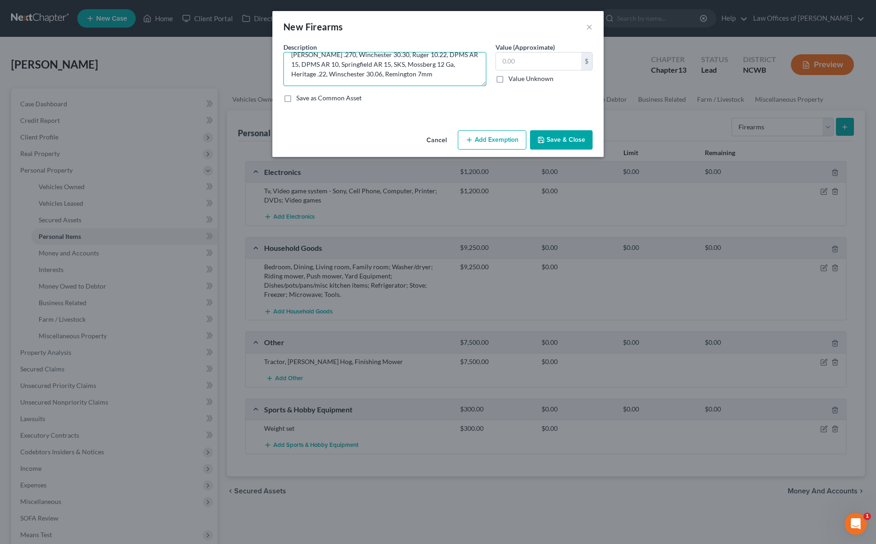
click at [307, 77] on textarea "[PERSON_NAME] .357 Magnum, Taurus 9mm, Taurus 45 ACP, [PERSON_NAME] .270, Winch…" at bounding box center [384, 69] width 203 height 34
click at [543, 58] on input "text" at bounding box center [538, 60] width 85 height 17
click at [574, 137] on button "Save & Close" at bounding box center [561, 139] width 63 height 19
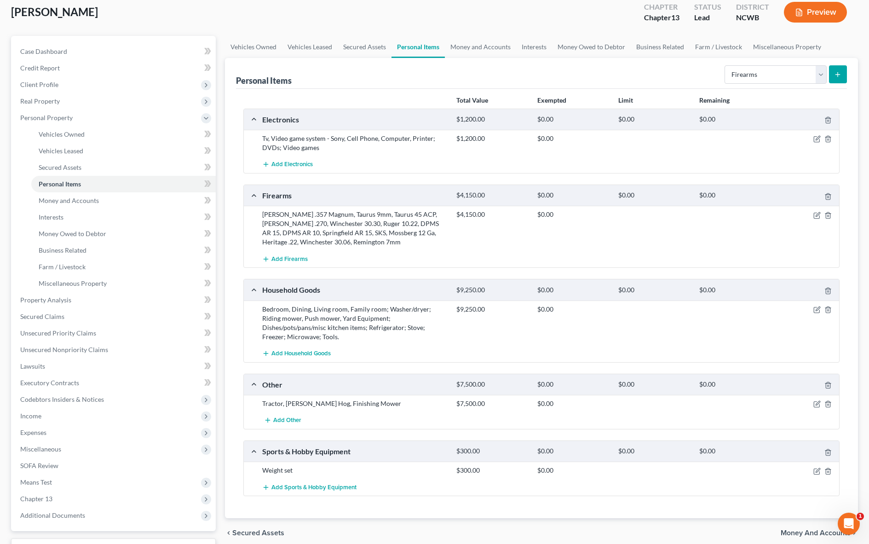
scroll to position [35, 0]
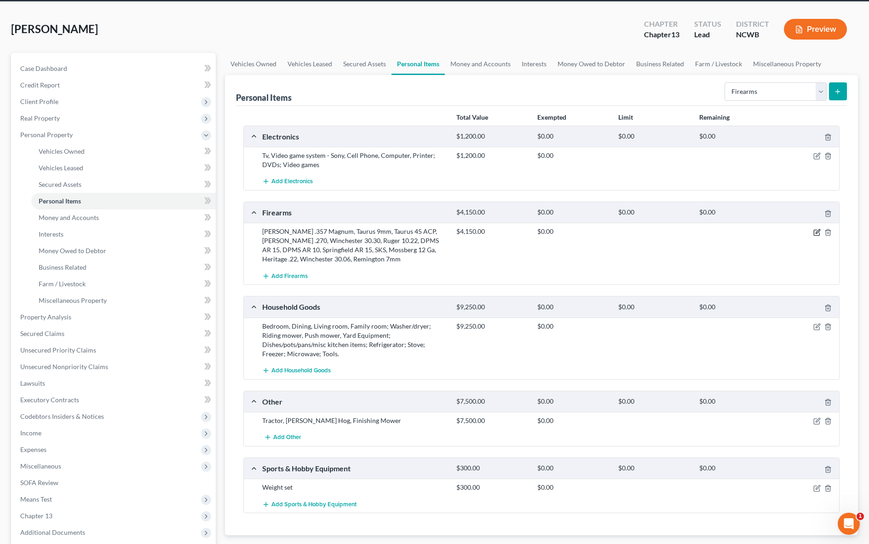
click at [815, 233] on icon "button" at bounding box center [817, 232] width 7 height 7
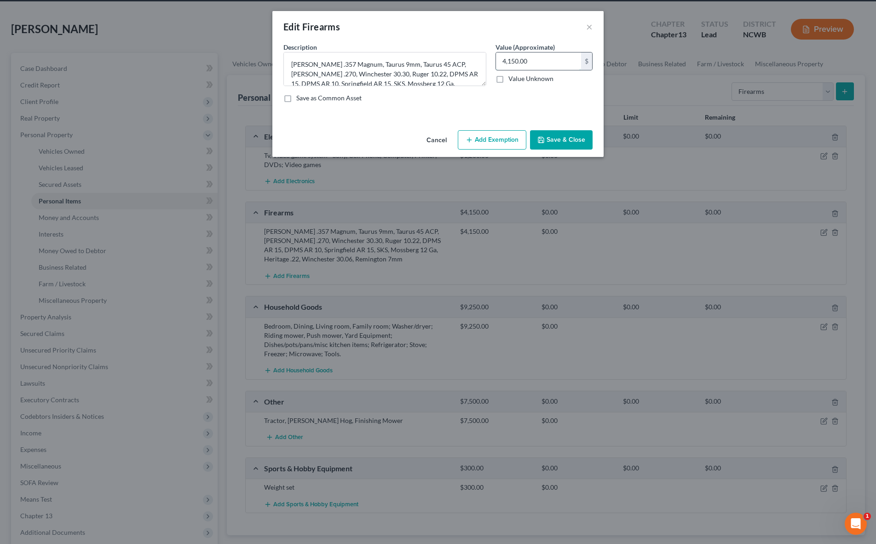
click at [533, 60] on input "4,150.00" at bounding box center [538, 60] width 85 height 17
click at [564, 139] on button "Save & Close" at bounding box center [561, 139] width 63 height 19
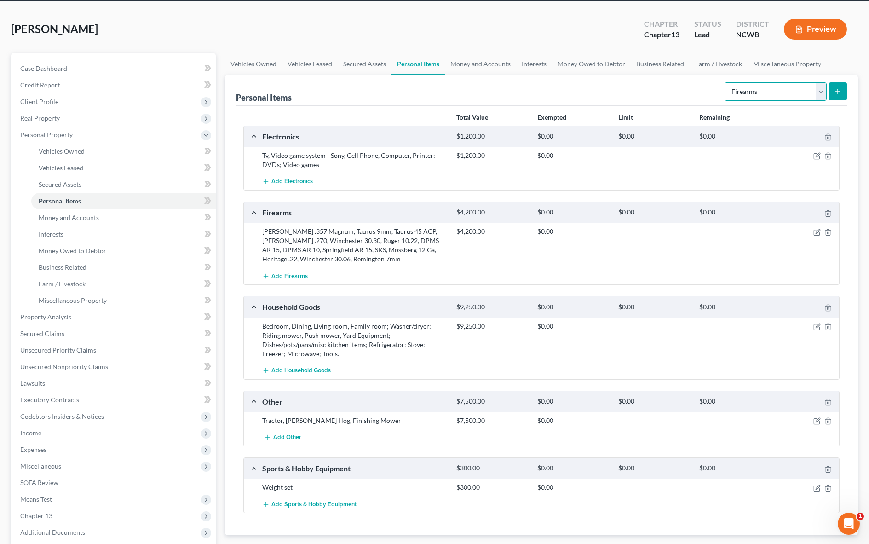
click at [780, 95] on select "Select Item Type Clothing Collectibles Of Value Electronics Firearms Household …" at bounding box center [776, 91] width 102 height 18
click at [726, 82] on select "Select Item Type Clothing Collectibles Of Value Electronics Firearms Household …" at bounding box center [776, 91] width 102 height 18
click at [835, 92] on icon "submit" at bounding box center [837, 91] width 7 height 7
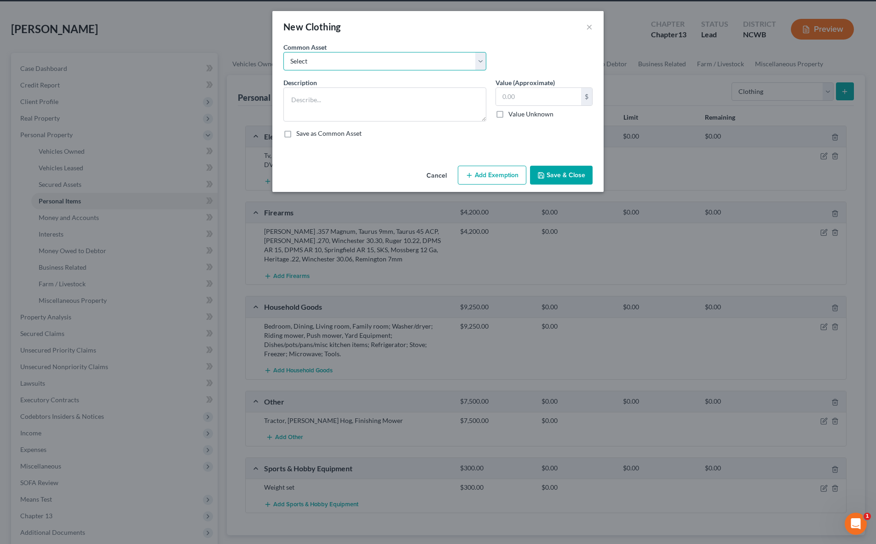
click at [418, 64] on select "Select All clothing All clothing and personal effects" at bounding box center [384, 61] width 203 height 18
click at [283, 52] on select "Select All clothing All clothing and personal effects" at bounding box center [384, 61] width 203 height 18
click at [522, 98] on input "750.00" at bounding box center [538, 96] width 85 height 17
click at [559, 174] on button "Save & Close" at bounding box center [561, 175] width 63 height 19
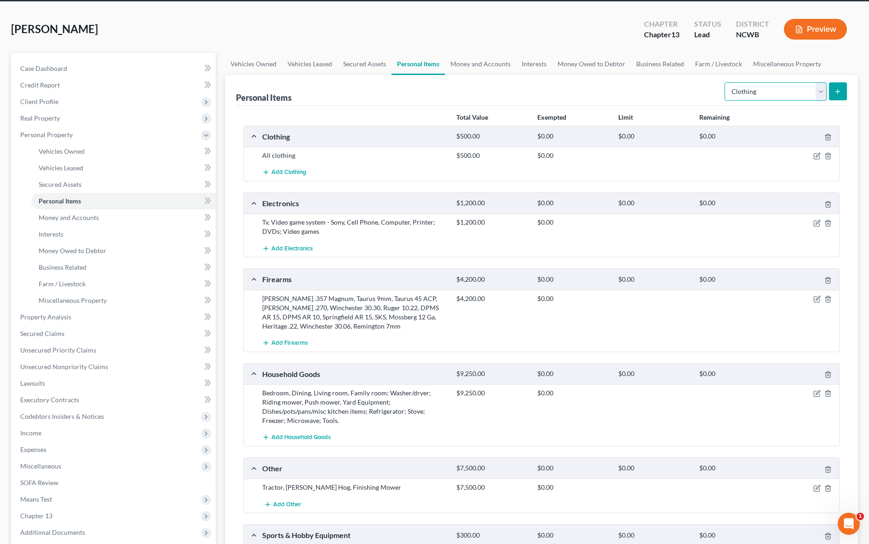
click at [787, 91] on select "Select Item Type Clothing Collectibles Of Value Electronics Firearms Household …" at bounding box center [776, 91] width 102 height 18
click at [726, 82] on select "Select Item Type Clothing Collectibles Of Value Electronics Firearms Household …" at bounding box center [776, 91] width 102 height 18
click at [839, 86] on button "submit" at bounding box center [838, 91] width 18 height 18
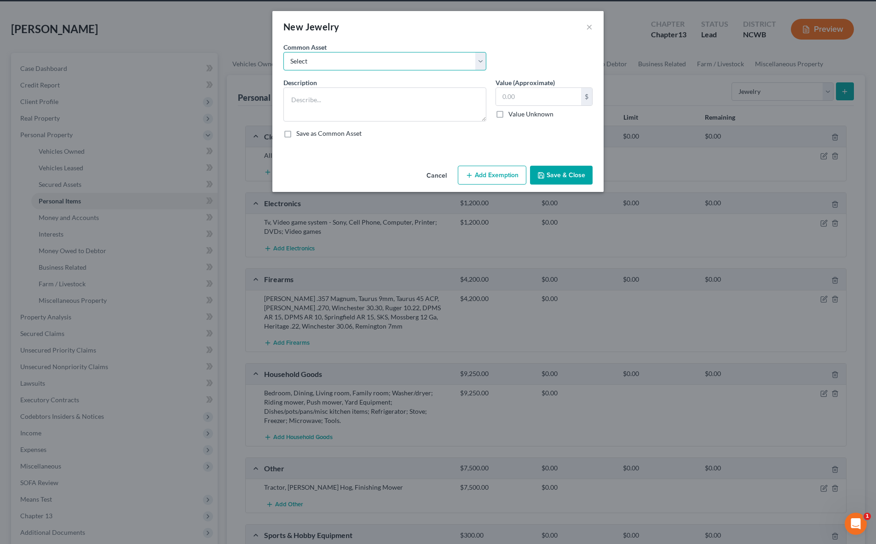
click at [336, 64] on select "Select Wedding ring, wedding band, watches, earrings, necklaces, bracelets, cos…" at bounding box center [384, 61] width 203 height 18
click at [283, 52] on select "Select Wedding ring, wedding band, watches, earrings, necklaces, bracelets, cos…" at bounding box center [384, 61] width 203 height 18
click at [321, 98] on textarea at bounding box center [384, 104] width 203 height 34
click at [560, 176] on button "Save & Close" at bounding box center [561, 175] width 63 height 19
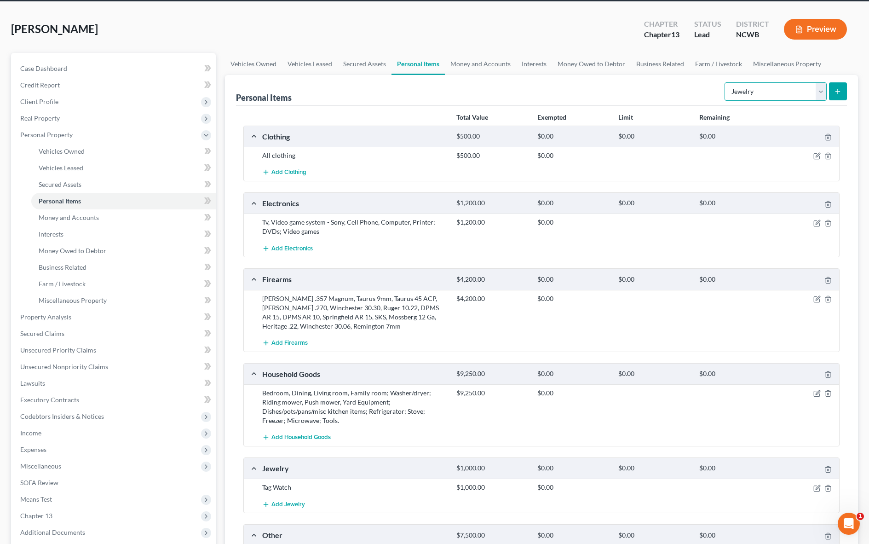
drag, startPoint x: 782, startPoint y: 89, endPoint x: 780, endPoint y: 98, distance: 8.7
click at [782, 89] on select "Select Item Type Clothing Collectibles Of Value Electronics Firearms Household …" at bounding box center [776, 91] width 102 height 18
drag, startPoint x: 753, startPoint y: 245, endPoint x: 800, endPoint y: 139, distance: 115.2
click at [753, 245] on div "Add Electronics" at bounding box center [549, 248] width 583 height 17
drag, startPoint x: 804, startPoint y: 91, endPoint x: 790, endPoint y: 99, distance: 16.1
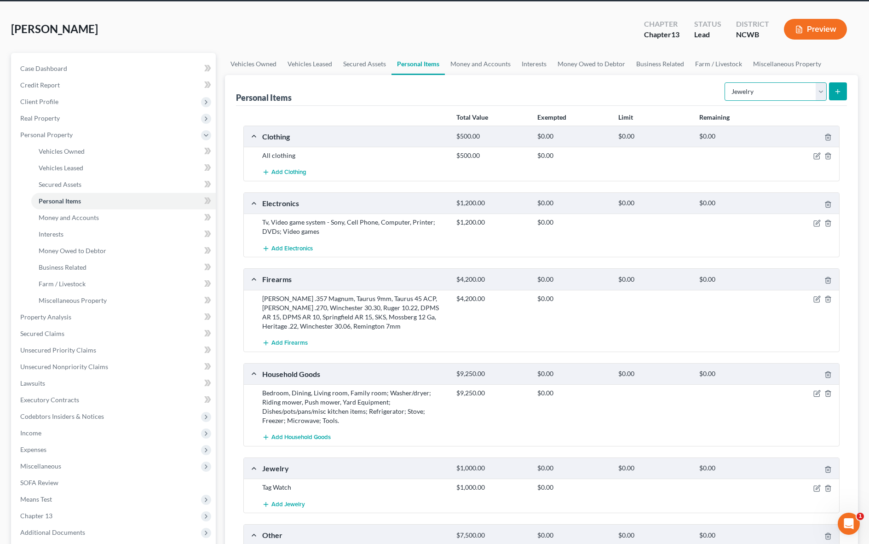
click at [804, 91] on select "Select Item Type Clothing Collectibles Of Value Electronics Firearms Household …" at bounding box center [776, 91] width 102 height 18
click at [726, 82] on select "Select Item Type Clothing Collectibles Of Value Electronics Firearms Household …" at bounding box center [776, 91] width 102 height 18
click at [842, 90] on icon "submit" at bounding box center [837, 91] width 7 height 7
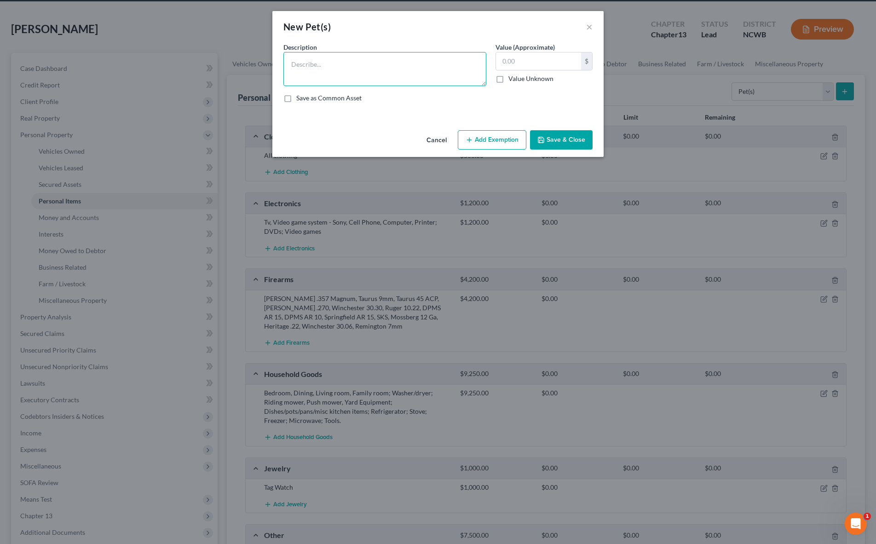
click at [422, 65] on textarea at bounding box center [384, 69] width 203 height 34
click at [530, 64] on input "text" at bounding box center [538, 60] width 85 height 17
click at [564, 140] on button "Save & Close" at bounding box center [561, 139] width 63 height 19
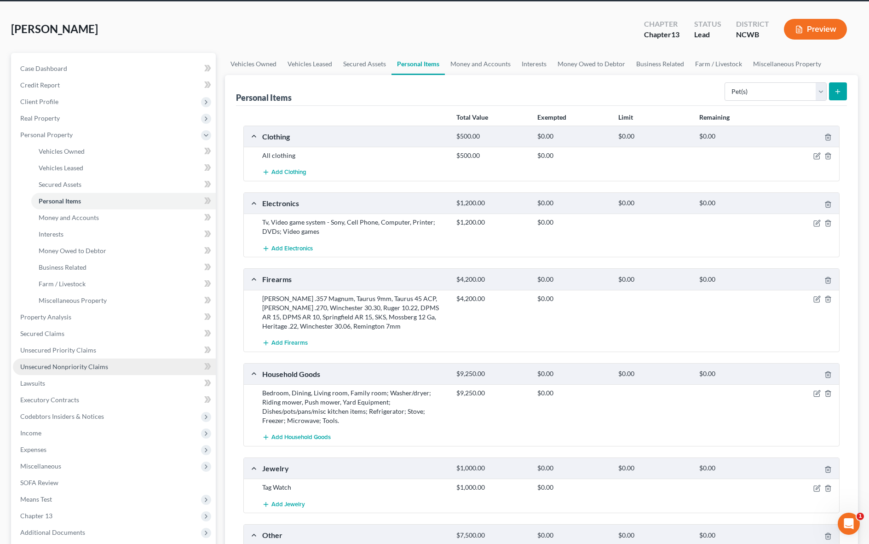
click at [62, 366] on span "Unsecured Nonpriority Claims" at bounding box center [64, 367] width 88 height 8
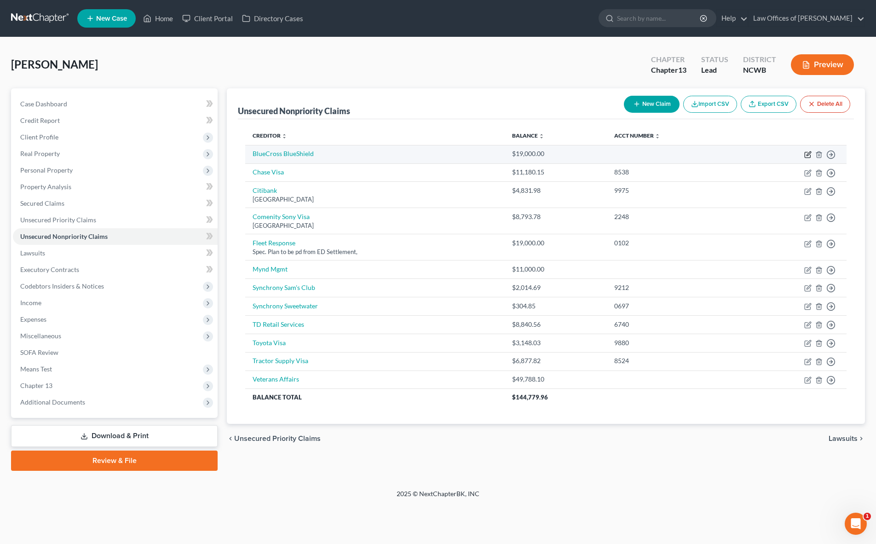
click at [808, 158] on icon "button" at bounding box center [808, 155] width 6 height 6
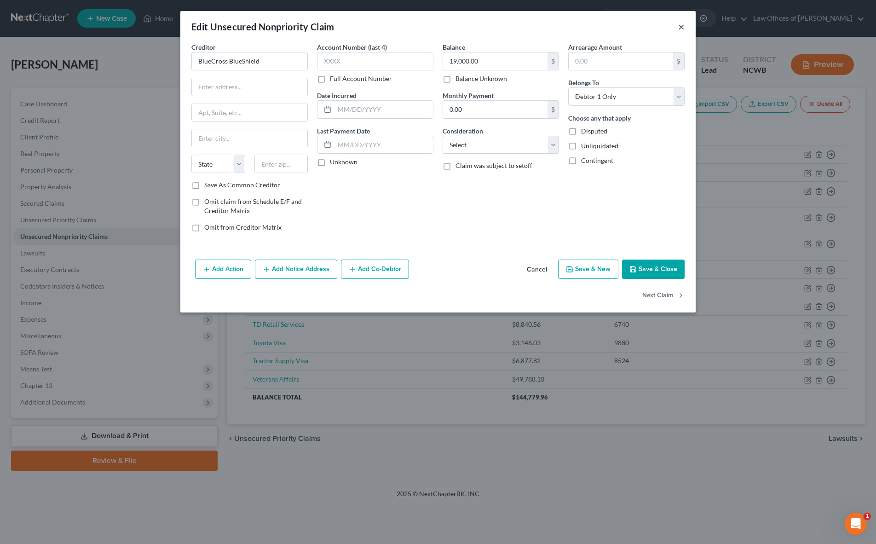
click at [682, 29] on button "×" at bounding box center [681, 26] width 6 height 11
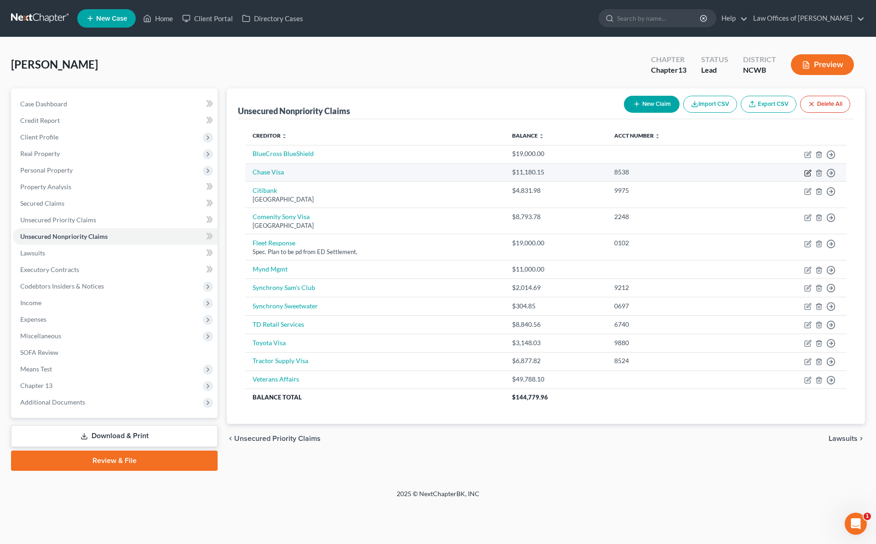
click at [808, 172] on icon "button" at bounding box center [809, 172] width 4 height 4
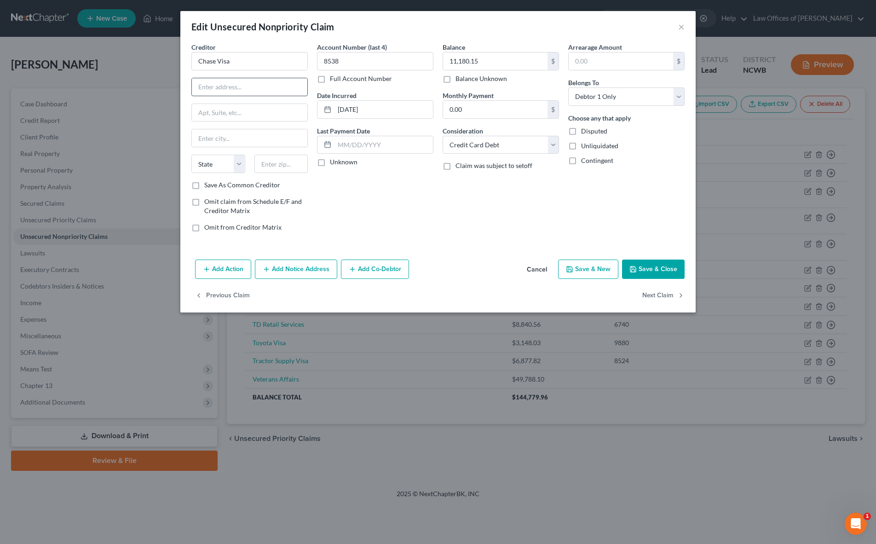
click at [221, 87] on input "text" at bounding box center [250, 86] width 116 height 17
click at [643, 273] on button "Save & Close" at bounding box center [653, 269] width 63 height 19
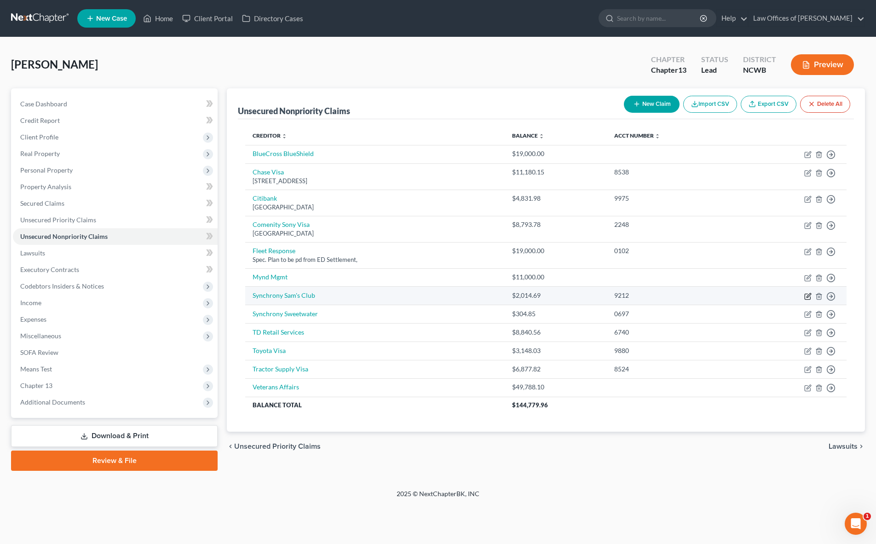
click at [809, 296] on icon "button" at bounding box center [809, 295] width 4 height 4
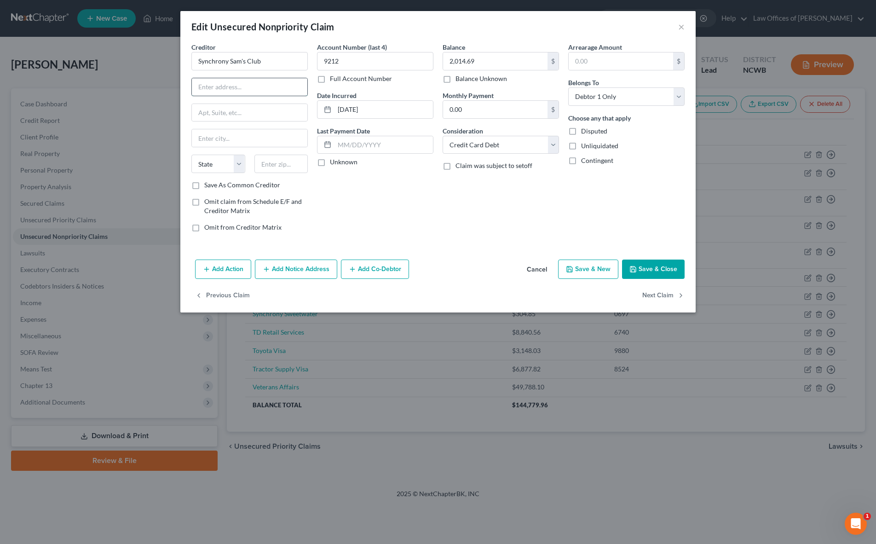
click at [249, 93] on input "text" at bounding box center [250, 86] width 116 height 17
click at [661, 269] on button "Save & Close" at bounding box center [653, 269] width 63 height 19
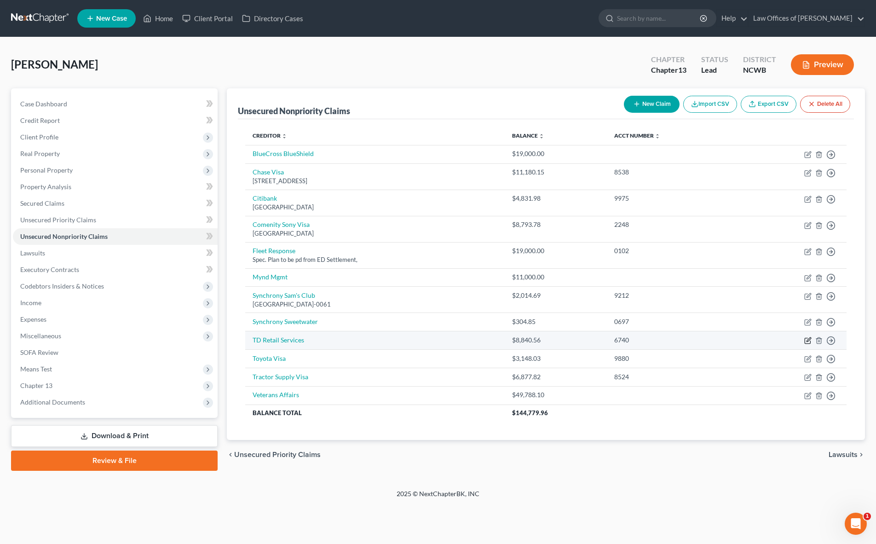
click at [811, 338] on icon "button" at bounding box center [807, 340] width 7 height 7
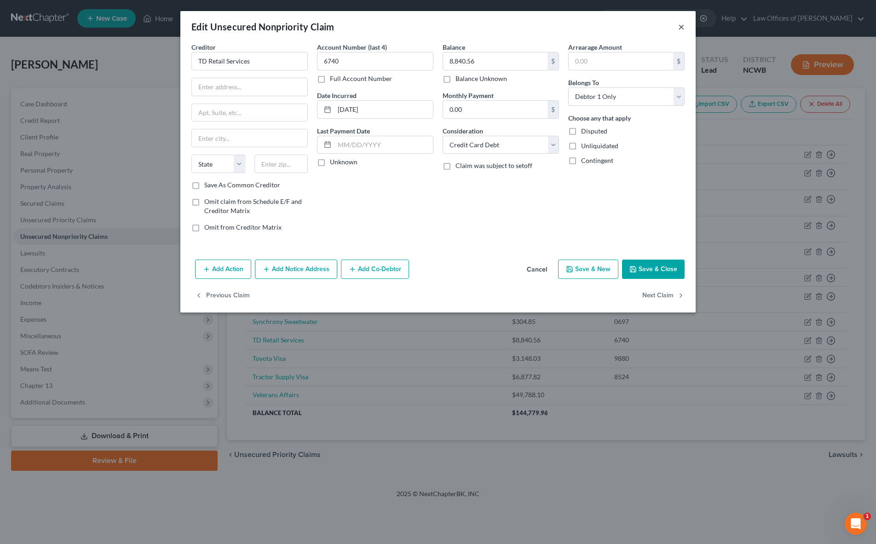
click at [684, 28] on button "×" at bounding box center [681, 26] width 6 height 11
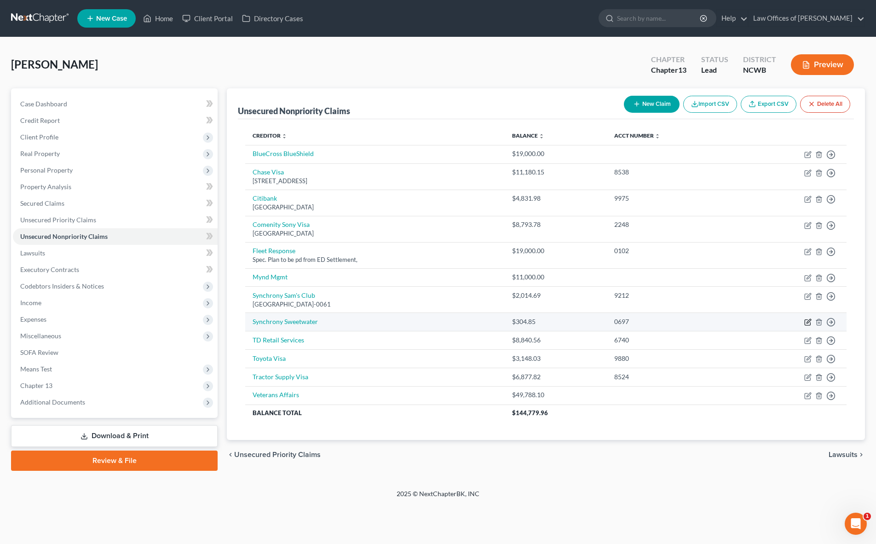
click at [808, 322] on icon "button" at bounding box center [809, 321] width 4 height 4
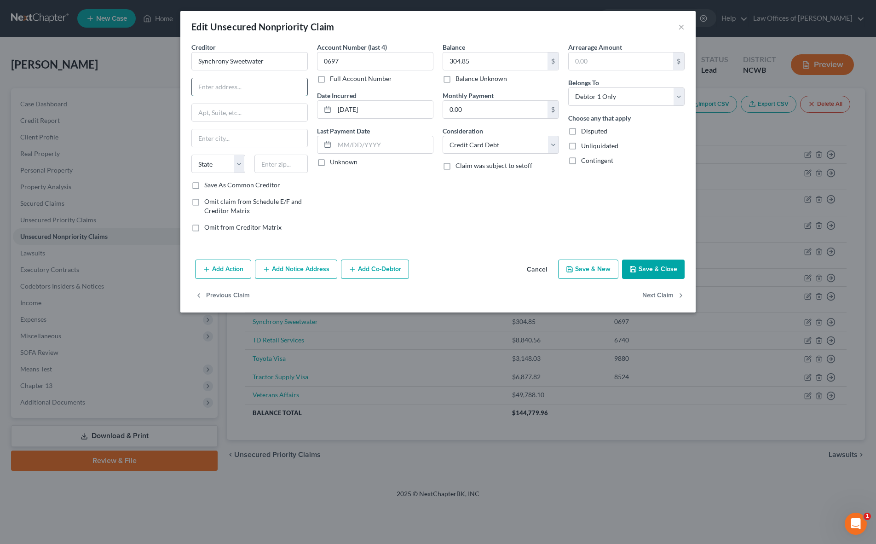
click at [208, 87] on input "text" at bounding box center [250, 86] width 116 height 17
click at [286, 81] on input "text" at bounding box center [250, 86] width 116 height 17
click at [226, 142] on input "text" at bounding box center [250, 137] width 116 height 17
click at [667, 270] on button "Save & Close" at bounding box center [653, 269] width 63 height 19
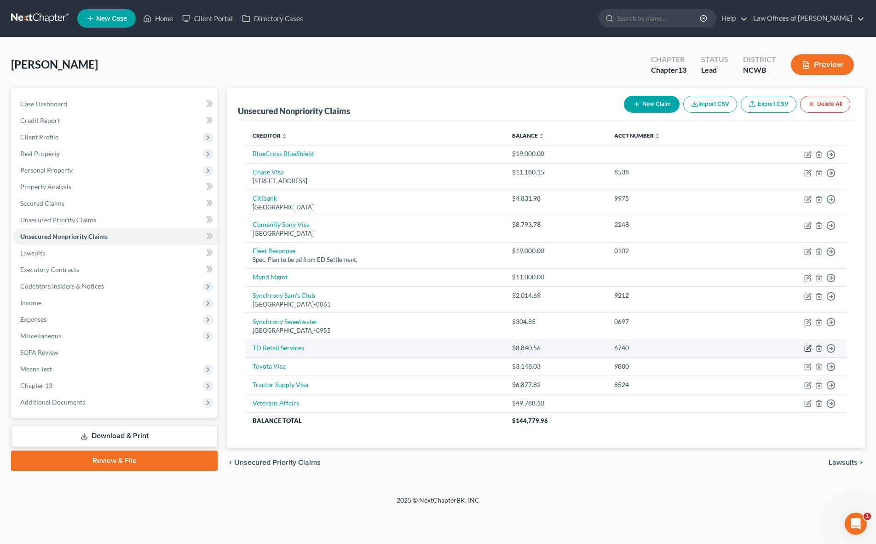
click at [808, 347] on icon "button" at bounding box center [807, 348] width 7 height 7
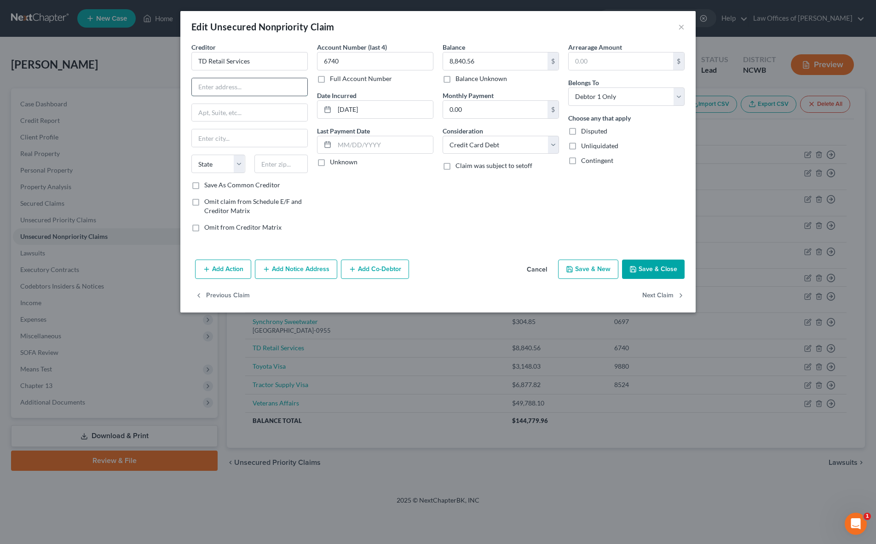
drag, startPoint x: 236, startPoint y: 84, endPoint x: 237, endPoint y: 94, distance: 10.7
click at [236, 84] on input "text" at bounding box center [250, 86] width 116 height 17
drag, startPoint x: 276, startPoint y: 91, endPoint x: 182, endPoint y: 96, distance: 94.0
click at [182, 96] on div "Creditor * TD Retail Services [GEOGRAPHIC_DATA][US_STATE] CA CO [GEOGRAPHIC_DAT…" at bounding box center [437, 149] width 515 height 214
click at [224, 119] on input "text" at bounding box center [250, 112] width 116 height 17
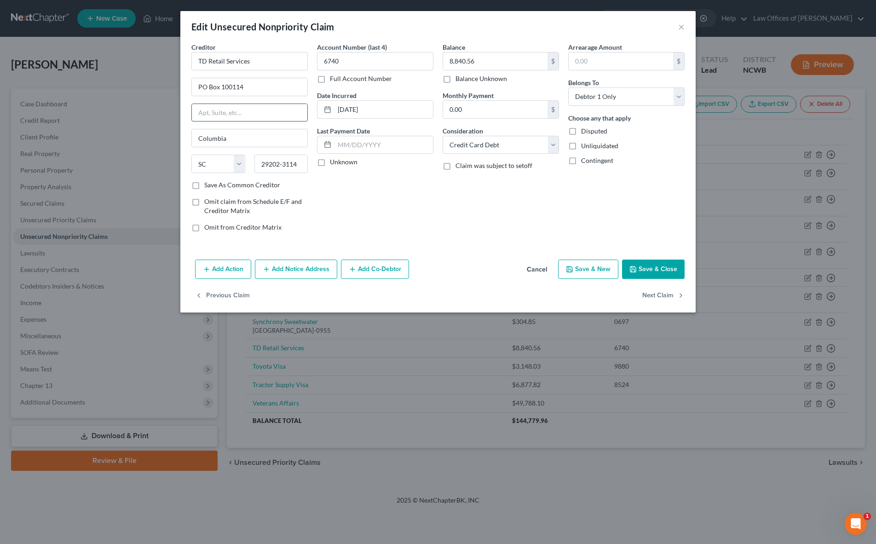
paste input "PO Box 100114"
click at [270, 87] on input "PO Box 100114" at bounding box center [250, 86] width 116 height 17
drag, startPoint x: 270, startPoint y: 87, endPoint x: 195, endPoint y: 103, distance: 76.7
click at [191, 94] on div "Creditor * TD Retail Services [GEOGRAPHIC_DATA][US_STATE] CA CO [GEOGRAPHIC_DAT…" at bounding box center [250, 140] width 126 height 197
click at [639, 270] on button "Save & Close" at bounding box center [653, 269] width 63 height 19
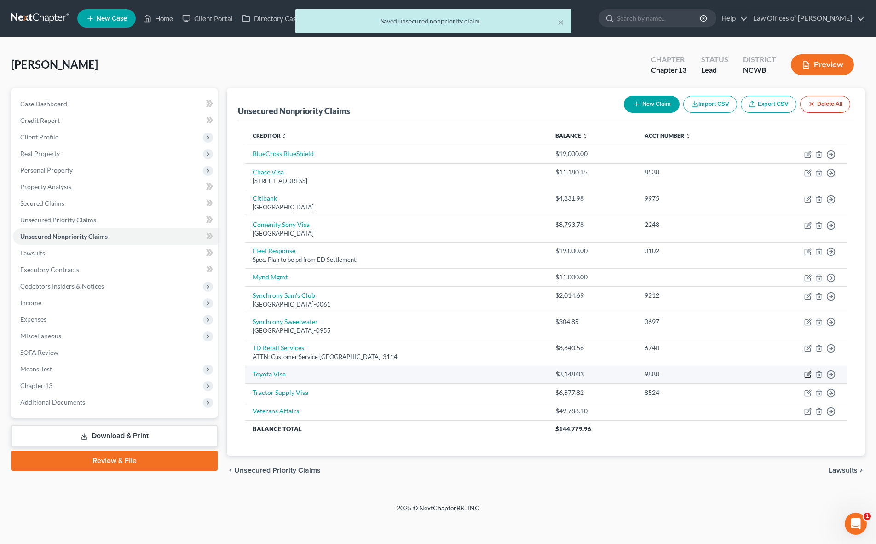
click at [810, 376] on icon "button" at bounding box center [807, 374] width 7 height 7
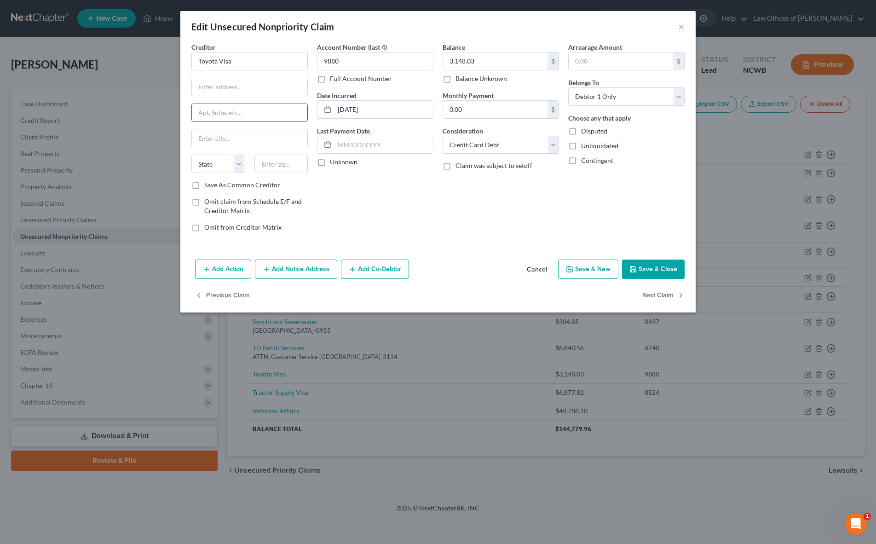
click at [219, 110] on input "text" at bounding box center [250, 112] width 116 height 17
click at [247, 82] on input "text" at bounding box center [250, 86] width 116 height 17
click at [649, 271] on button "Save & Close" at bounding box center [653, 269] width 63 height 19
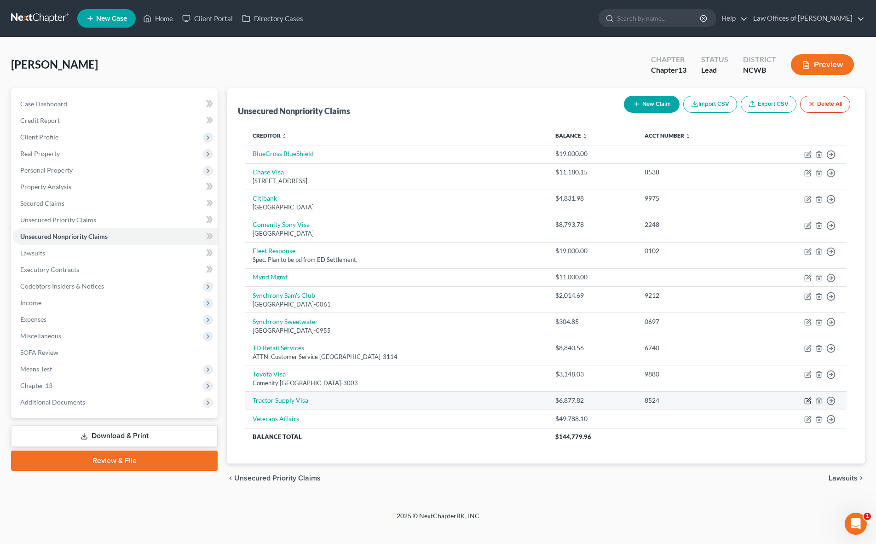
click at [810, 402] on icon "button" at bounding box center [807, 400] width 7 height 7
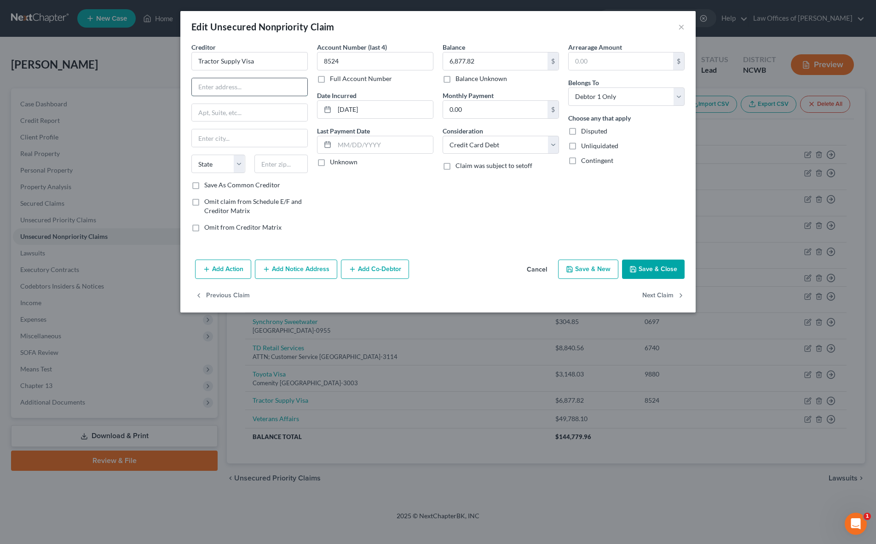
click at [209, 88] on input "text" at bounding box center [250, 86] width 116 height 17
click at [657, 271] on button "Save & Close" at bounding box center [653, 269] width 63 height 19
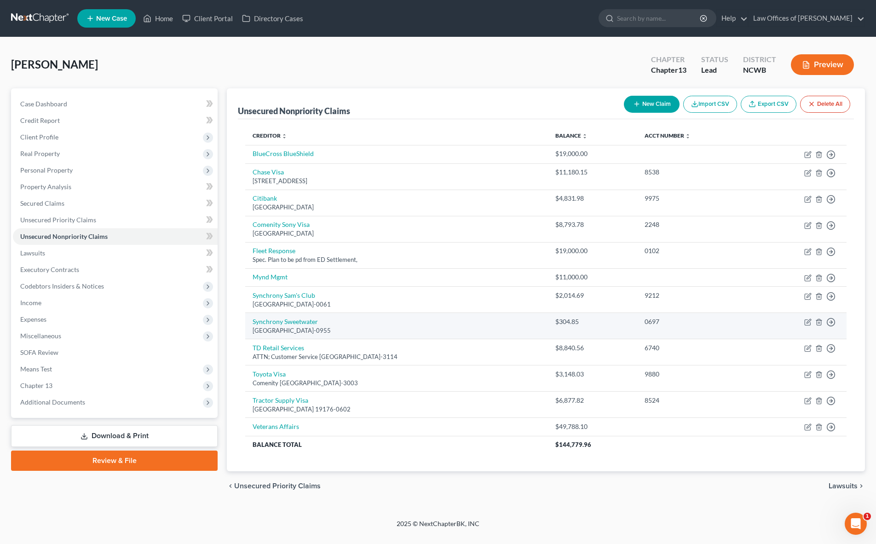
drag, startPoint x: 28, startPoint y: 317, endPoint x: 553, endPoint y: 324, distance: 525.1
click at [28, 317] on span "Expenses" at bounding box center [33, 319] width 26 height 8
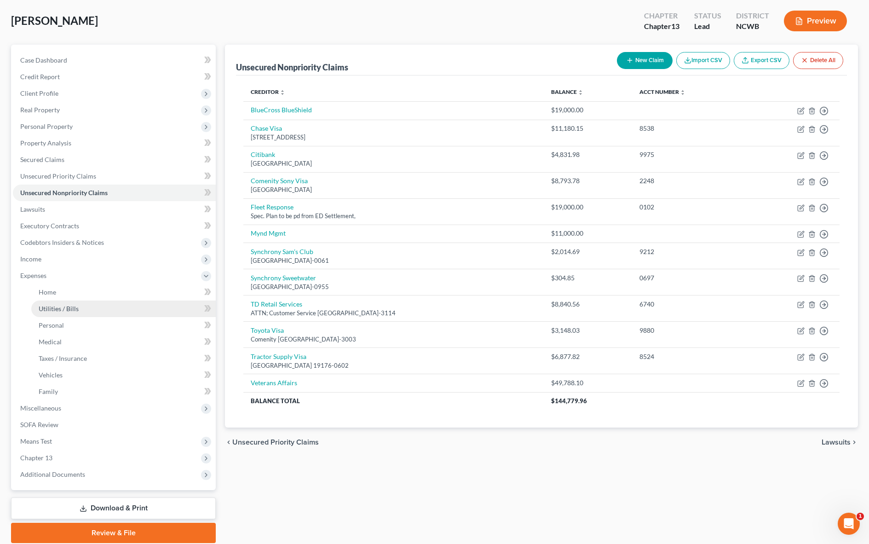
scroll to position [46, 0]
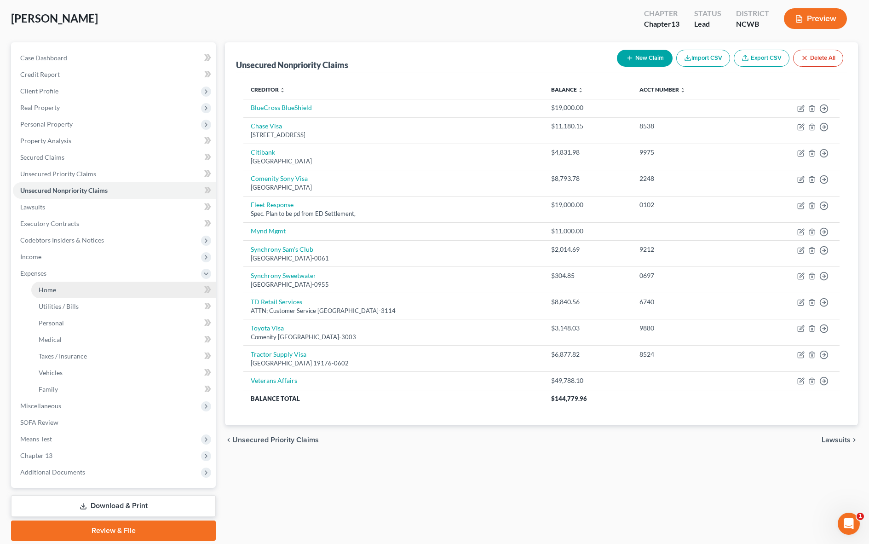
click at [44, 294] on link "Home" at bounding box center [123, 290] width 185 height 17
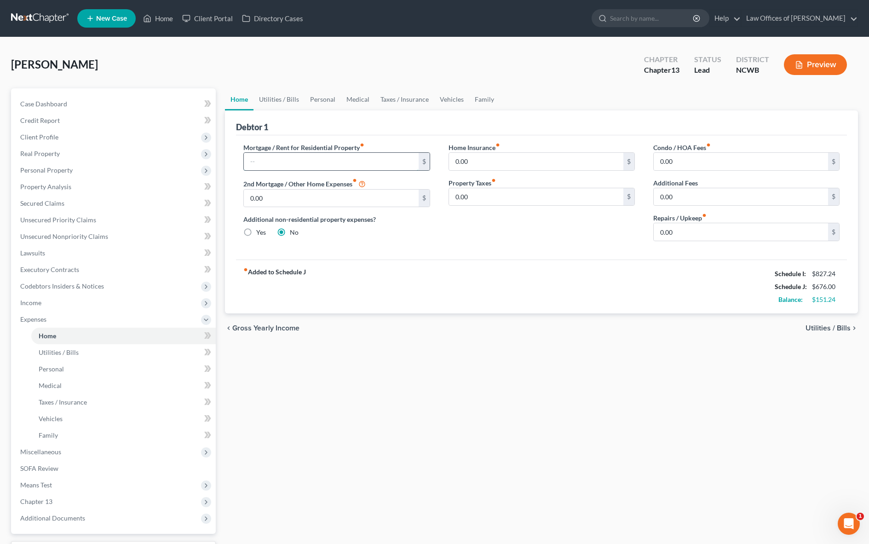
click at [284, 164] on input "text" at bounding box center [331, 161] width 174 height 17
click at [835, 330] on span "Utilities / Bills" at bounding box center [828, 327] width 45 height 7
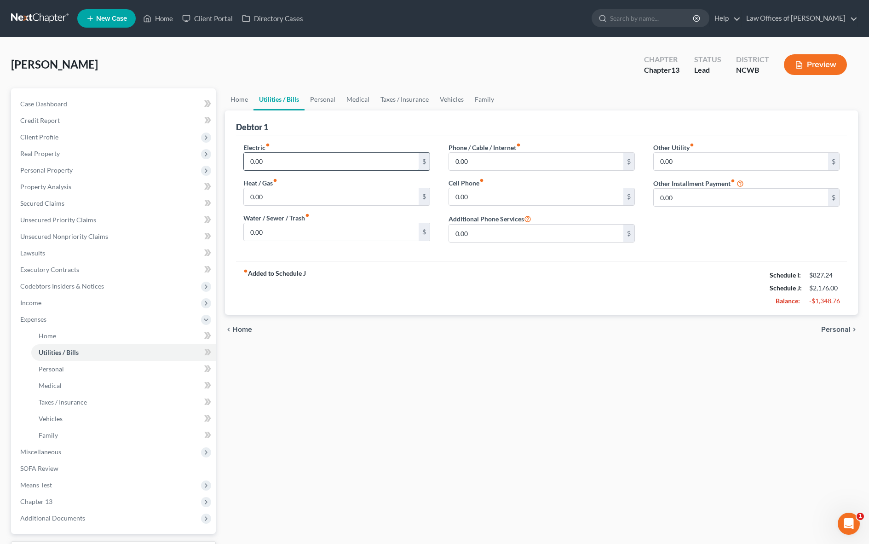
click at [373, 157] on input "0.00" at bounding box center [331, 161] width 174 height 17
click at [473, 194] on input "0.00" at bounding box center [536, 196] width 174 height 17
click at [501, 159] on input "0.00" at bounding box center [536, 161] width 174 height 17
click at [248, 330] on span "Home" at bounding box center [242, 329] width 20 height 7
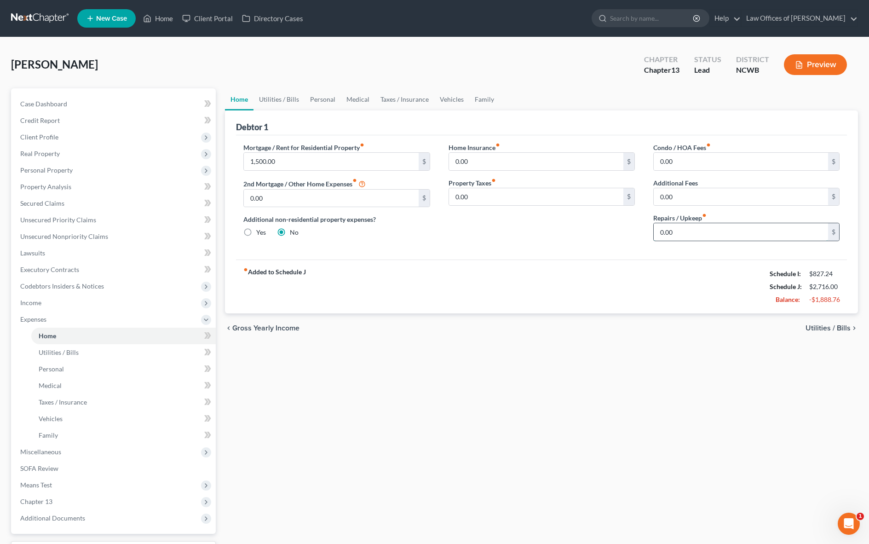
click at [680, 233] on input "0.00" at bounding box center [741, 231] width 174 height 17
click at [820, 324] on span "Utilities / Bills" at bounding box center [828, 327] width 45 height 7
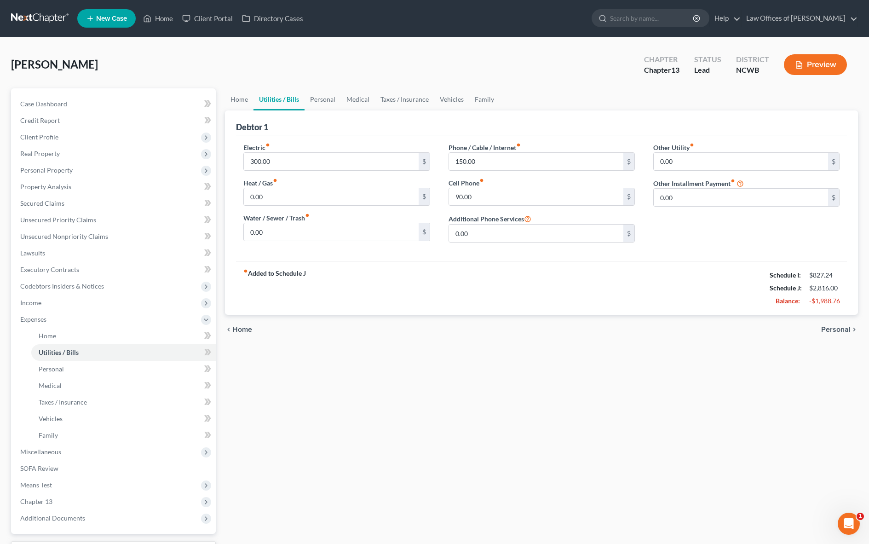
click at [835, 332] on span "Personal" at bounding box center [835, 329] width 29 height 7
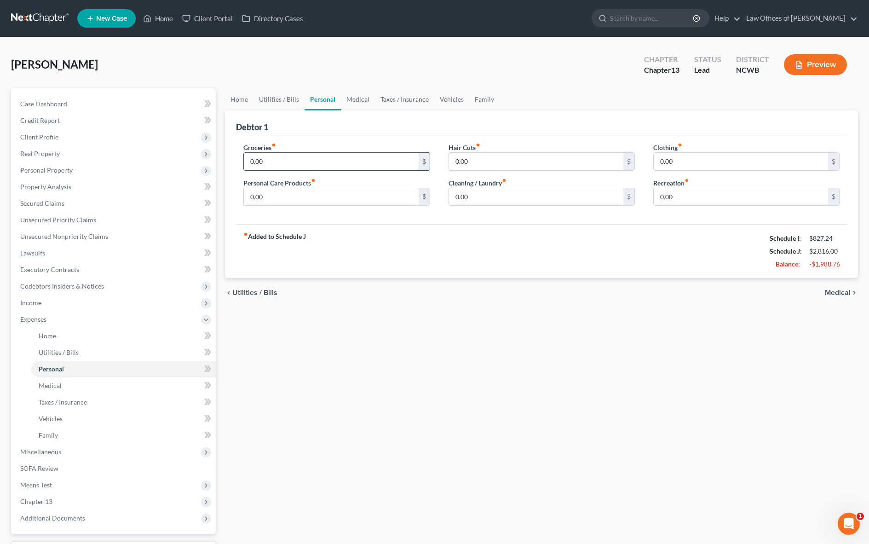
click at [382, 160] on input "0.00" at bounding box center [331, 161] width 174 height 17
click at [509, 200] on input "0.00" at bounding box center [536, 196] width 174 height 17
click at [840, 293] on span "Medical" at bounding box center [838, 292] width 26 height 7
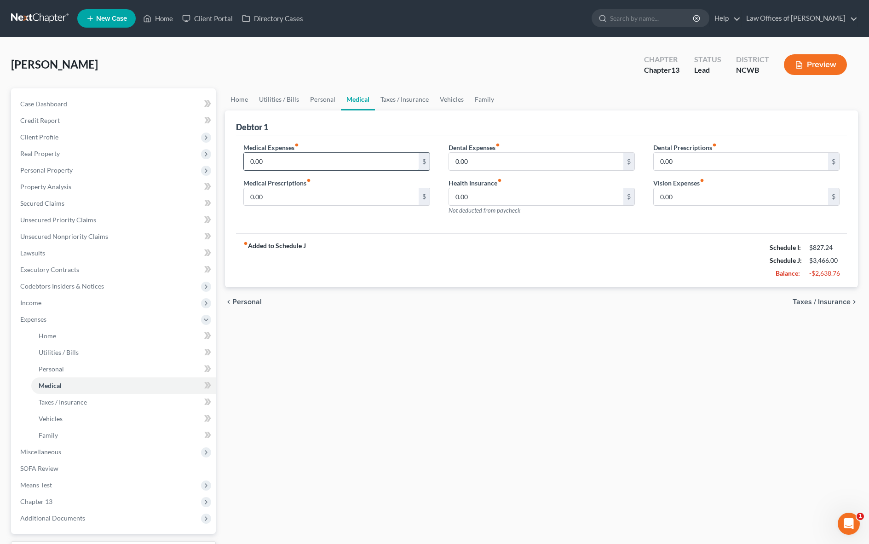
click at [331, 166] on input "0.00" at bounding box center [331, 161] width 174 height 17
click at [816, 301] on span "Taxes / Insurance" at bounding box center [822, 301] width 58 height 7
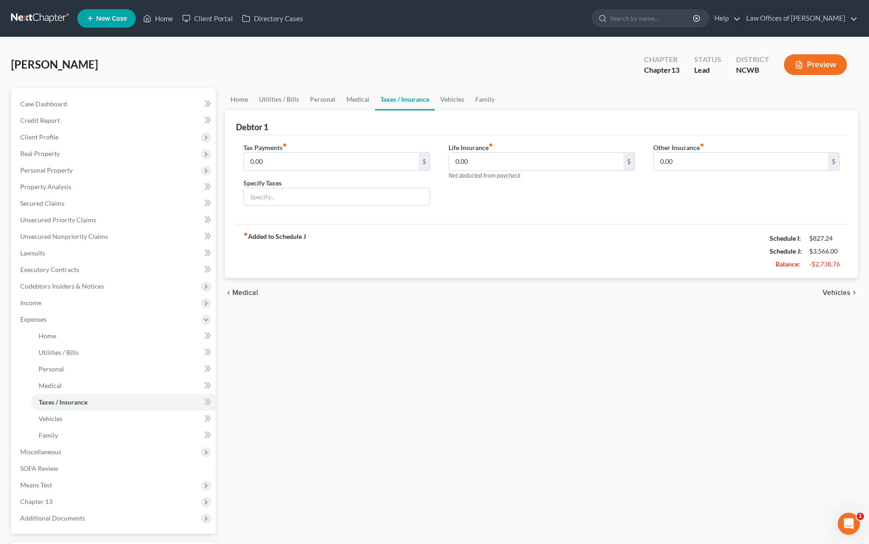
click at [840, 290] on span "Vehicles" at bounding box center [837, 292] width 28 height 7
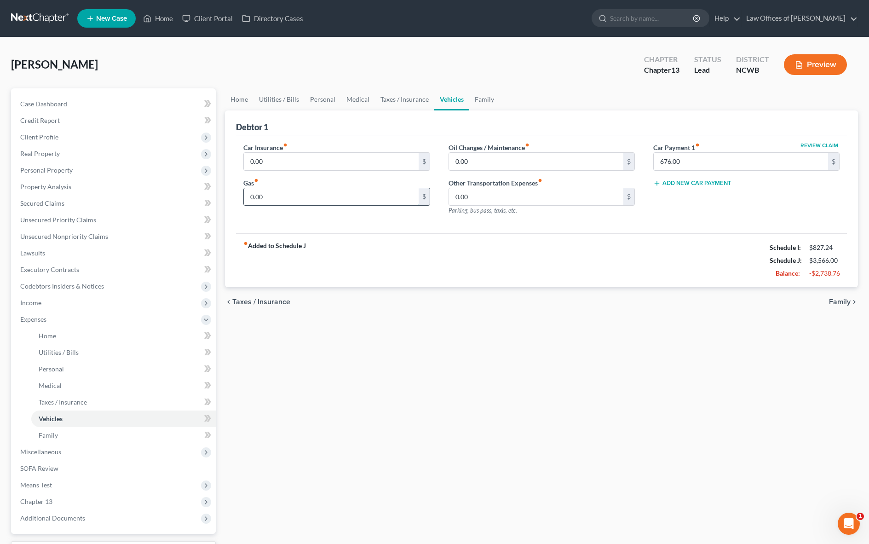
click at [319, 203] on input "0.00" at bounding box center [331, 196] width 174 height 17
click at [364, 164] on input "0.00" at bounding box center [331, 161] width 174 height 17
click at [232, 102] on link "Home" at bounding box center [239, 99] width 29 height 22
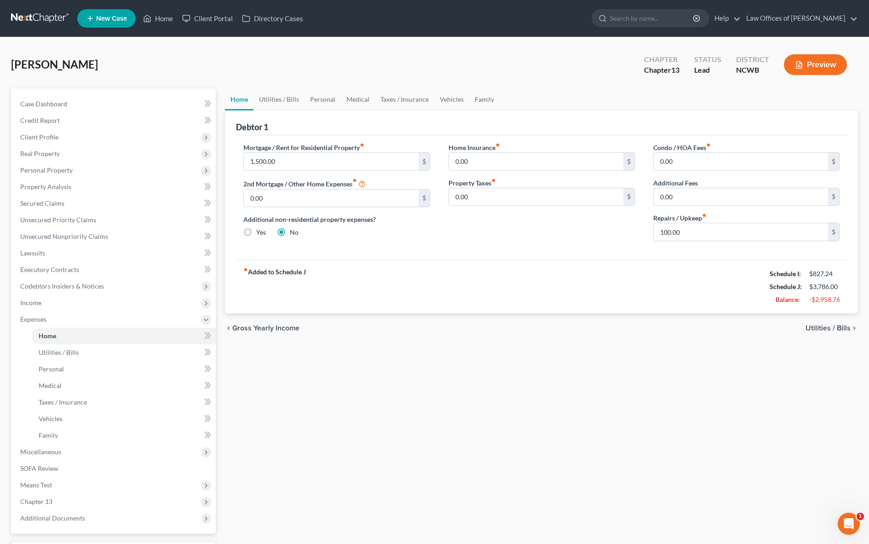
click at [827, 329] on span "Utilities / Bills" at bounding box center [828, 327] width 45 height 7
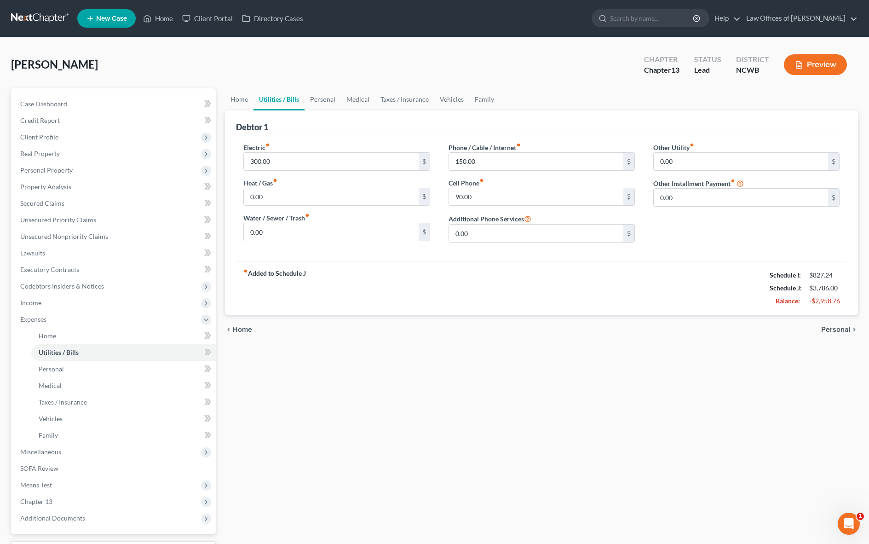
click at [844, 329] on span "Personal" at bounding box center [835, 329] width 29 height 7
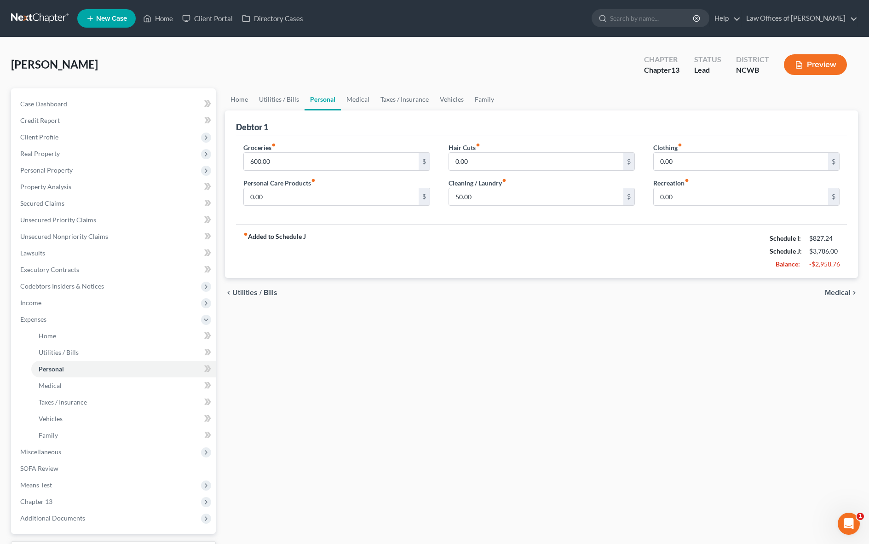
click at [838, 295] on span "Medical" at bounding box center [838, 292] width 26 height 7
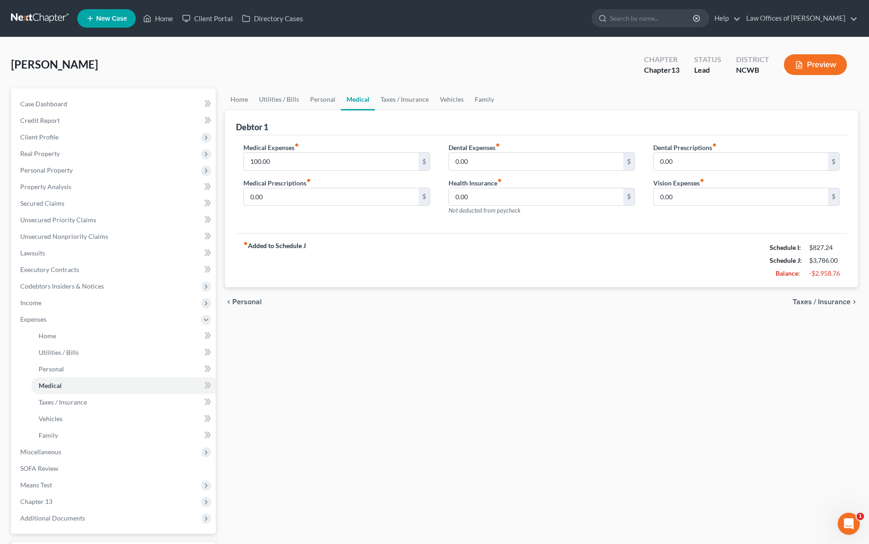
click at [834, 303] on span "Taxes / Insurance" at bounding box center [822, 301] width 58 height 7
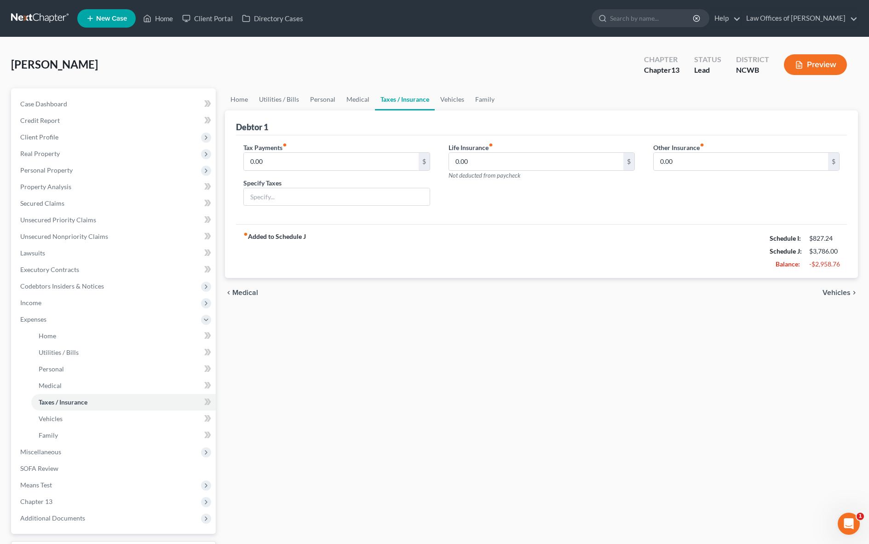
click at [836, 296] on span "Vehicles" at bounding box center [837, 292] width 28 height 7
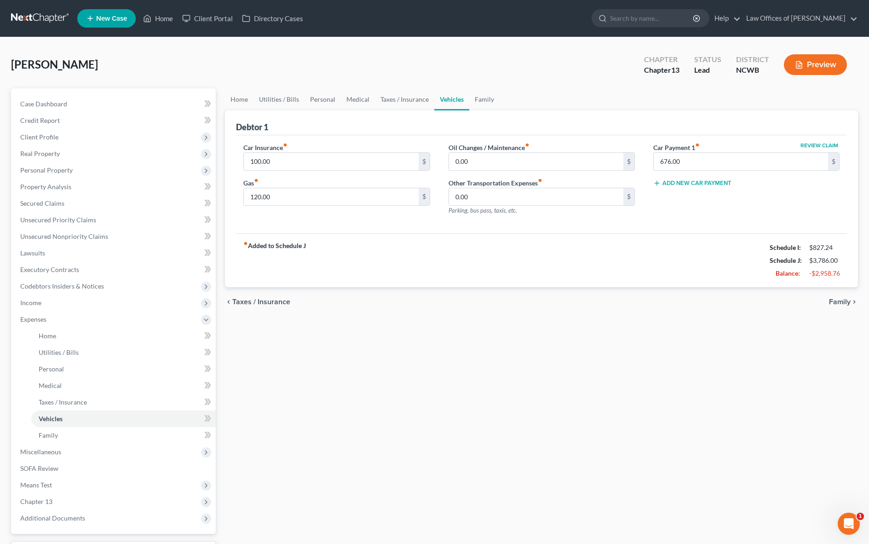
click at [845, 303] on span "Family" at bounding box center [840, 301] width 22 height 7
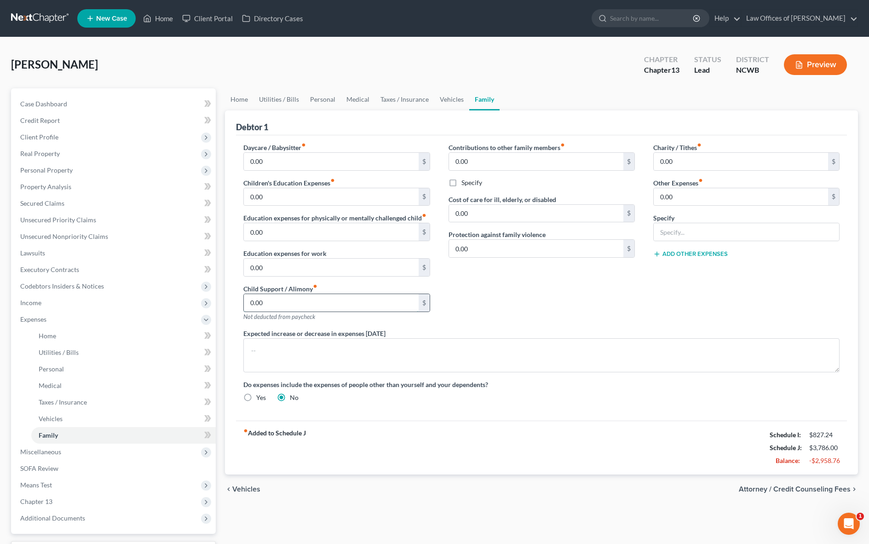
click at [291, 304] on input "0.00" at bounding box center [331, 302] width 174 height 17
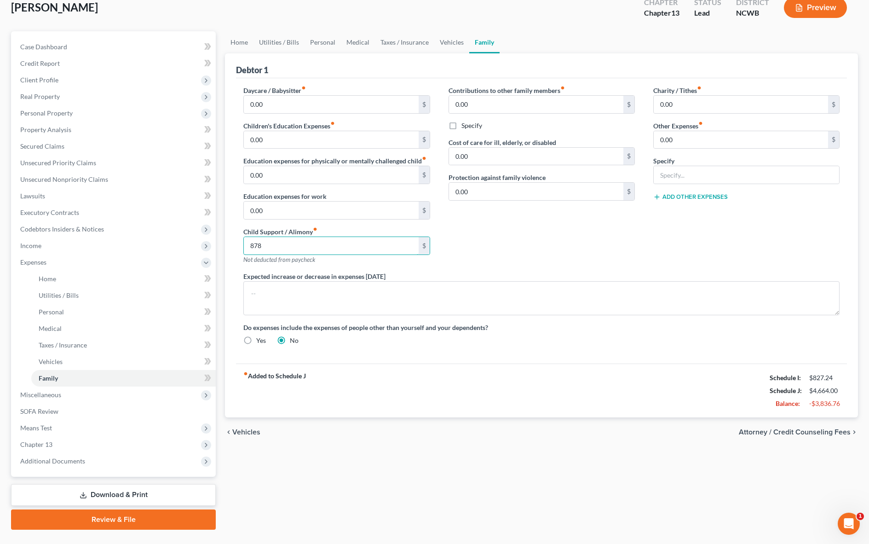
scroll to position [78, 0]
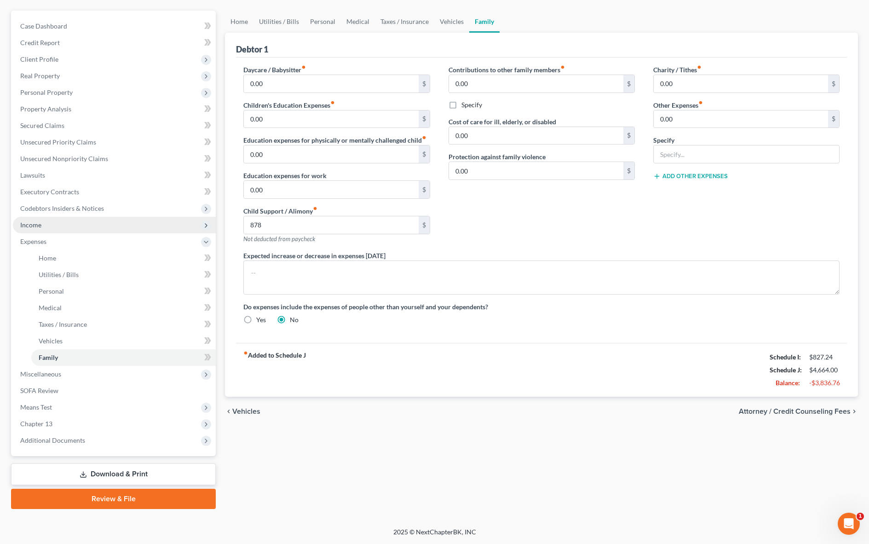
click at [30, 227] on span "Income" at bounding box center [30, 225] width 21 height 8
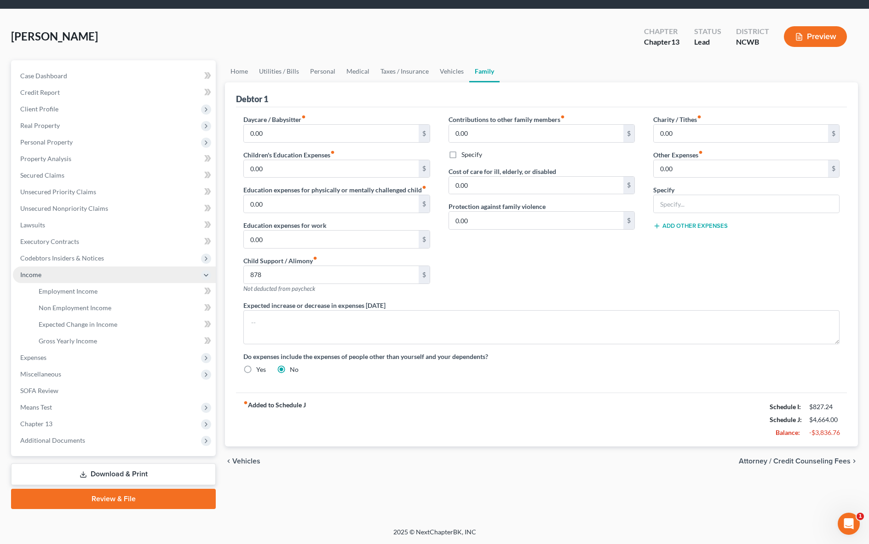
scroll to position [28, 0]
click at [63, 289] on span "Employment Income" at bounding box center [68, 291] width 59 height 8
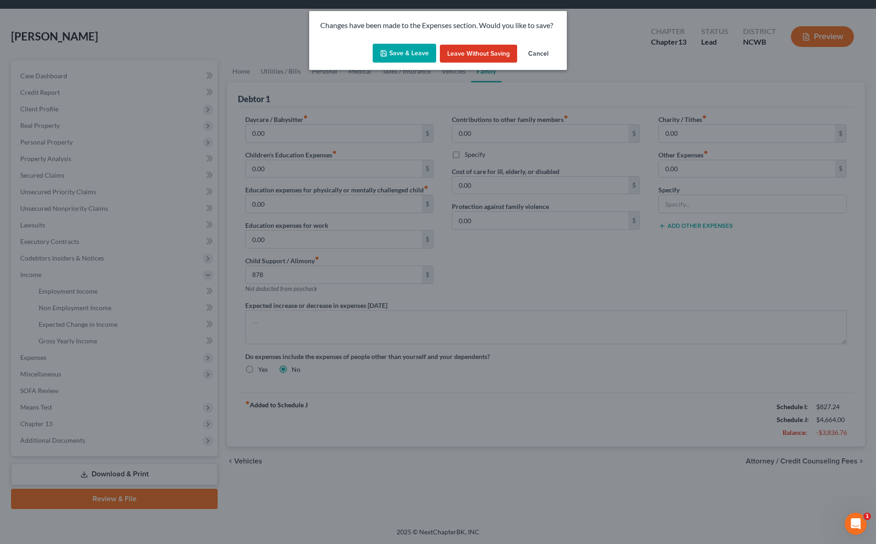
click at [404, 52] on button "Save & Leave" at bounding box center [405, 53] width 64 height 19
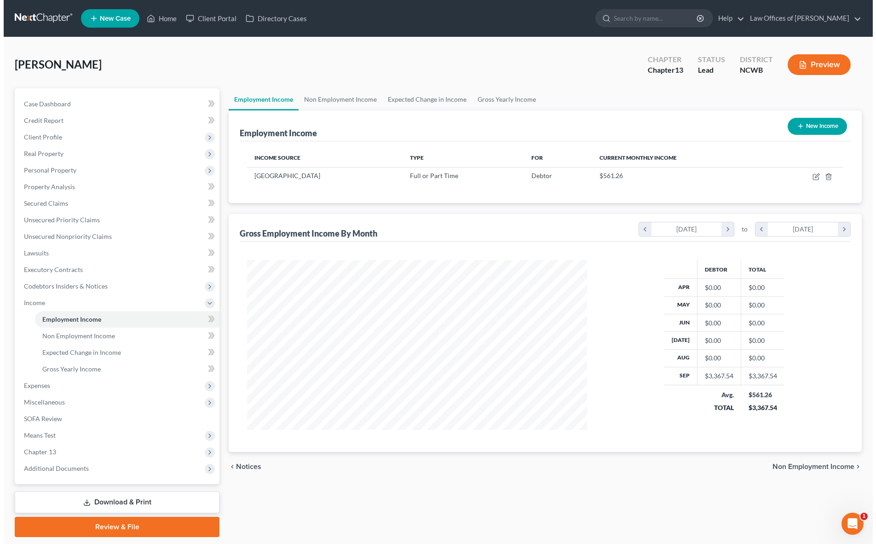
scroll to position [170, 359]
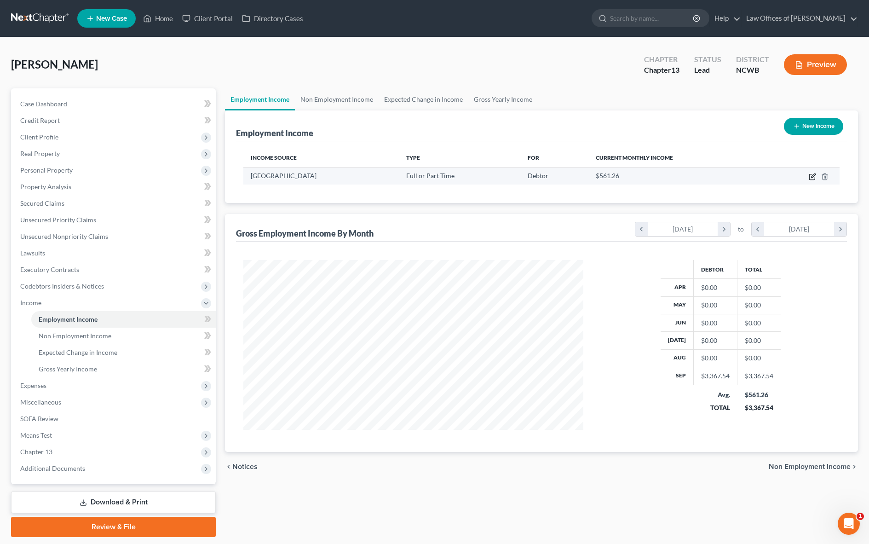
click at [813, 177] on icon "button" at bounding box center [812, 176] width 7 height 7
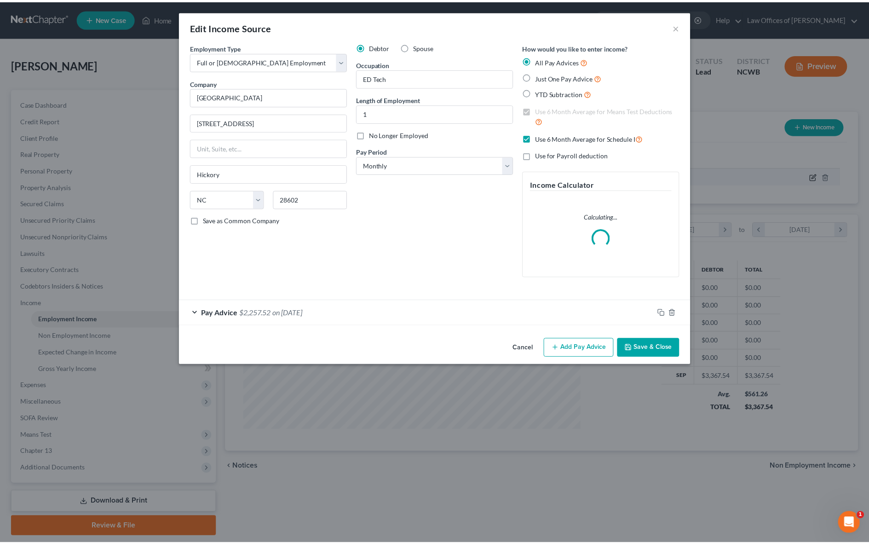
scroll to position [172, 362]
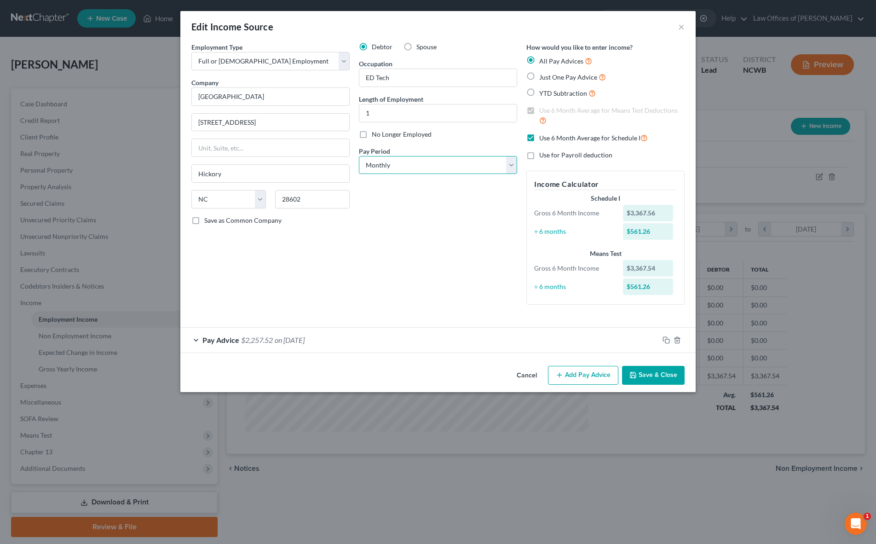
click at [427, 164] on select "Select Monthly Twice Monthly Every Other Week Weekly" at bounding box center [438, 165] width 158 height 18
click at [359, 156] on select "Select Monthly Twice Monthly Every Other Week Weekly" at bounding box center [438, 165] width 158 height 18
click at [636, 377] on icon "button" at bounding box center [633, 374] width 7 height 7
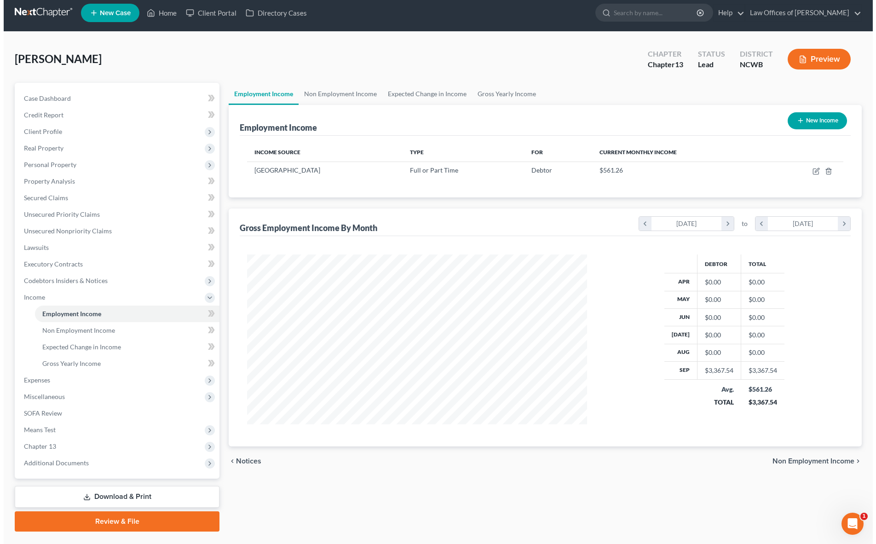
scroll to position [0, 0]
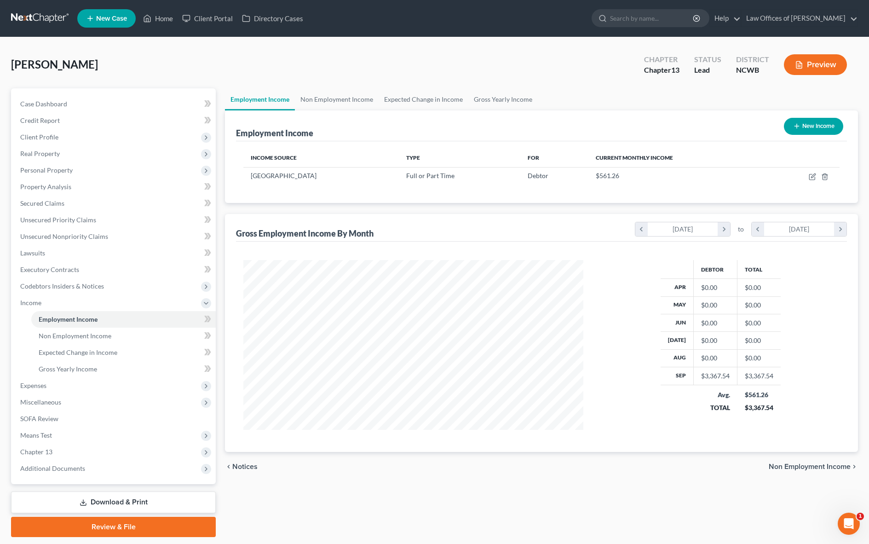
click at [813, 128] on button "New Income" at bounding box center [813, 126] width 59 height 17
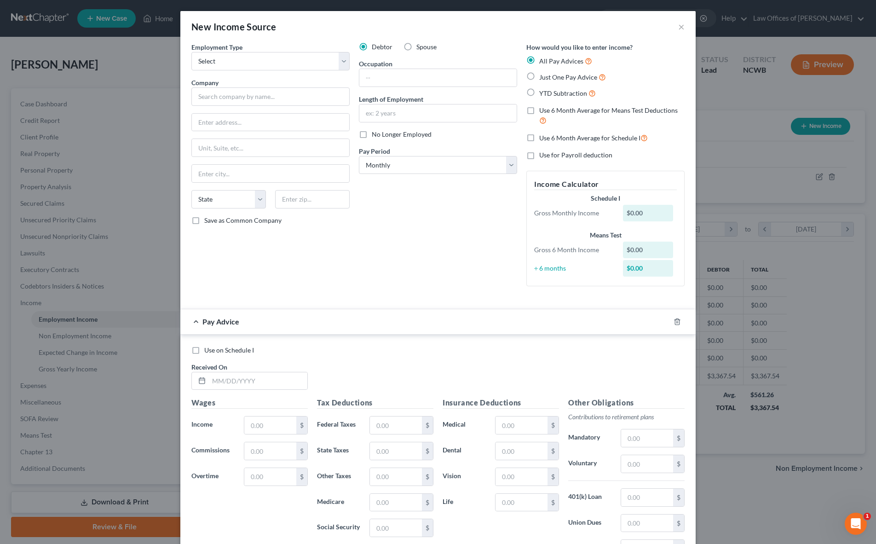
scroll to position [118, 0]
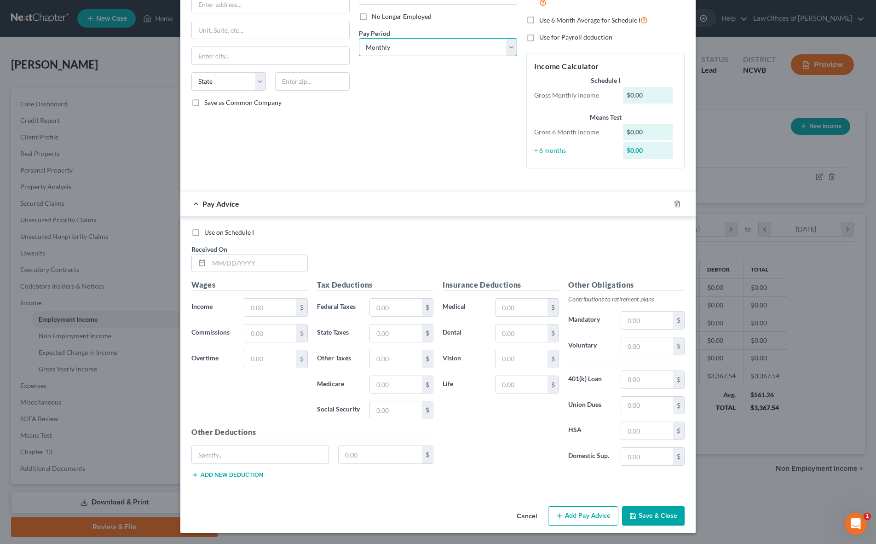
click at [429, 47] on select "Select Monthly Twice Monthly Every Other Week Weekly" at bounding box center [438, 47] width 158 height 18
click at [359, 38] on select "Select Monthly Twice Monthly Every Other Week Weekly" at bounding box center [438, 47] width 158 height 18
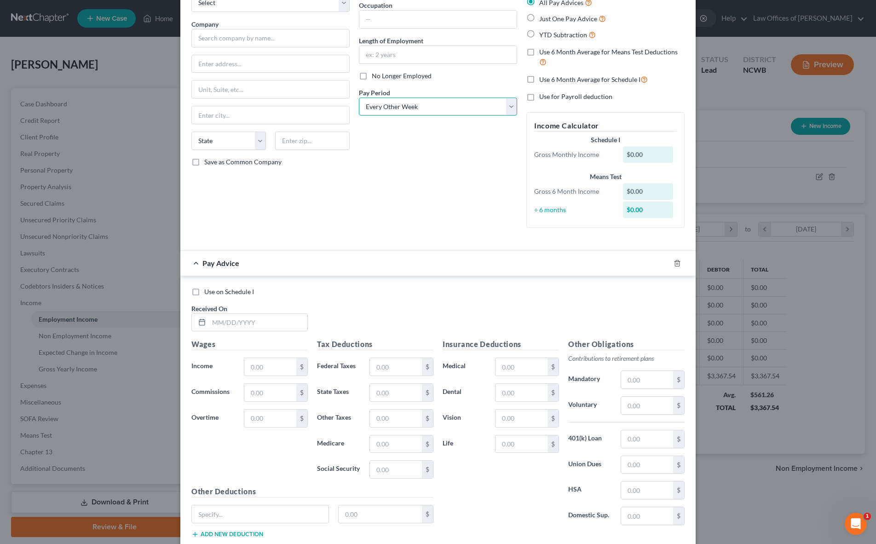
scroll to position [26, 0]
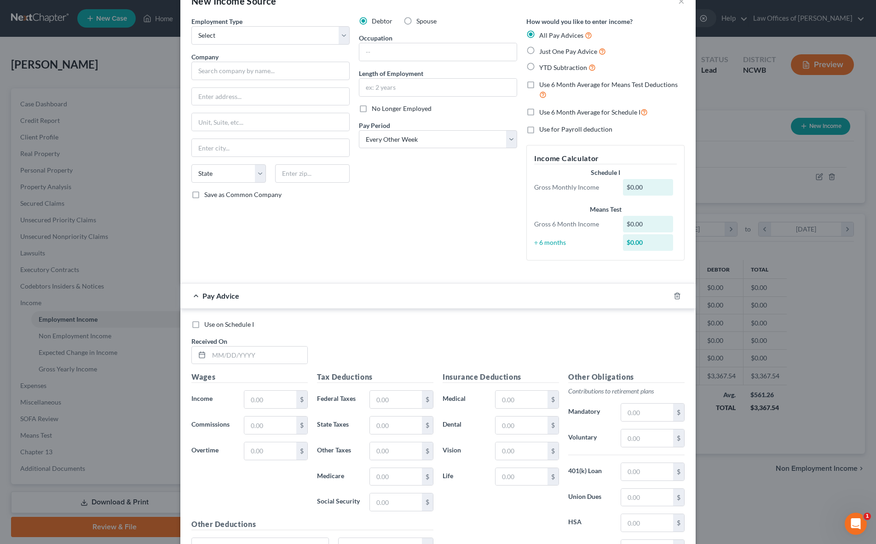
click at [539, 53] on label "Just One Pay Advice" at bounding box center [572, 51] width 67 height 11
click at [543, 52] on input "Just One Pay Advice" at bounding box center [546, 49] width 6 height 6
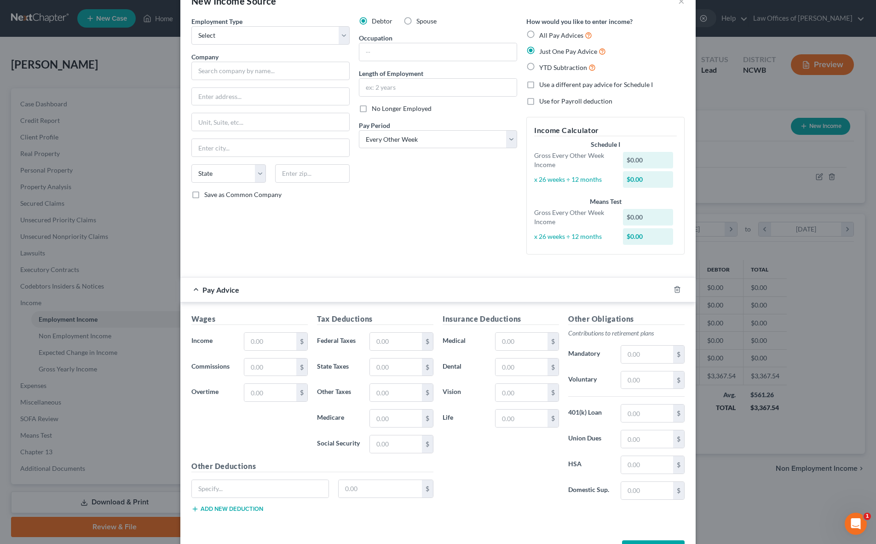
click at [539, 33] on label "All Pay Advices" at bounding box center [565, 35] width 53 height 11
click at [543, 33] on input "All Pay Advices" at bounding box center [546, 33] width 6 height 6
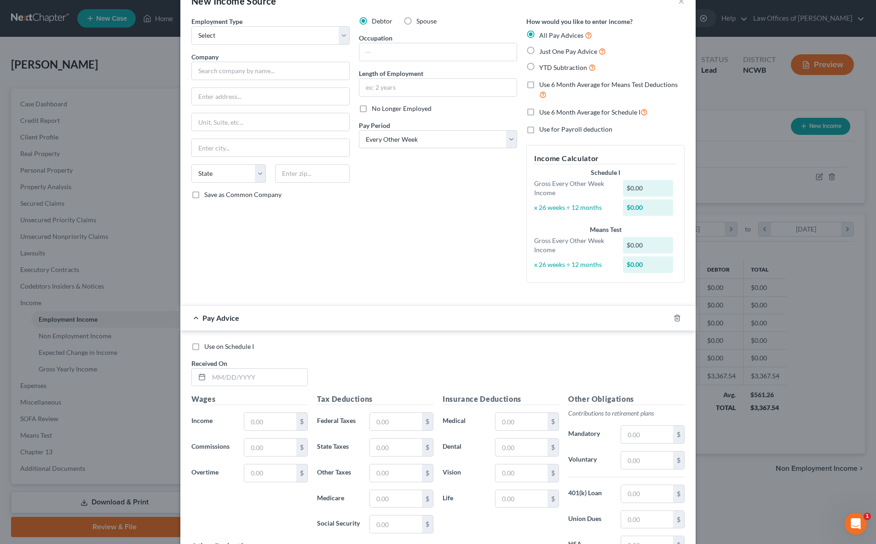
click at [539, 111] on label "Use 6 Month Average for Schedule I" at bounding box center [593, 112] width 109 height 11
click at [543, 111] on input "Use 6 Month Average for Schedule I" at bounding box center [546, 110] width 6 height 6
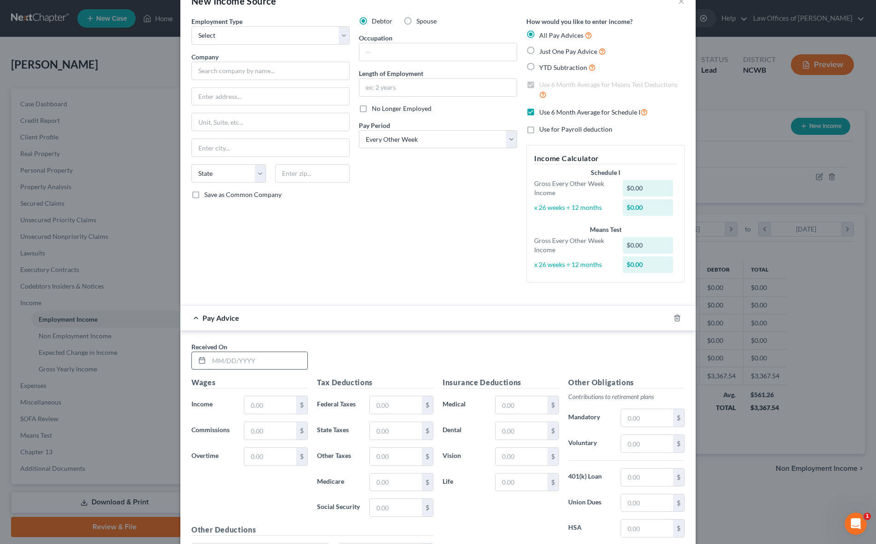
drag, startPoint x: 231, startPoint y: 356, endPoint x: 391, endPoint y: 356, distance: 160.2
click at [231, 356] on input "text" at bounding box center [258, 360] width 98 height 17
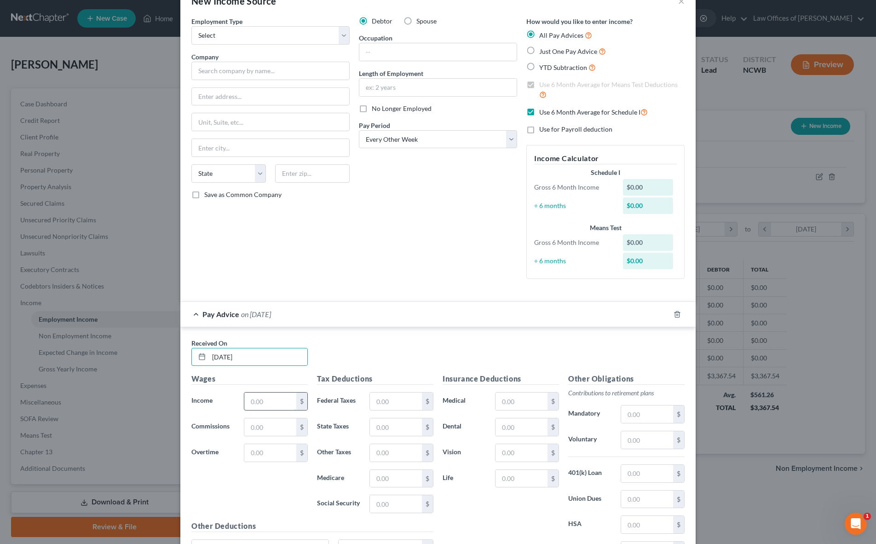
click at [279, 406] on input "text" at bounding box center [270, 401] width 52 height 17
click at [397, 407] on input "text" at bounding box center [396, 401] width 52 height 17
click at [509, 405] on input "text" at bounding box center [522, 401] width 52 height 17
click at [519, 479] on input "text" at bounding box center [522, 478] width 52 height 17
click at [274, 359] on input "[DATE]" at bounding box center [258, 356] width 98 height 17
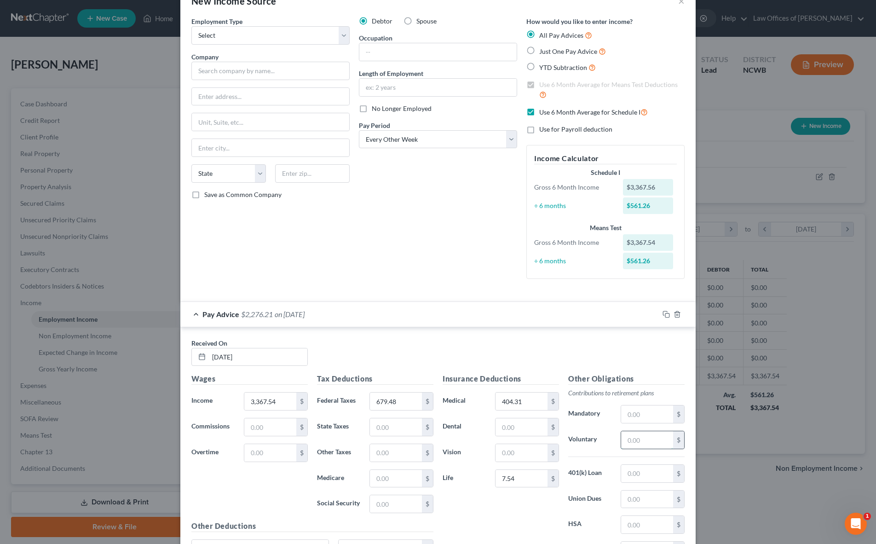
click at [648, 435] on input "text" at bounding box center [647, 439] width 52 height 17
click at [402, 430] on input "text" at bounding box center [396, 426] width 52 height 17
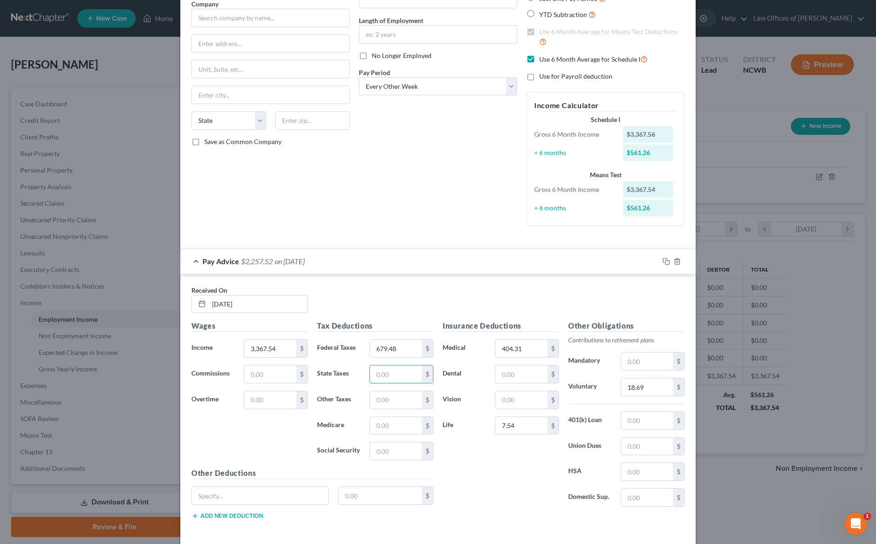
scroll to position [120, 0]
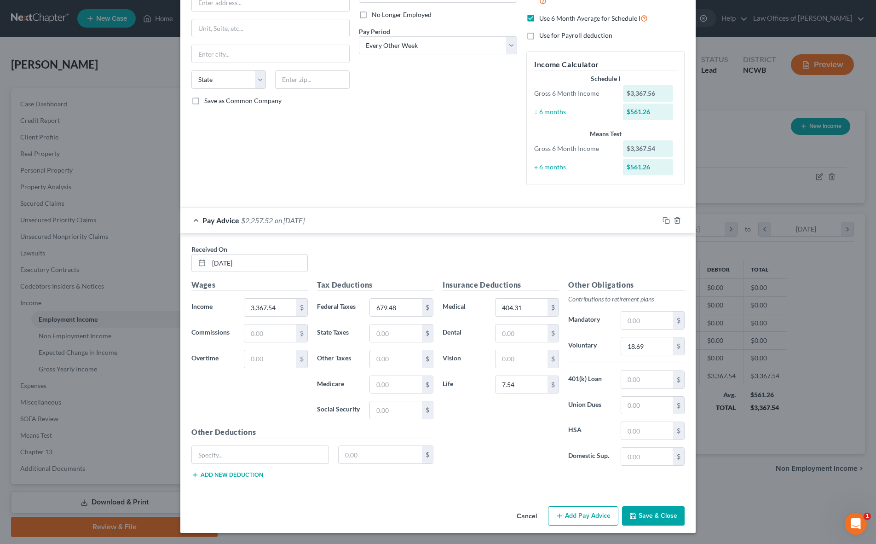
click at [651, 515] on button "Save & Close" at bounding box center [653, 515] width 63 height 19
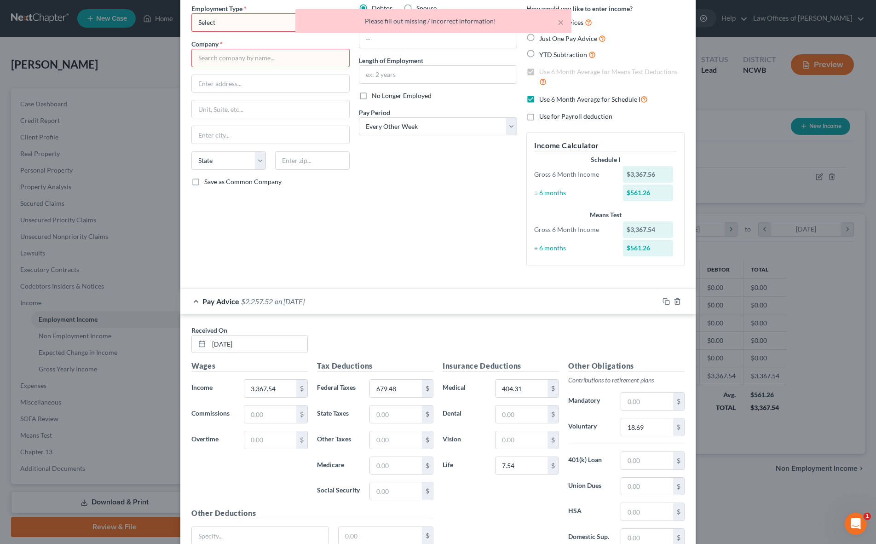
scroll to position [0, 0]
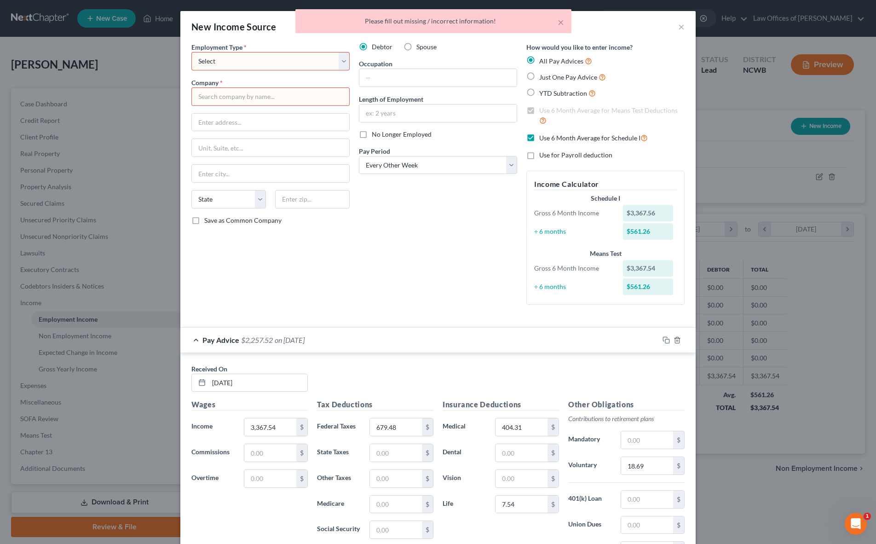
drag, startPoint x: 246, startPoint y: 61, endPoint x: 231, endPoint y: 69, distance: 16.1
click at [246, 61] on select "Select Full or [DEMOGRAPHIC_DATA] Employment Self Employment" at bounding box center [270, 61] width 158 height 18
click at [191, 52] on select "Select Full or [DEMOGRAPHIC_DATA] Employment Self Employment" at bounding box center [270, 61] width 158 height 18
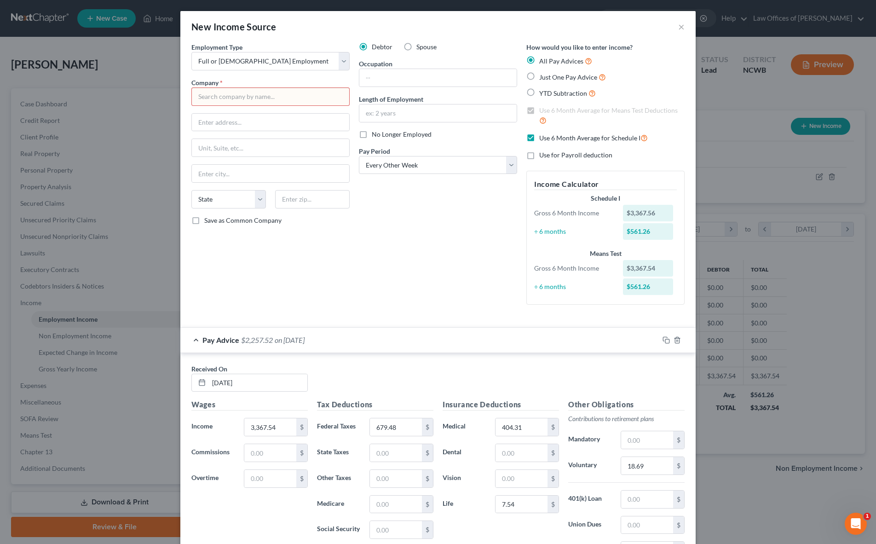
click at [222, 99] on input "text" at bounding box center [270, 96] width 158 height 18
click at [301, 195] on input "text" at bounding box center [312, 199] width 75 height 18
click at [252, 173] on input "Hickory" at bounding box center [270, 173] width 157 height 17
drag, startPoint x: 406, startPoint y: 110, endPoint x: 512, endPoint y: 192, distance: 133.5
click at [406, 110] on input "text" at bounding box center [437, 112] width 157 height 17
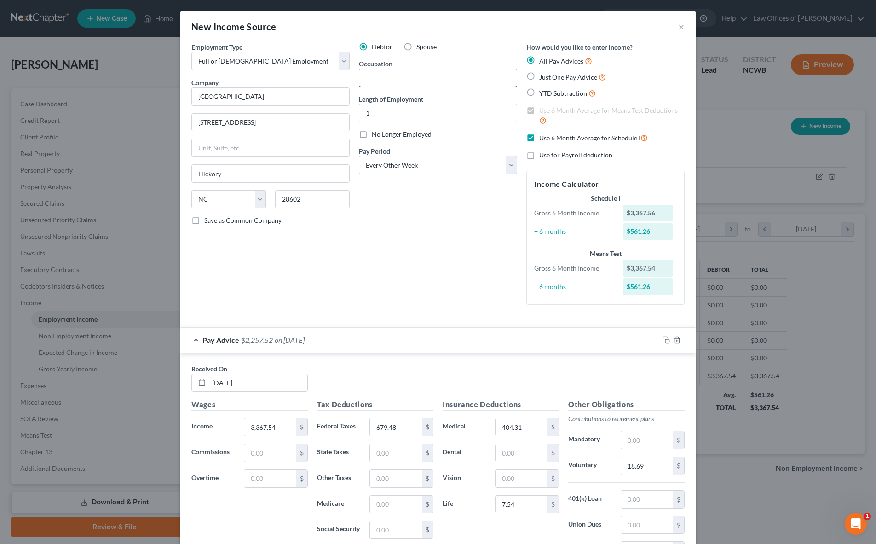
click at [416, 73] on input "text" at bounding box center [437, 77] width 157 height 17
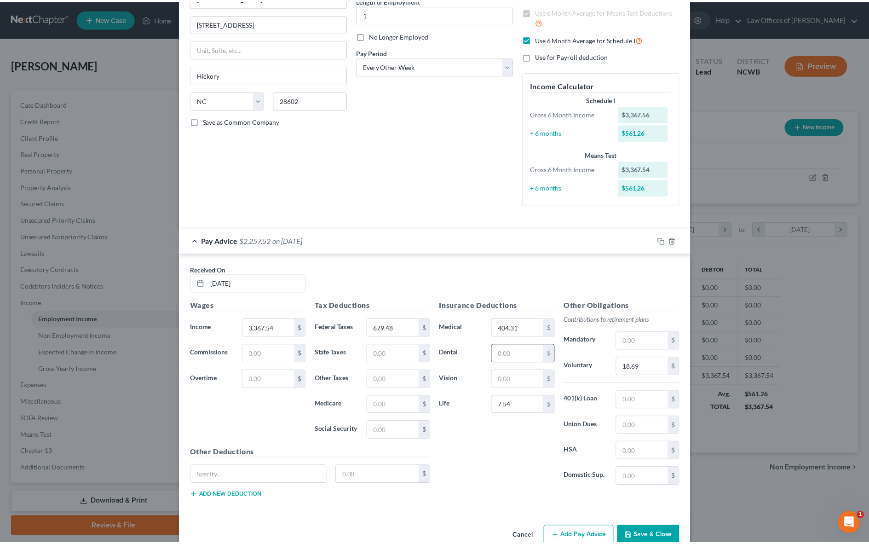
scroll to position [120, 0]
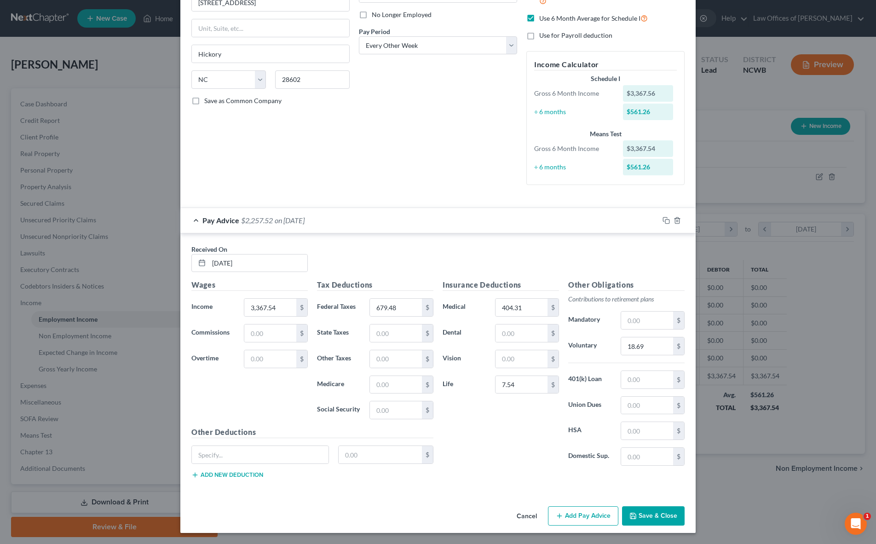
click at [643, 518] on button "Save & Close" at bounding box center [653, 515] width 63 height 19
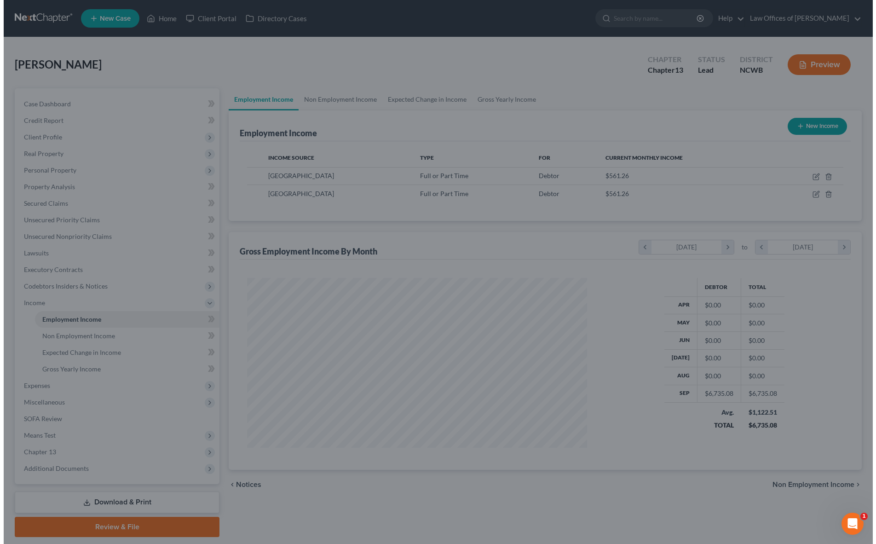
scroll to position [460044, 459855]
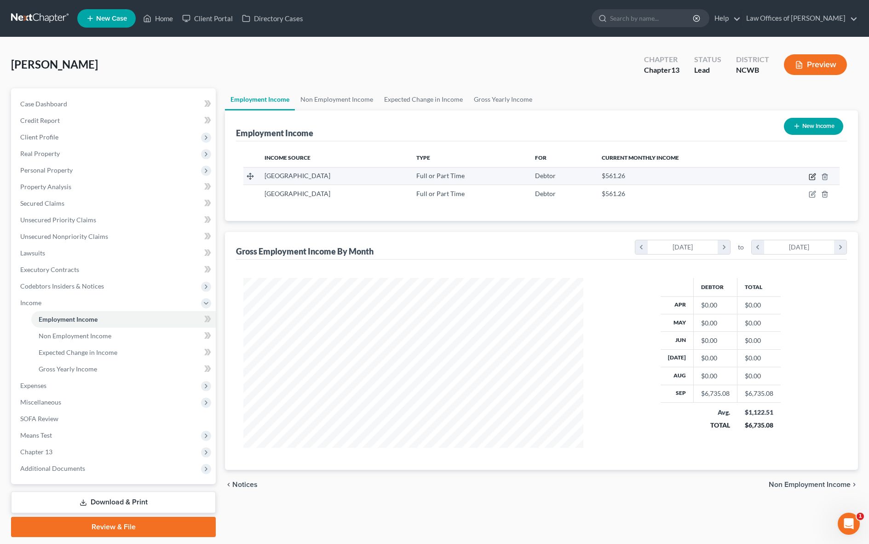
click at [815, 177] on icon "button" at bounding box center [813, 177] width 6 height 6
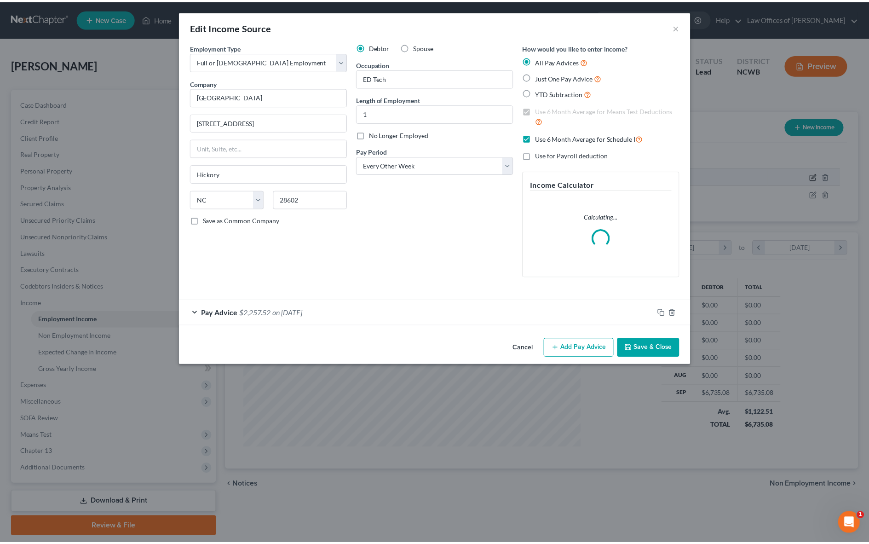
scroll to position [172, 362]
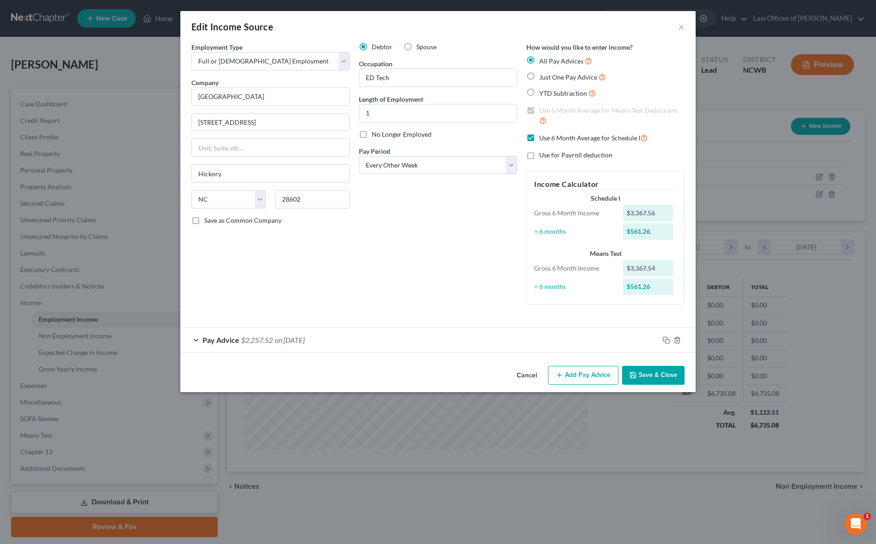
click at [539, 77] on label "Just One Pay Advice" at bounding box center [572, 77] width 67 height 11
click at [543, 77] on input "Just One Pay Advice" at bounding box center [546, 75] width 6 height 6
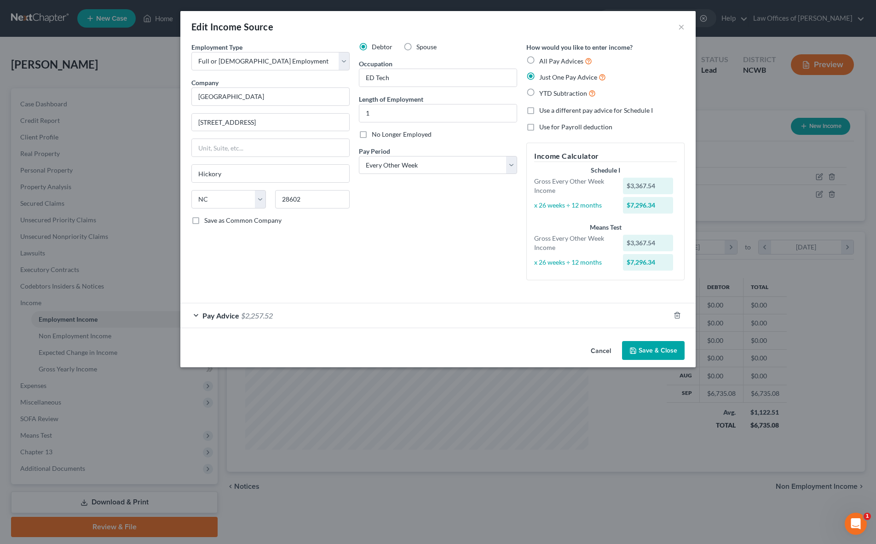
click at [644, 349] on button "Save & Close" at bounding box center [653, 350] width 63 height 19
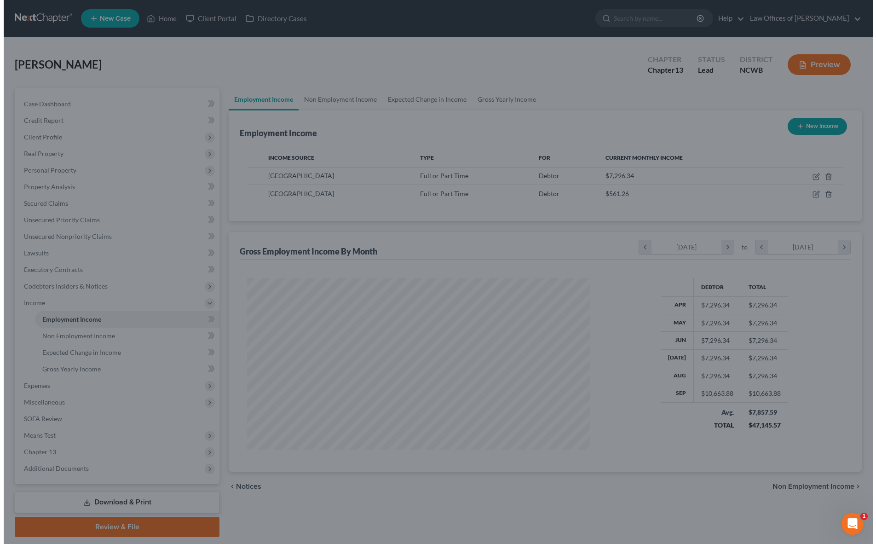
scroll to position [460044, 459855]
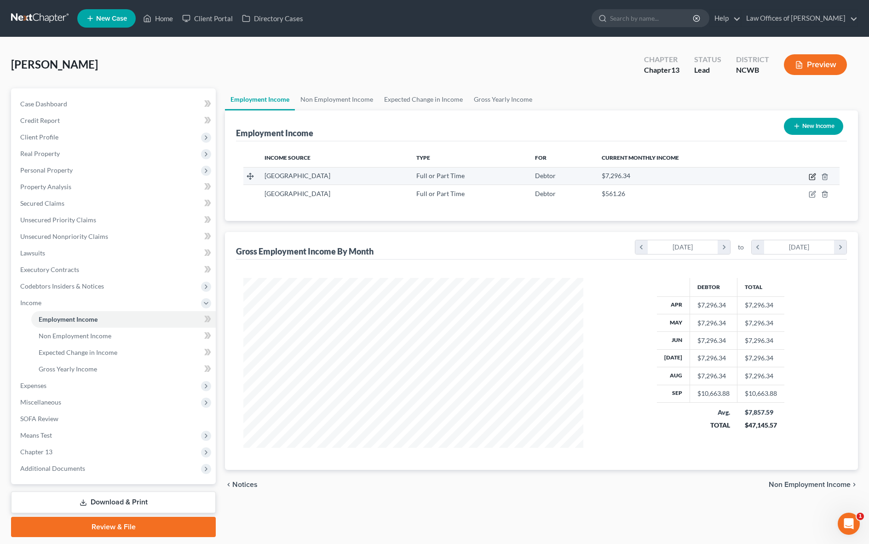
click at [815, 176] on icon "button" at bounding box center [812, 176] width 7 height 7
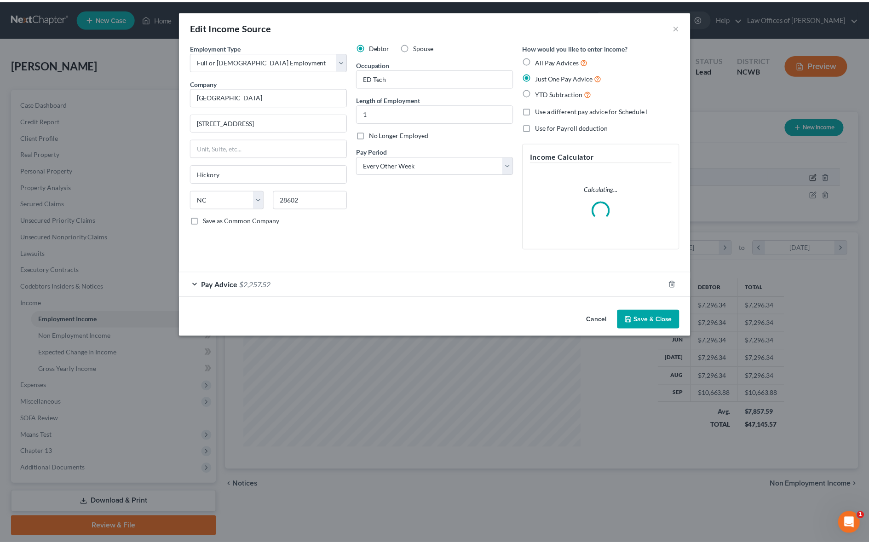
scroll to position [172, 362]
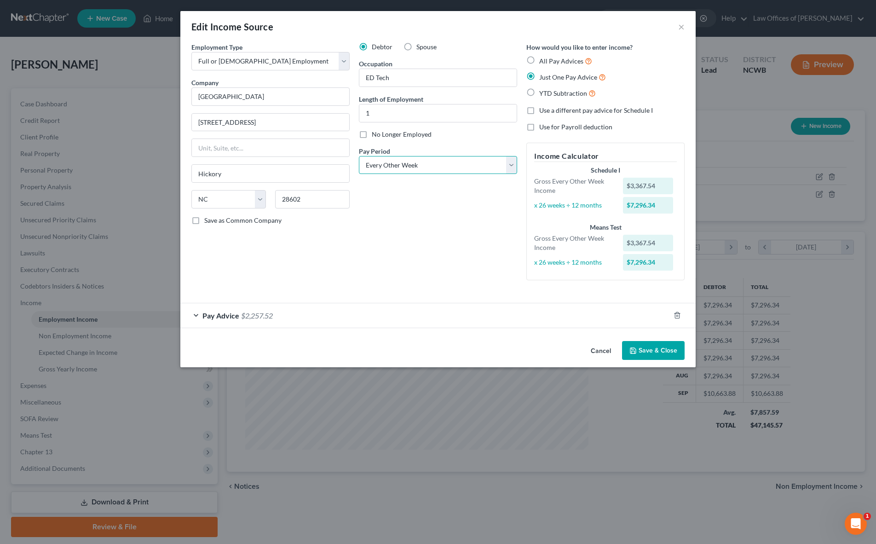
click at [393, 161] on select "Select Monthly Twice Monthly Every Other Week Weekly" at bounding box center [438, 165] width 158 height 18
click at [359, 156] on select "Select Monthly Twice Monthly Every Other Week Weekly" at bounding box center [438, 165] width 158 height 18
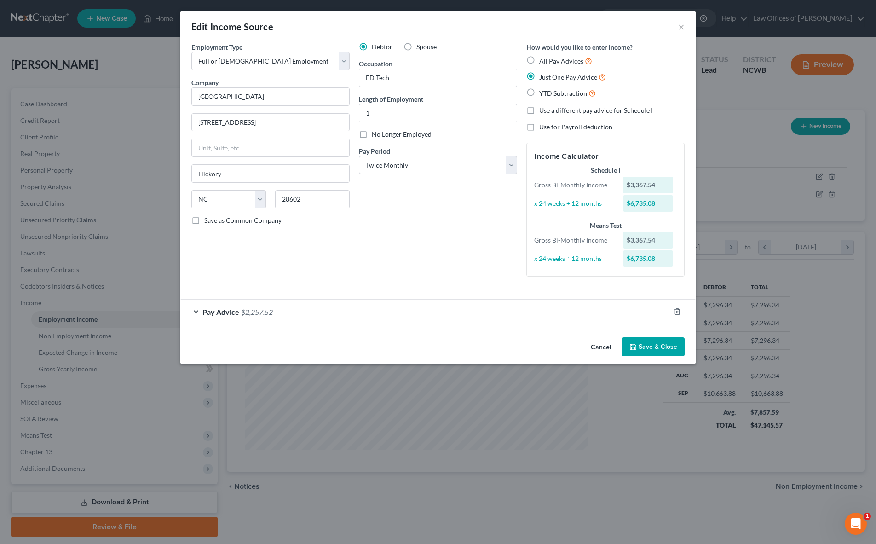
click at [654, 346] on button "Save & Close" at bounding box center [653, 346] width 63 height 19
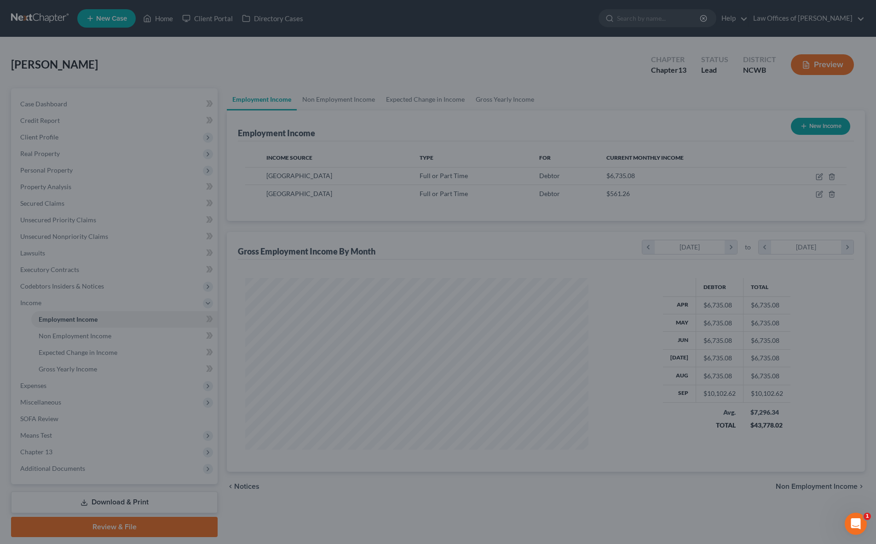
scroll to position [460044, 459855]
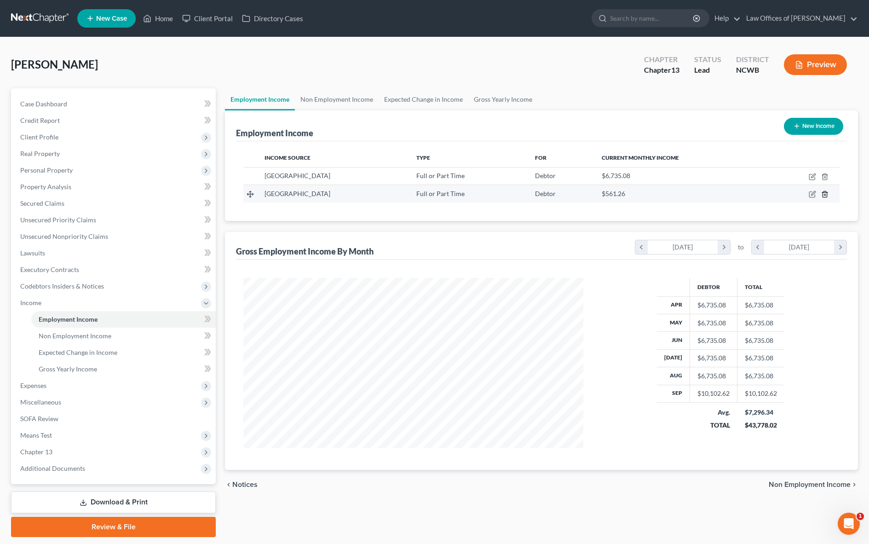
click at [825, 194] on icon "button" at bounding box center [824, 194] width 7 height 7
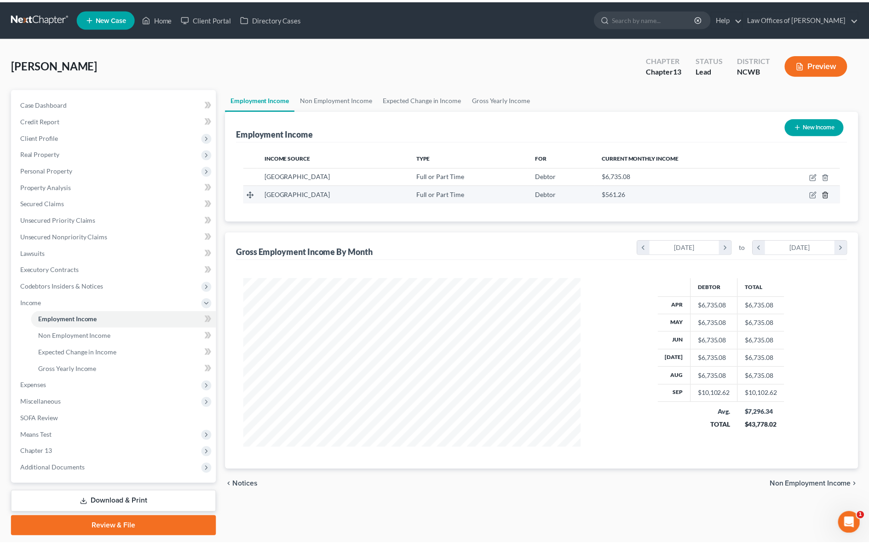
scroll to position [172, 362]
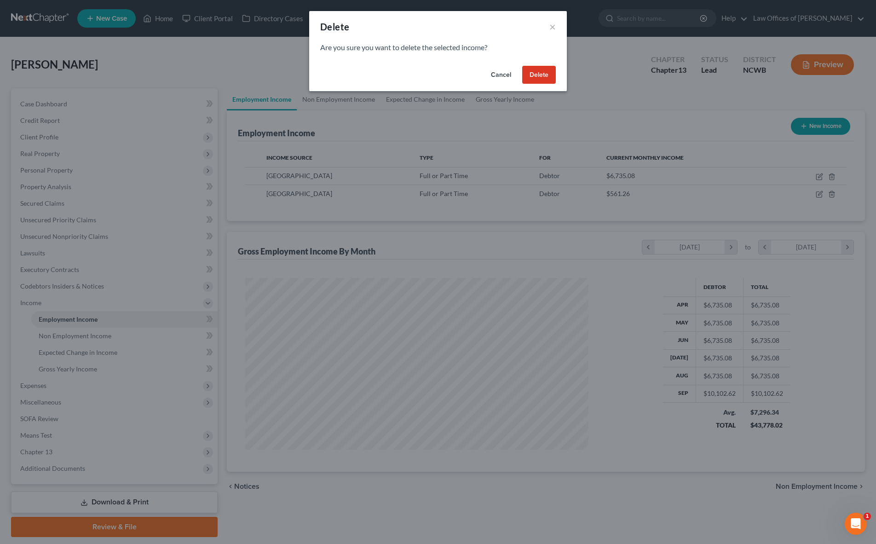
click at [536, 71] on button "Delete" at bounding box center [539, 75] width 34 height 18
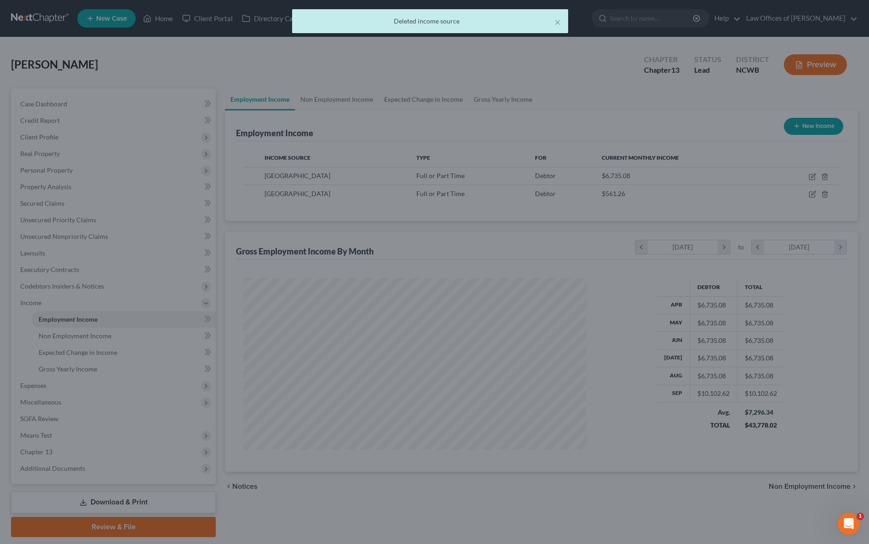
scroll to position [460044, 459855]
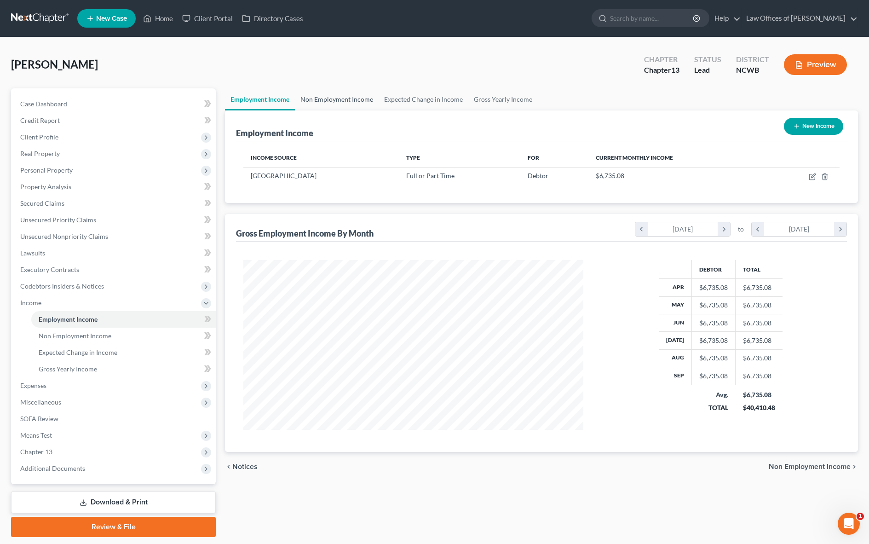
click at [364, 97] on link "Non Employment Income" at bounding box center [337, 99] width 84 height 22
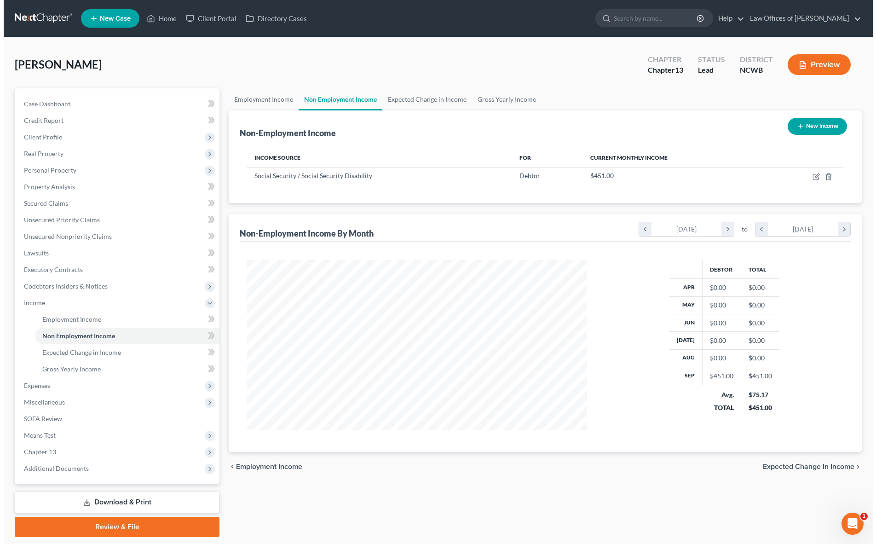
scroll to position [170, 359]
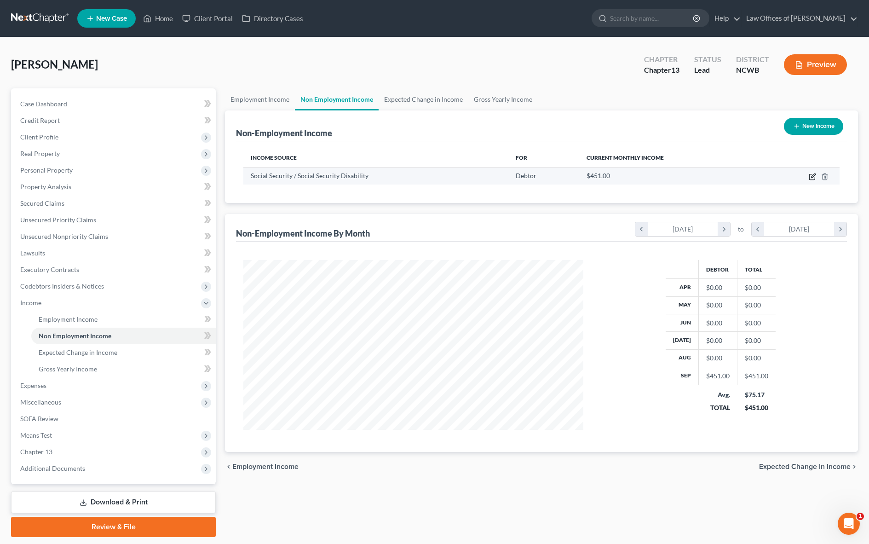
click at [811, 176] on icon "button" at bounding box center [812, 176] width 7 height 7
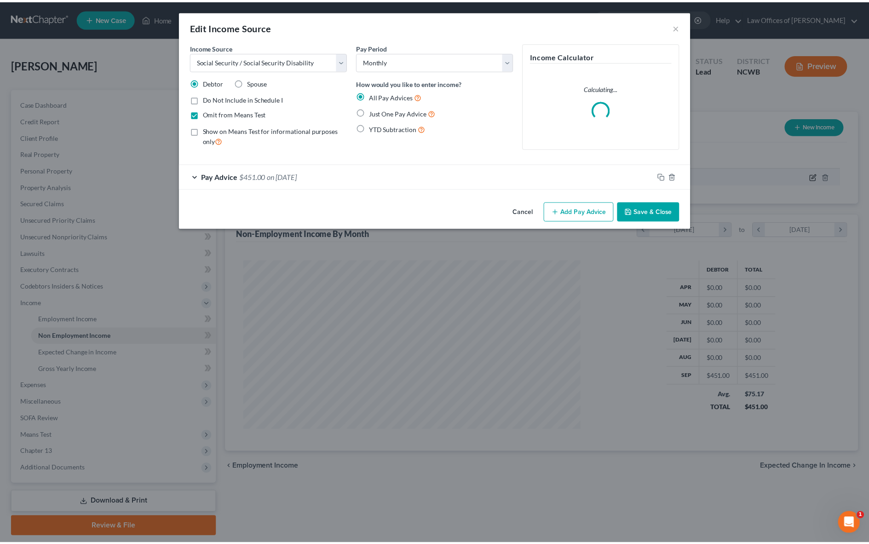
scroll to position [172, 362]
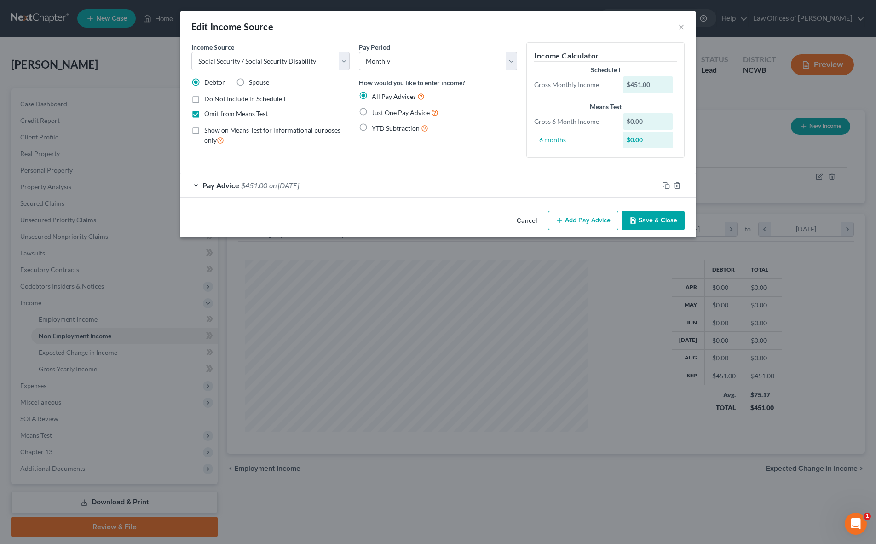
click at [372, 111] on label "Just One Pay Advice" at bounding box center [405, 112] width 67 height 11
click at [376, 111] on input "Just One Pay Advice" at bounding box center [379, 110] width 6 height 6
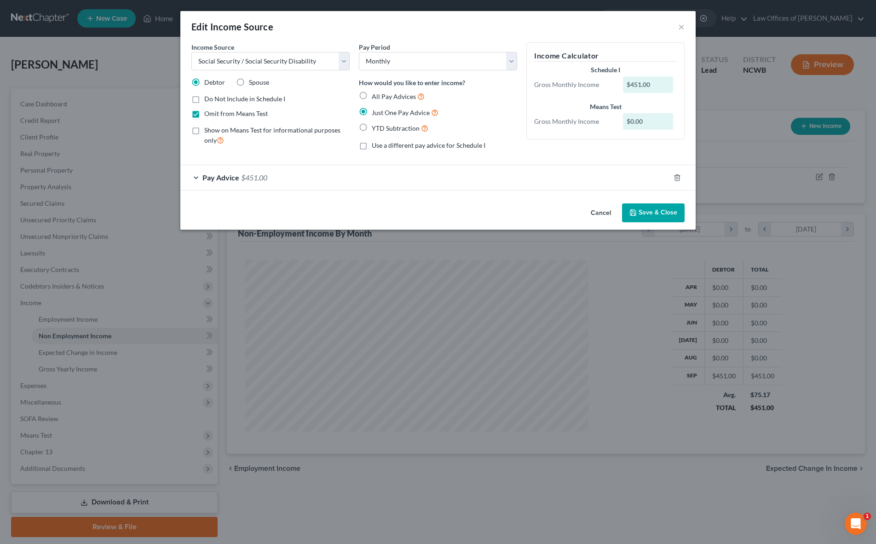
click at [648, 220] on button "Save & Close" at bounding box center [653, 212] width 63 height 19
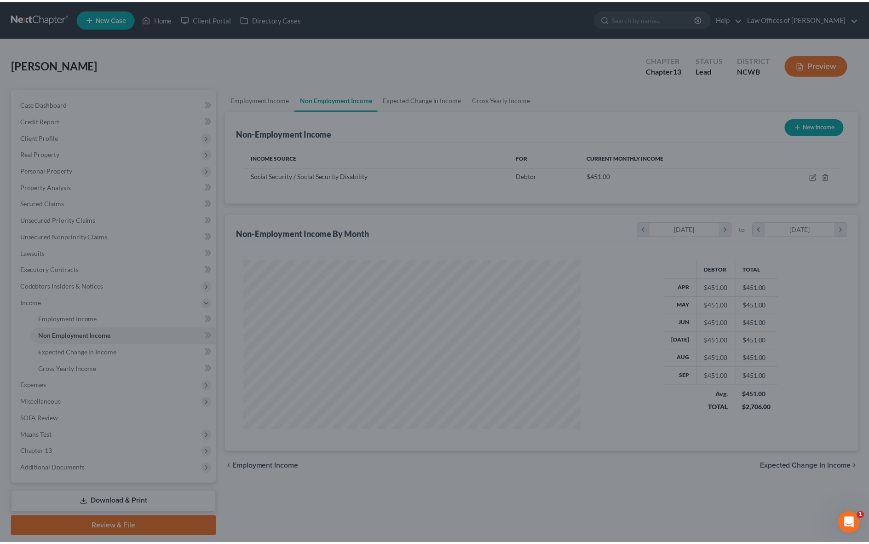
scroll to position [460044, 459855]
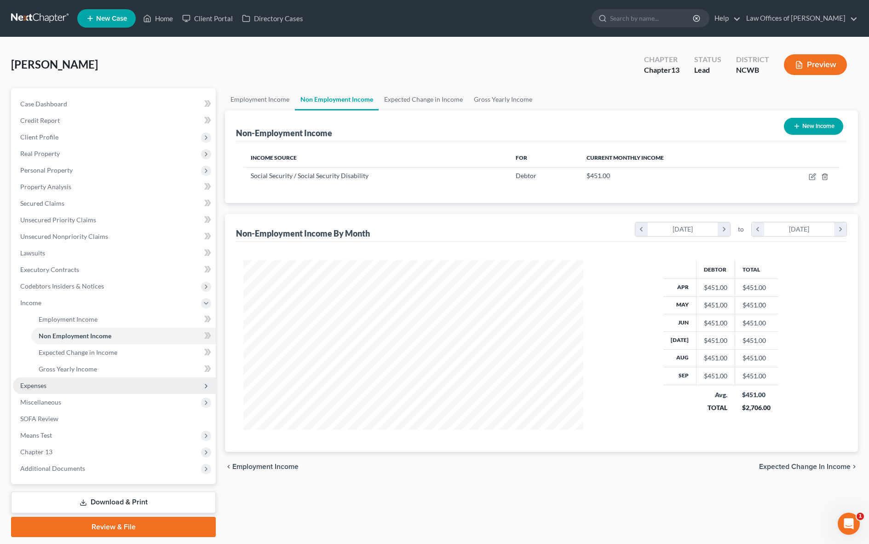
click at [40, 387] on span "Expenses" at bounding box center [33, 386] width 26 height 8
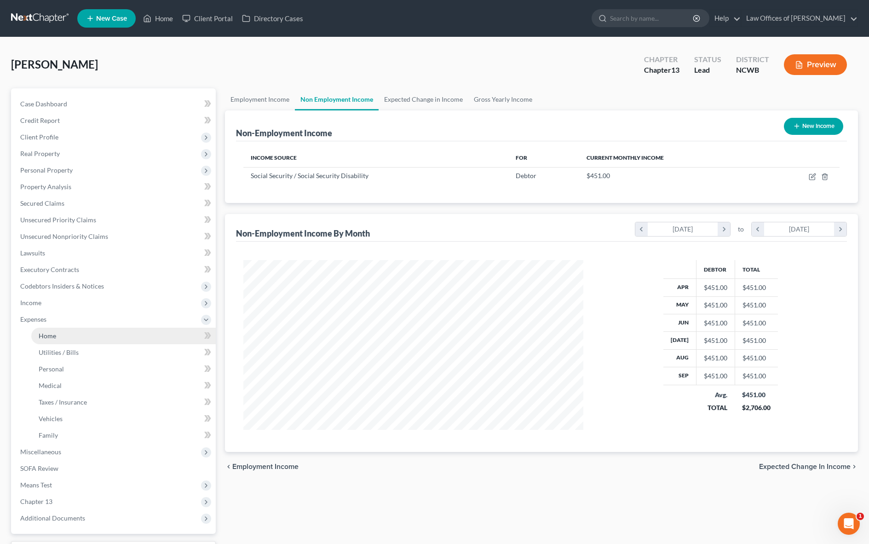
click at [47, 330] on link "Home" at bounding box center [123, 336] width 185 height 17
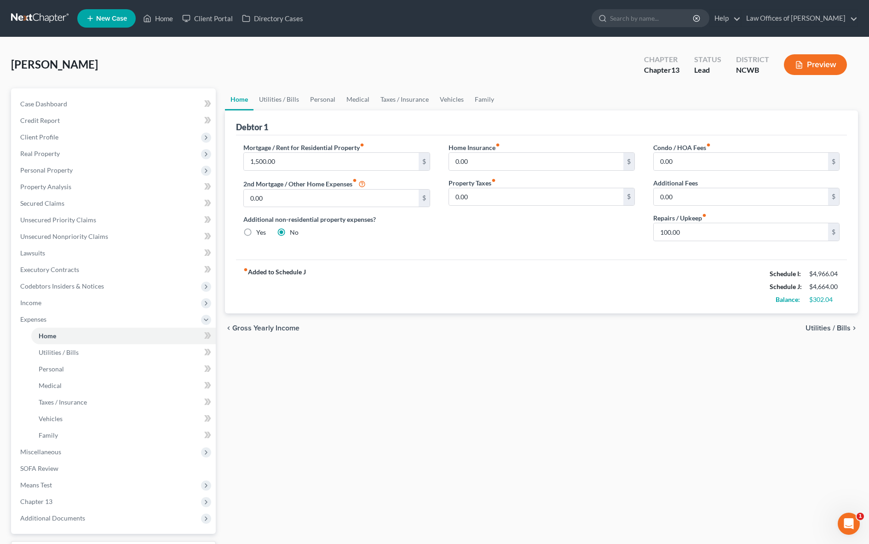
click at [239, 99] on link "Home" at bounding box center [239, 99] width 29 height 22
click at [51, 104] on span "Case Dashboard" at bounding box center [43, 104] width 47 height 8
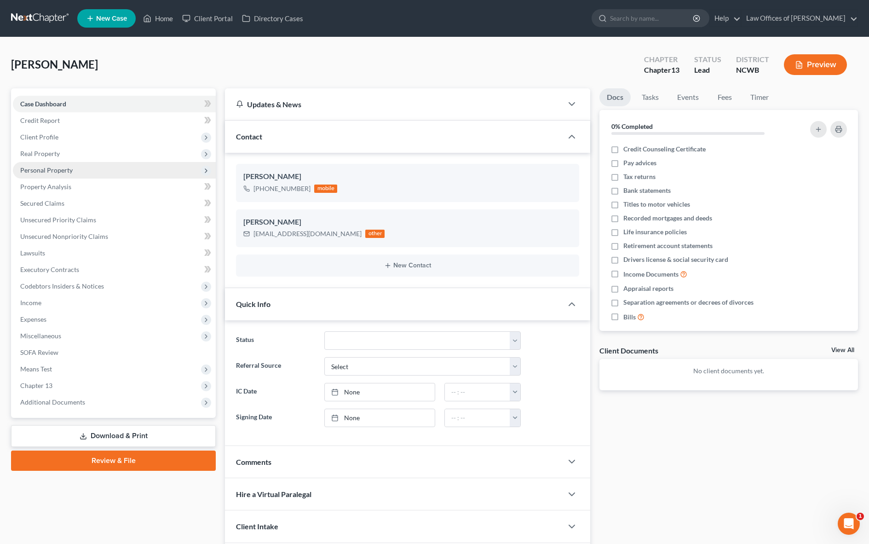
click at [41, 175] on span "Personal Property" at bounding box center [114, 170] width 203 height 17
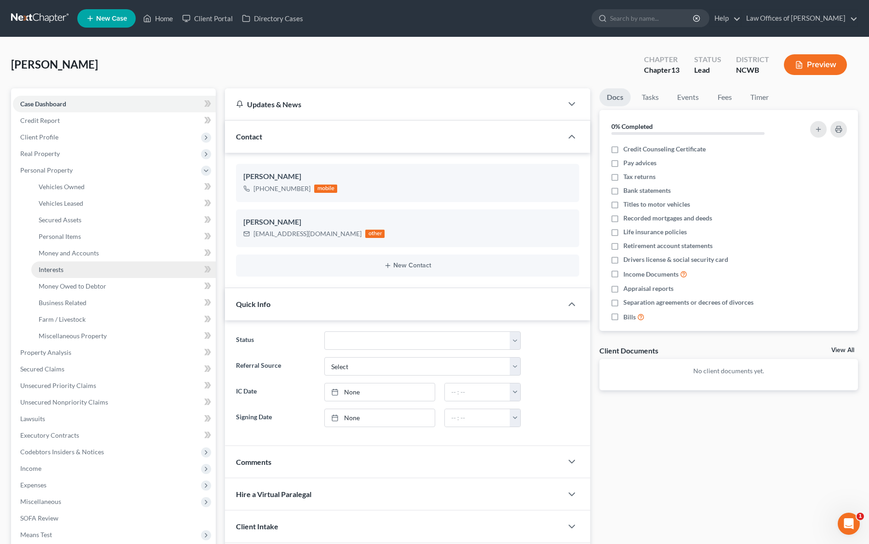
click at [52, 263] on link "Interests" at bounding box center [123, 269] width 185 height 17
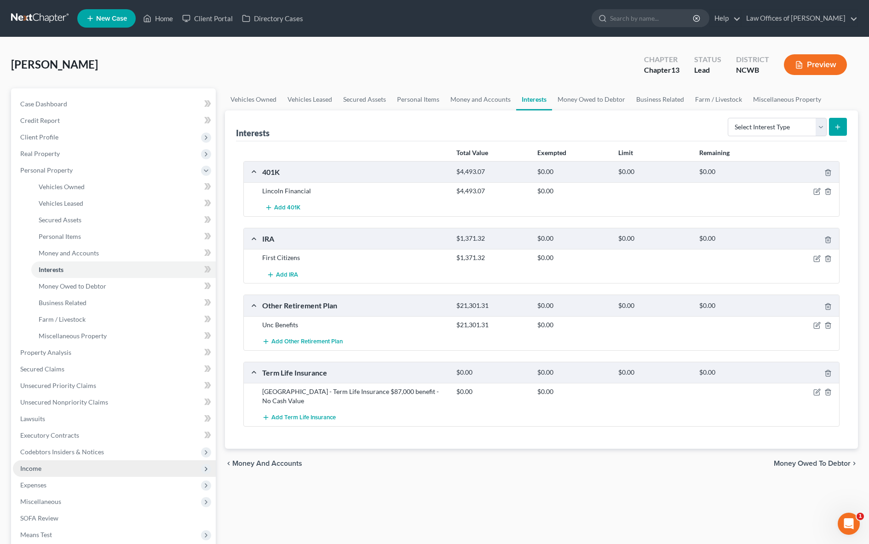
click at [30, 470] on span "Income" at bounding box center [30, 468] width 21 height 8
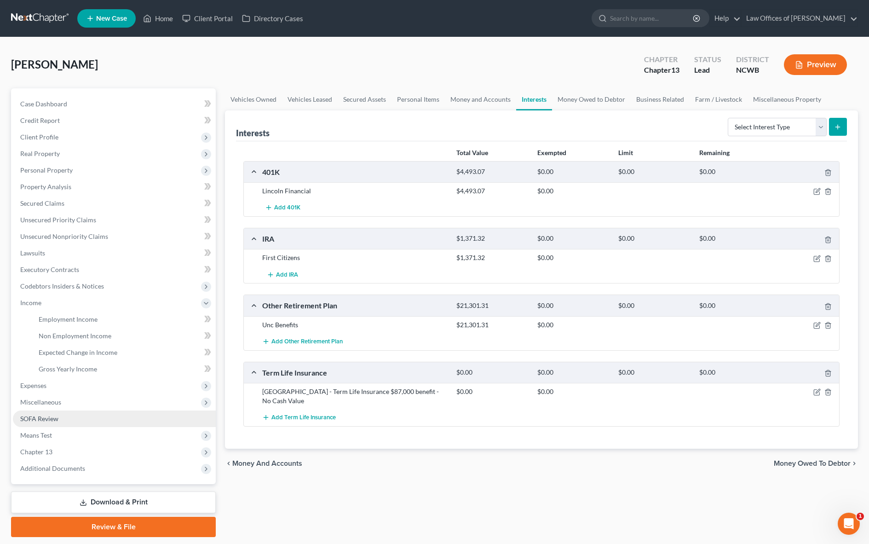
click at [46, 417] on span "SOFA Review" at bounding box center [39, 419] width 38 height 8
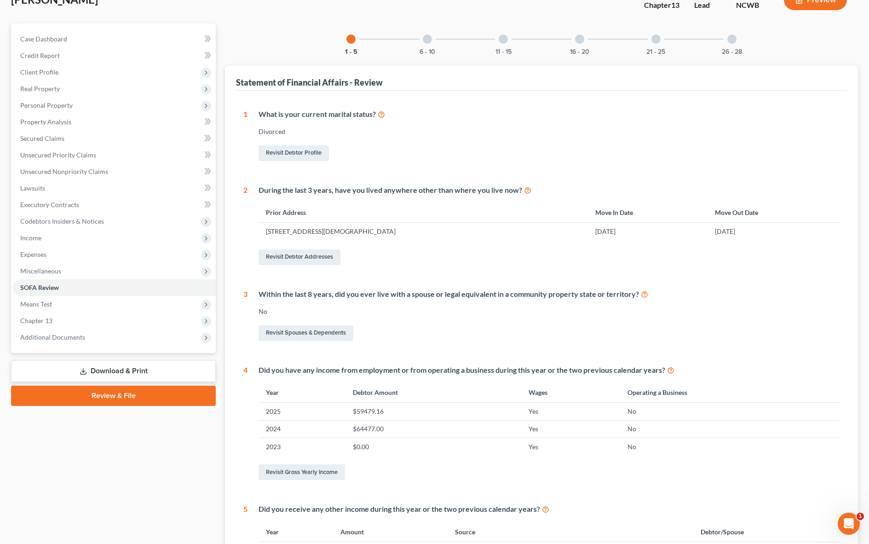
scroll to position [138, 0]
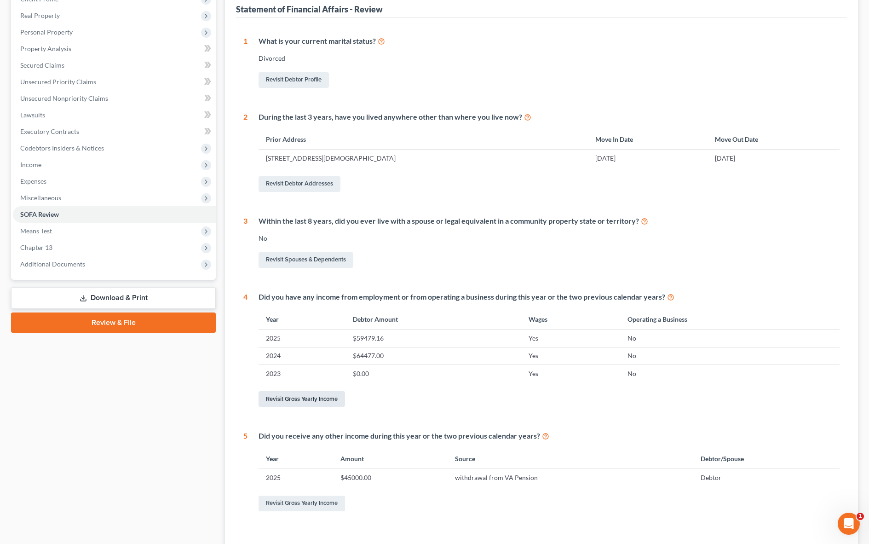
click at [312, 399] on link "Revisit Gross Yearly Income" at bounding box center [302, 399] width 87 height 16
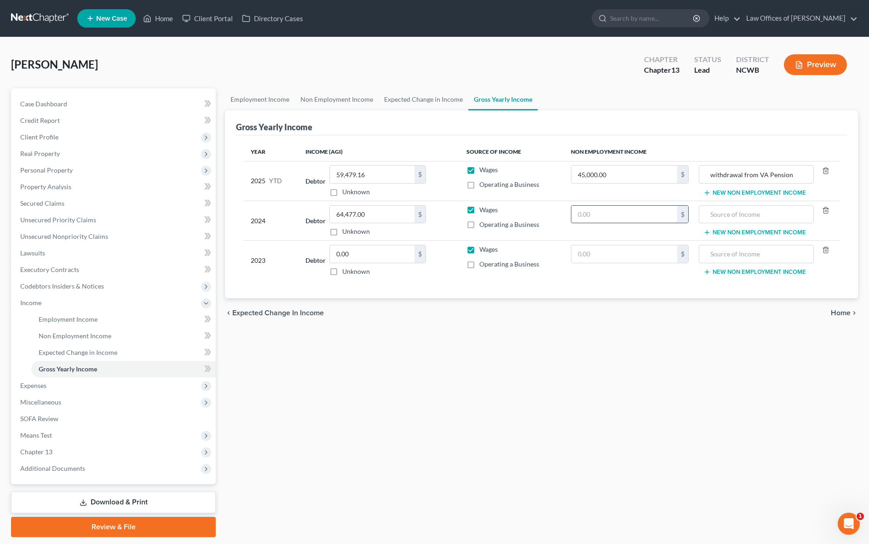
click at [642, 216] on input "text" at bounding box center [625, 214] width 106 height 17
click at [765, 213] on input "text" at bounding box center [756, 214] width 105 height 17
click at [46, 170] on span "Personal Property" at bounding box center [46, 170] width 52 height 8
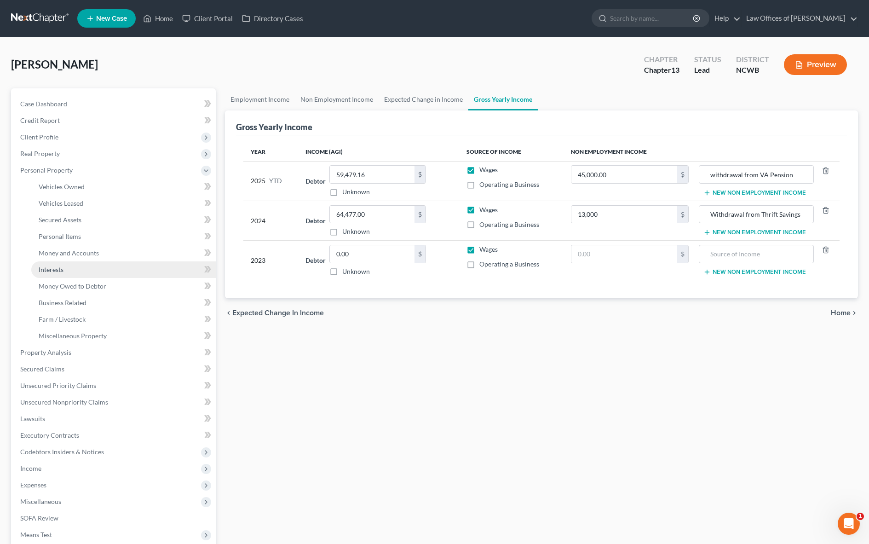
click at [51, 272] on span "Interests" at bounding box center [51, 270] width 25 height 8
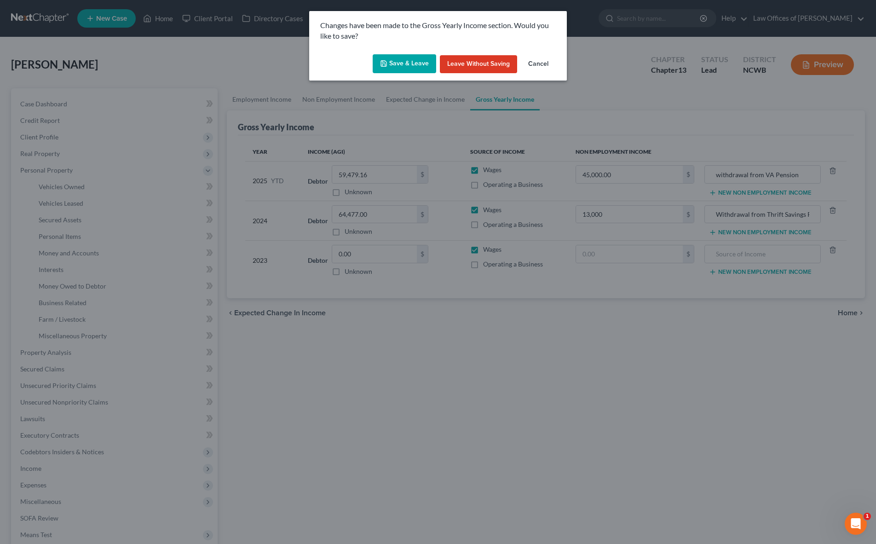
click at [387, 61] on icon "button" at bounding box center [383, 63] width 7 height 7
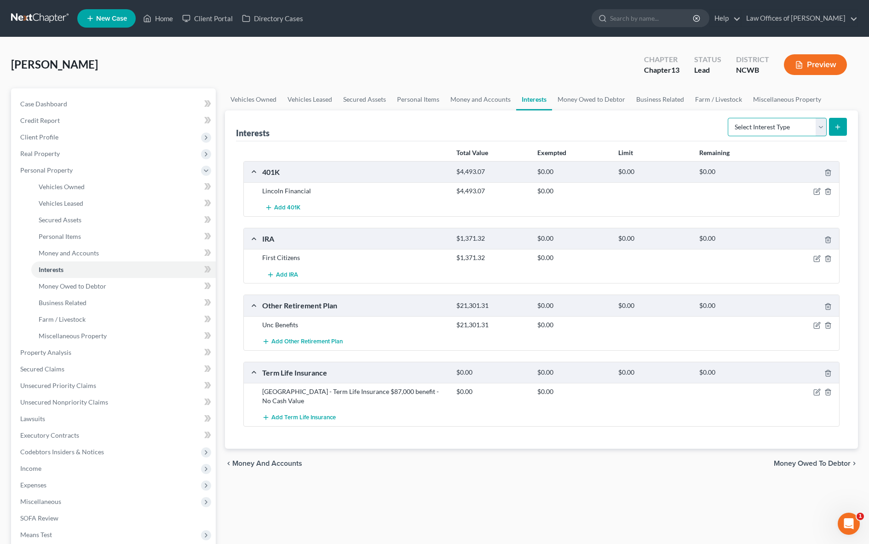
click at [776, 133] on select "Select Interest Type 401K Annuity Bond Education IRA Government Bond Government…" at bounding box center [777, 127] width 99 height 18
click at [729, 118] on select "Select Interest Type 401K Annuity Bond Education IRA Government Bond Government…" at bounding box center [777, 127] width 99 height 18
click at [838, 127] on line "submit" at bounding box center [838, 127] width 4 height 0
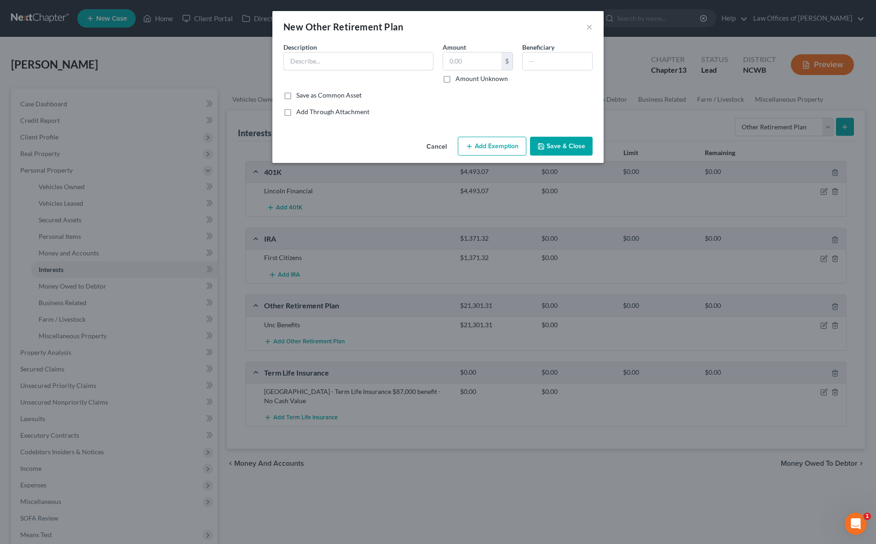
drag, startPoint x: 298, startPoint y: 61, endPoint x: 326, endPoint y: 98, distance: 45.9
click at [299, 62] on input "text" at bounding box center [358, 60] width 149 height 17
click at [570, 142] on button "Save & Close" at bounding box center [561, 146] width 63 height 19
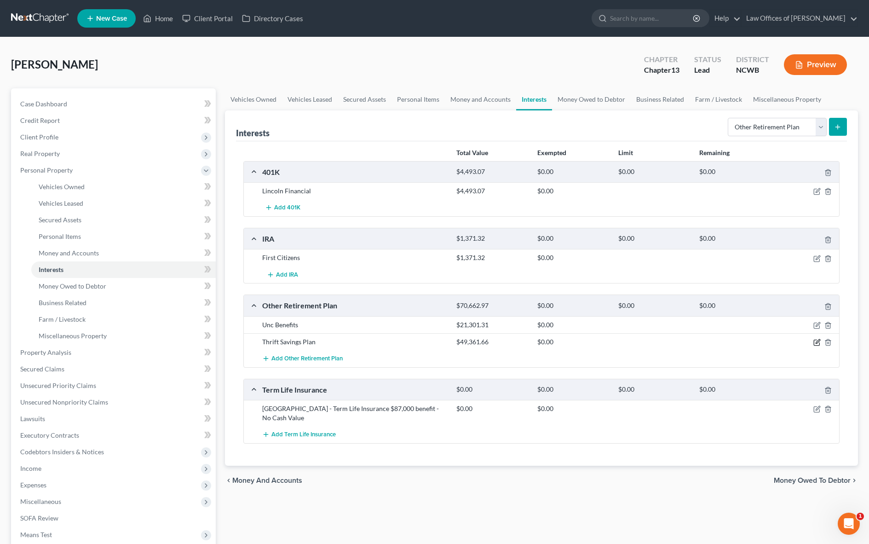
click at [819, 341] on icon "button" at bounding box center [817, 342] width 7 height 7
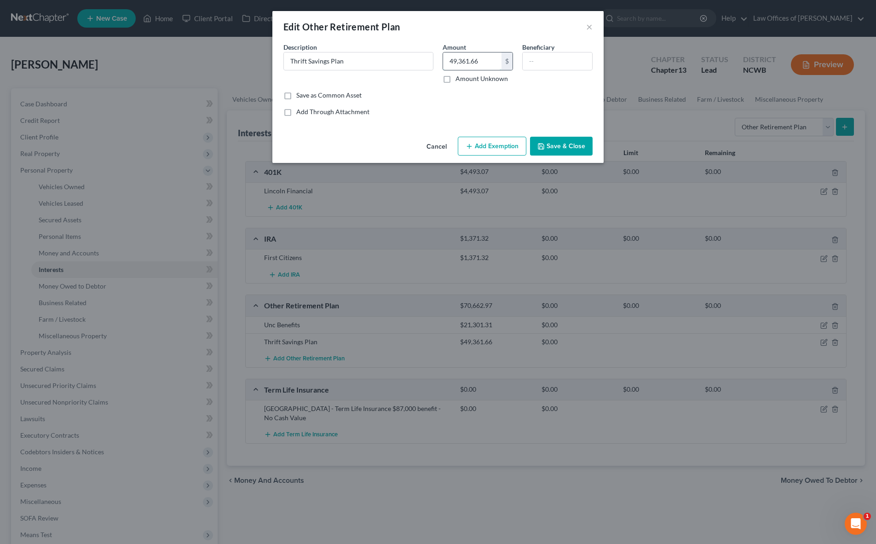
click at [474, 62] on input "49,361.66" at bounding box center [472, 60] width 58 height 17
click at [554, 64] on input "text" at bounding box center [557, 60] width 69 height 17
click at [561, 146] on button "Save & Close" at bounding box center [561, 146] width 63 height 19
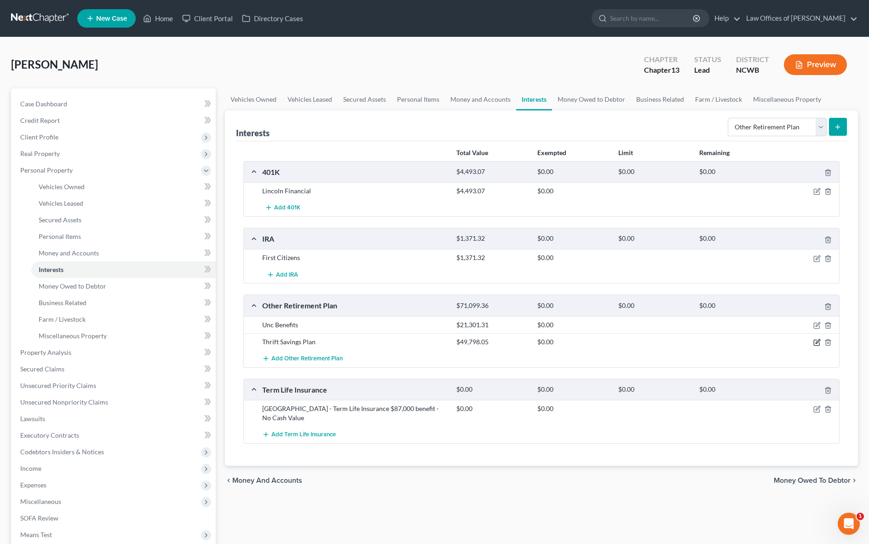
click at [818, 343] on icon "button" at bounding box center [817, 342] width 7 height 7
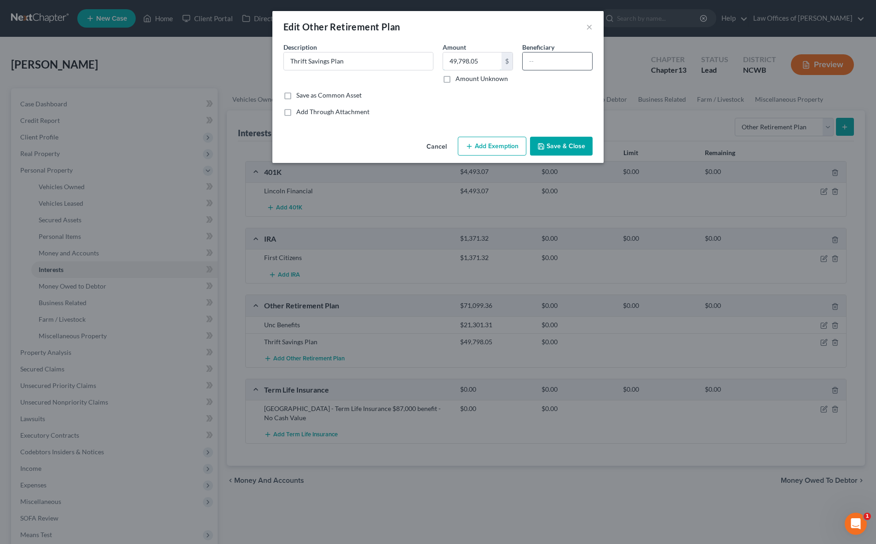
click at [486, 60] on input "49,798.05" at bounding box center [472, 60] width 58 height 17
click at [571, 153] on button "Save & Close" at bounding box center [561, 146] width 63 height 19
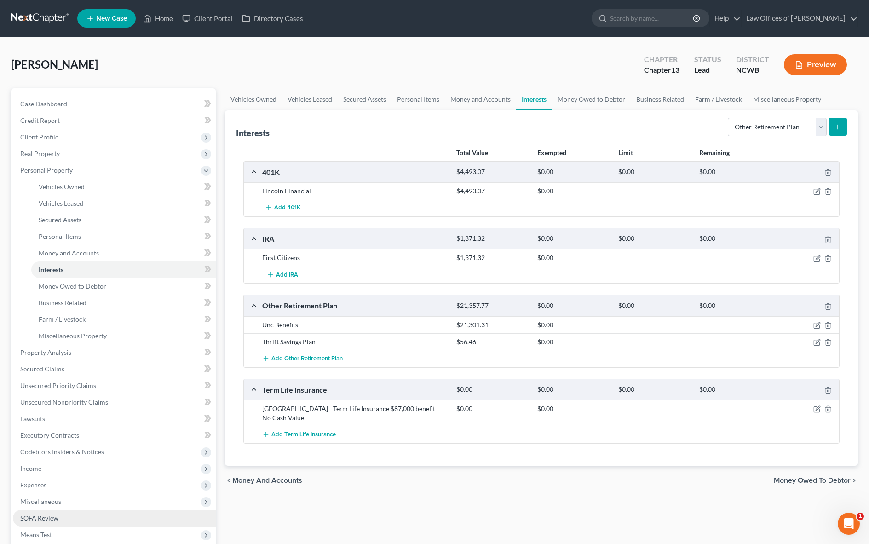
click at [34, 517] on span "SOFA Review" at bounding box center [39, 518] width 38 height 8
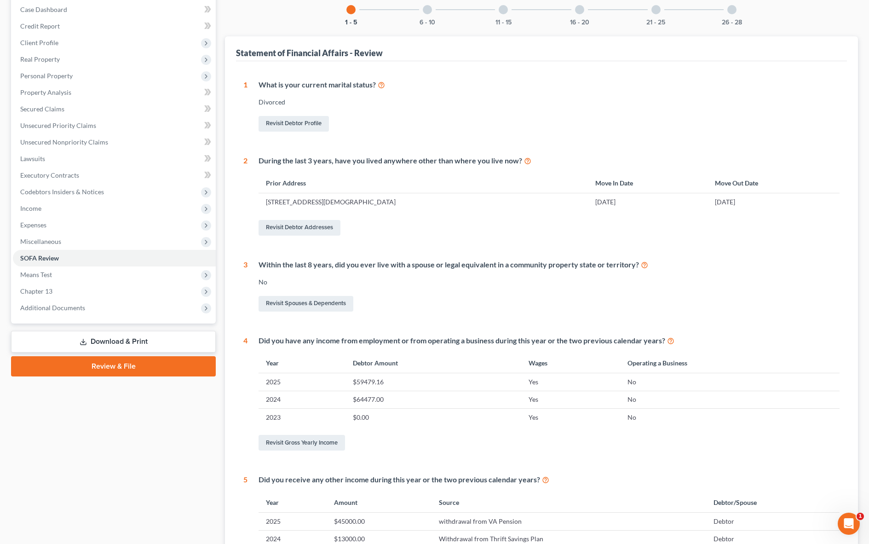
scroll to position [138, 0]
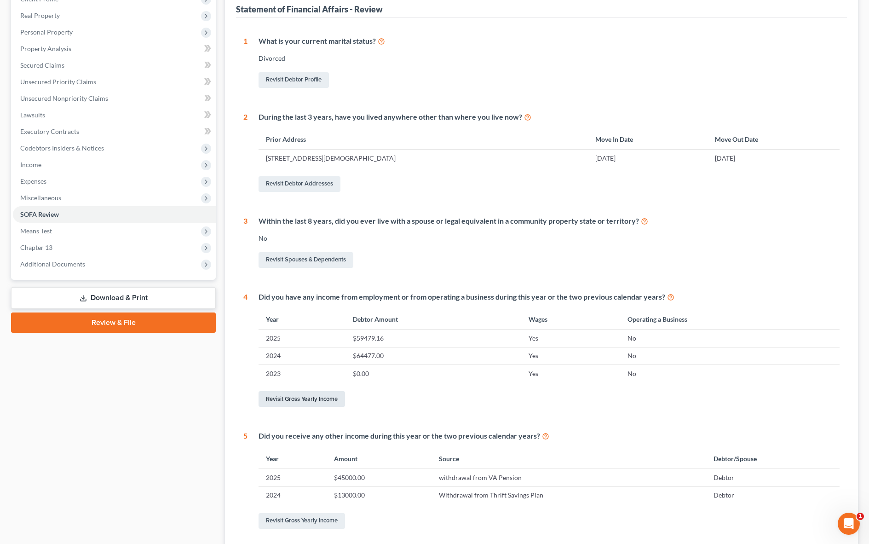
click at [302, 399] on link "Revisit Gross Yearly Income" at bounding box center [302, 399] width 87 height 16
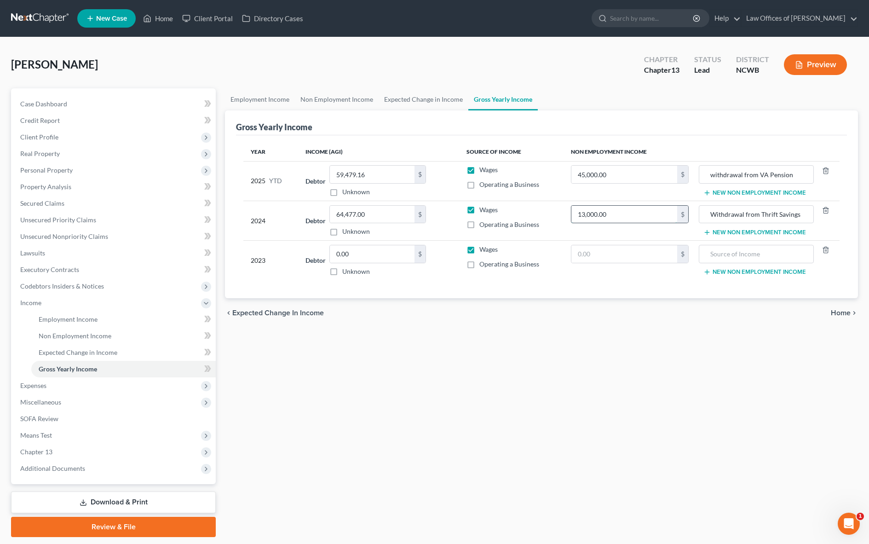
click at [621, 212] on input "13,000.00" at bounding box center [625, 214] width 106 height 17
click at [62, 189] on span "Property Analysis" at bounding box center [45, 187] width 51 height 8
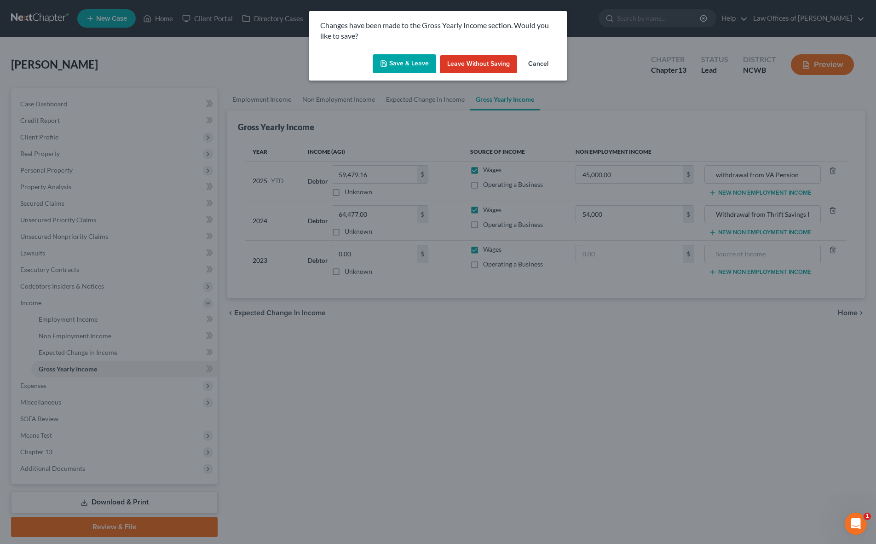
click at [394, 67] on button "Save & Leave" at bounding box center [405, 63] width 64 height 19
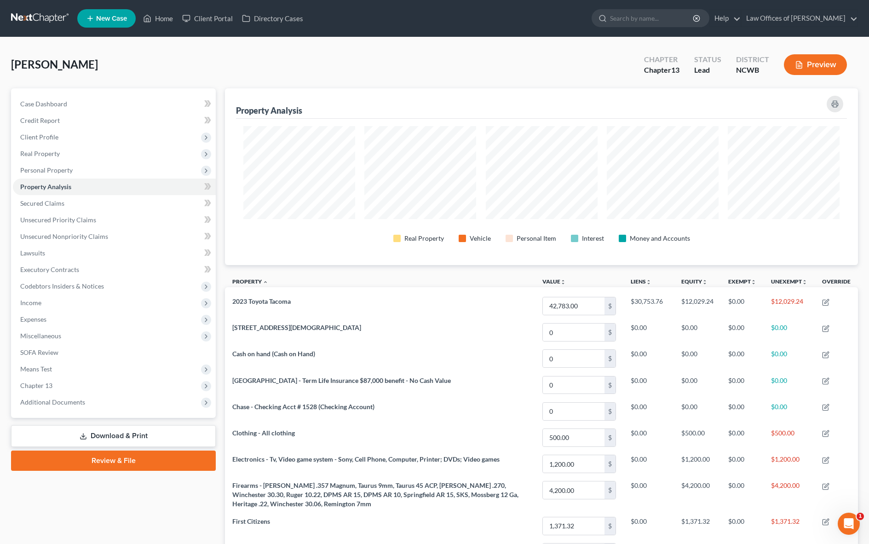
scroll to position [177, 633]
click at [47, 141] on span "Client Profile" at bounding box center [114, 137] width 203 height 17
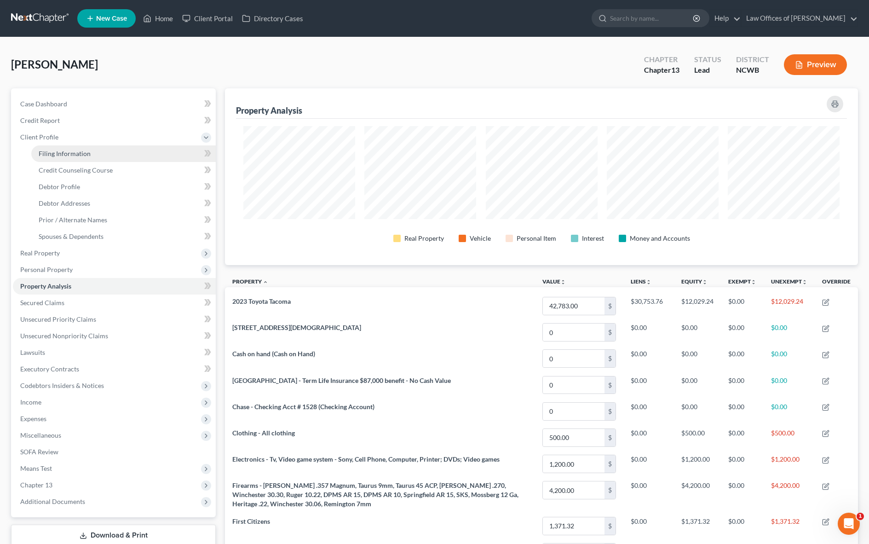
click at [51, 153] on span "Filing Information" at bounding box center [65, 154] width 52 height 8
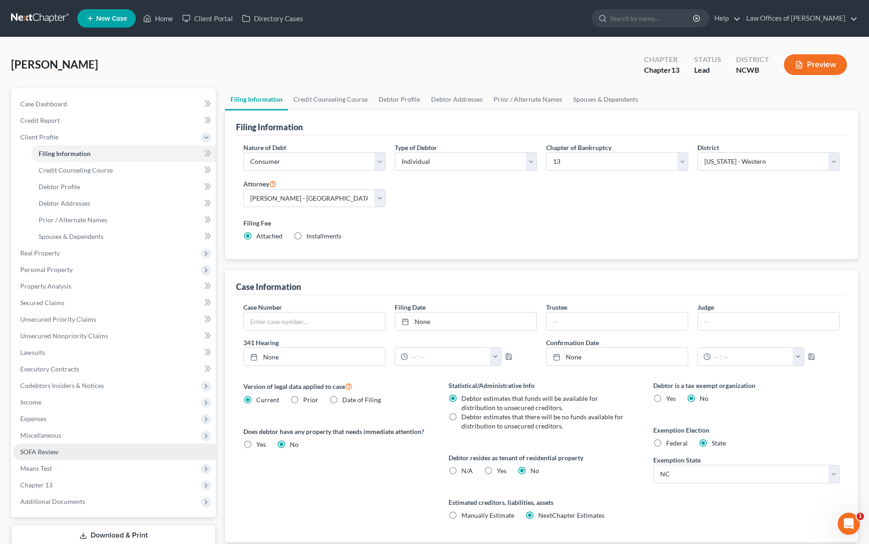
click at [39, 453] on span "SOFA Review" at bounding box center [39, 452] width 38 height 8
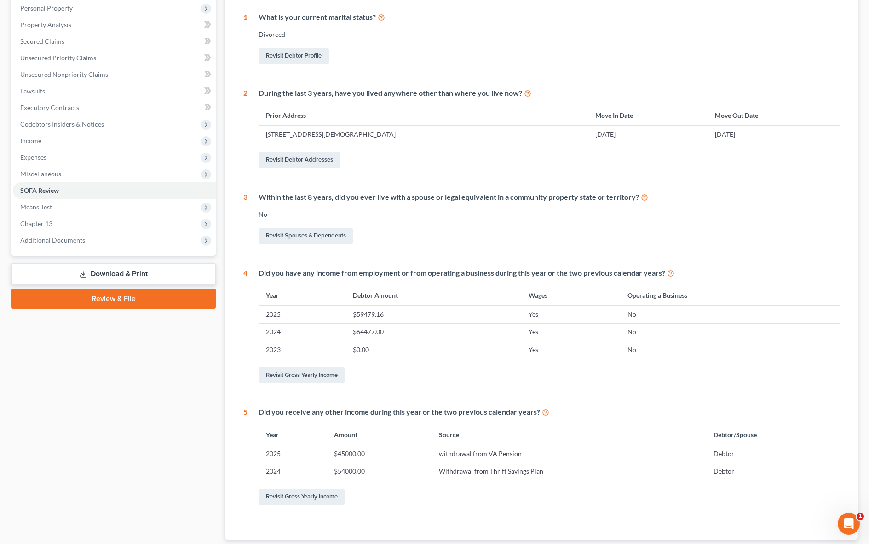
scroll to position [222, 0]
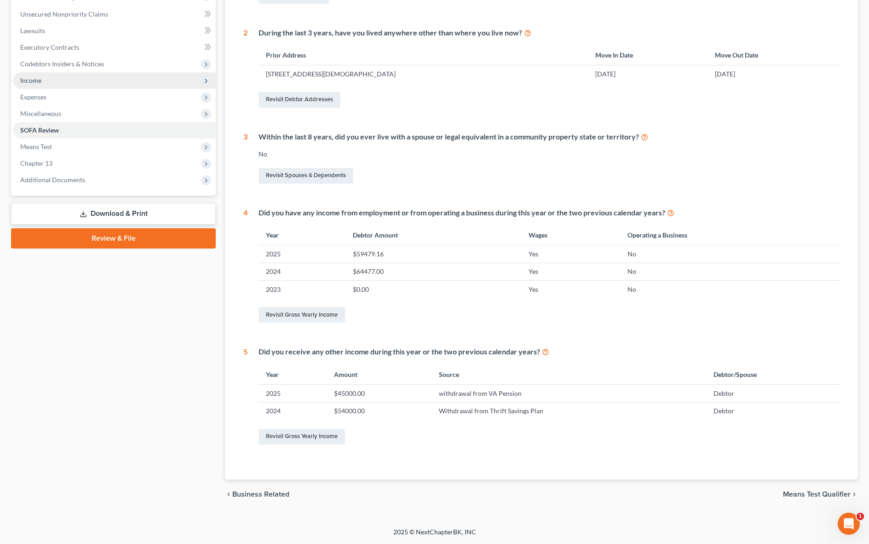
click at [29, 82] on span "Income" at bounding box center [30, 80] width 21 height 8
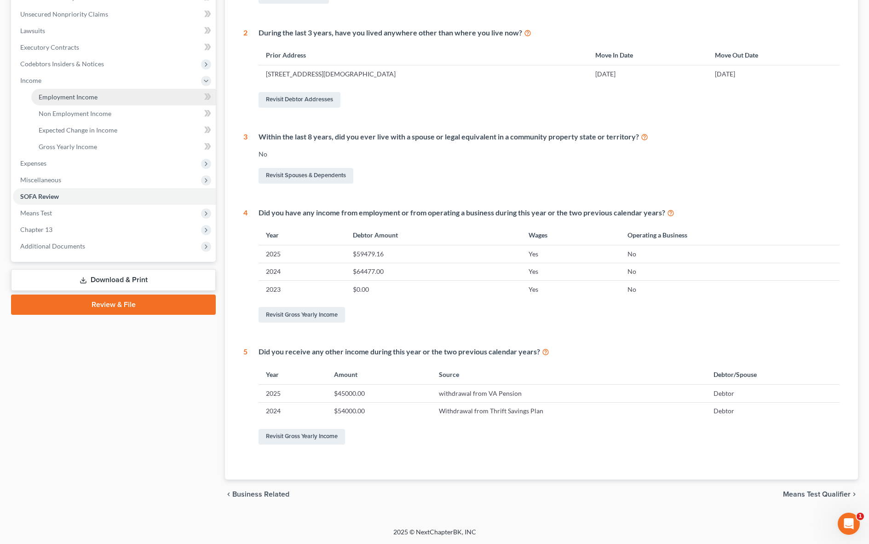
click at [49, 101] on link "Employment Income" at bounding box center [123, 97] width 185 height 17
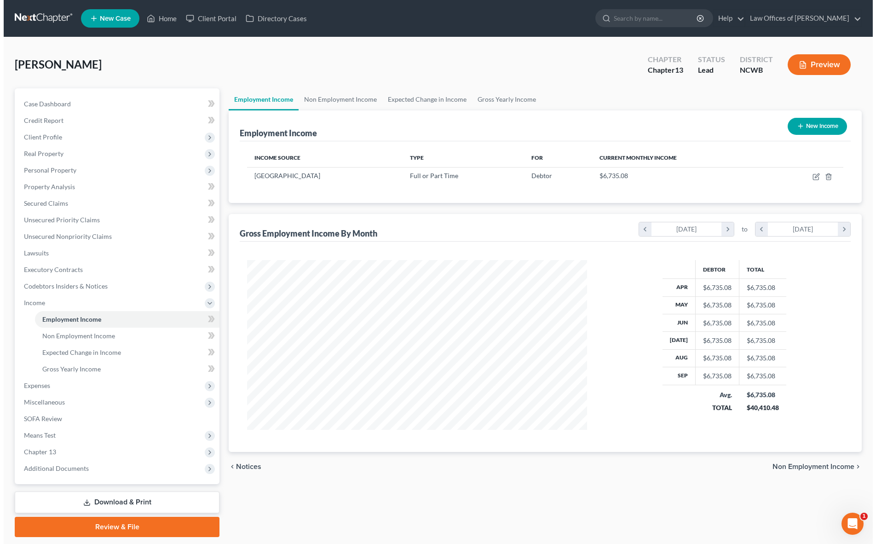
scroll to position [170, 359]
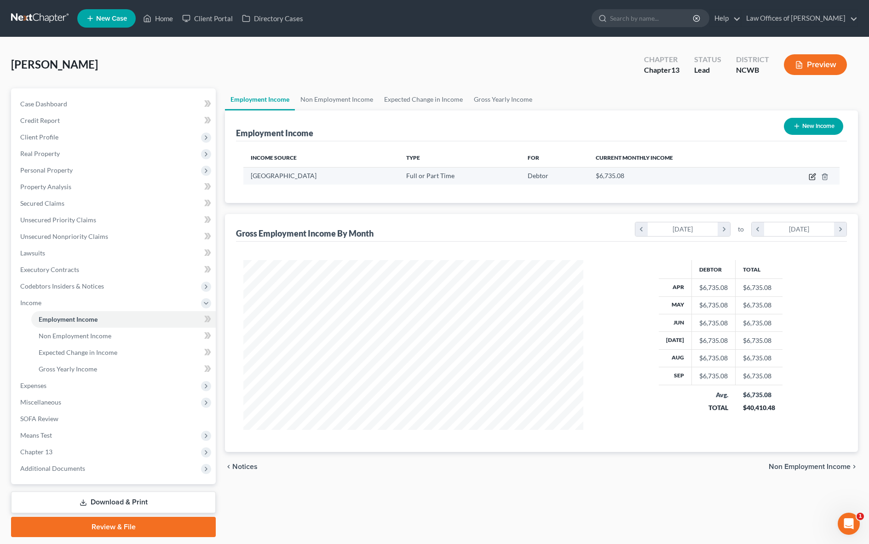
click at [812, 179] on icon "button" at bounding box center [812, 176] width 7 height 7
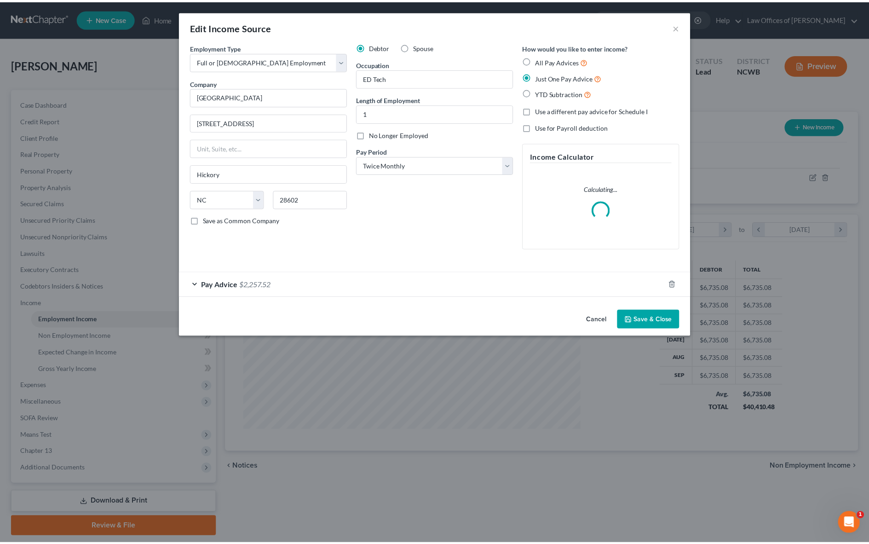
scroll to position [172, 362]
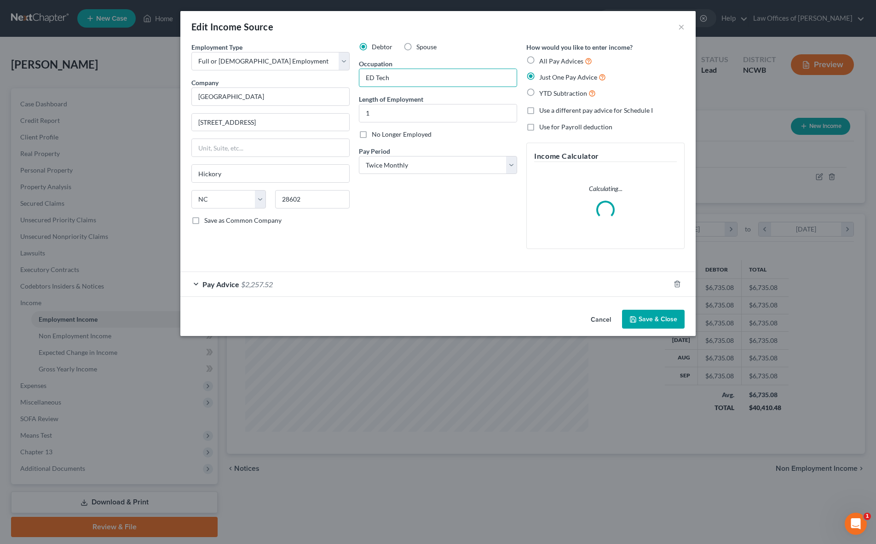
drag, startPoint x: 371, startPoint y: 76, endPoint x: 600, endPoint y: 401, distance: 397.3
click at [371, 76] on input "ED Tech" at bounding box center [437, 77] width 157 height 17
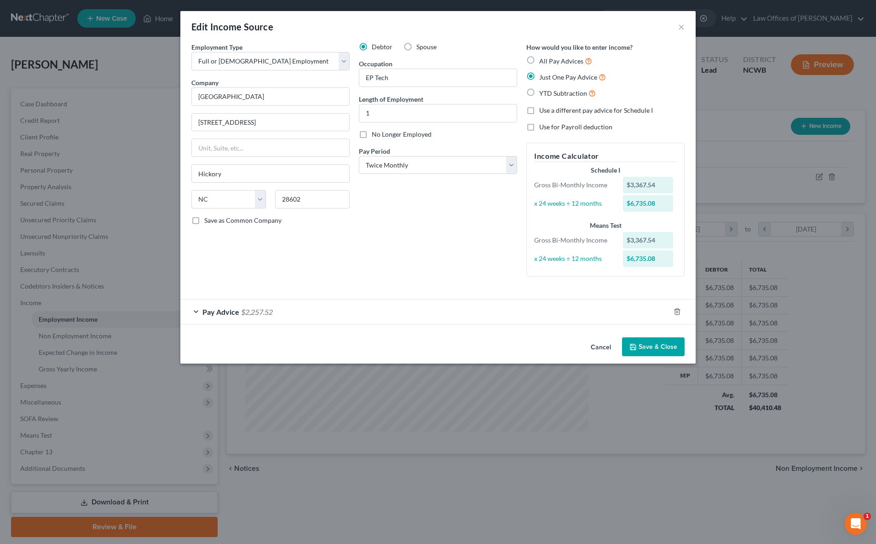
click at [656, 349] on button "Save & Close" at bounding box center [653, 346] width 63 height 19
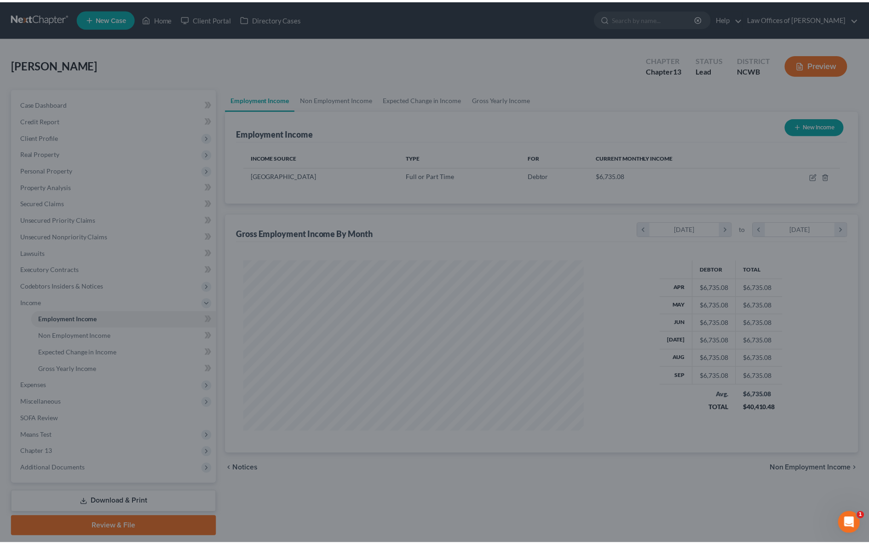
scroll to position [460044, 459855]
